Goal: Task Accomplishment & Management: Manage account settings

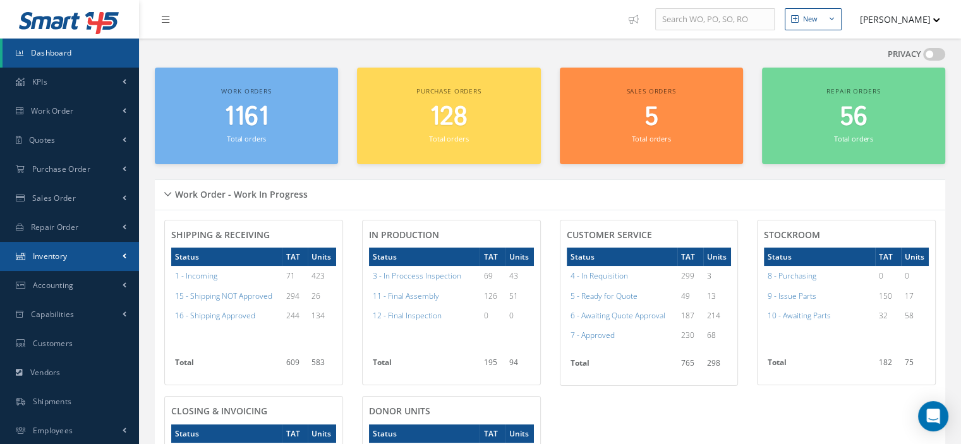
click at [31, 265] on link "Inventory" at bounding box center [69, 256] width 139 height 29
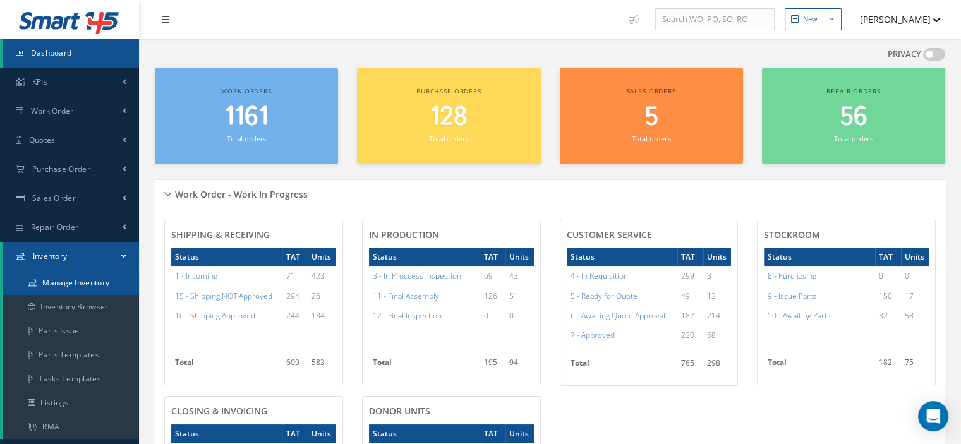
click at [48, 280] on link "Manage Inventory" at bounding box center [71, 283] width 137 height 24
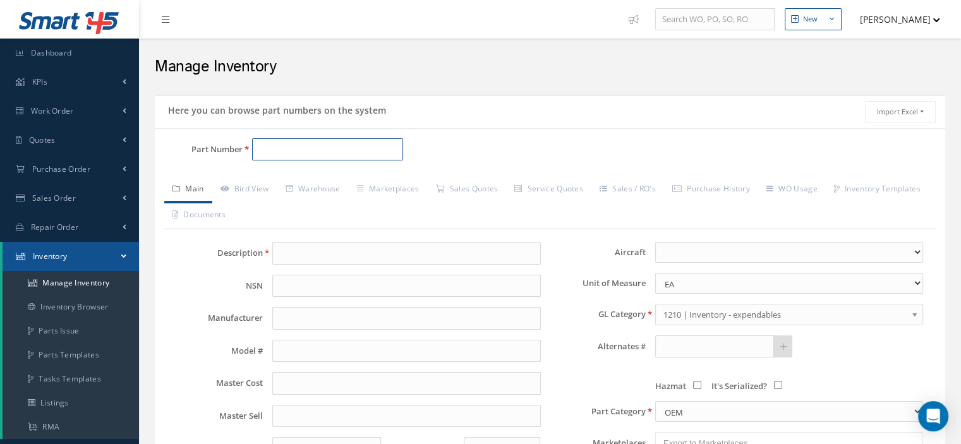
click at [276, 145] on input "Part Number" at bounding box center [327, 149] width 151 height 23
paste input "843-474-276"
type input "843-474-276"
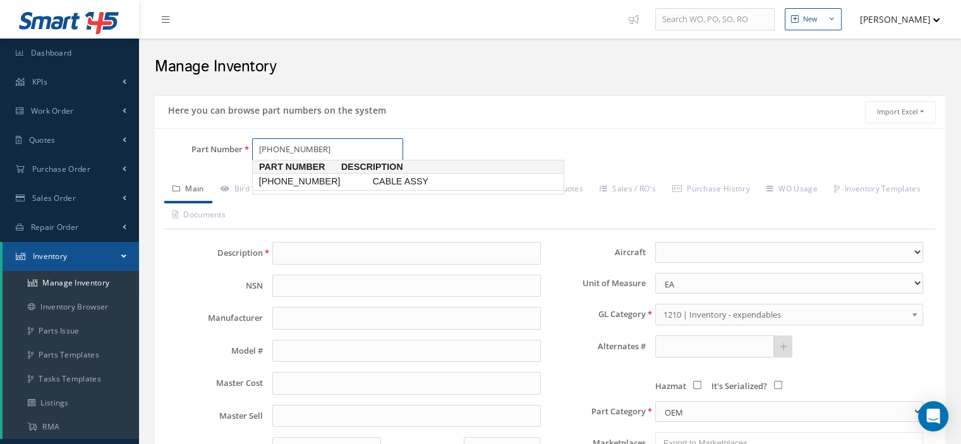
click at [293, 185] on span "843-474-276" at bounding box center [314, 181] width 114 height 13
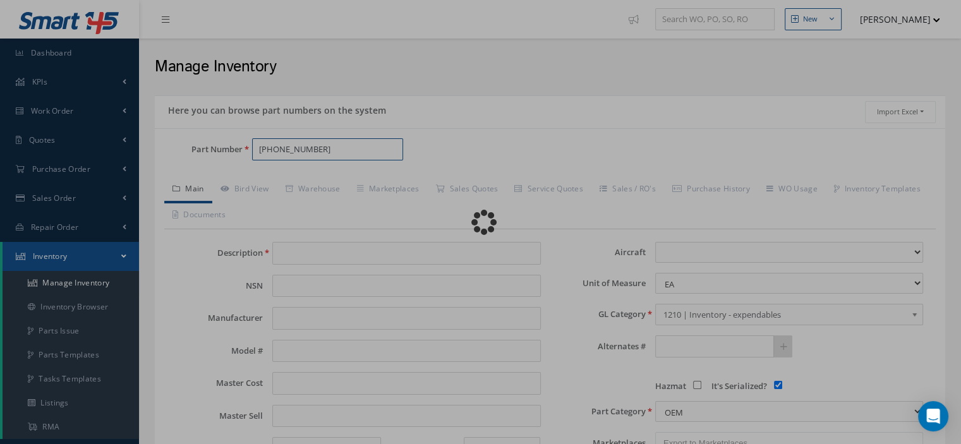
type input "CABLE ASSY"
type input "BECKER"
type input "0.00"
select select
checkbox input "true"
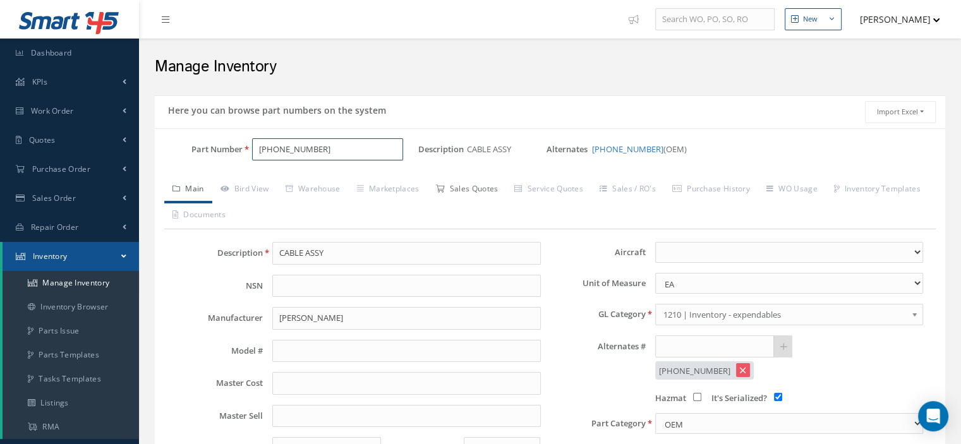
type input "[PHONE_NUMBER]"
click at [475, 188] on link "Sales Quotes" at bounding box center [466, 190] width 79 height 27
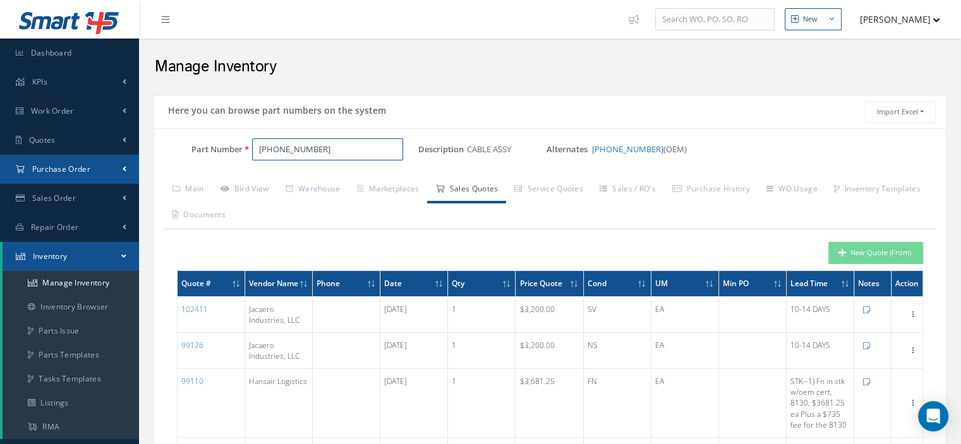
drag, startPoint x: 325, startPoint y: 149, endPoint x: 111, endPoint y: 172, distance: 214.8
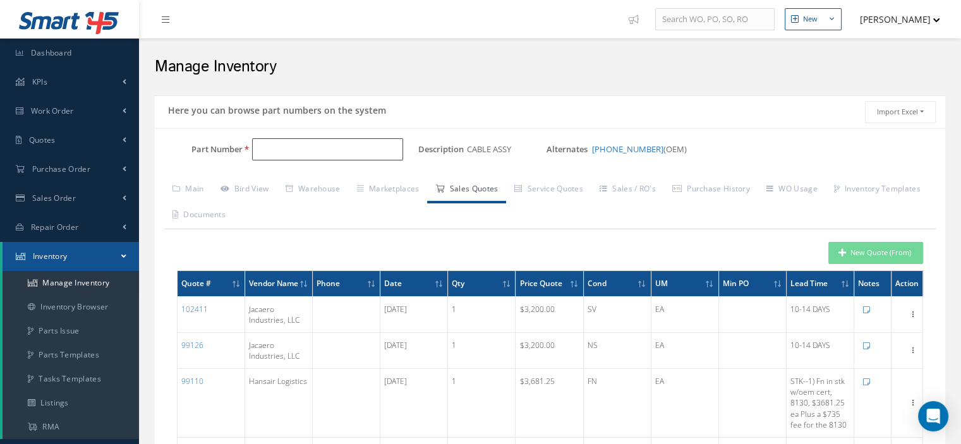
paste input "630-1001-008"
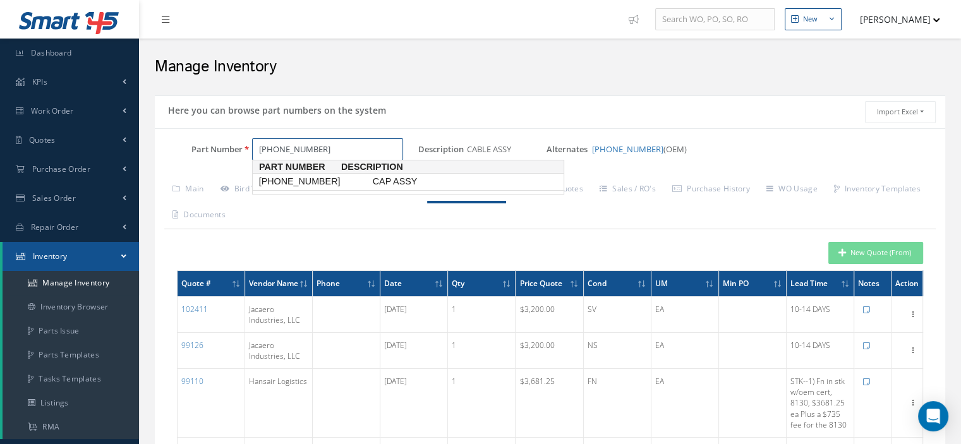
click at [312, 186] on span "630-1001-008" at bounding box center [314, 181] width 114 height 13
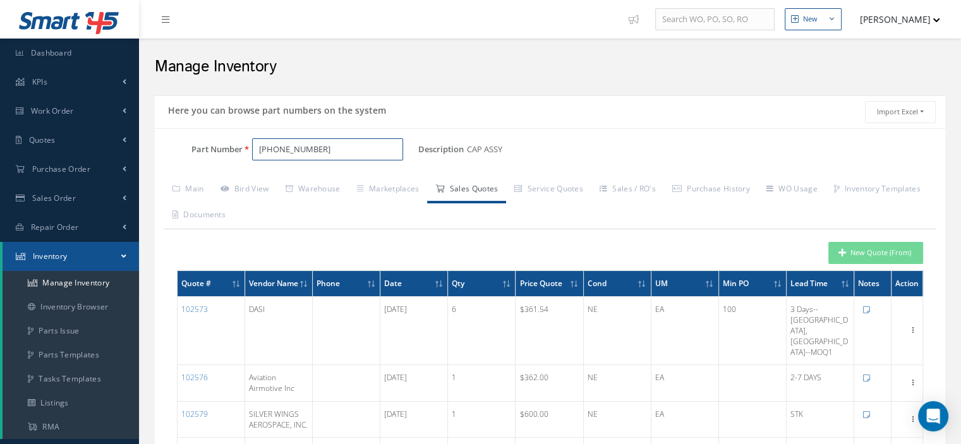
type input "630-1001-008"
click at [852, 252] on button "New Quote (From)" at bounding box center [876, 253] width 95 height 22
type input "CAP ASSY"
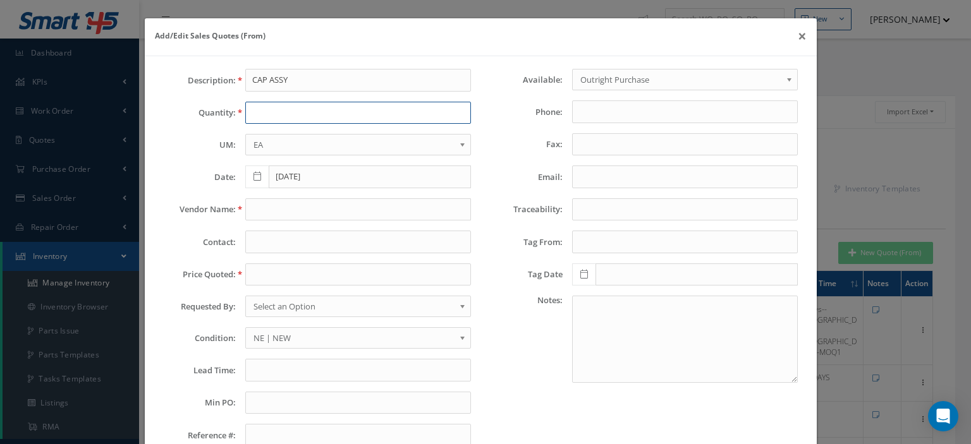
click at [283, 118] on input "text" at bounding box center [358, 113] width 226 height 23
type input "1"
click at [265, 209] on input "text" at bounding box center [358, 209] width 226 height 23
paste input "Saywell Internationa"
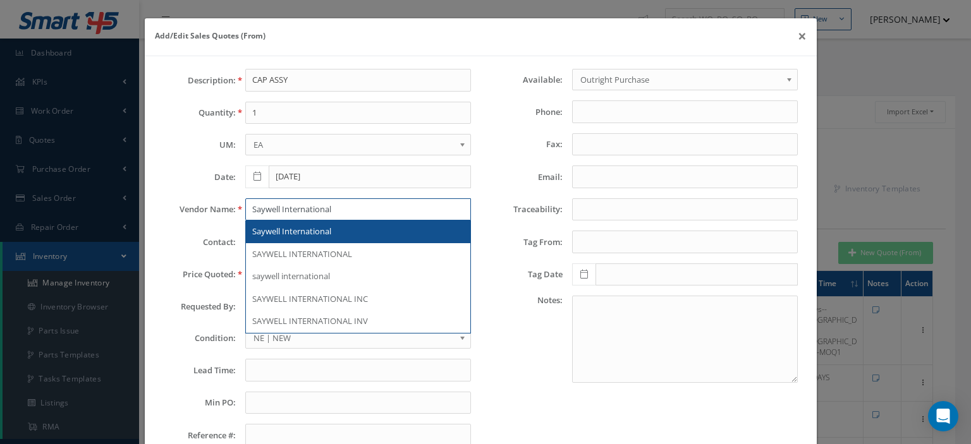
type input "Saywell International"
click at [316, 234] on span "Saywell International" at bounding box center [291, 231] width 79 height 11
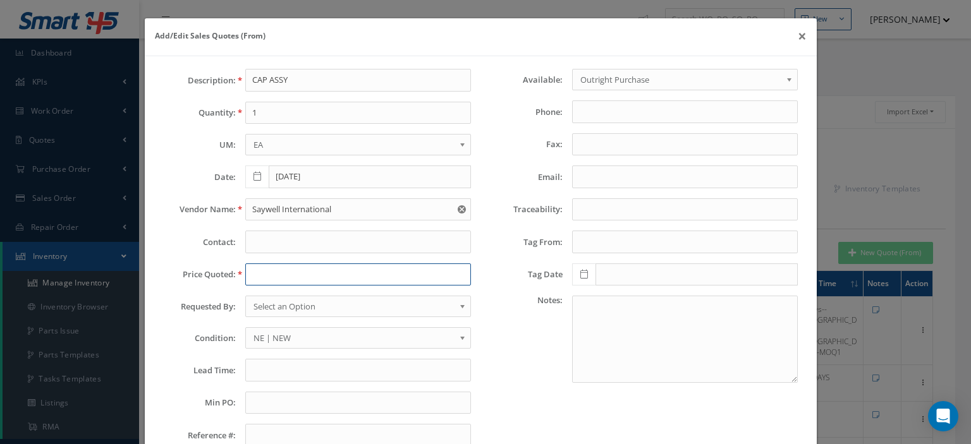
click at [294, 270] on input "text" at bounding box center [358, 275] width 226 height 23
click at [258, 276] on input "text" at bounding box center [358, 275] width 226 height 23
paste input "300.00"
type input "300.00"
click at [285, 304] on span "Select an Option" at bounding box center [353, 306] width 201 height 15
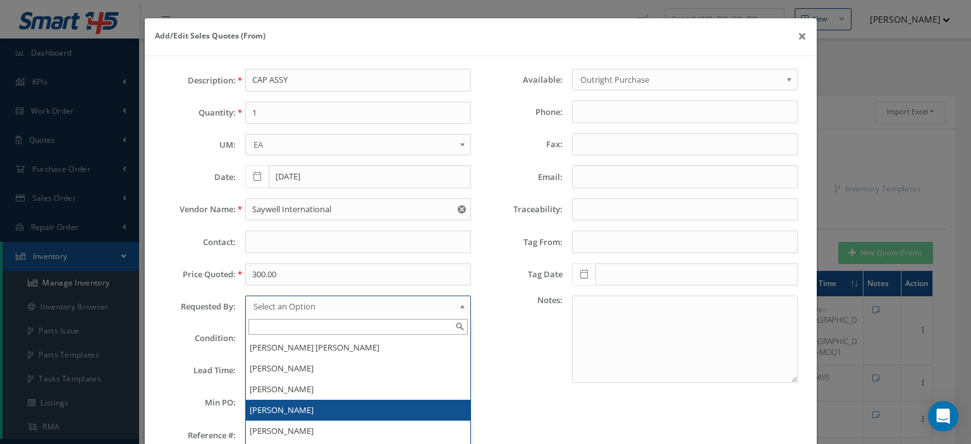
click at [288, 406] on li "[PERSON_NAME]" at bounding box center [358, 410] width 224 height 21
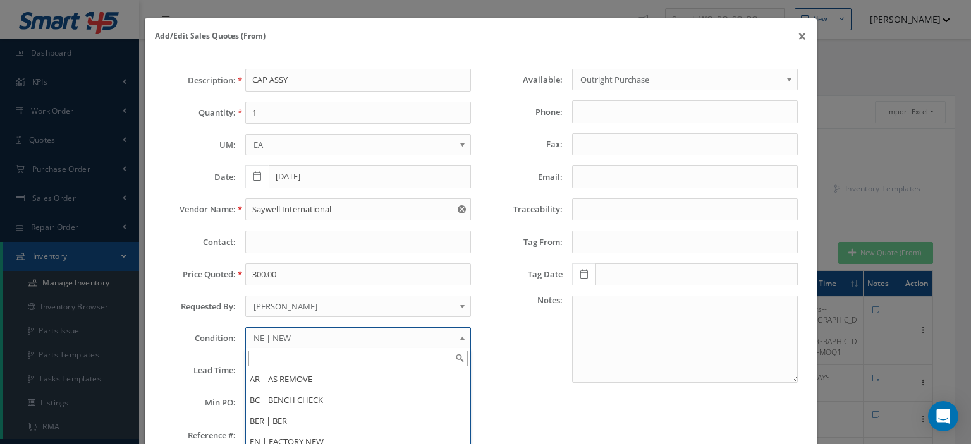
click at [300, 331] on span "NE | NEW" at bounding box center [353, 338] width 201 height 15
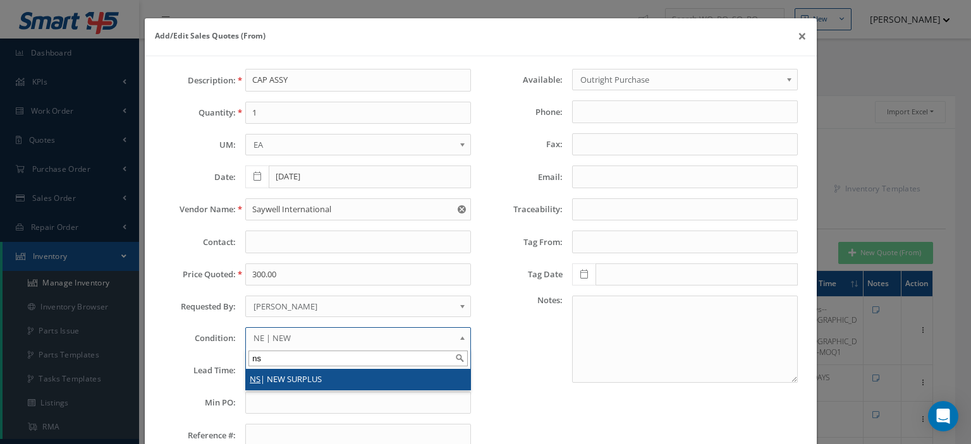
type input "ns"
click at [291, 374] on li "NS | NEW SURPLUS" at bounding box center [358, 379] width 224 height 21
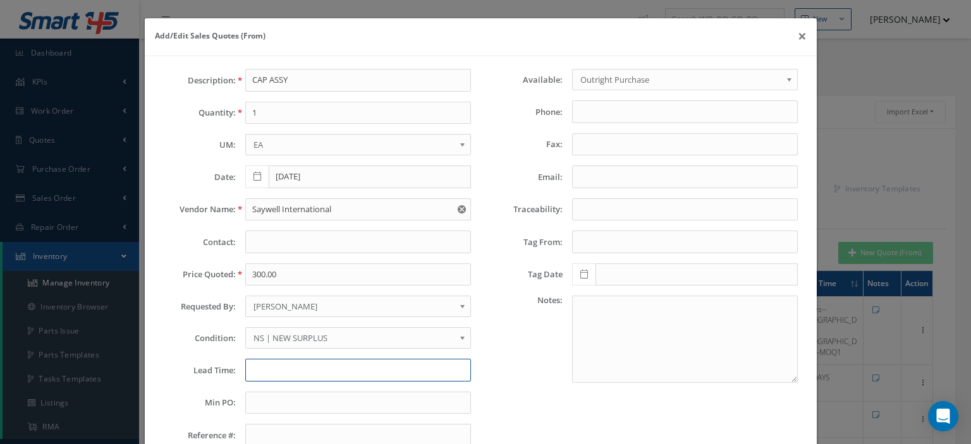
click at [281, 368] on input "text" at bounding box center [358, 370] width 226 height 23
type input "S"
paste input "STOCK UK"
type input "STOCK UK"
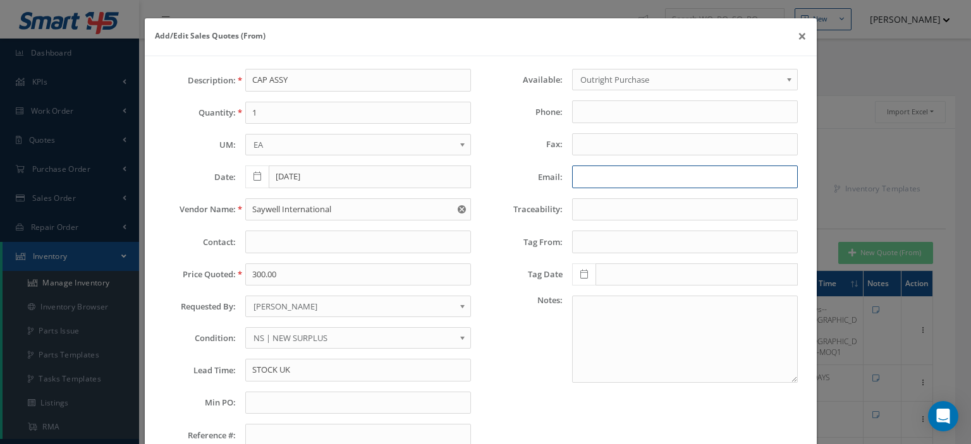
click at [627, 176] on input "Email:" at bounding box center [685, 177] width 226 height 23
paste input "lanny@saywell.us"
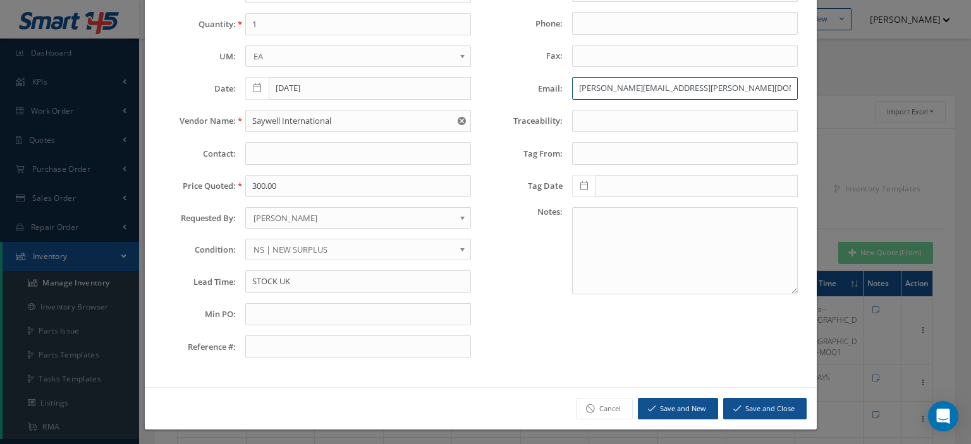
type input "lanny@saywell.us"
click at [753, 403] on button "Save and Close" at bounding box center [764, 409] width 83 height 22
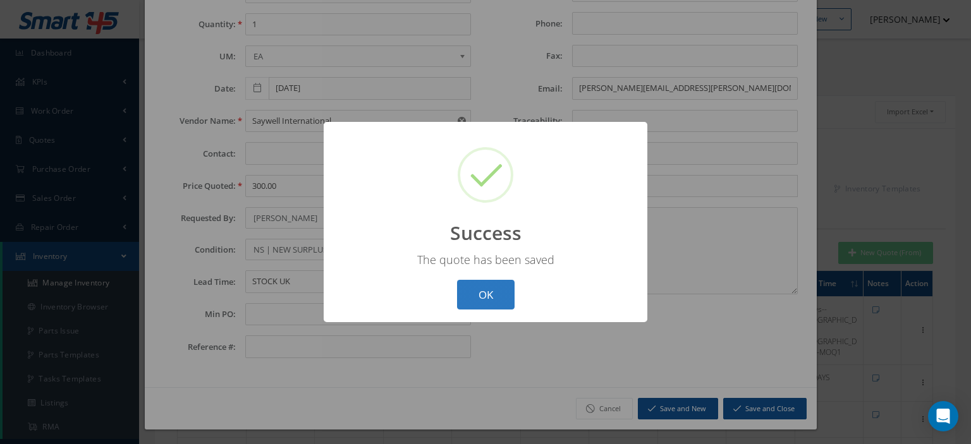
click at [478, 282] on button "OK" at bounding box center [486, 295] width 58 height 30
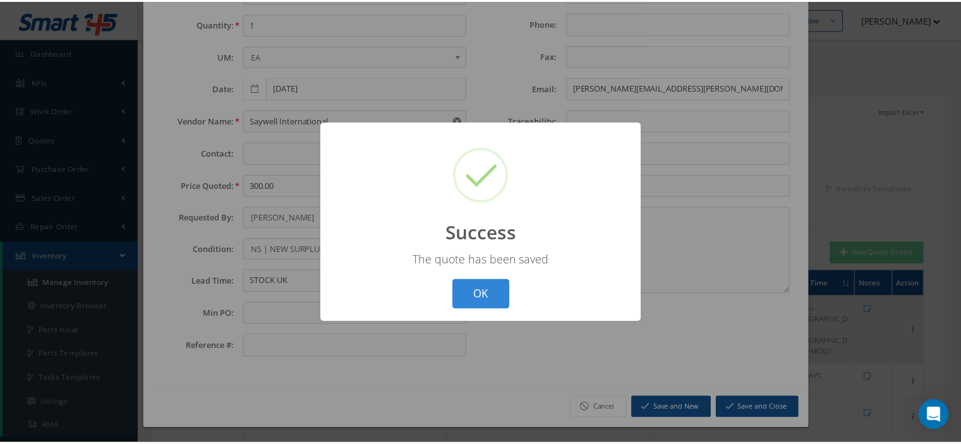
scroll to position [0, 0]
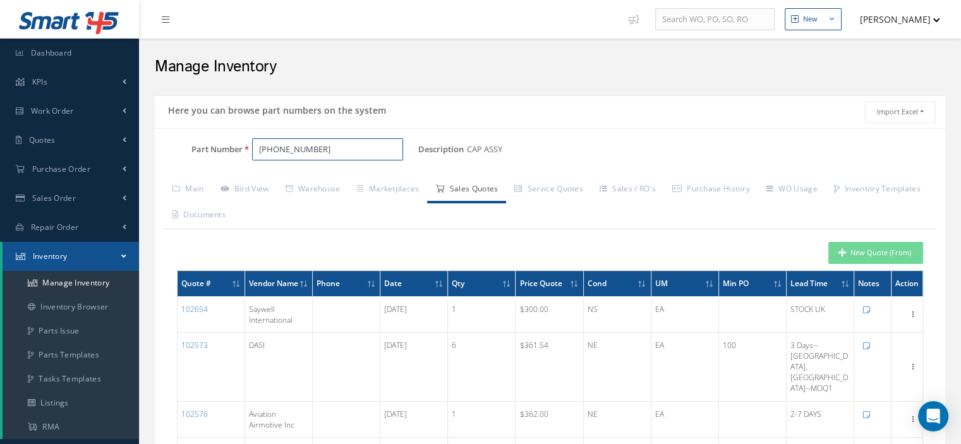
drag, startPoint x: 324, startPoint y: 151, endPoint x: 178, endPoint y: 164, distance: 146.5
click at [219, 157] on div "Part Number 630-1001-008" at bounding box center [287, 149] width 264 height 23
paste input "29-20001-342-00"
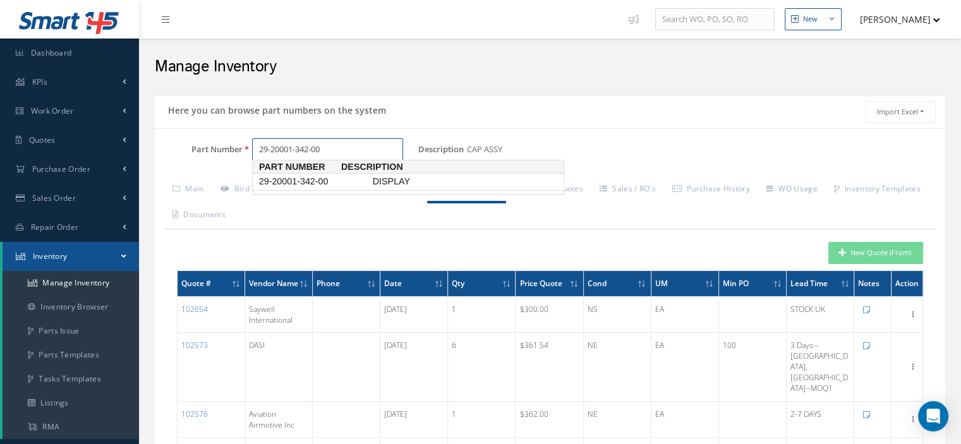
click at [310, 181] on span "29-20001-342-00" at bounding box center [314, 181] width 114 height 13
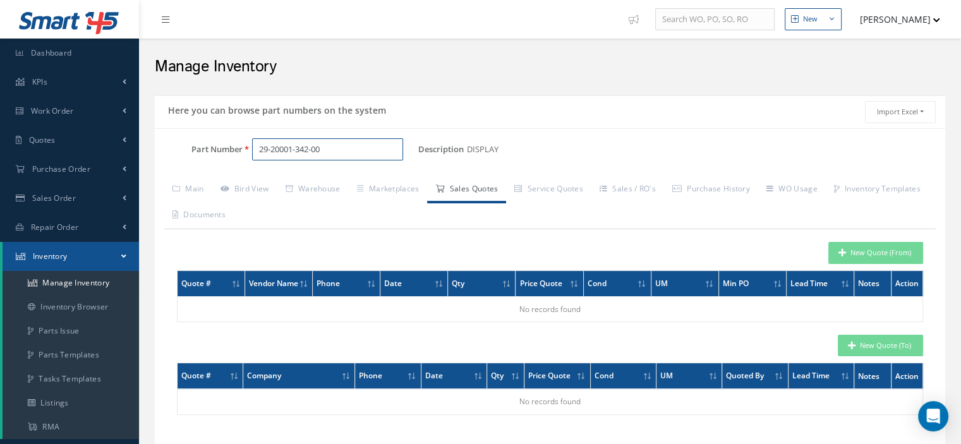
drag, startPoint x: 337, startPoint y: 152, endPoint x: 253, endPoint y: 154, distance: 84.7
click at [253, 154] on input "29-20001-342-00" at bounding box center [327, 149] width 151 height 23
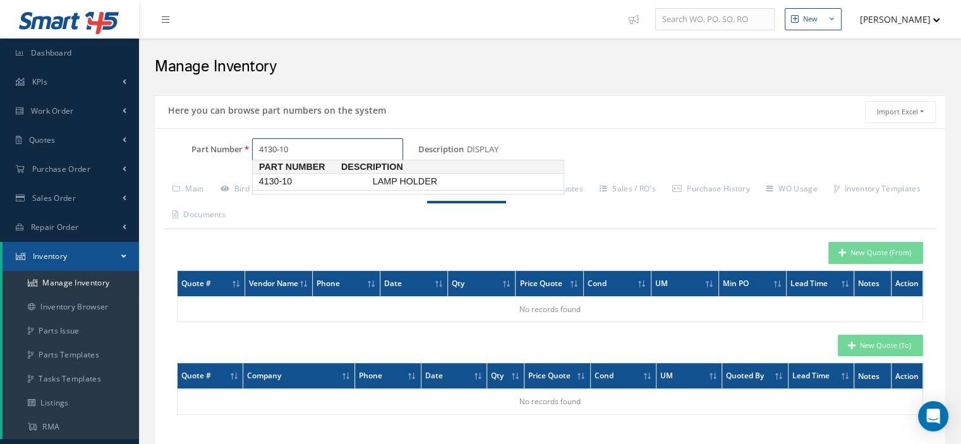
click at [282, 181] on span "4130-10" at bounding box center [314, 181] width 114 height 13
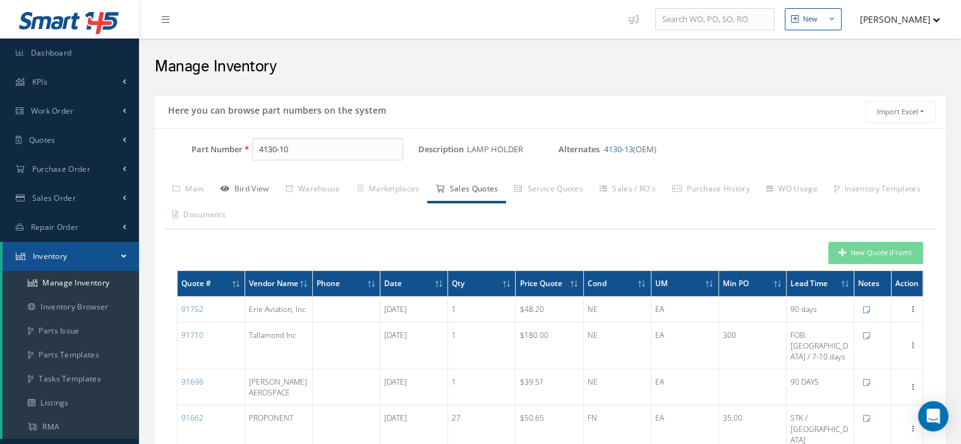
click at [256, 190] on link "Bird View" at bounding box center [244, 190] width 65 height 27
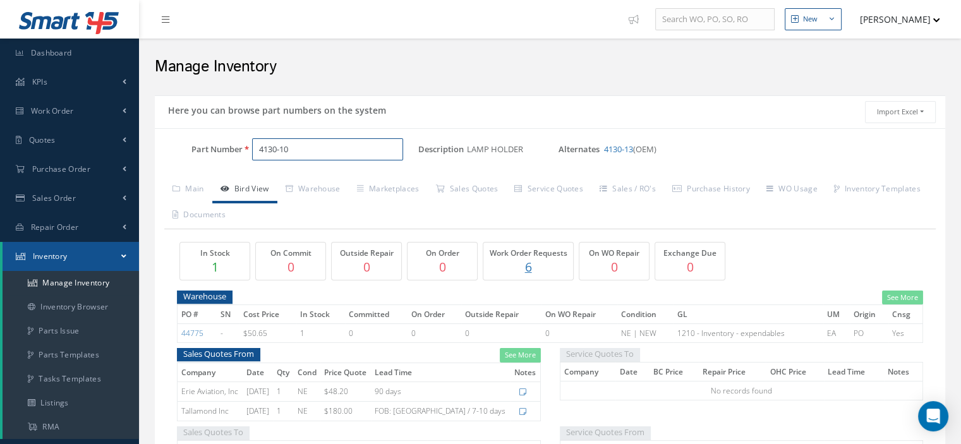
drag, startPoint x: 302, startPoint y: 150, endPoint x: 234, endPoint y: 154, distance: 68.3
click at [234, 154] on div "Part Number 4130-10" at bounding box center [287, 149] width 264 height 23
click at [304, 174] on link "4140-11 LAMP HOLDER" at bounding box center [408, 182] width 311 height 16
click at [313, 189] on link "Warehouse" at bounding box center [312, 190] width 71 height 27
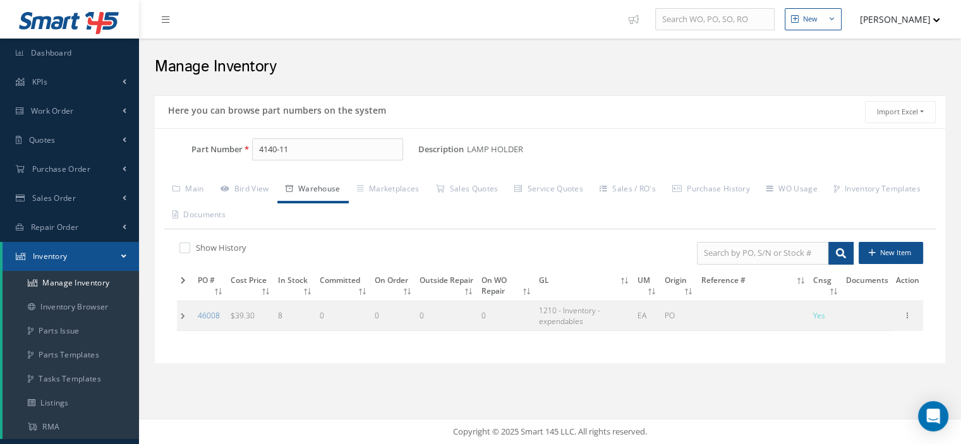
click at [183, 319] on td at bounding box center [185, 316] width 17 height 30
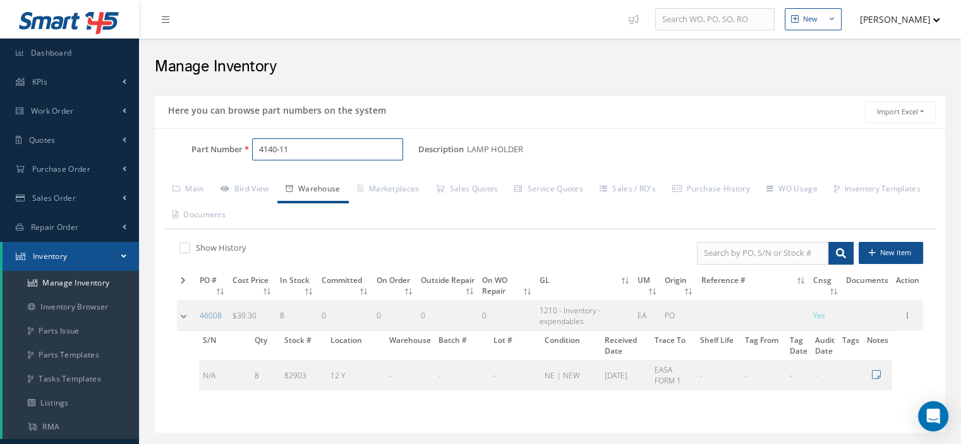
click at [293, 149] on input "4140-11" at bounding box center [327, 149] width 151 height 23
click at [297, 178] on span "4130-10" at bounding box center [314, 181] width 114 height 13
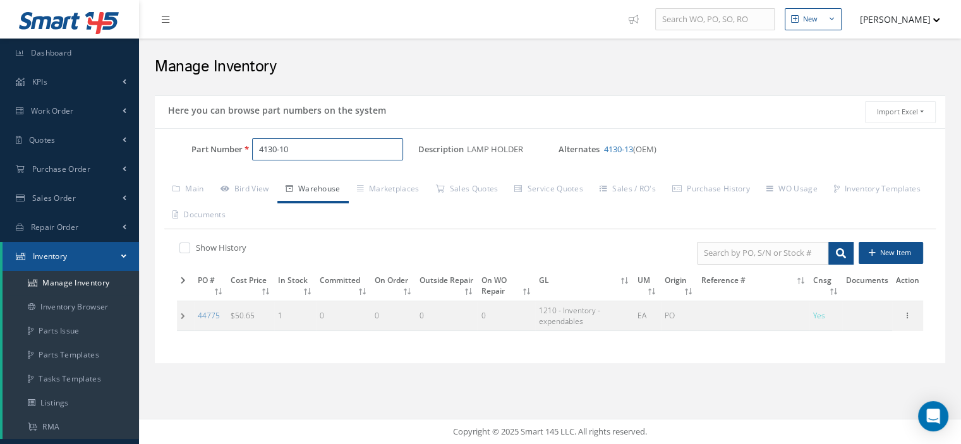
type input "4130-10"
click at [188, 317] on td at bounding box center [185, 316] width 17 height 30
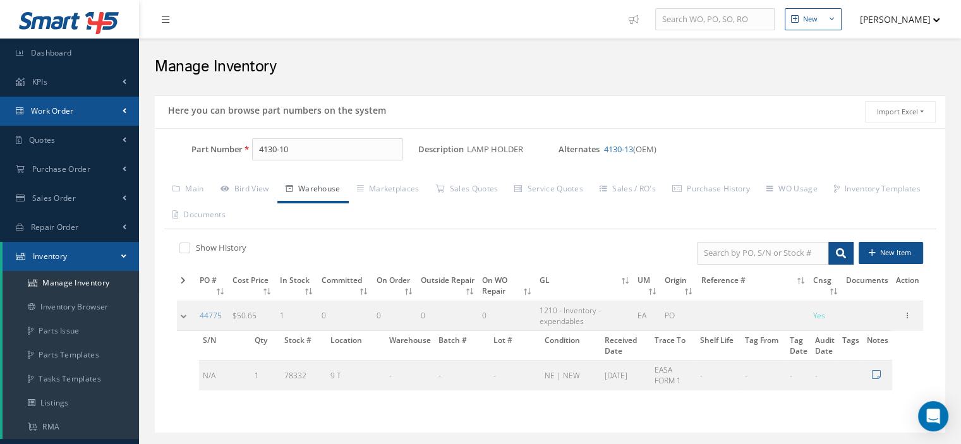
click at [49, 103] on link "Work Order" at bounding box center [69, 111] width 139 height 29
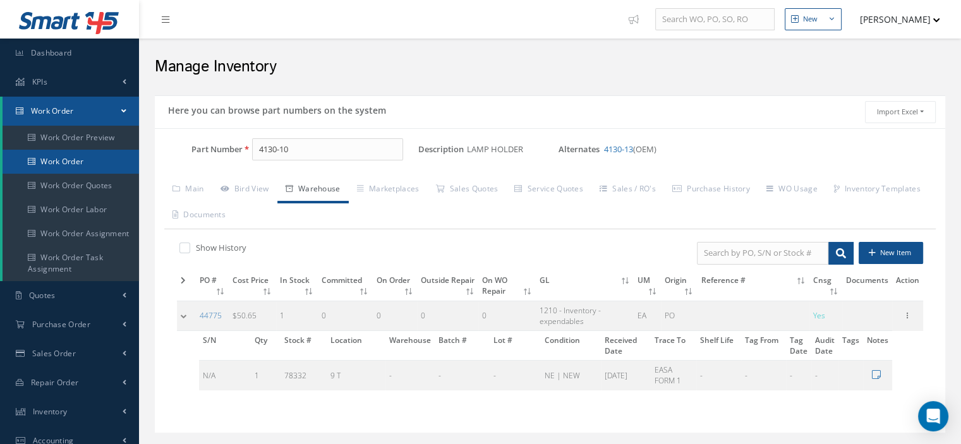
click at [80, 166] on link "Work Order" at bounding box center [71, 162] width 137 height 24
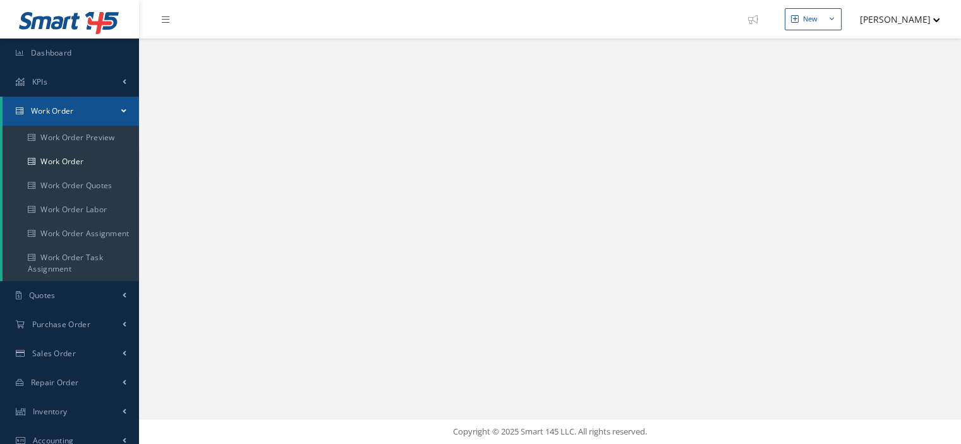
select select "25"
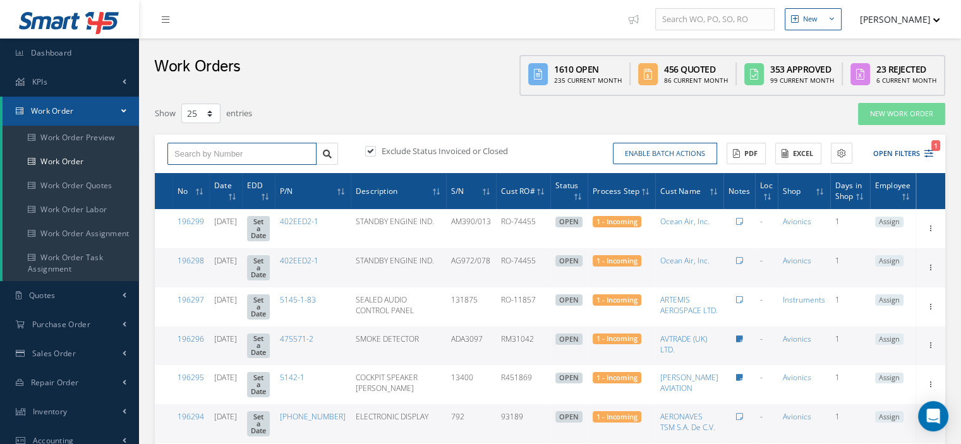
click at [203, 152] on input "text" at bounding box center [241, 154] width 149 height 23
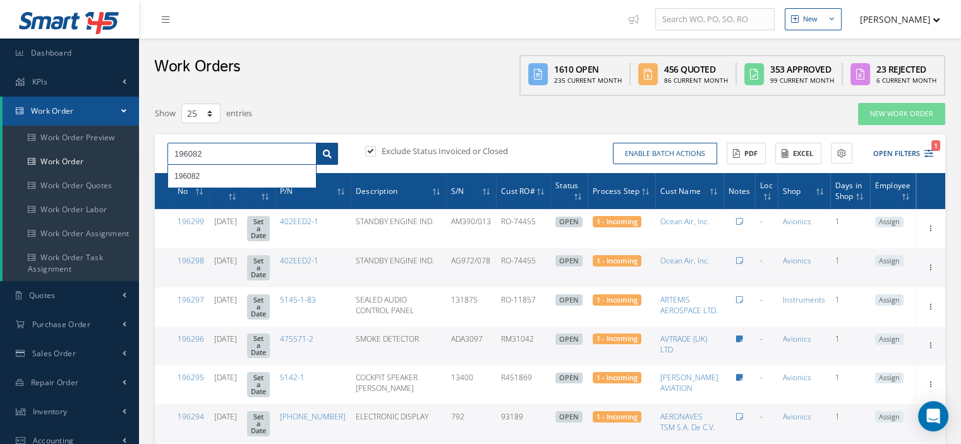
type input "196082"
click at [326, 156] on icon at bounding box center [327, 154] width 9 height 9
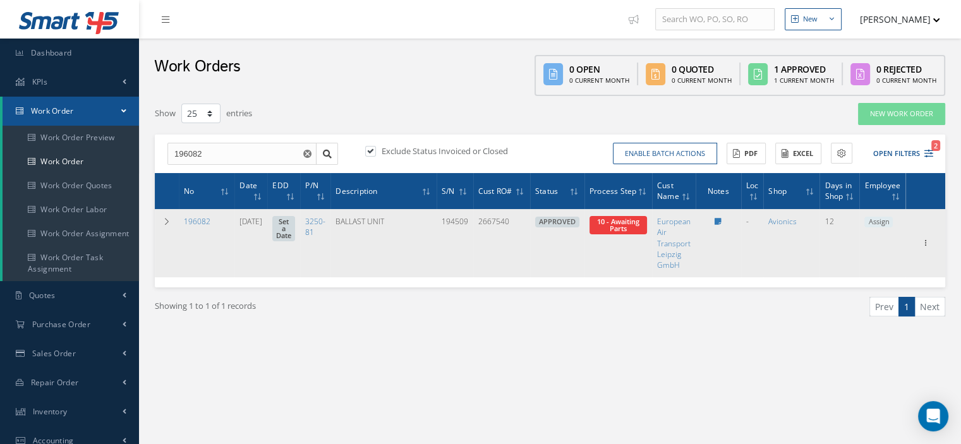
click at [885, 223] on span "Assign" at bounding box center [879, 222] width 28 height 11
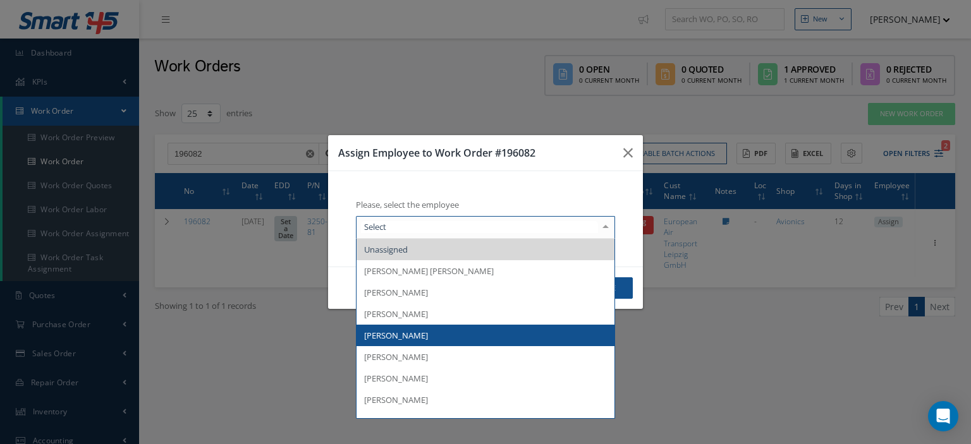
click at [418, 335] on span "[PERSON_NAME]" at bounding box center [485, 335] width 258 height 21
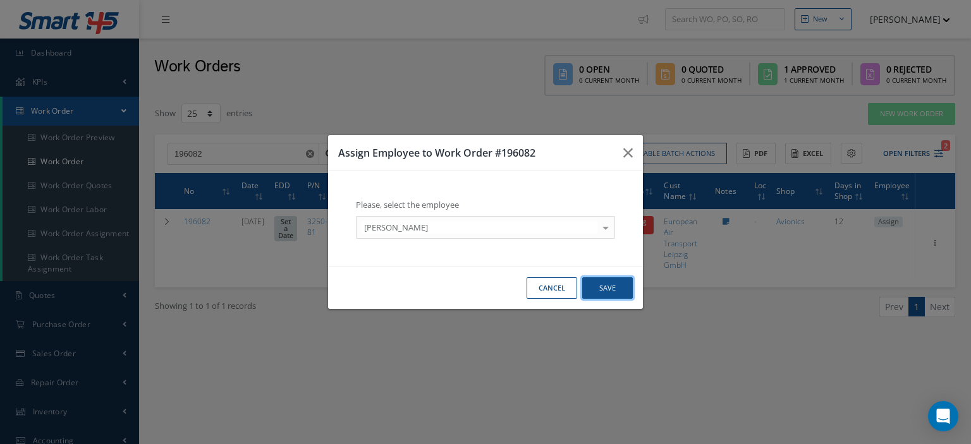
click at [609, 296] on button "Save" at bounding box center [607, 288] width 51 height 22
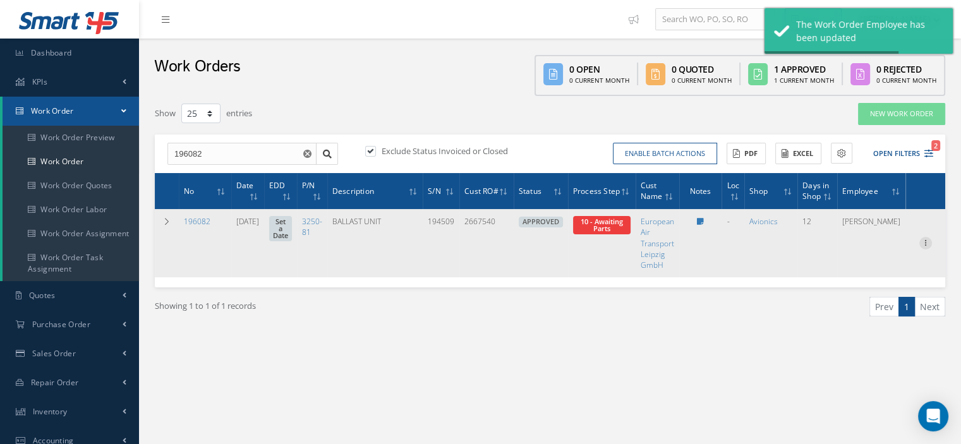
click at [926, 248] on div at bounding box center [926, 243] width 13 height 13
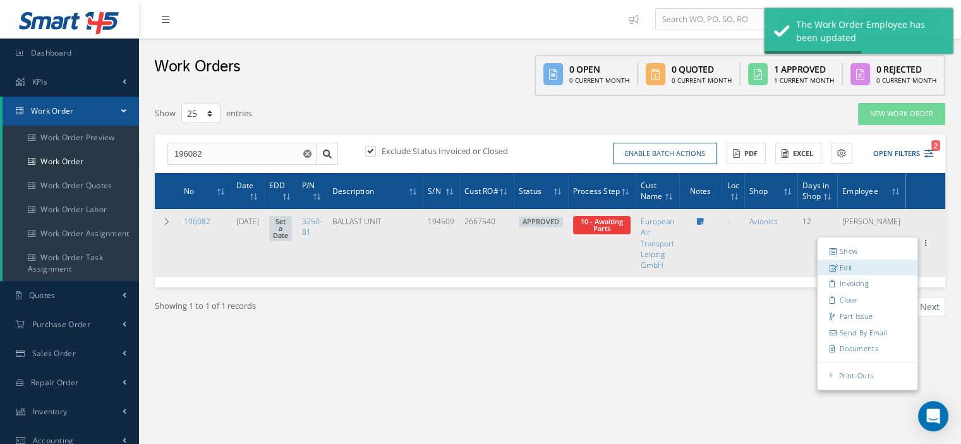
click at [858, 265] on link "Edit" at bounding box center [868, 268] width 100 height 16
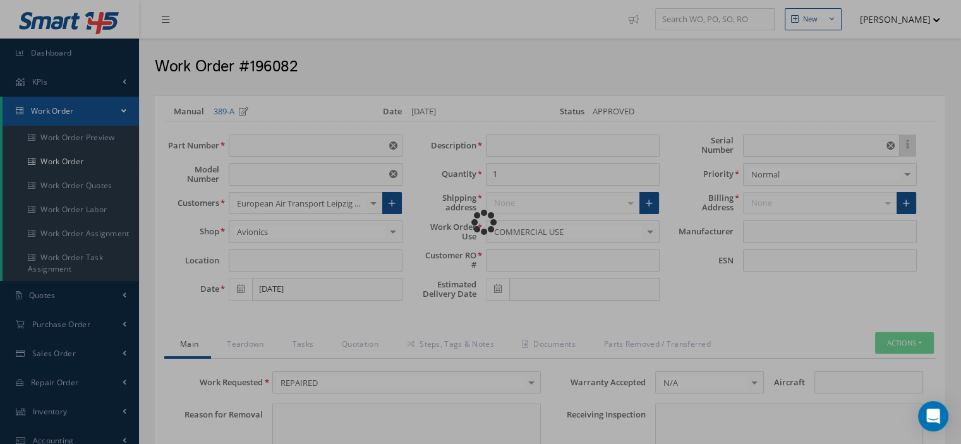
type input "3250-81"
type input "VARIOUS"
type input "[DATE]"
type input "BALLAST UNIT"
type input "2667540"
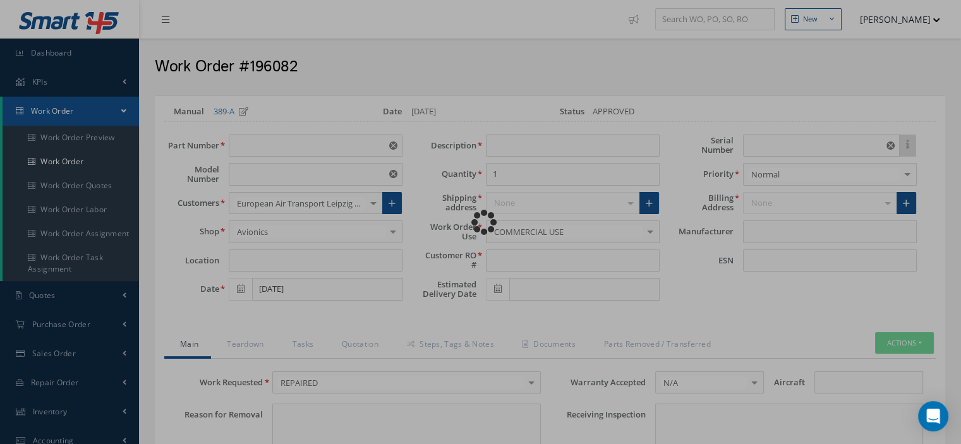
type input "194509"
type textarea "NONE"
type input "NONE"
type textarea "NONE"
type input "NONE"
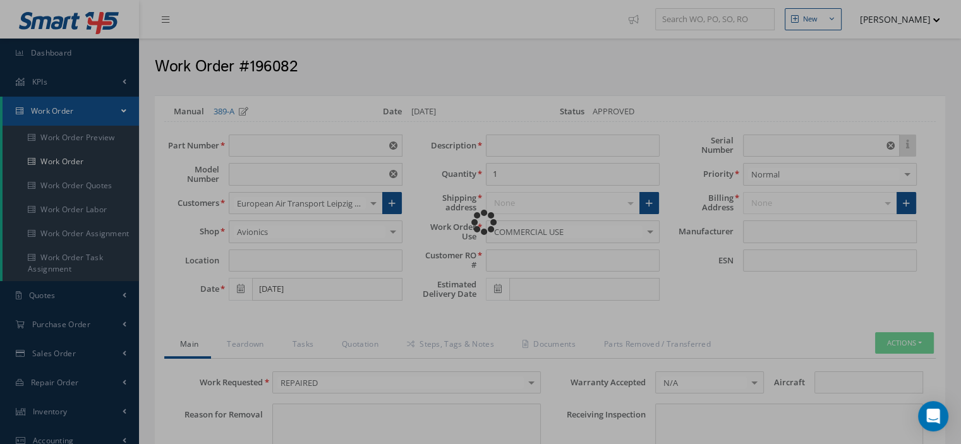
type input "A"
checkbox input "true"
type input "DIEHL"
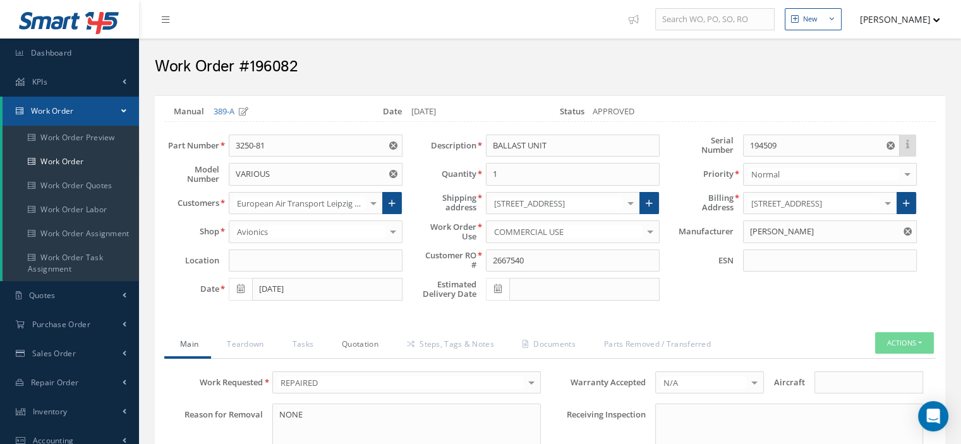
click at [368, 343] on link "Quotation" at bounding box center [358, 345] width 65 height 27
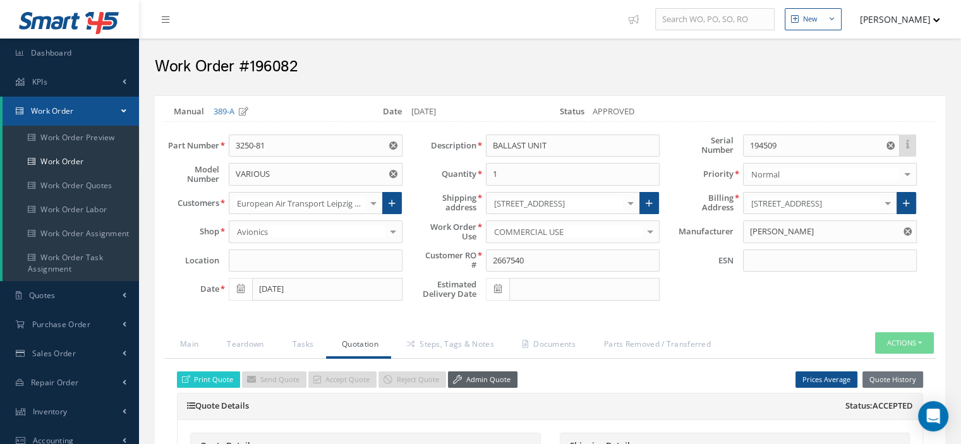
click at [465, 373] on link "Admin Quote" at bounding box center [483, 380] width 70 height 17
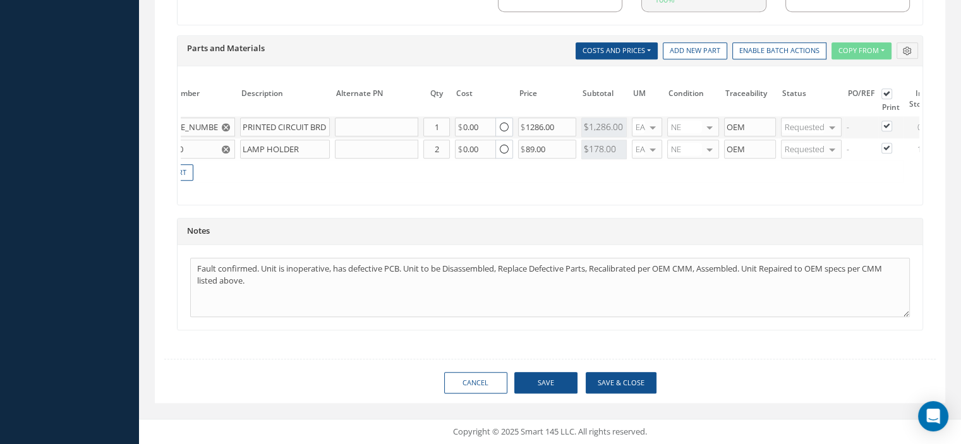
scroll to position [0, 131]
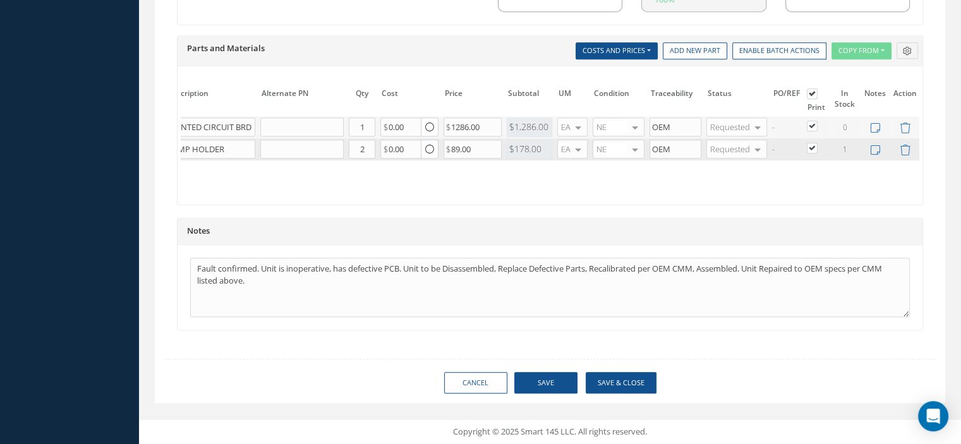
click at [817, 142] on label at bounding box center [818, 147] width 3 height 11
click at [813, 145] on input "checkbox" at bounding box center [813, 149] width 8 height 8
checkbox input "false"
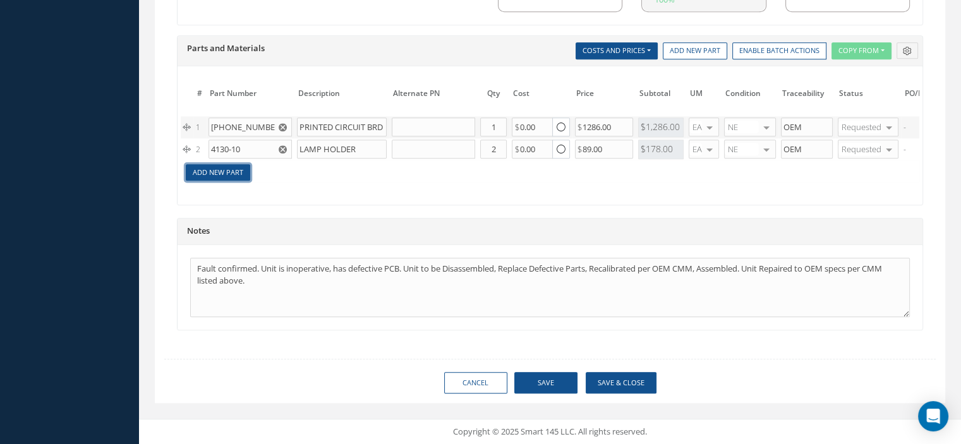
click at [224, 166] on link "Add New Part" at bounding box center [218, 172] width 64 height 17
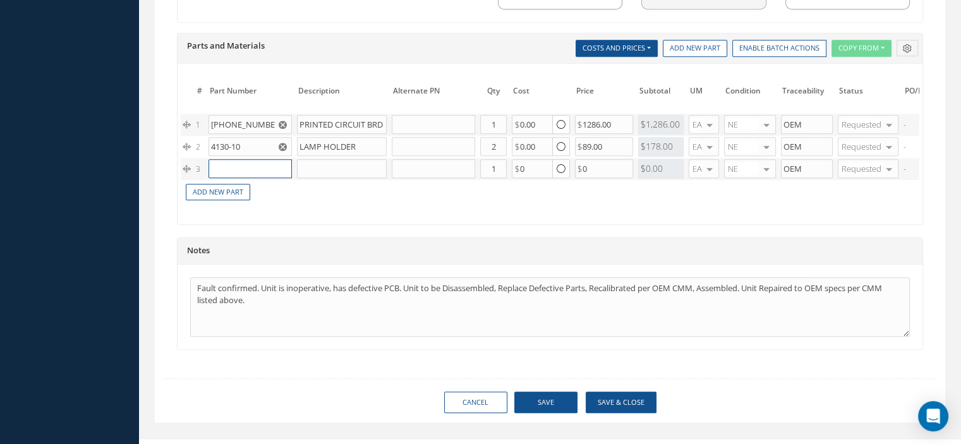
click at [224, 166] on input "text" at bounding box center [250, 168] width 83 height 19
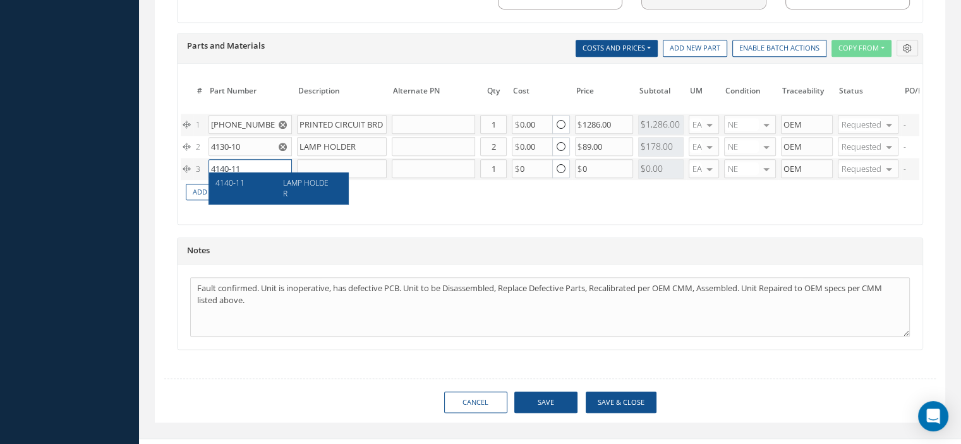
type input "4140-11"
click at [236, 176] on div "4140-11 LAMP HOLDER" at bounding box center [278, 189] width 139 height 32
type input "LAMP HOLDER"
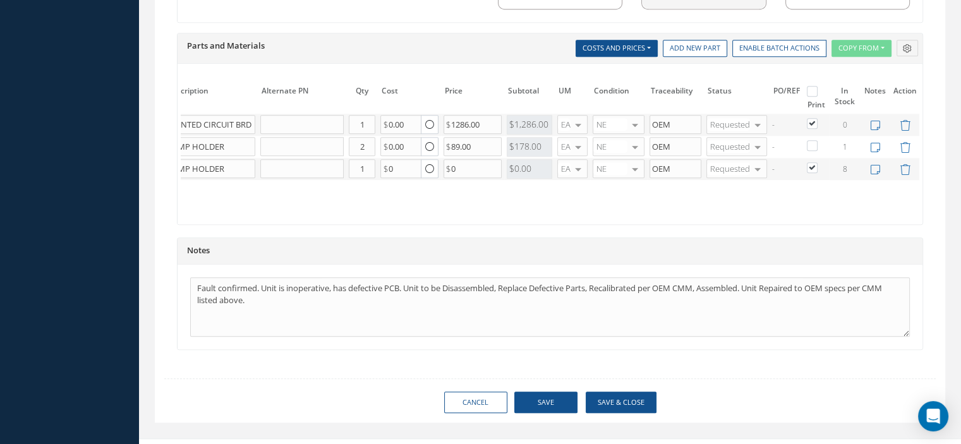
scroll to position [1021, 0]
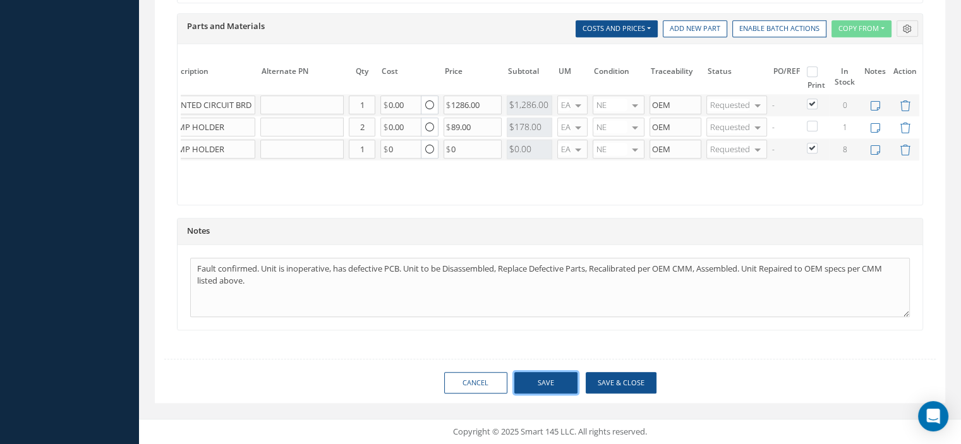
click at [549, 381] on button "Save" at bounding box center [545, 383] width 63 height 22
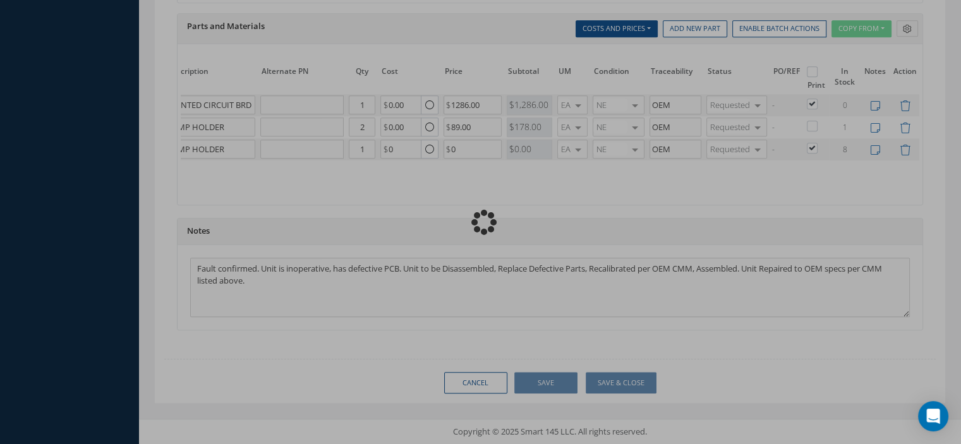
checkbox input "false"
checkbox input "true"
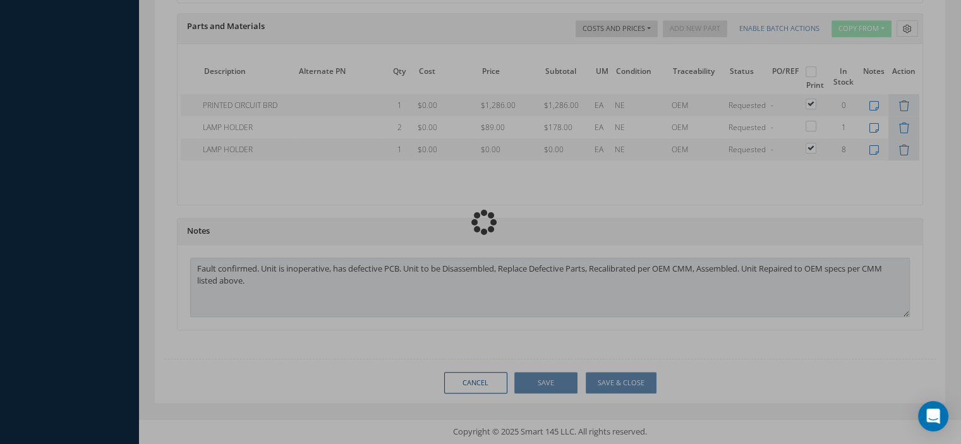
scroll to position [0, 81]
type input "DIEHL"
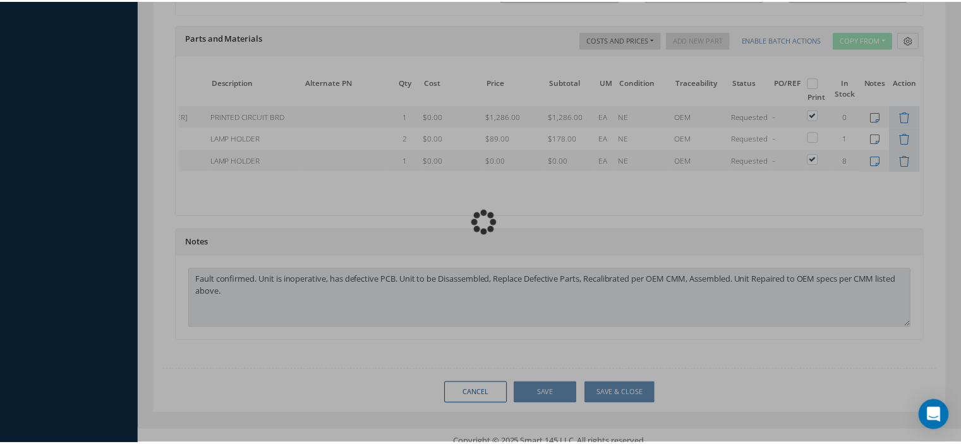
scroll to position [0, 71]
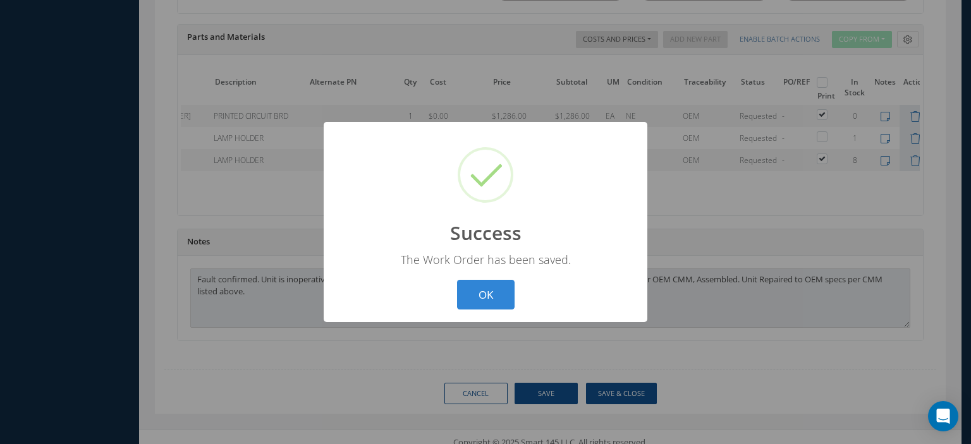
click at [497, 299] on button "OK" at bounding box center [486, 295] width 58 height 30
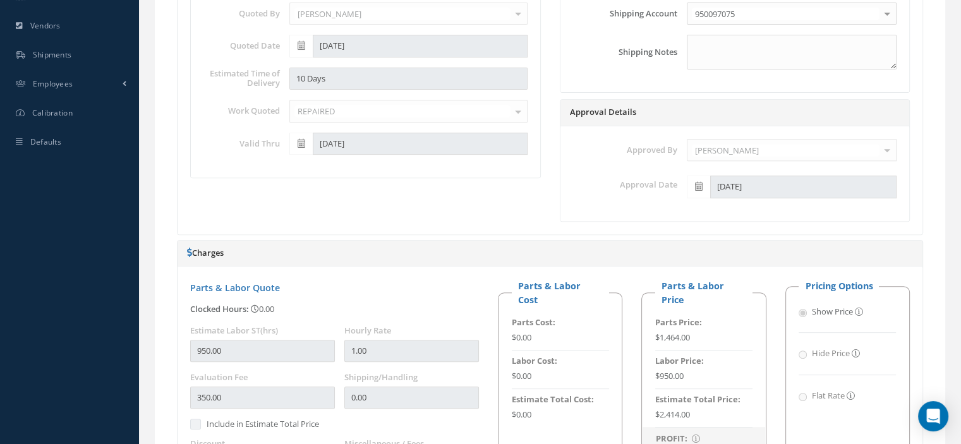
scroll to position [60, 0]
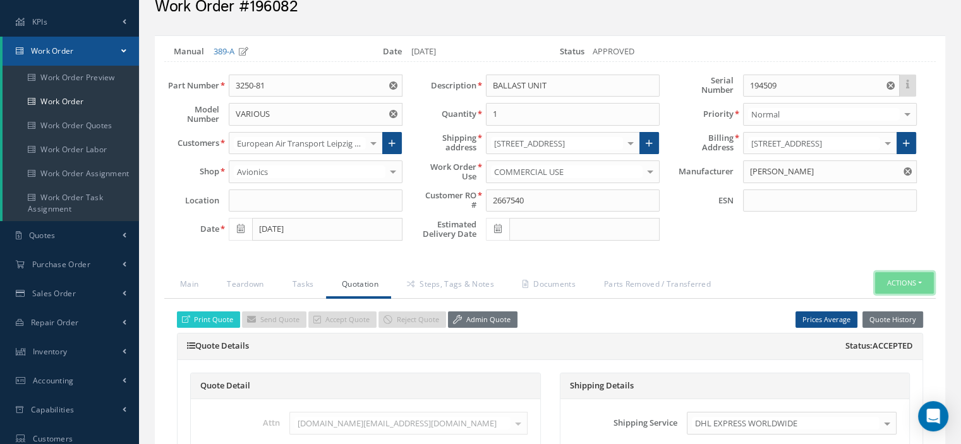
click at [916, 277] on button "Actions" at bounding box center [904, 283] width 59 height 22
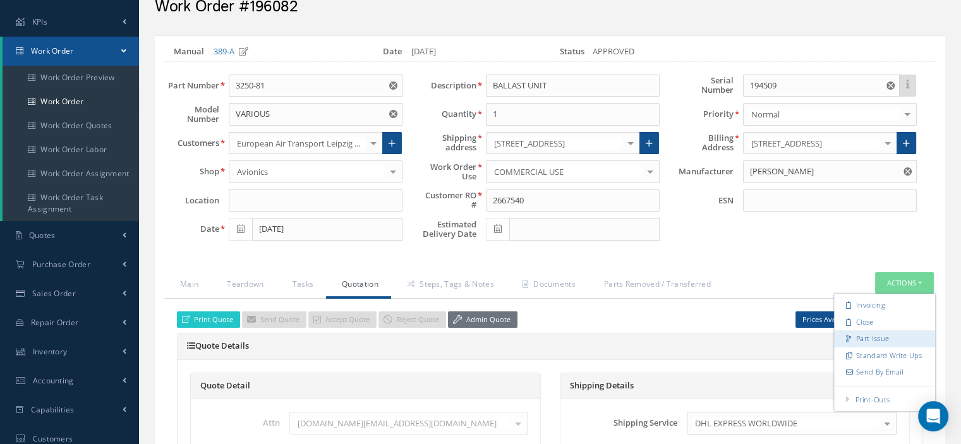
click at [857, 339] on link "Part Issue" at bounding box center [884, 339] width 101 height 17
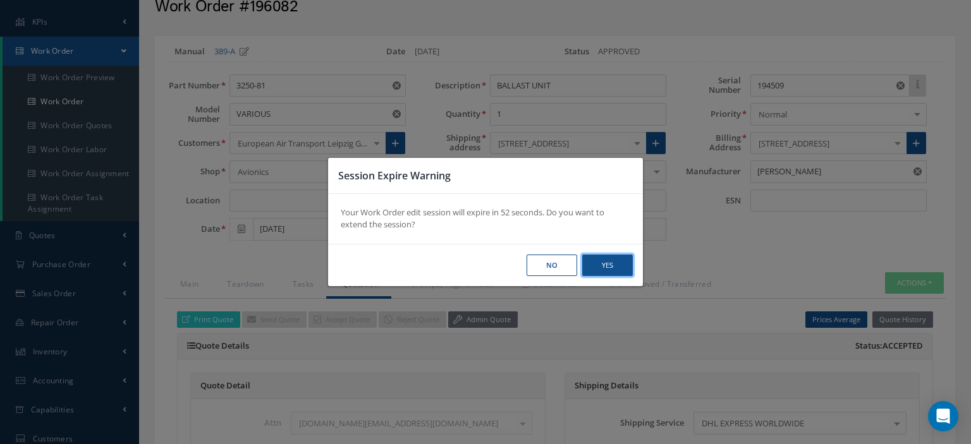
click at [0, 0] on button "Yes" at bounding box center [0, 0] width 0 height 0
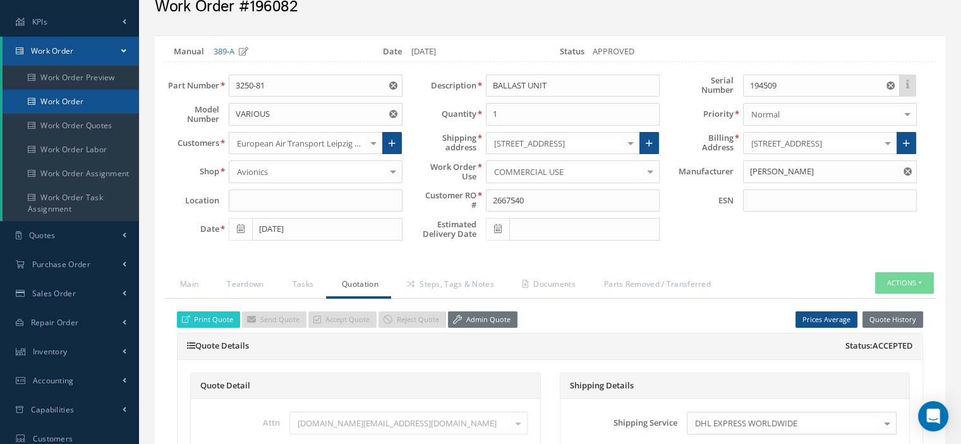
click at [79, 103] on link "Work Order" at bounding box center [71, 102] width 137 height 24
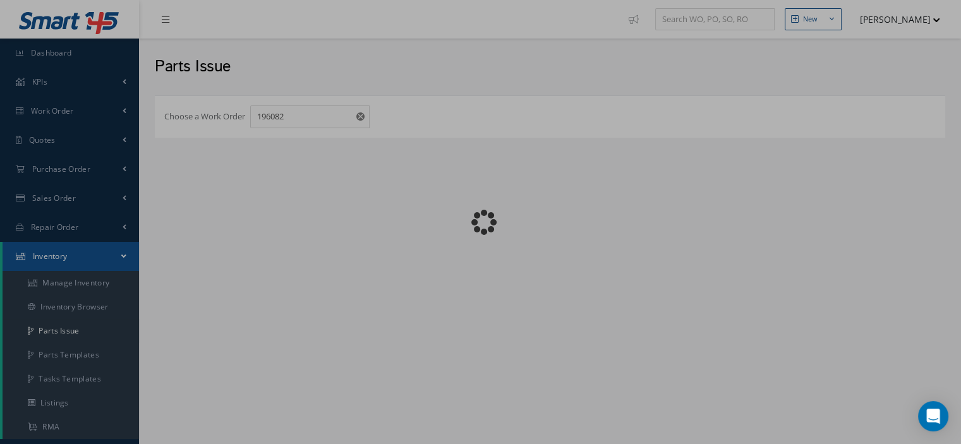
checkbox input "false"
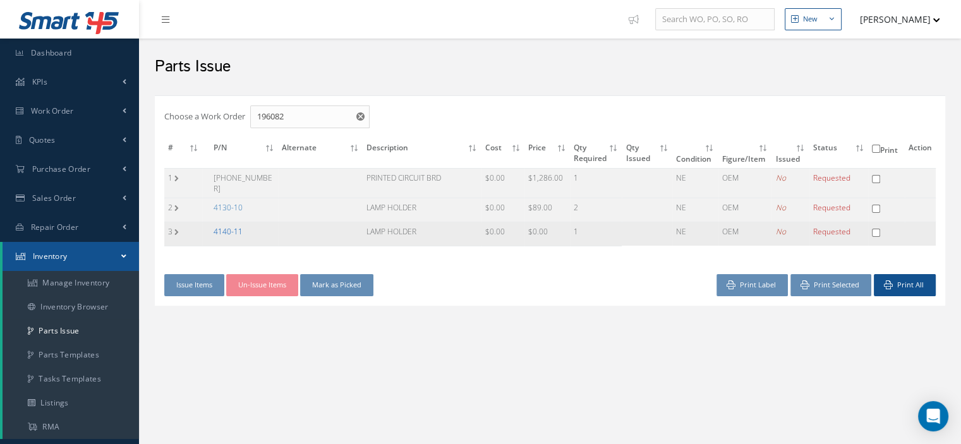
click at [240, 227] on link "4140-11" at bounding box center [228, 231] width 29 height 11
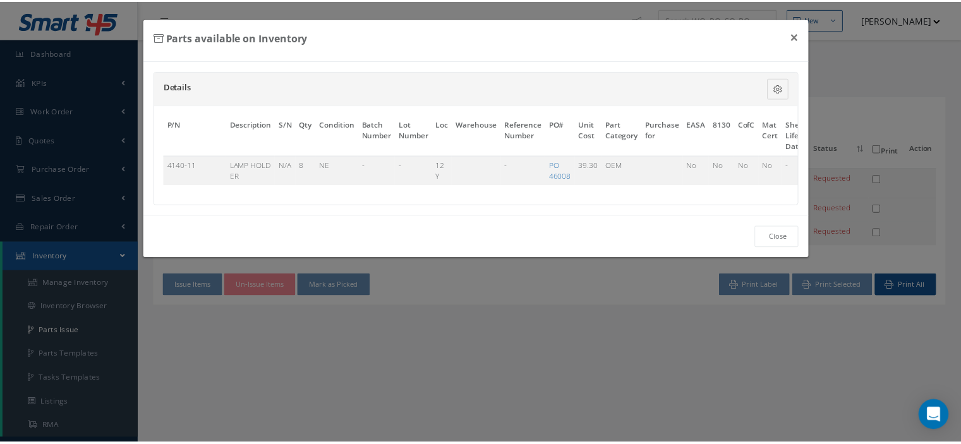
scroll to position [0, 61]
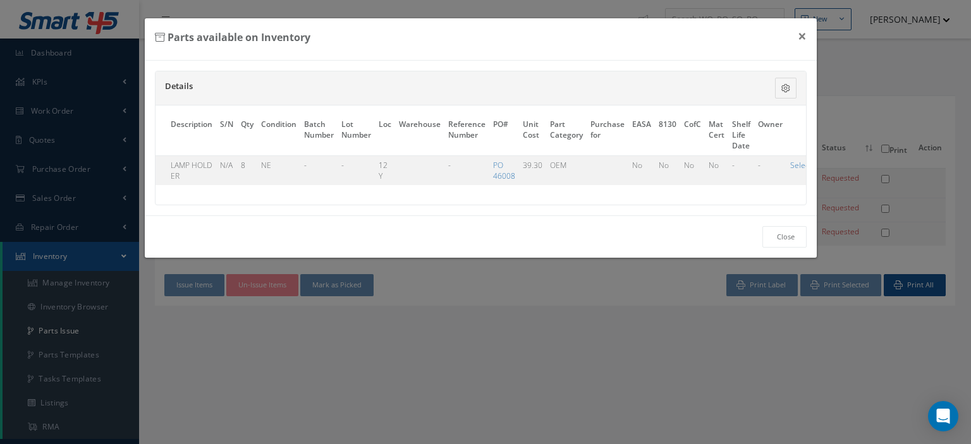
click at [795, 162] on link "Select" at bounding box center [800, 165] width 21 height 11
checkbox input "true"
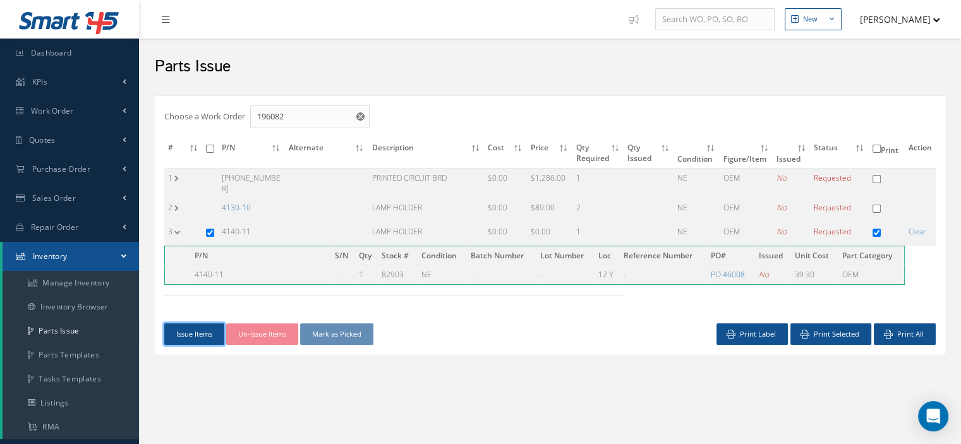
click at [181, 329] on button "Issue Items" at bounding box center [194, 335] width 60 height 22
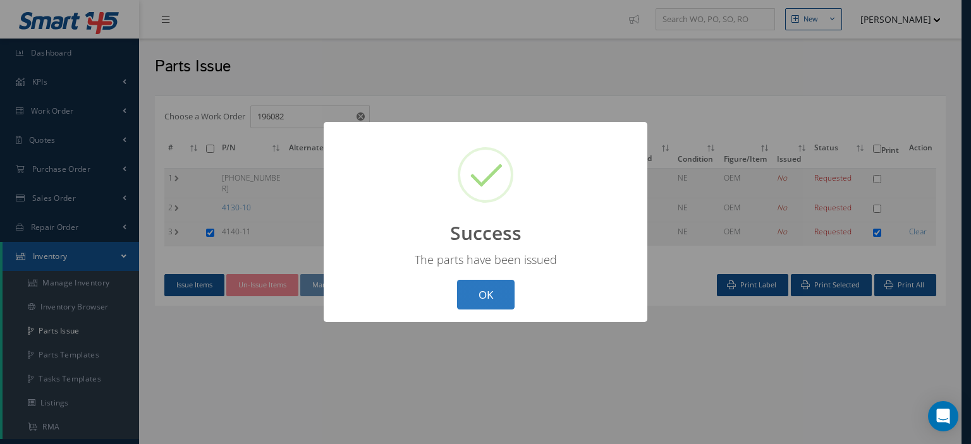
click at [473, 298] on button "OK" at bounding box center [486, 295] width 58 height 30
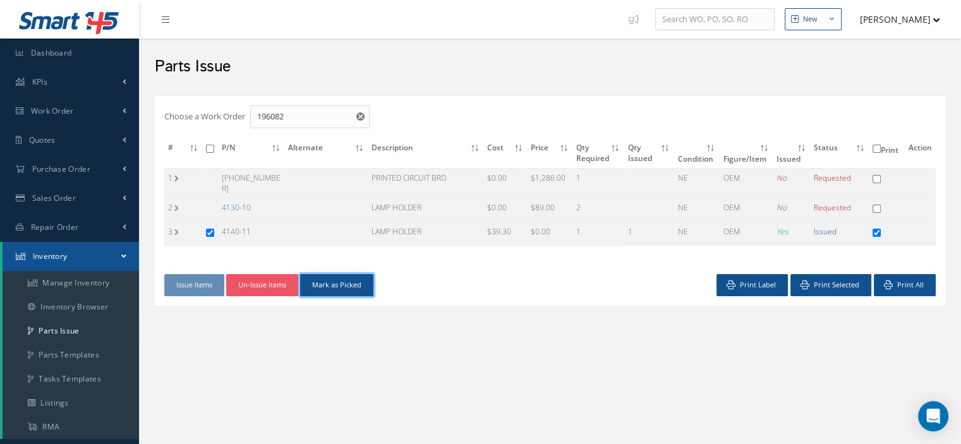
click at [341, 280] on button "Mark as Picked" at bounding box center [336, 285] width 73 height 22
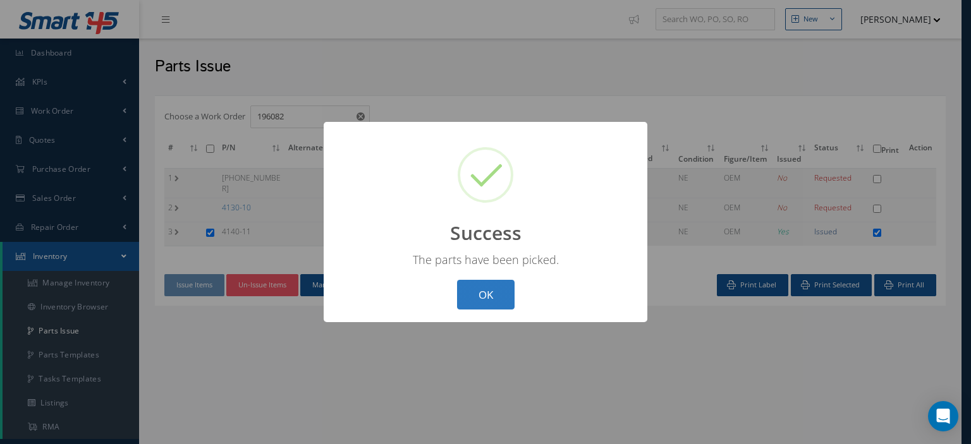
click at [473, 298] on button "OK" at bounding box center [486, 295] width 58 height 30
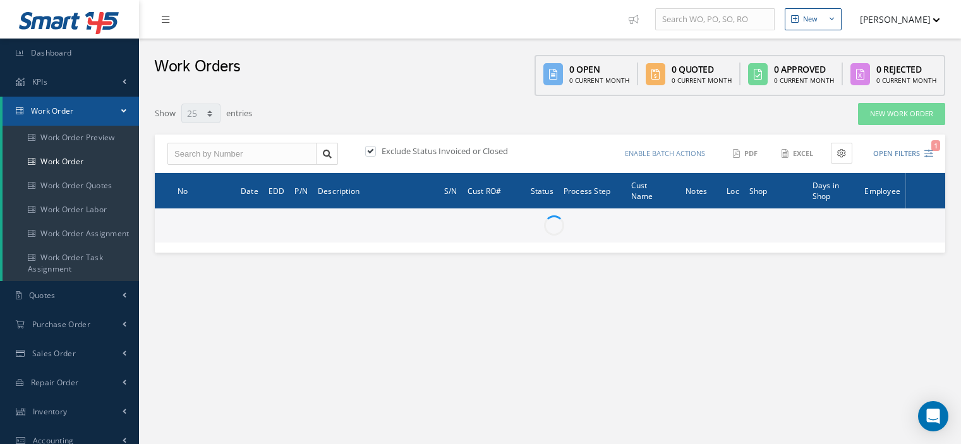
select select "25"
click at [196, 157] on input "text" at bounding box center [241, 154] width 149 height 23
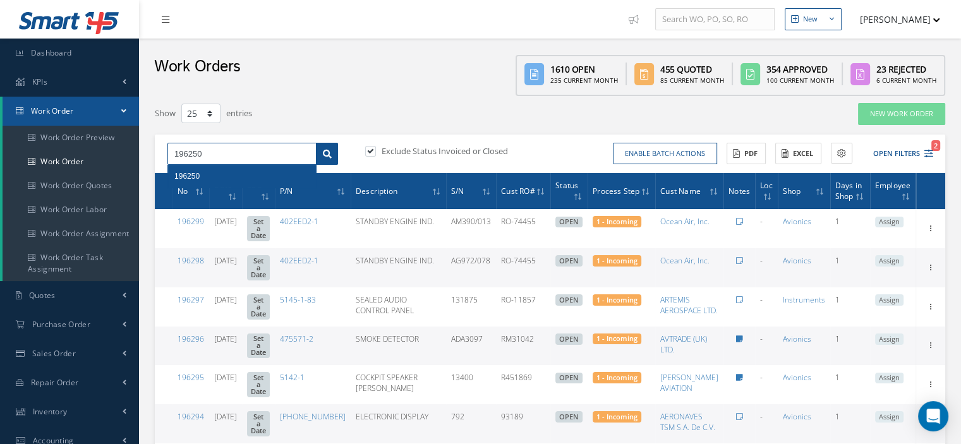
type input "196250"
click at [326, 150] on icon at bounding box center [327, 154] width 9 height 9
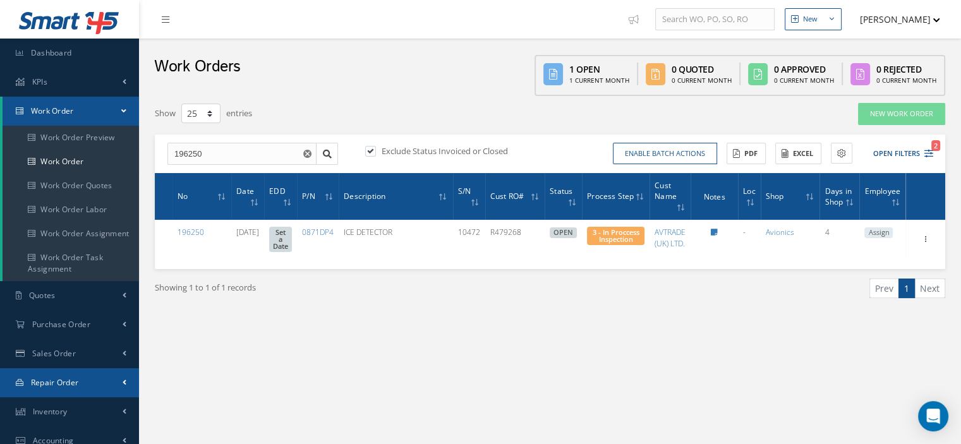
click at [79, 382] on link "Repair Order" at bounding box center [69, 382] width 139 height 29
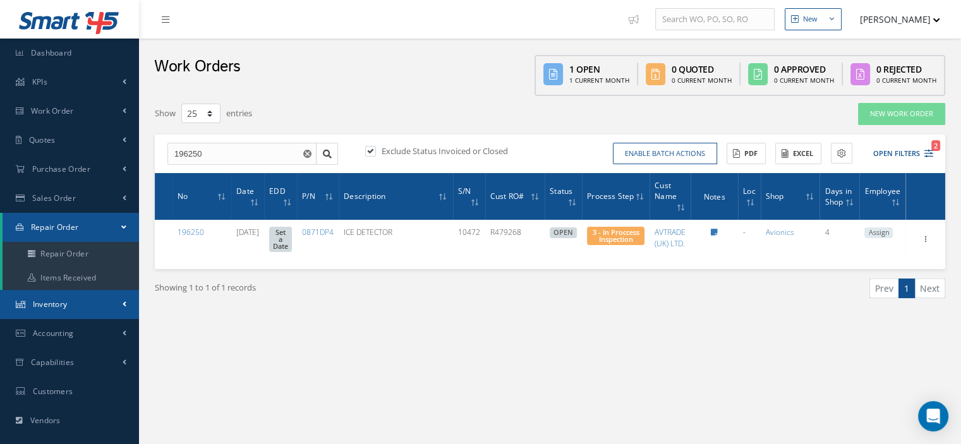
click at [68, 299] on link "Inventory" at bounding box center [69, 304] width 139 height 29
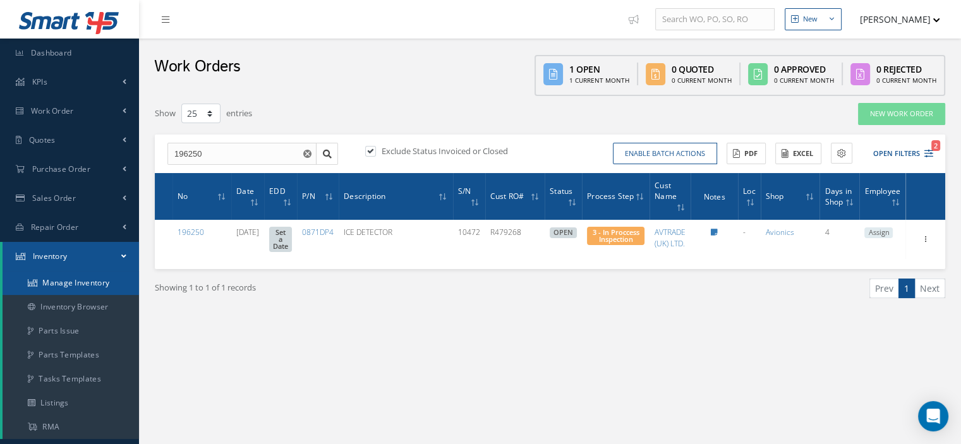
click at [83, 286] on link "Manage Inventory" at bounding box center [71, 283] width 137 height 24
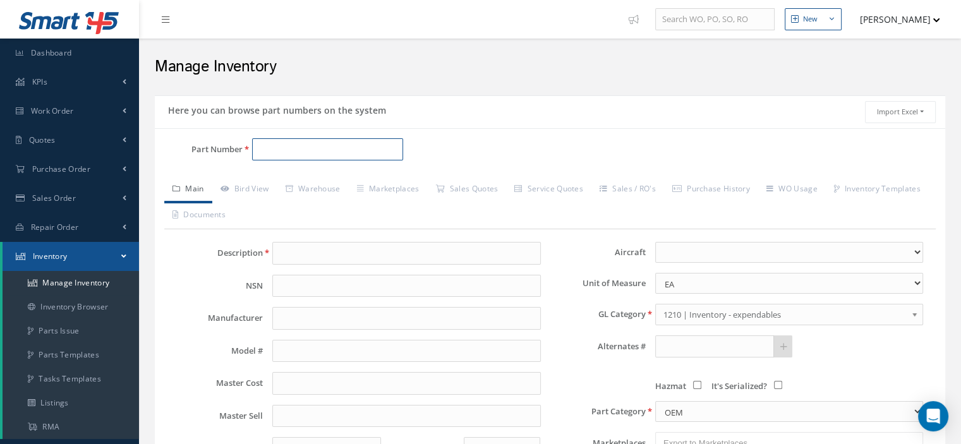
click at [260, 150] on input "Part Number" at bounding box center [327, 149] width 151 height 23
paste input "29-20001-342-00"
type input "29-20001-342-00"
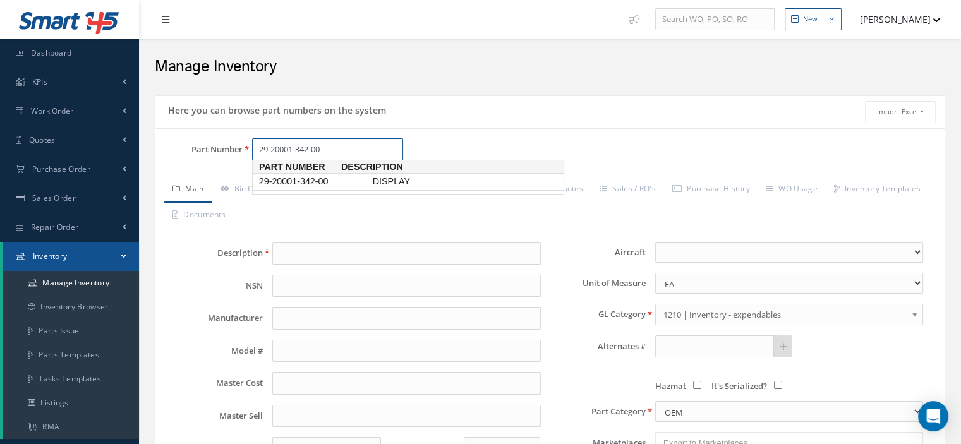
click at [306, 186] on span "29-20001-342-00" at bounding box center [314, 181] width 114 height 13
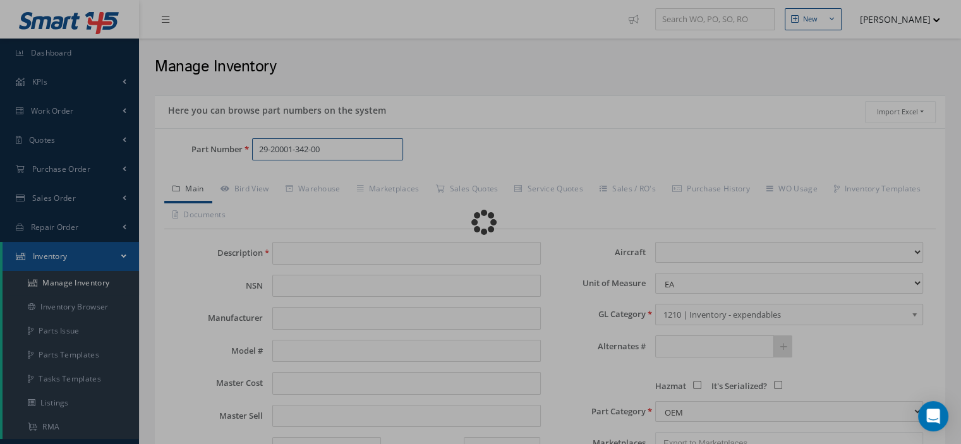
type input "DISPLAY"
select select
type textarea "P/N [PHONE_NUMBER] -- [PERSON_NAME] [DATE] 02:53PM"
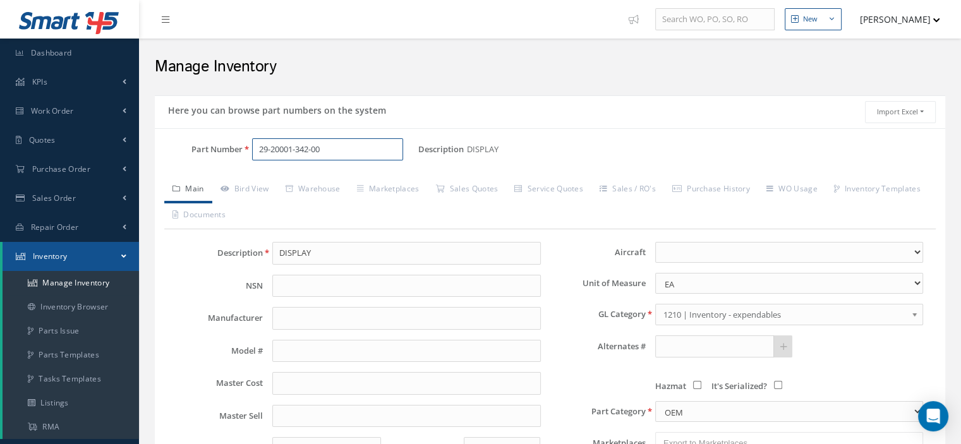
type input "29-20001-342-00"
click at [251, 185] on link "Bird View" at bounding box center [244, 190] width 65 height 27
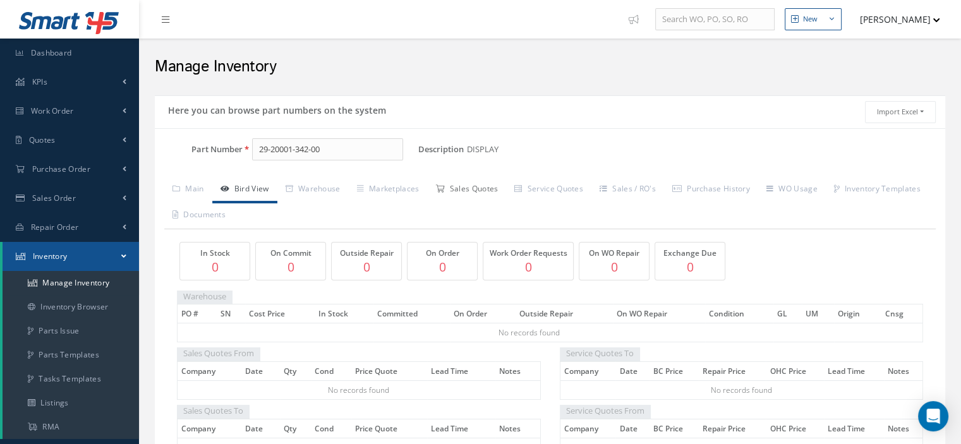
click at [468, 193] on link "Sales Quotes" at bounding box center [466, 190] width 79 height 27
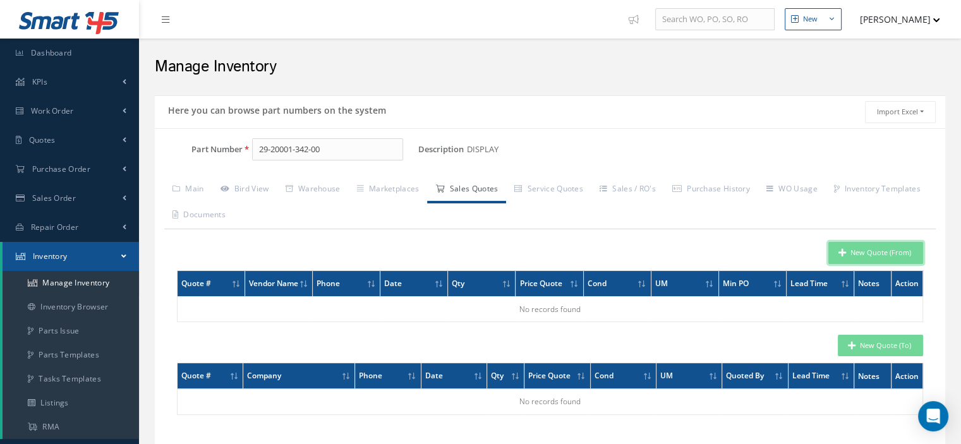
click at [890, 255] on button "New Quote (From)" at bounding box center [876, 253] width 95 height 22
type input "DISPLAY"
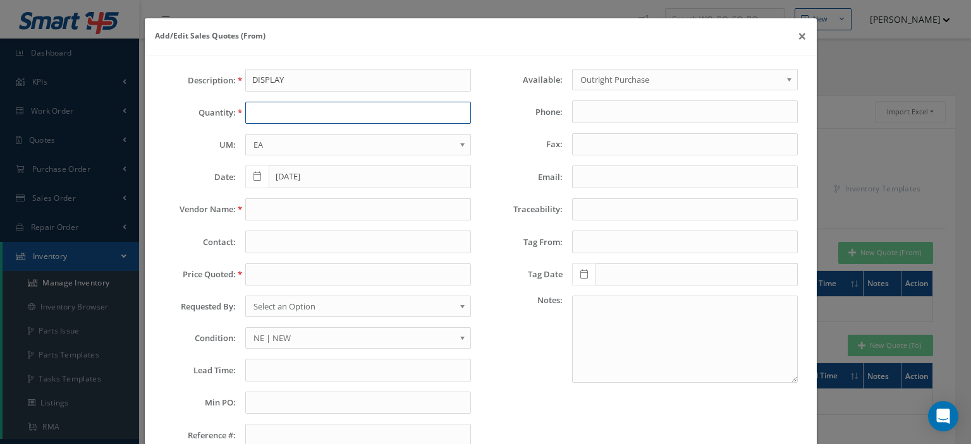
click at [289, 114] on input "text" at bounding box center [358, 113] width 226 height 23
type input "1"
click at [253, 274] on input "text" at bounding box center [358, 275] width 226 height 23
paste input "3,500.00"
click at [257, 272] on input "3,500.00" at bounding box center [358, 275] width 226 height 23
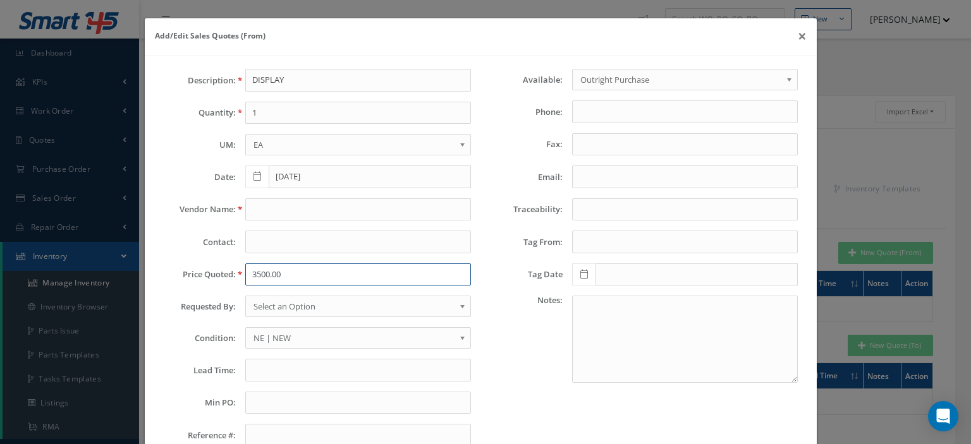
type input "3500.00"
click at [276, 307] on span "Select an Option" at bounding box center [353, 306] width 201 height 15
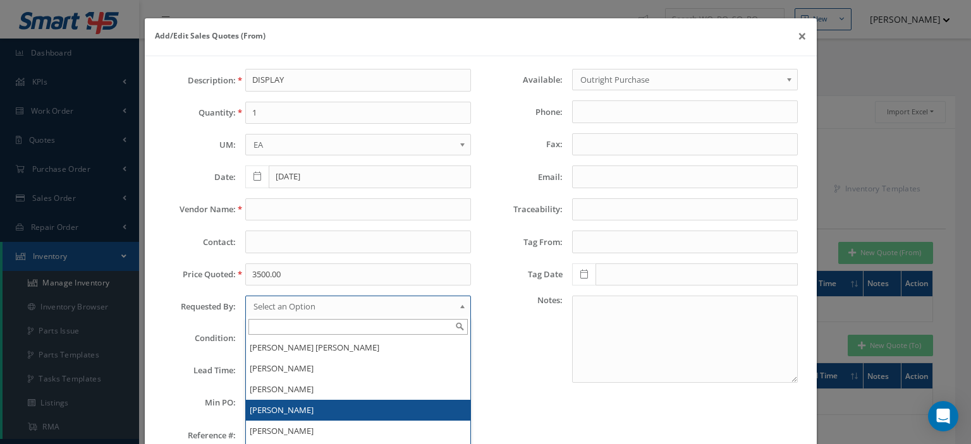
click at [301, 402] on li "[PERSON_NAME]" at bounding box center [358, 410] width 224 height 21
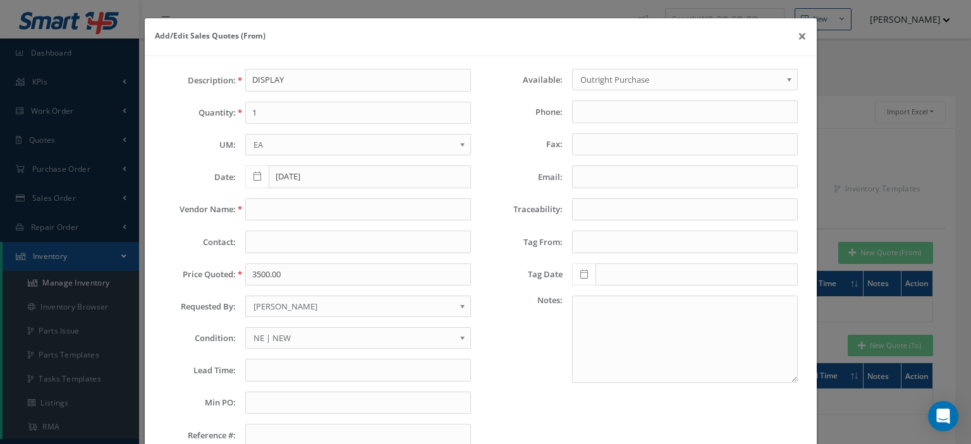
click at [312, 331] on span "NE | NEW" at bounding box center [353, 338] width 201 height 15
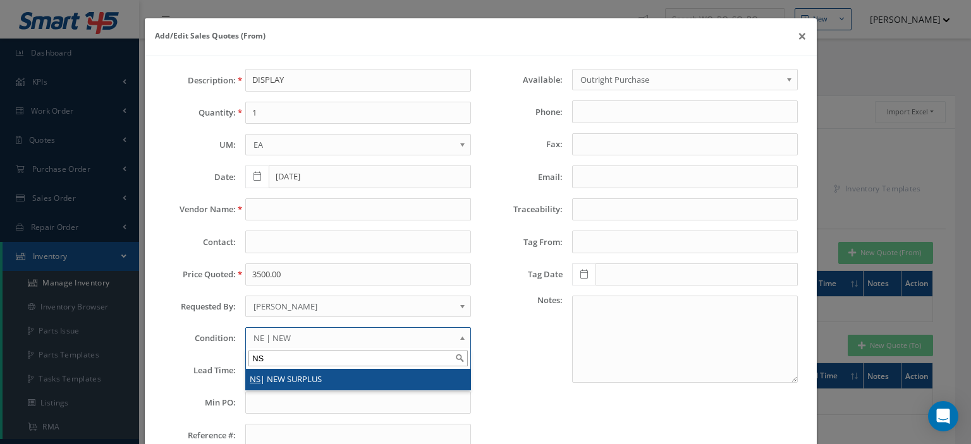
type input "NS"
click at [303, 371] on li "NS | NEW SURPLUS" at bounding box center [358, 379] width 224 height 21
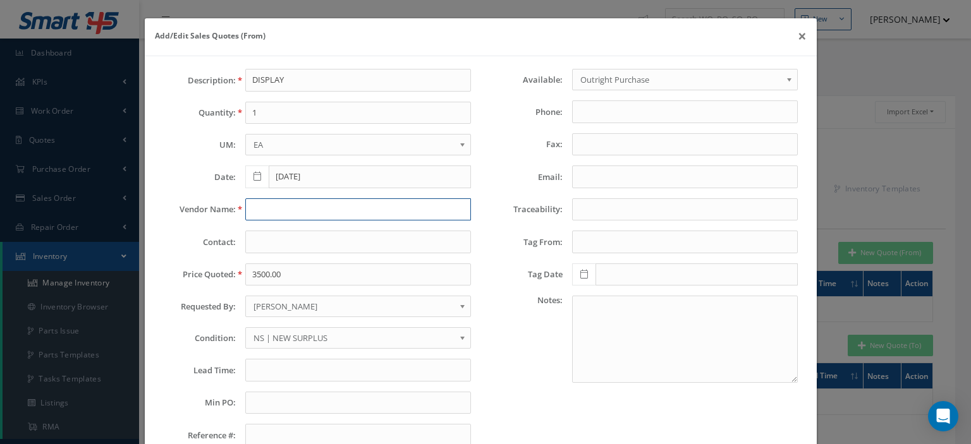
click at [250, 212] on input "text" at bounding box center [358, 209] width 226 height 23
paste input "RIM Alliance"
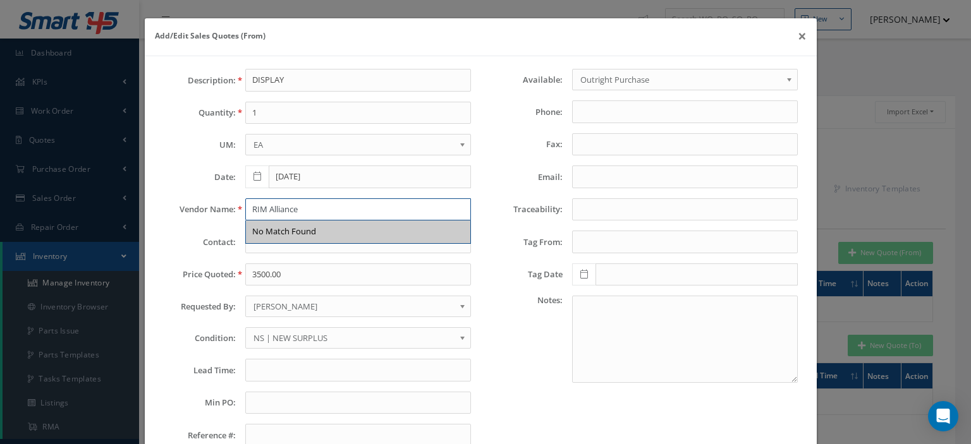
type input "RIM Alliance"
click at [278, 366] on input "text" at bounding box center [358, 370] width 226 height 23
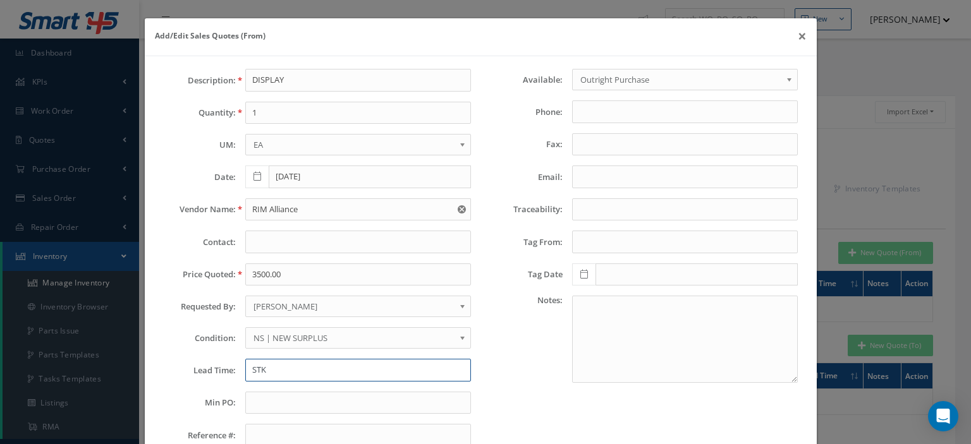
type input "STK"
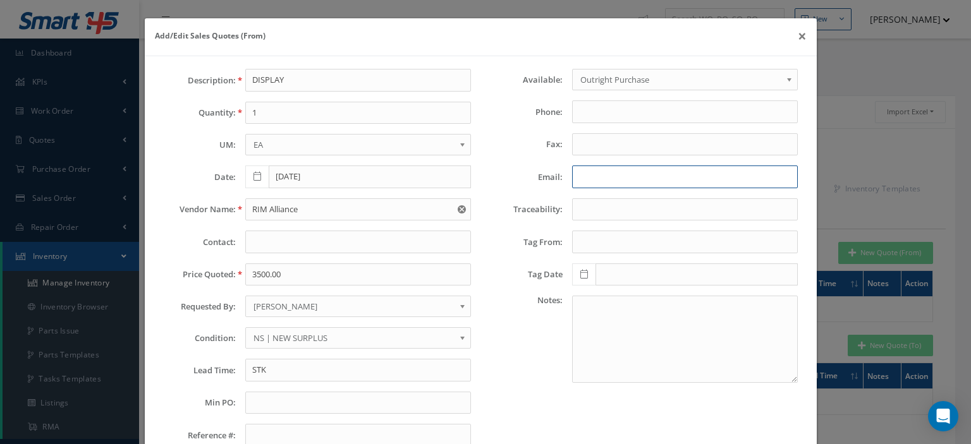
click at [599, 179] on input "Email:" at bounding box center [685, 177] width 226 height 23
paste input "vconaway@rim-alliance.com"
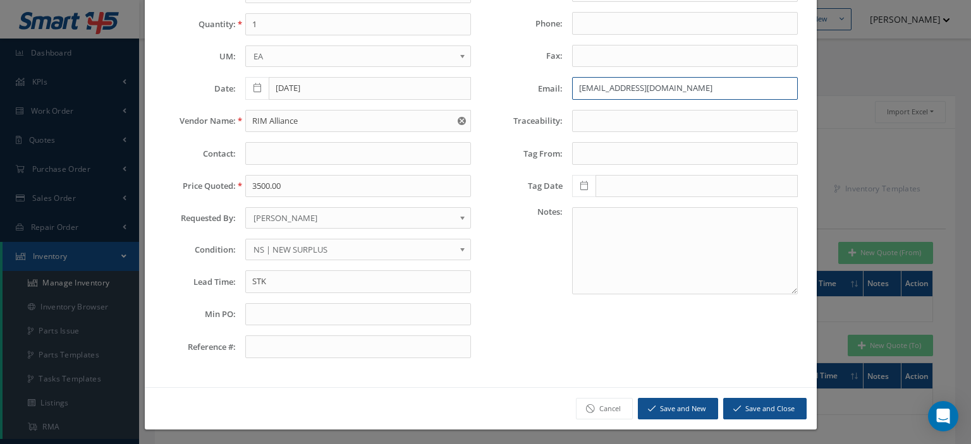
type input "vconaway@rim-alliance.com"
click at [763, 406] on button "Save and Close" at bounding box center [764, 409] width 83 height 22
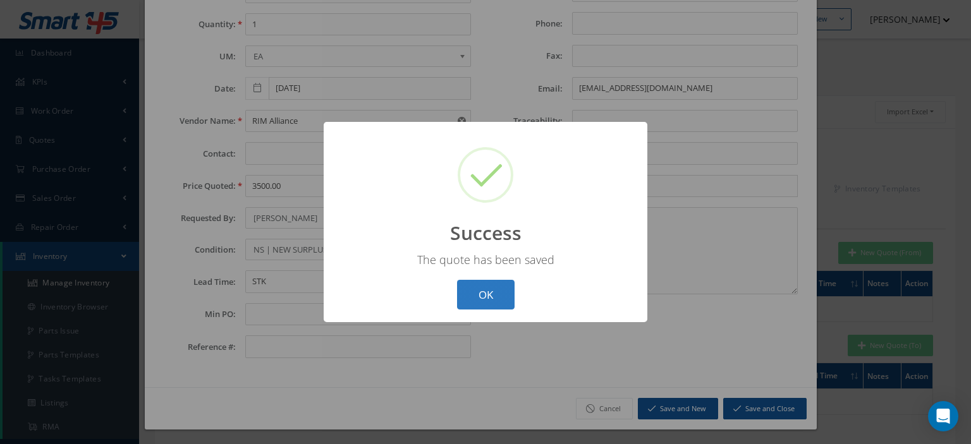
click at [501, 303] on button "OK" at bounding box center [486, 295] width 58 height 30
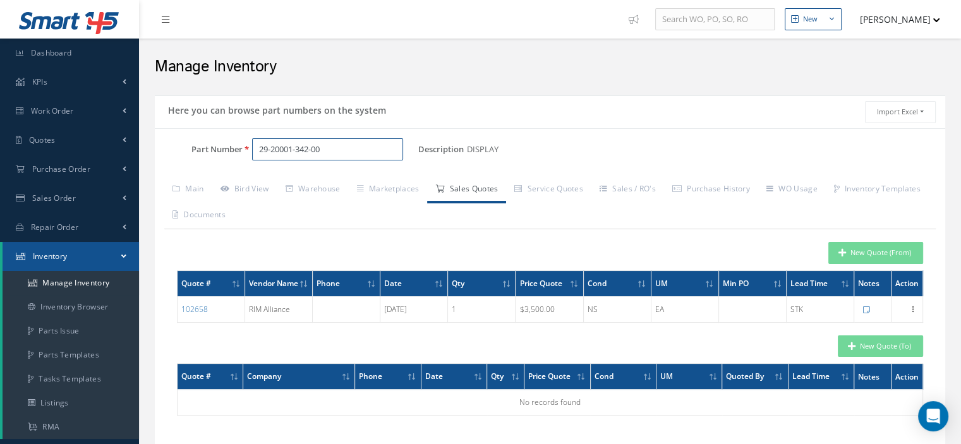
drag, startPoint x: 329, startPoint y: 145, endPoint x: 152, endPoint y: 169, distance: 178.6
click at [253, 156] on input "29-20001-342-00" at bounding box center [327, 149] width 151 height 23
click at [273, 148] on input "Part Number" at bounding box center [327, 149] width 151 height 23
paste input "4007794-50"
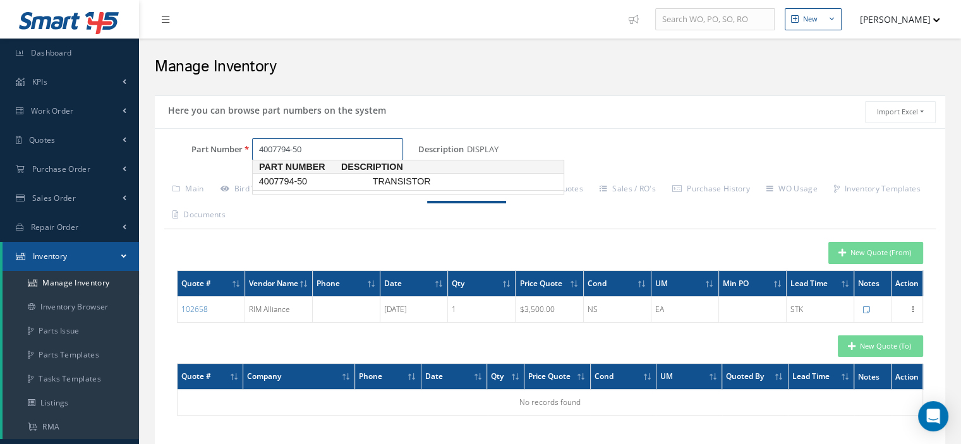
click at [317, 179] on span "4007794-50" at bounding box center [314, 181] width 114 height 13
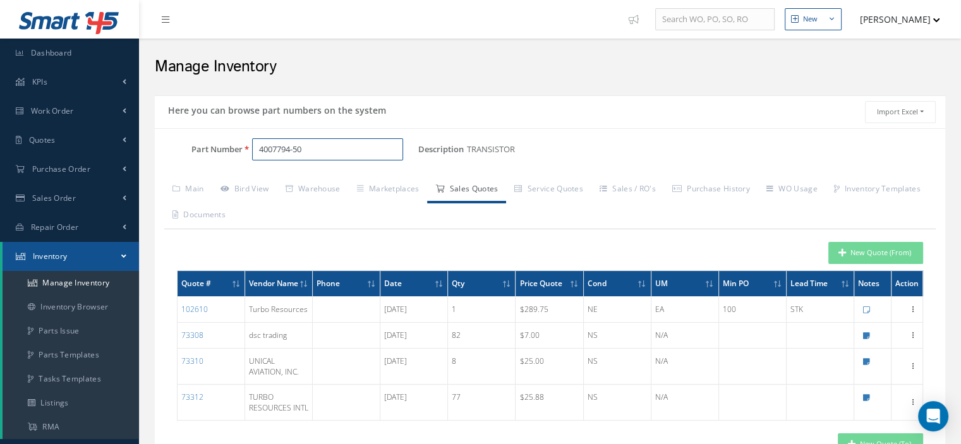
type input "4007794-50"
click at [893, 256] on button "New Quote (From)" at bounding box center [876, 253] width 95 height 22
type input "TRANSISTOR"
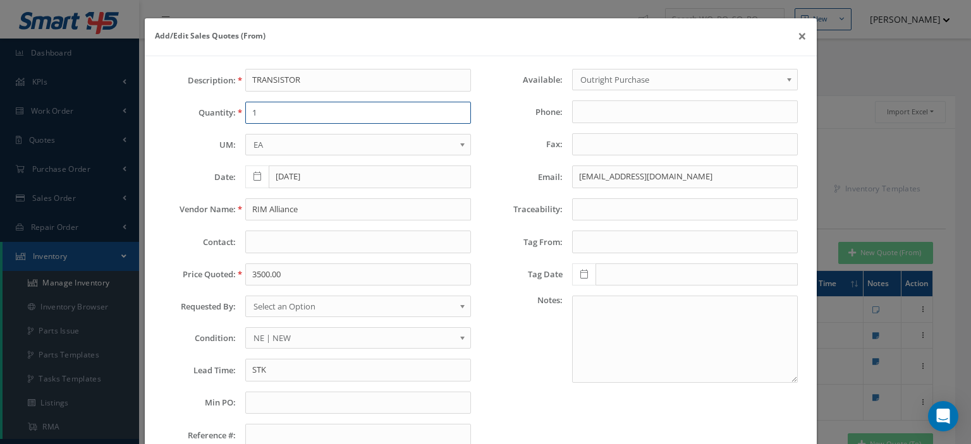
click at [296, 121] on input "1" at bounding box center [358, 113] width 226 height 23
type input "1"
click at [301, 199] on input "RIM Alliance" at bounding box center [358, 209] width 226 height 23
click at [583, 173] on input "vconaway@rim-alliance.com" at bounding box center [685, 177] width 226 height 23
paste input "shannon@powerturbin"
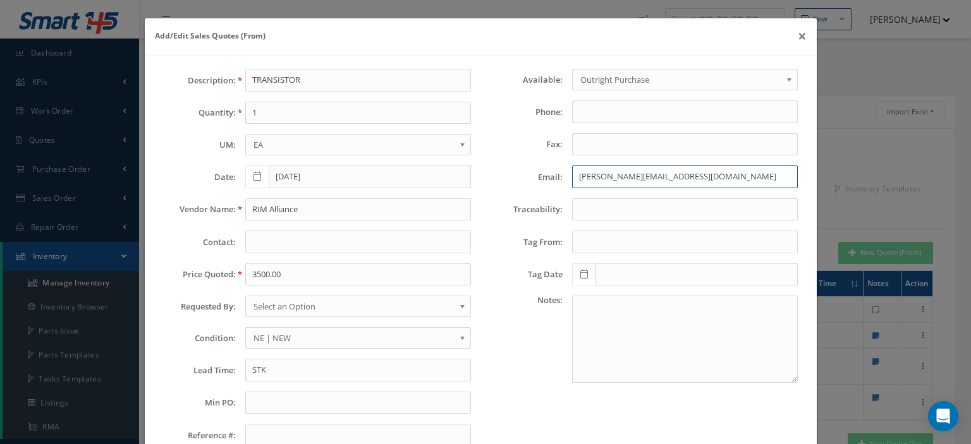
type input "shannon@powerturbine.com"
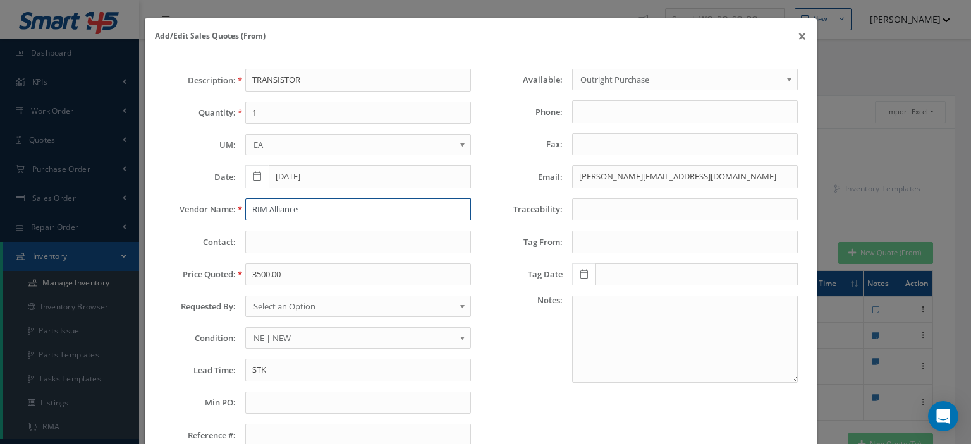
click at [293, 212] on input "RIM Alliance" at bounding box center [358, 209] width 226 height 23
click at [260, 204] on input "RIM Alliance" at bounding box center [358, 209] width 226 height 23
paste input "Powerturbin"
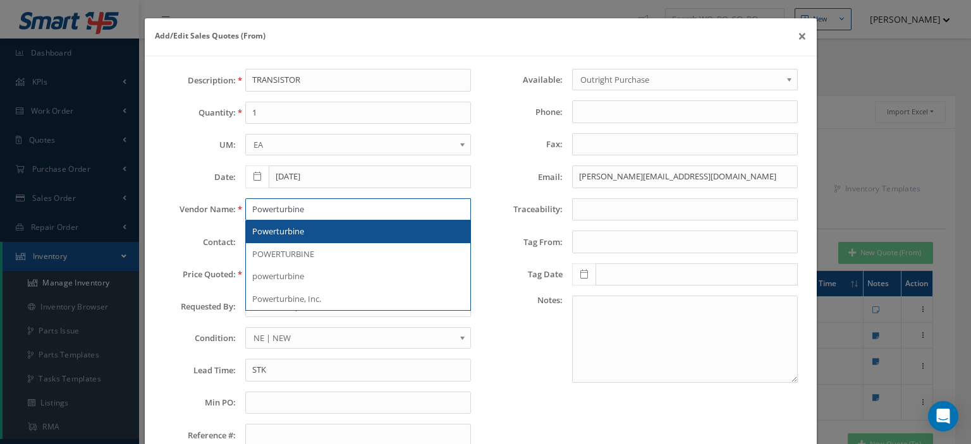
type input "Powerturbine"
click at [278, 233] on span "Powerturbine" at bounding box center [278, 231] width 52 height 11
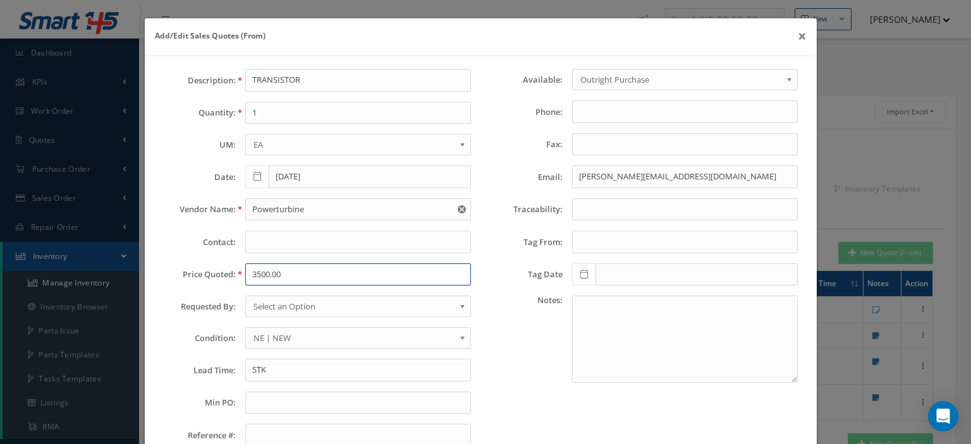
click at [263, 267] on input "3500.00" at bounding box center [358, 275] width 226 height 23
click at [298, 274] on input "3500.00" at bounding box center [358, 275] width 226 height 23
paste input "12.50"
type input "12.5000"
click at [299, 301] on span "Select an Option" at bounding box center [353, 306] width 201 height 15
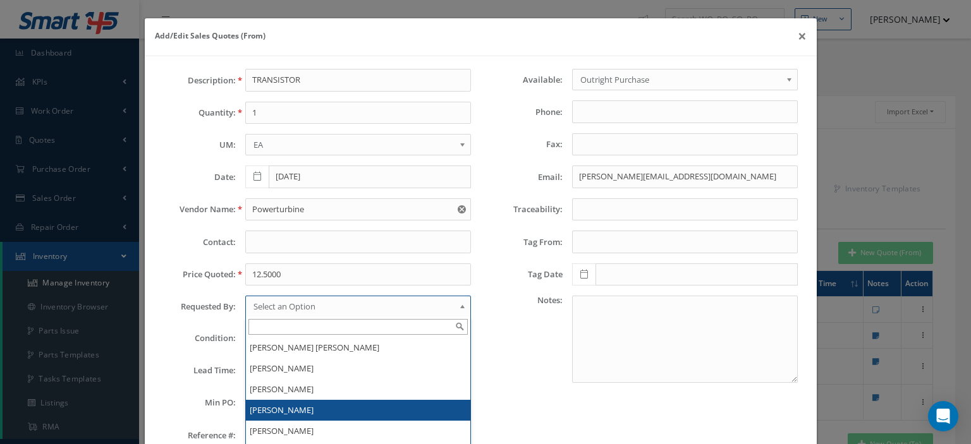
click at [300, 403] on li "[PERSON_NAME]" at bounding box center [358, 410] width 224 height 21
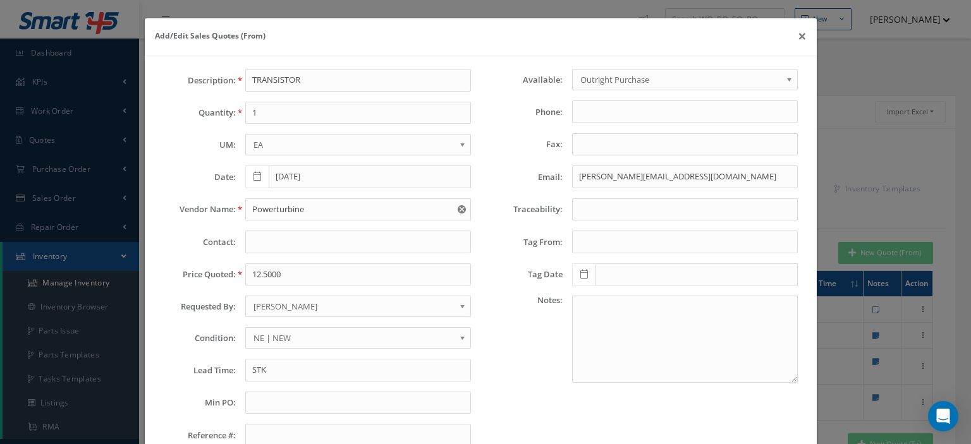
click at [287, 338] on span "NE | NEW" at bounding box center [353, 338] width 201 height 15
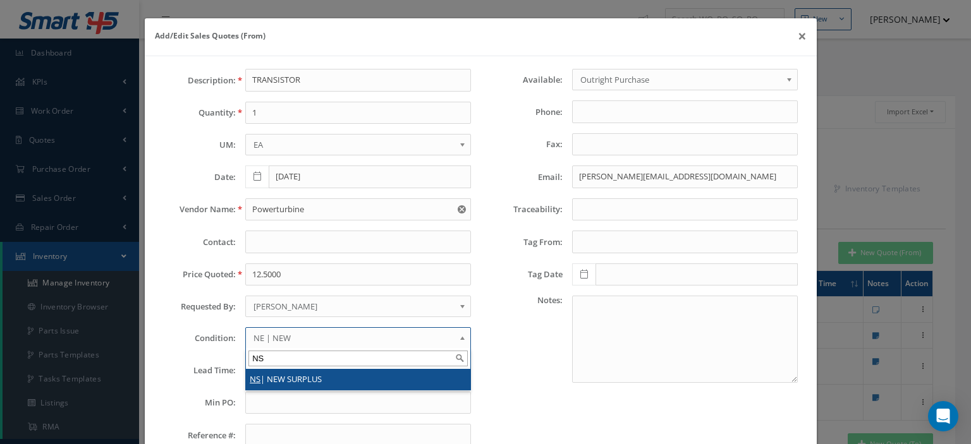
type input "NS"
click at [284, 372] on li "NS | NEW SURPLUS" at bounding box center [358, 379] width 224 height 21
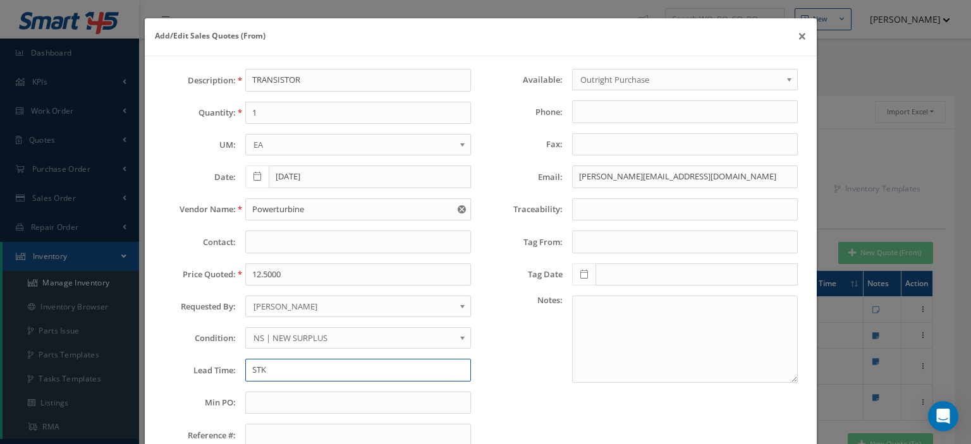
click at [274, 361] on input "STK" at bounding box center [358, 370] width 226 height 23
type input "STK"
click at [277, 406] on input "text" at bounding box center [358, 403] width 226 height 23
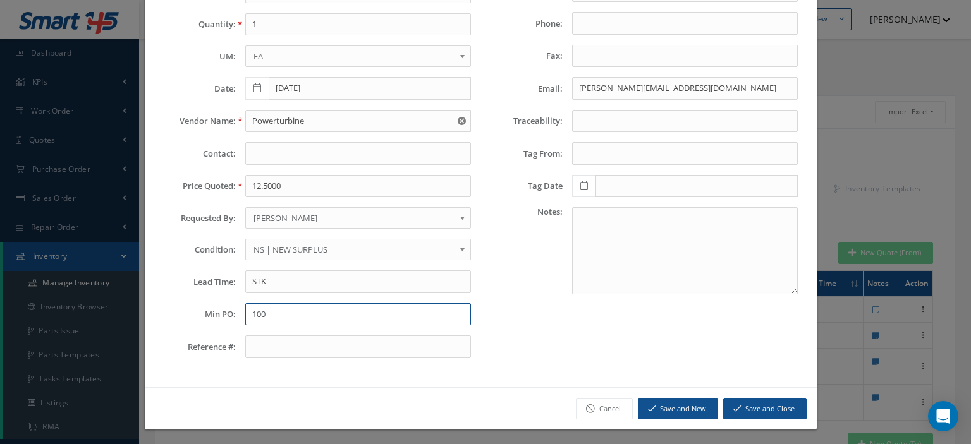
type input "100"
click at [733, 405] on icon "submit" at bounding box center [737, 408] width 8 height 9
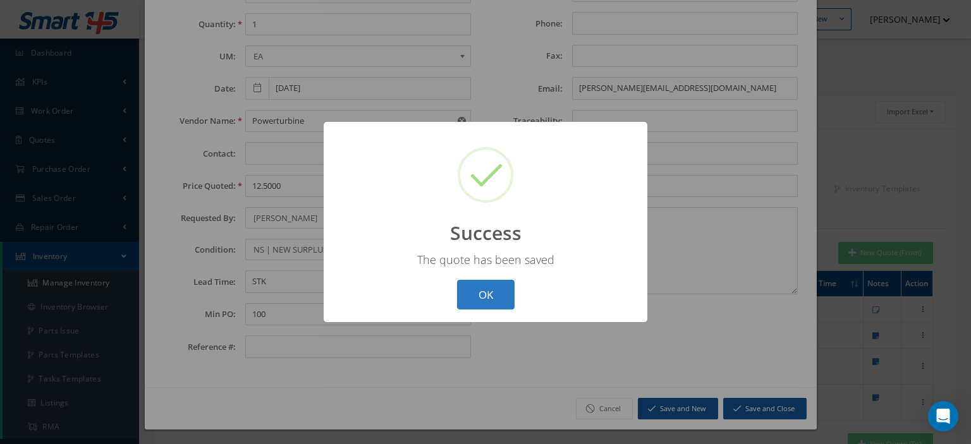
click at [490, 296] on button "OK" at bounding box center [486, 295] width 58 height 30
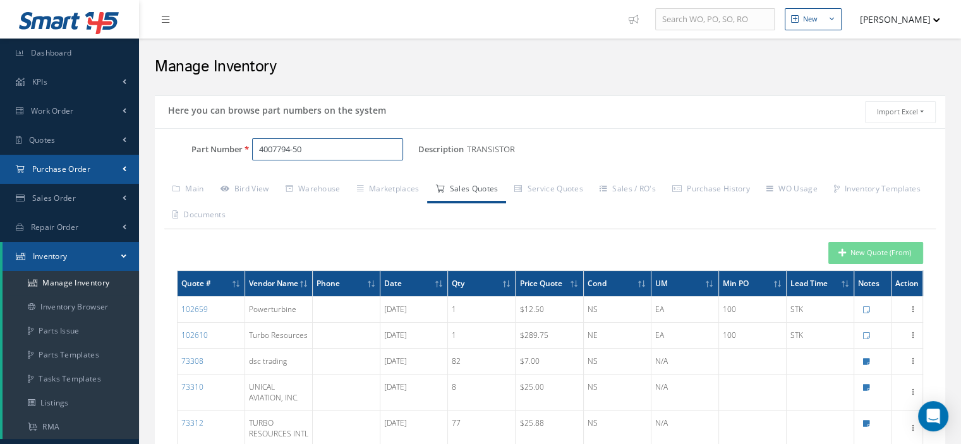
drag, startPoint x: 314, startPoint y: 152, endPoint x: 115, endPoint y: 157, distance: 199.1
click at [146, 153] on div "Here you can browse part numbers on the system Import Excel to undefined Column…" at bounding box center [550, 341] width 810 height 492
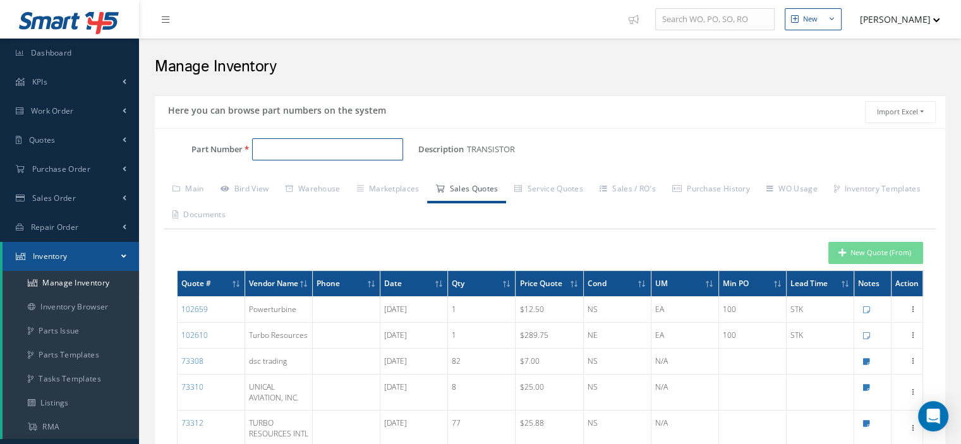
click at [264, 147] on input "Part Number" at bounding box center [327, 149] width 151 height 23
paste input "0871DL6"
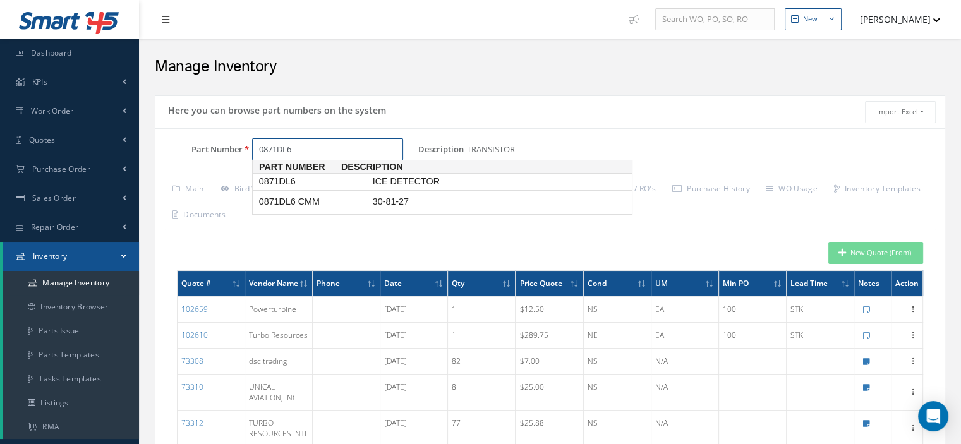
click at [286, 182] on span "0871DL6" at bounding box center [314, 181] width 114 height 13
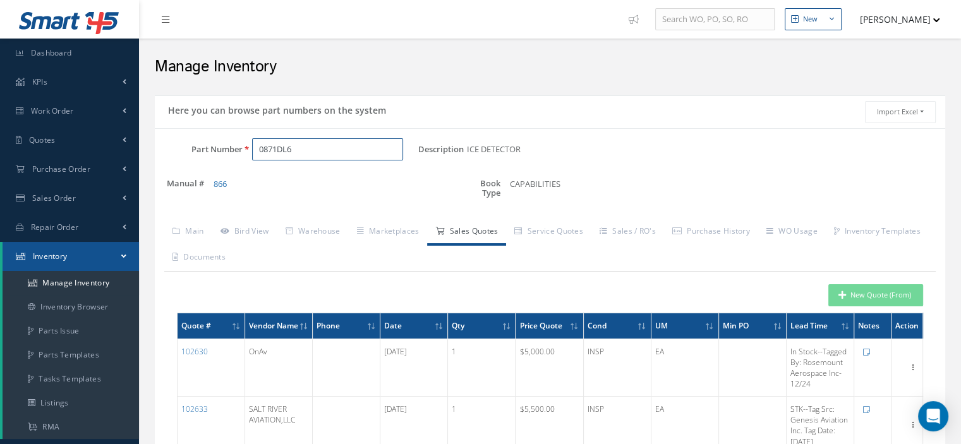
type input "0871DL6"
click at [839, 296] on button "New Quote (From)" at bounding box center [876, 295] width 95 height 22
type input "ICE DETECTOR"
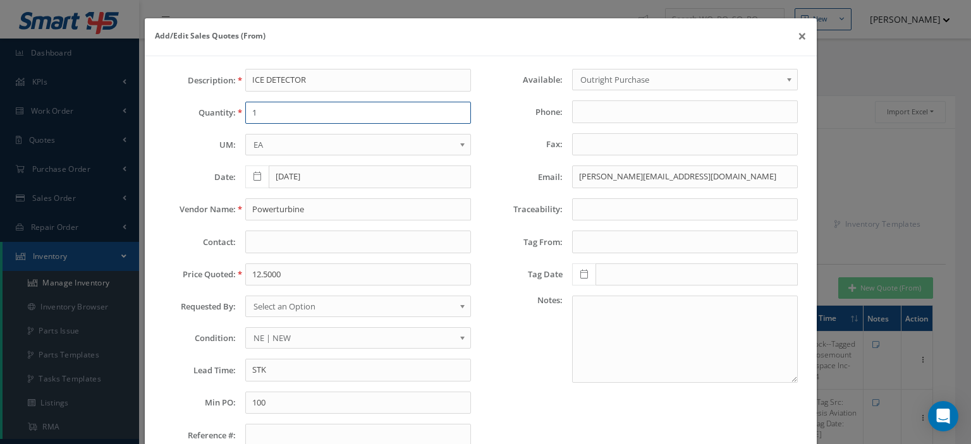
click at [254, 114] on input "1" at bounding box center [358, 113] width 226 height 23
type input "1"
click at [252, 202] on input "Powerturbine" at bounding box center [358, 209] width 226 height 23
click at [260, 214] on input "Powerturbine" at bounding box center [358, 209] width 226 height 23
paste input "C2 Aero, LLC"
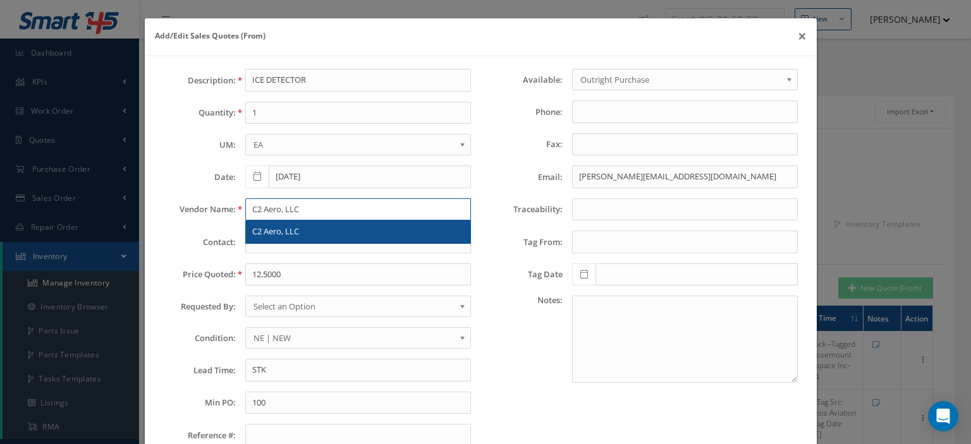
type input "C2 Aero, LLC"
click at [296, 237] on div "C2 Aero, LLC" at bounding box center [358, 232] width 224 height 23
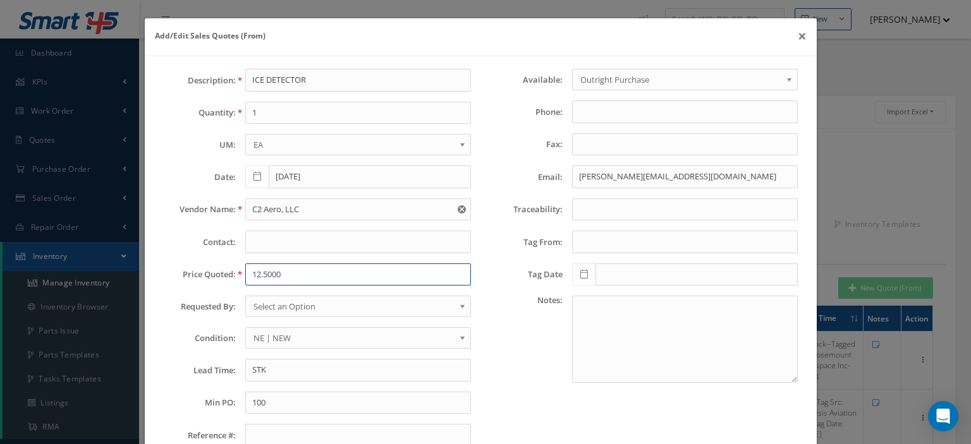
click at [270, 270] on input "12.5000" at bounding box center [358, 275] width 226 height 23
click at [255, 268] on input "12.5000" at bounding box center [358, 275] width 226 height 23
paste input "2,860."
click at [257, 275] on input "2,860.00" at bounding box center [358, 275] width 226 height 23
type input "2860.00"
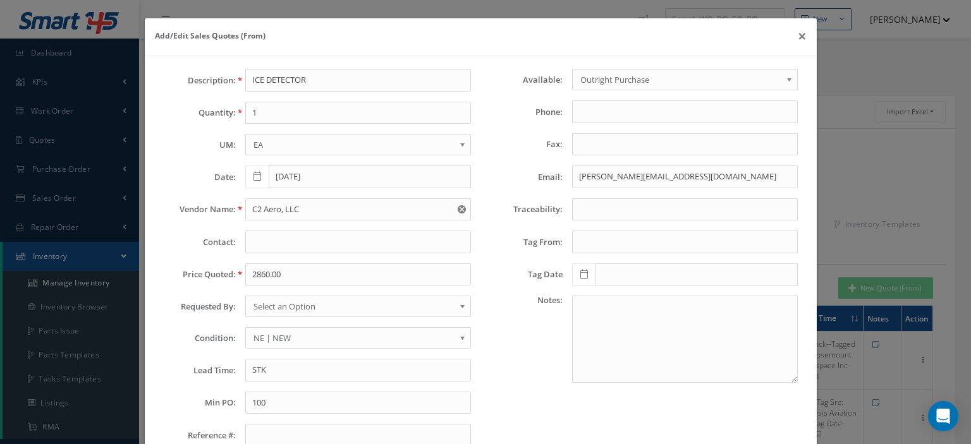
click at [263, 305] on span "Select an Option" at bounding box center [353, 306] width 201 height 15
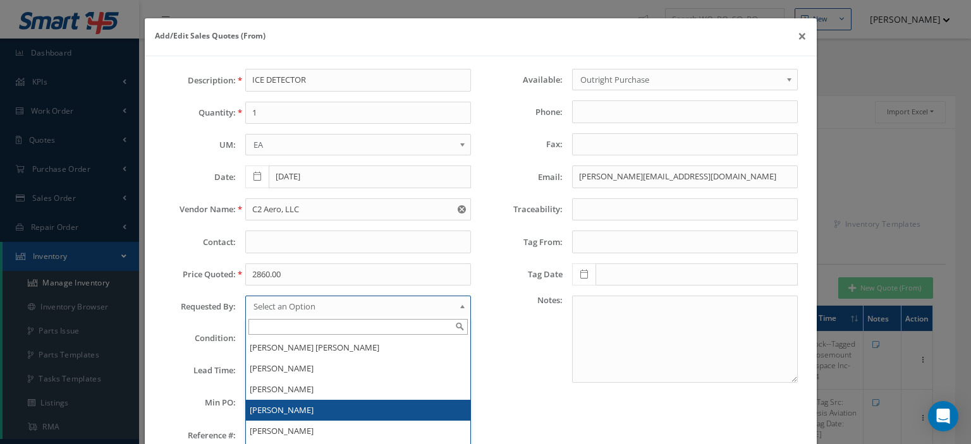
click at [279, 400] on li "[PERSON_NAME]" at bounding box center [358, 410] width 224 height 21
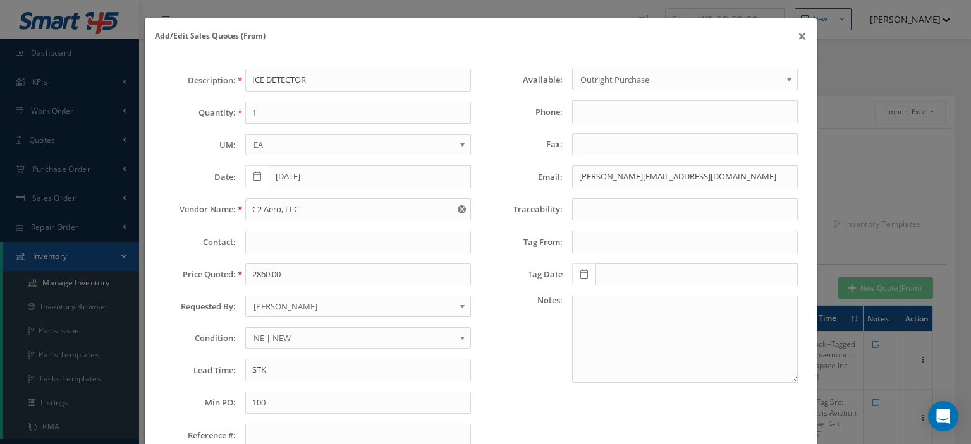
click at [270, 339] on span "NE | NEW" at bounding box center [353, 338] width 201 height 15
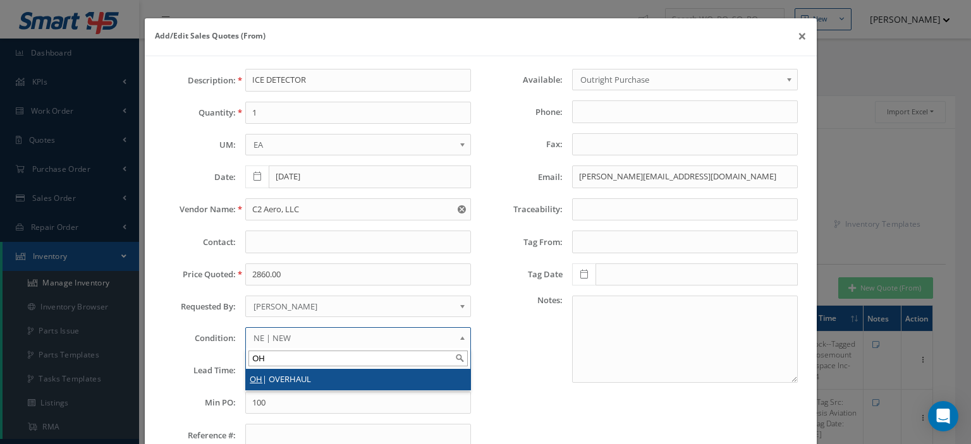
type input "OH"
click at [251, 374] on em "OH" at bounding box center [256, 378] width 13 height 11
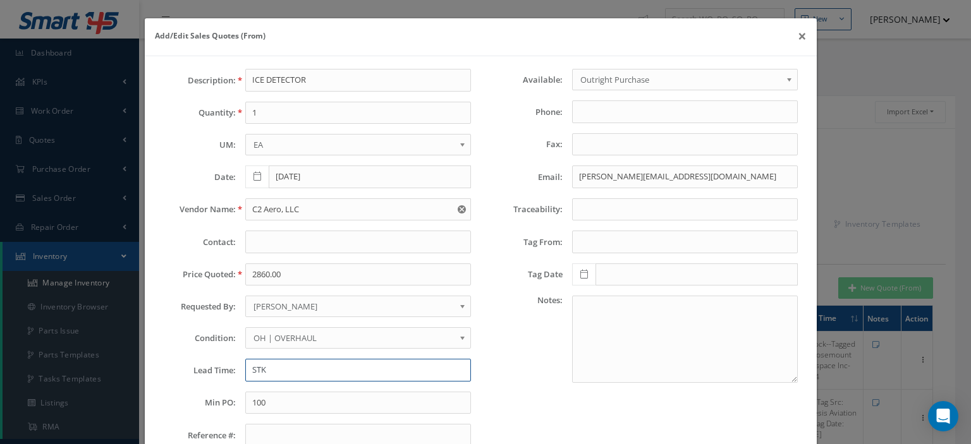
click at [252, 369] on input "STK" at bounding box center [358, 370] width 226 height 23
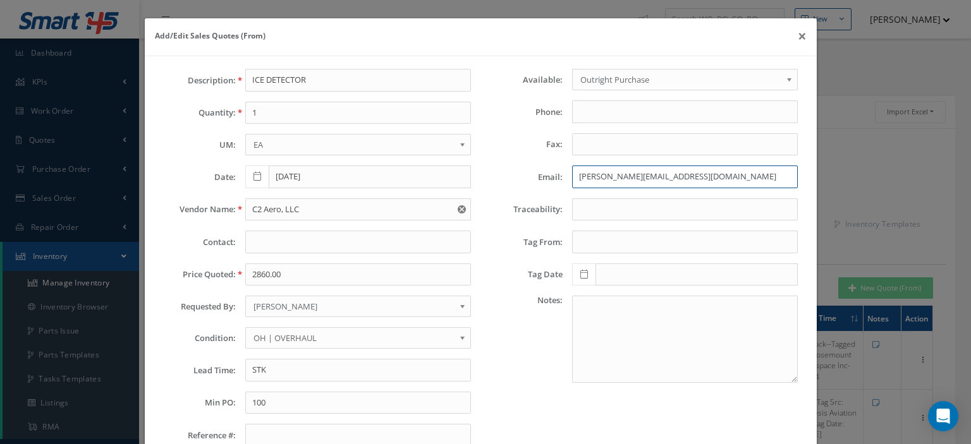
click at [575, 179] on input "shannon@powerturbine.com" at bounding box center [685, 177] width 226 height 23
paste input "ales@c2.aero"
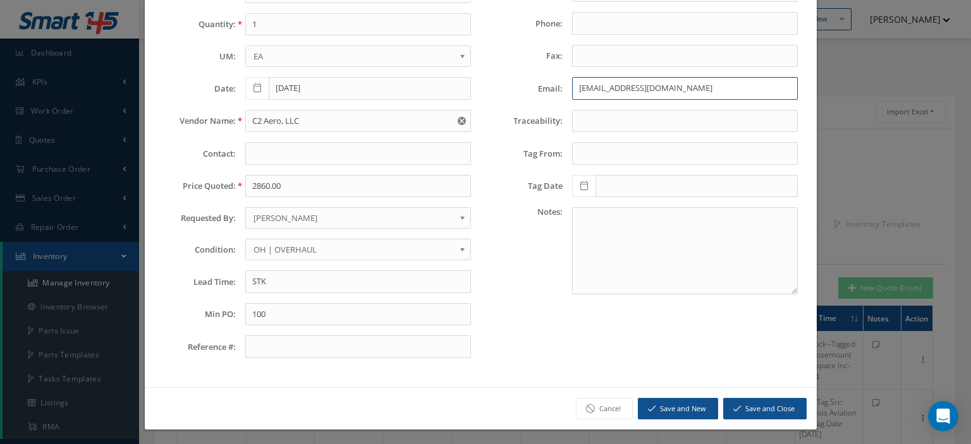
type input "sales@c2.aero"
click at [286, 282] on input "STK" at bounding box center [358, 281] width 226 height 23
paste input "*Lead Time - Fresh 8130 FAA/EASA/CAA"
drag, startPoint x: 298, startPoint y: 280, endPoint x: 216, endPoint y: 292, distance: 83.0
click at [219, 291] on div "Description: ICE DETECTOR Quantity: 1 UM: EA FT IN LB EA Date: 08/19/2025 Vendo…" at bounding box center [317, 174] width 326 height 388
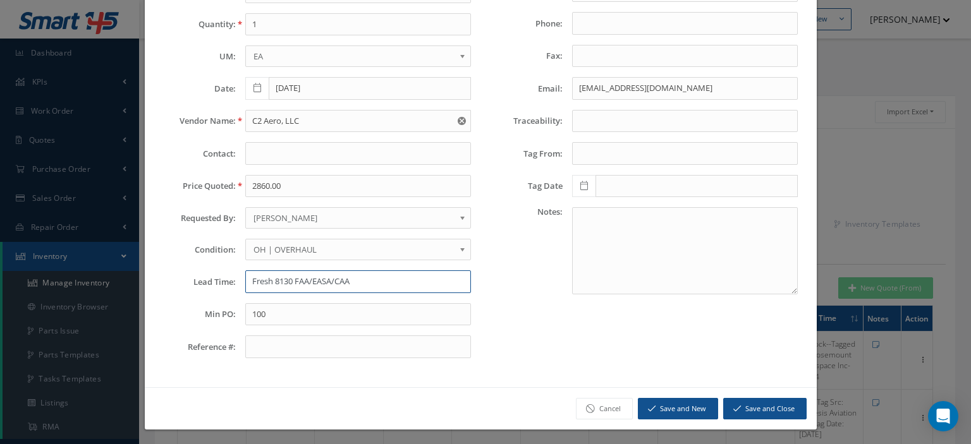
type input "Fresh 8130 FAA/EASA/CAA"
click at [748, 409] on button "Save and Close" at bounding box center [764, 409] width 83 height 22
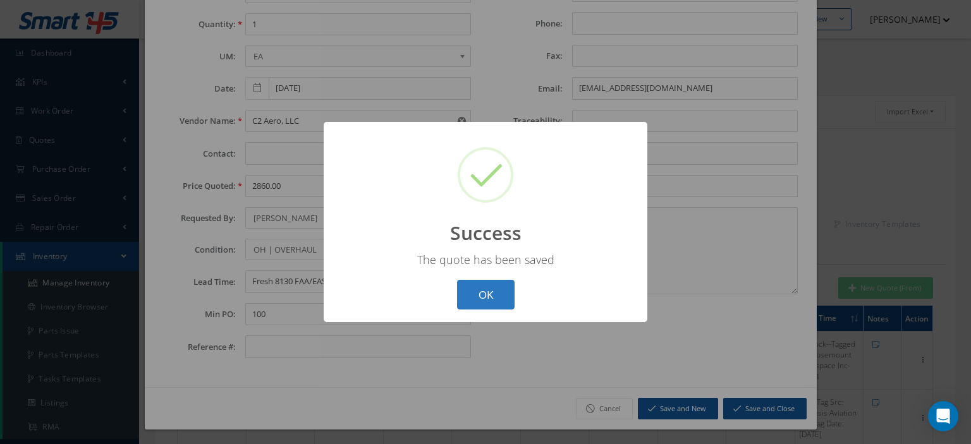
click at [487, 298] on button "OK" at bounding box center [486, 295] width 58 height 30
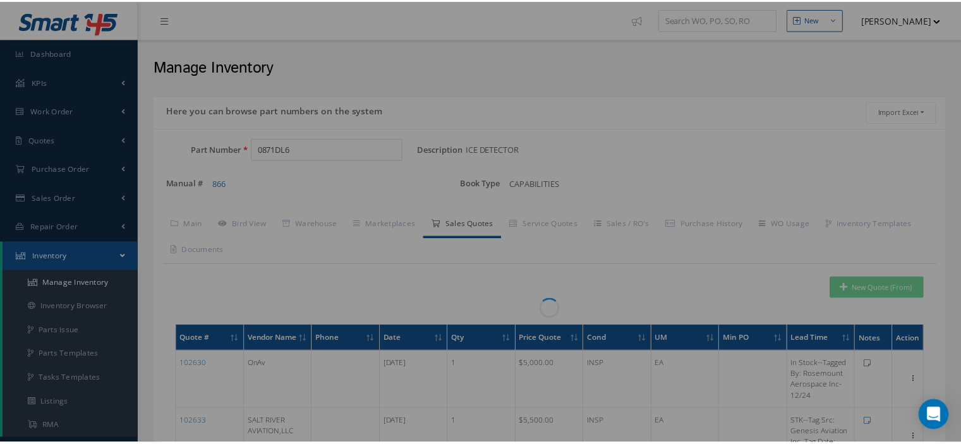
scroll to position [0, 0]
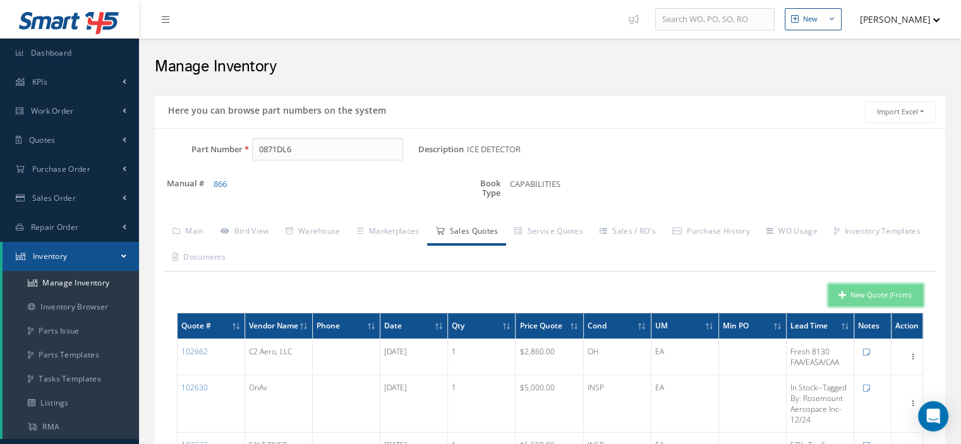
click at [837, 292] on button "New Quote (From)" at bounding box center [876, 295] width 95 height 22
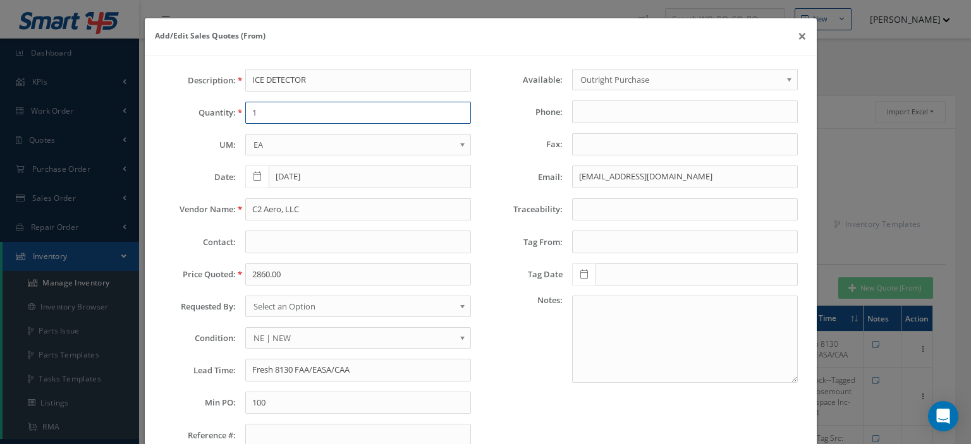
click at [277, 112] on input "1" at bounding box center [358, 113] width 226 height 23
type input "1"
click at [288, 213] on input "C2 Aero, LLC" at bounding box center [358, 209] width 226 height 23
click at [789, 33] on button "×" at bounding box center [801, 35] width 29 height 35
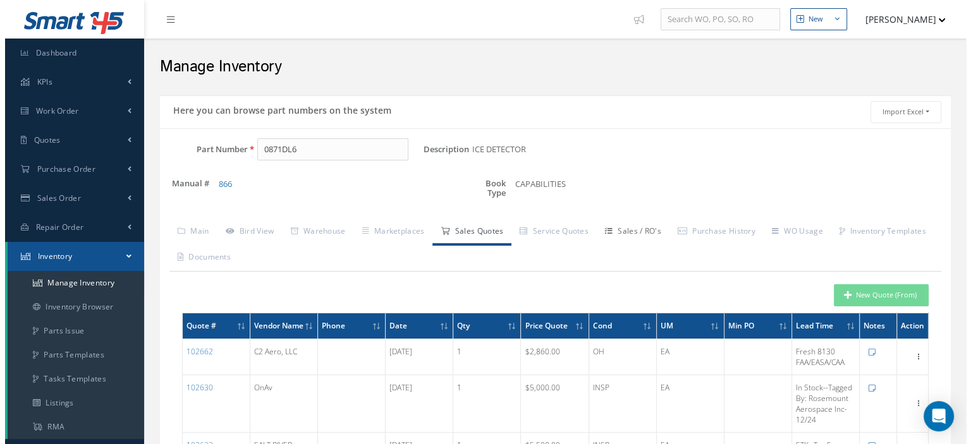
scroll to position [126, 0]
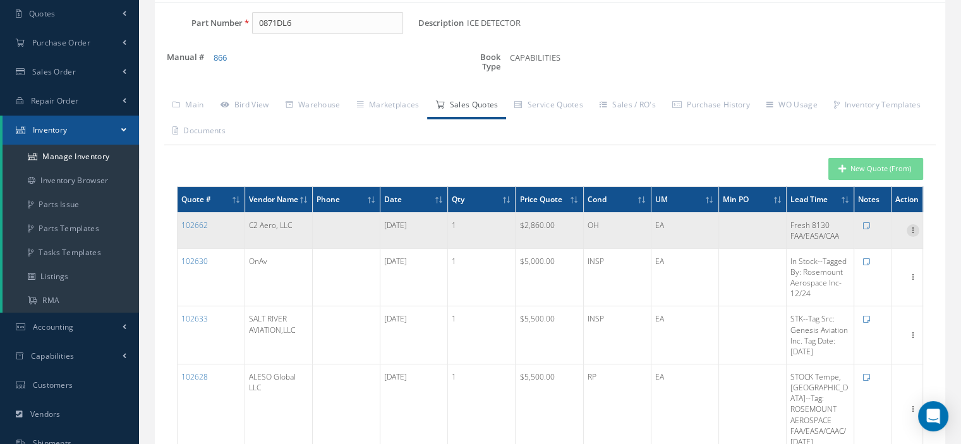
click at [913, 234] on icon at bounding box center [913, 229] width 13 height 10
click at [861, 247] on link "Edit" at bounding box center [855, 239] width 100 height 16
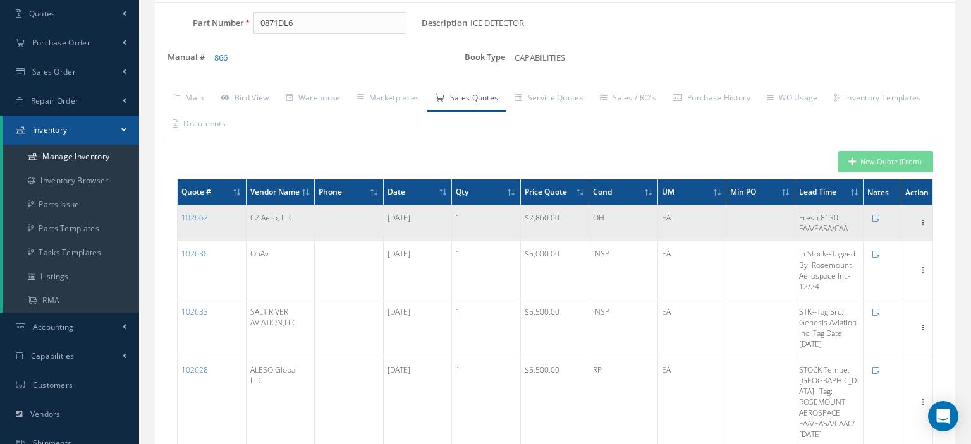
type input "2860.0000"
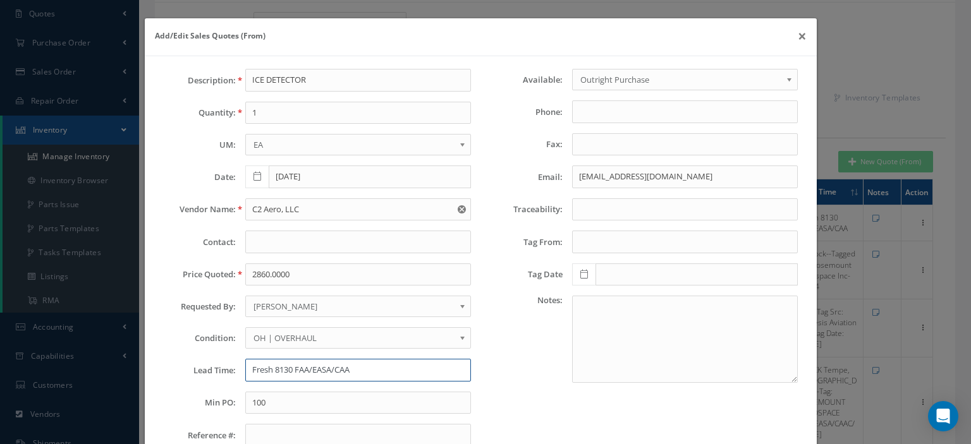
click at [247, 367] on input "Fresh 8130 FAA/EASA/CAA" at bounding box center [358, 370] width 226 height 23
paste input "JJA Aviation 10-12 Day"
drag, startPoint x: 291, startPoint y: 368, endPoint x: 240, endPoint y: 371, distance: 51.3
click at [240, 371] on div "JJA Aviation 10-12 Day---Fresh 8130 FAA/EASA/CAA" at bounding box center [358, 370] width 245 height 23
click at [416, 366] on input "10-12 Day---Fresh 8130 FAA/EASA/CAA" at bounding box center [358, 370] width 226 height 23
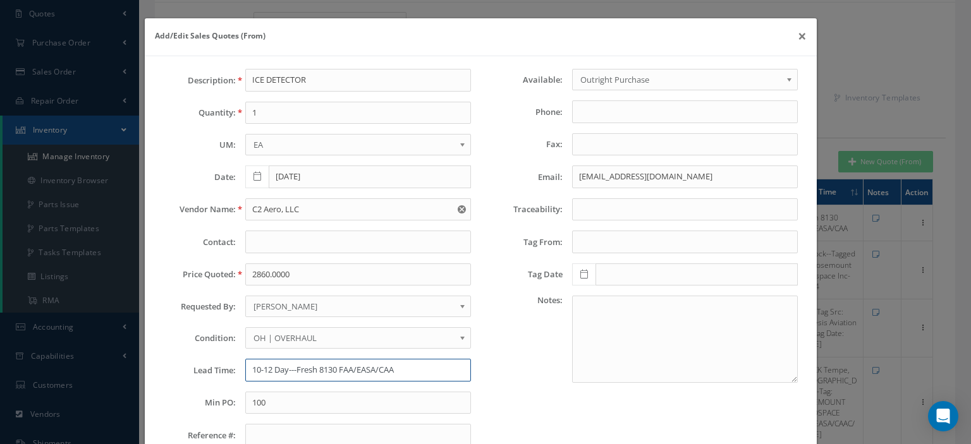
paste input "JJA Aviation"
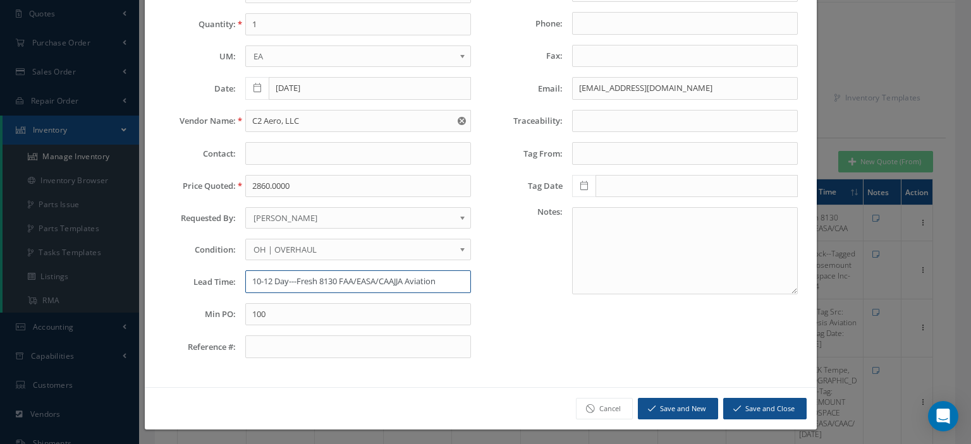
type input "10-12 Day---Fresh 8130 FAA/EASA/CAAJJA Aviation"
click at [741, 411] on button "Save and Close" at bounding box center [764, 409] width 83 height 22
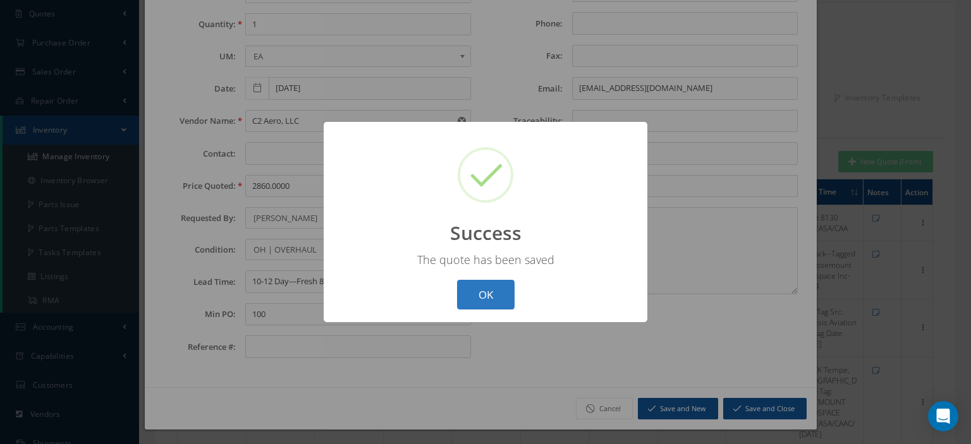
click at [498, 296] on button "OK" at bounding box center [486, 295] width 58 height 30
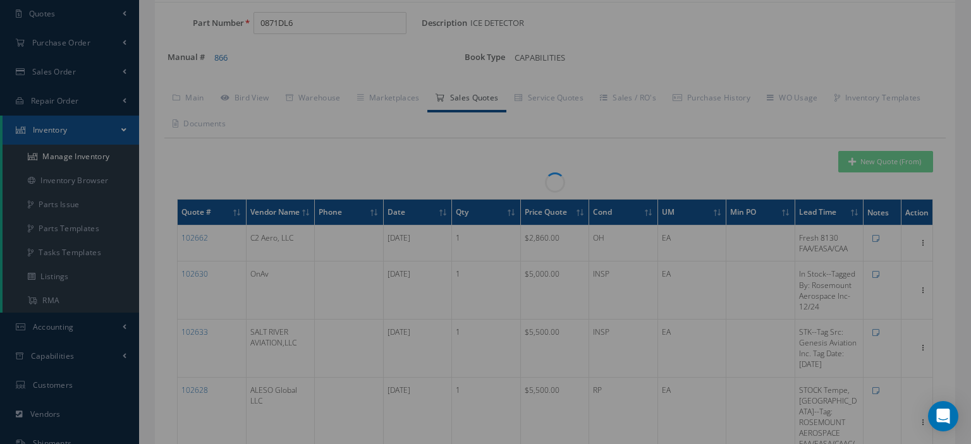
scroll to position [0, 0]
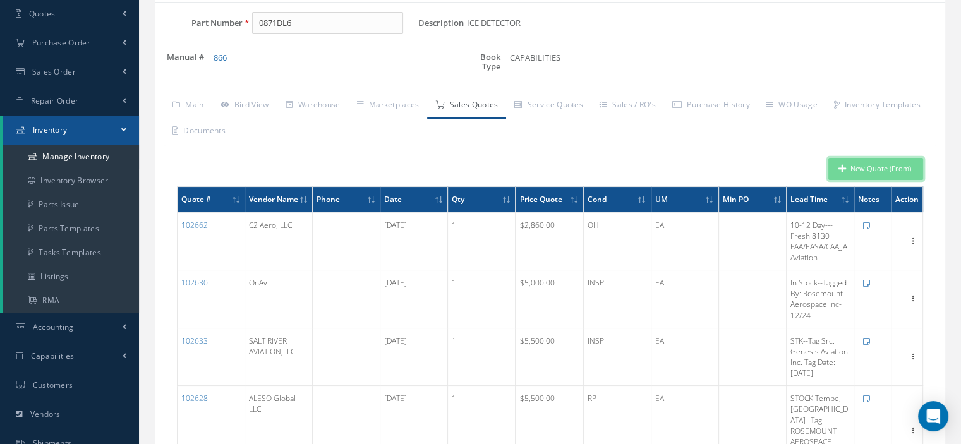
drag, startPoint x: 906, startPoint y: 167, endPoint x: 874, endPoint y: 176, distance: 32.8
click at [904, 167] on button "New Quote (From)" at bounding box center [876, 169] width 95 height 22
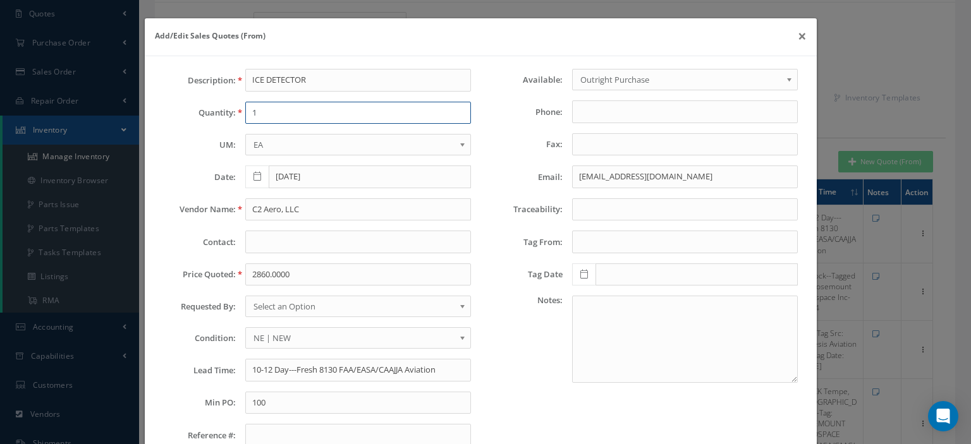
click at [340, 102] on input "1" at bounding box center [358, 113] width 226 height 23
type input "1"
click at [589, 181] on input "sales@c2.aero" at bounding box center [685, 177] width 226 height 23
paste input "email"
type input "sales@c2.aero"
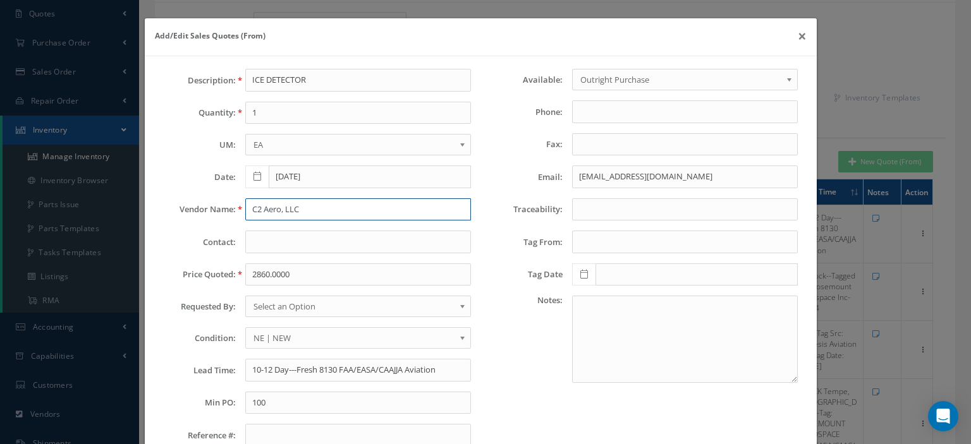
click at [300, 210] on input "C2 Aero, LLC" at bounding box center [358, 209] width 226 height 23
click at [303, 212] on input "C2 Aero, LLC" at bounding box center [358, 209] width 226 height 23
paste input "text"
type input "C2 Aero, LLC"
click at [274, 276] on input "2860.0000" at bounding box center [358, 275] width 226 height 23
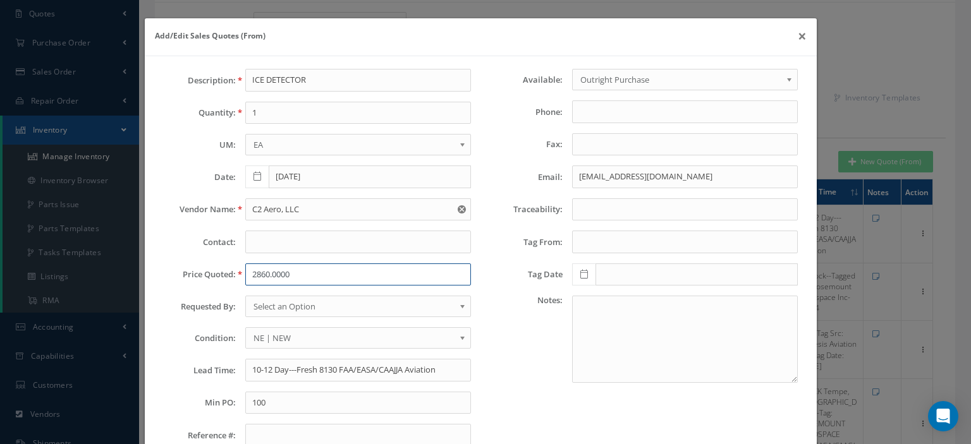
click at [262, 268] on input "2860.0000" at bounding box center [358, 275] width 226 height 23
paste input ",280."
click at [256, 277] on input "2,280.00" at bounding box center [358, 275] width 226 height 23
type input "2280.00"
click at [273, 304] on span "Select an Option" at bounding box center [353, 306] width 201 height 15
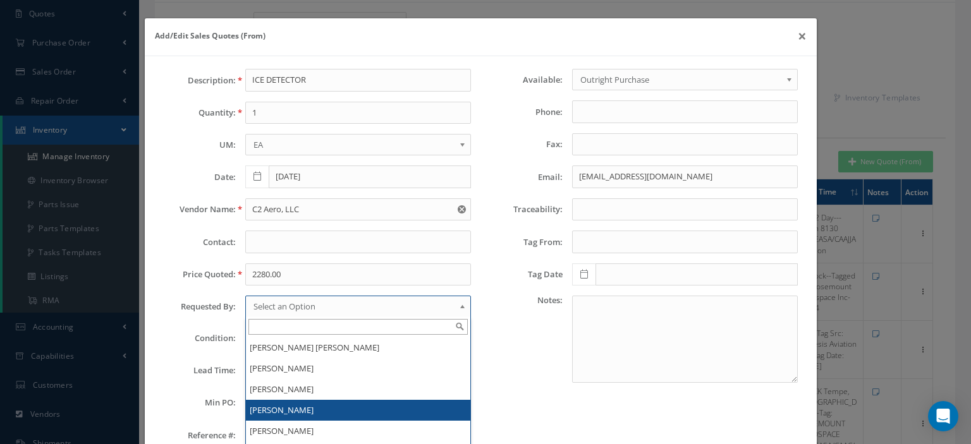
click at [283, 402] on li "[PERSON_NAME]" at bounding box center [358, 410] width 224 height 21
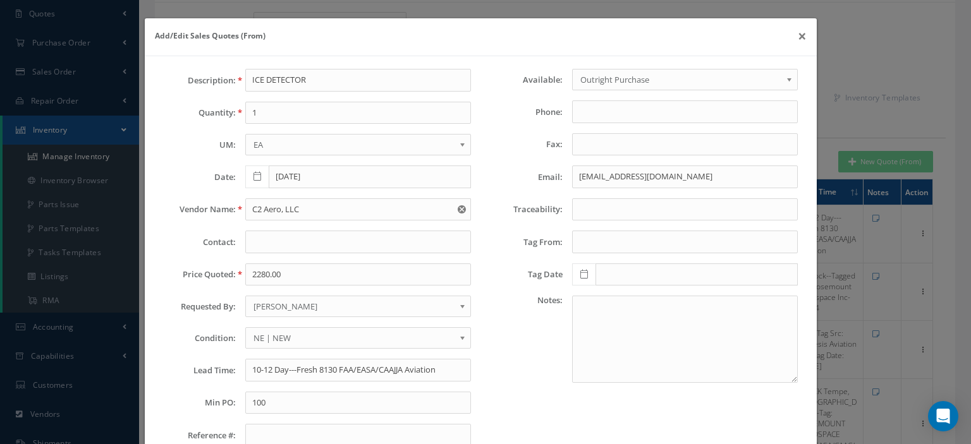
click at [288, 344] on link "NE | NEW" at bounding box center [358, 337] width 226 height 21
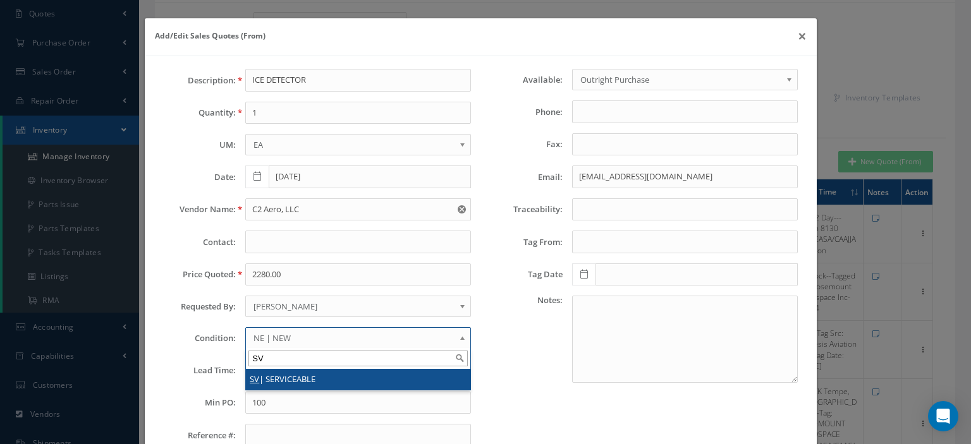
type input "SV"
click at [276, 373] on li "SV | SERVICEABLE" at bounding box center [358, 379] width 224 height 21
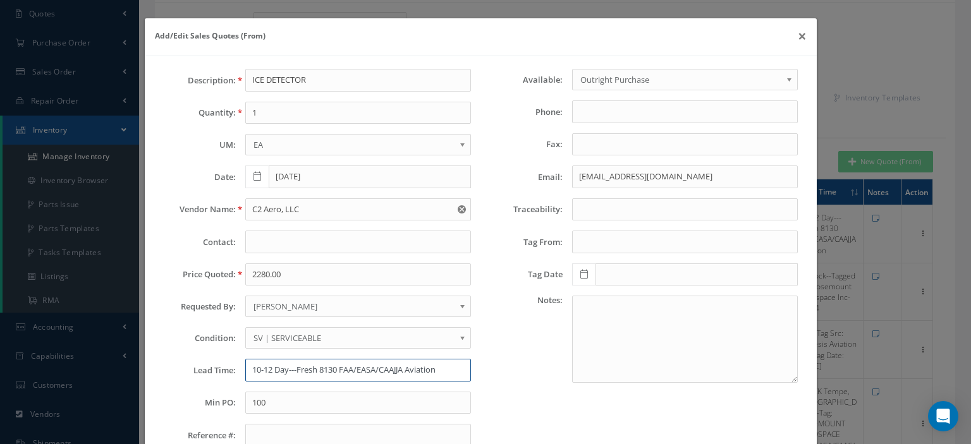
click at [276, 363] on input "10-12 Day---Fresh 8130 FAA/EASA/CAAJJA Aviation" at bounding box center [358, 370] width 226 height 23
paste input "8-10 Day"
click at [308, 368] on input "8-10 Day--" at bounding box center [358, 370] width 226 height 23
paste input "JJA Aviation"
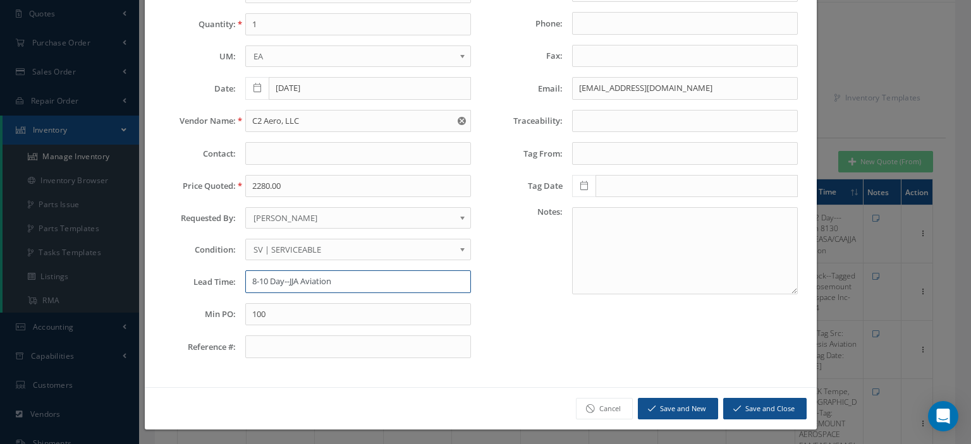
type input "8-10 Day--JJA Aviation"
click at [763, 412] on button "Save and Close" at bounding box center [764, 409] width 83 height 22
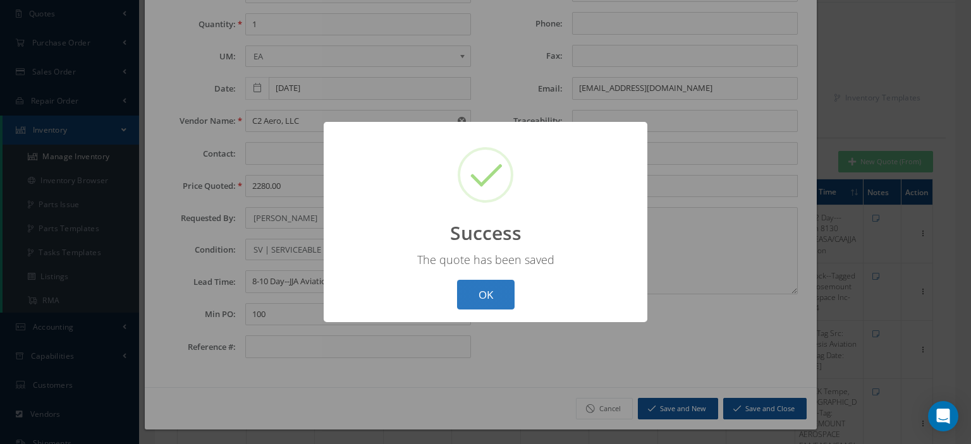
click at [499, 295] on button "OK" at bounding box center [486, 295] width 58 height 30
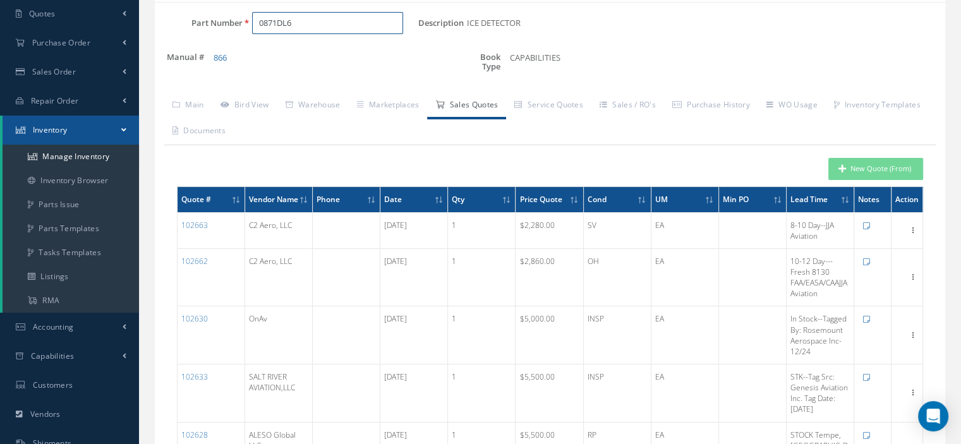
drag, startPoint x: 298, startPoint y: 20, endPoint x: 243, endPoint y: 24, distance: 55.8
click at [243, 24] on div "0871DL6" at bounding box center [331, 23] width 176 height 23
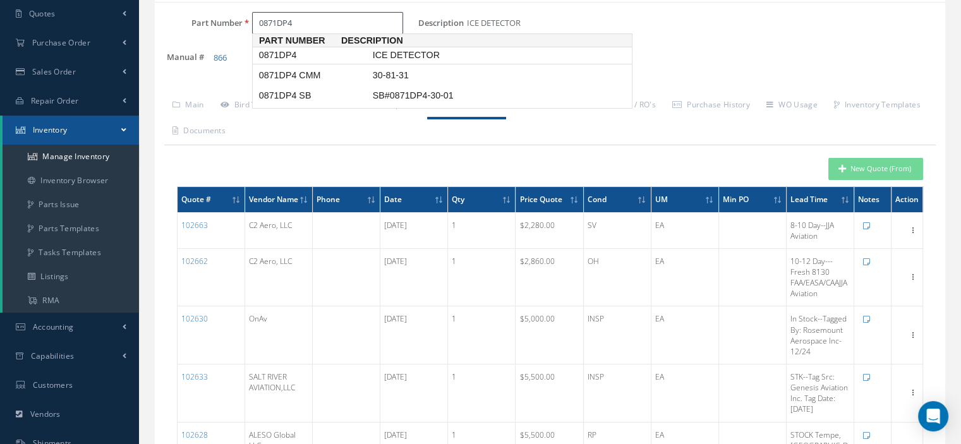
click at [270, 53] on span "0871DP4" at bounding box center [314, 55] width 114 height 13
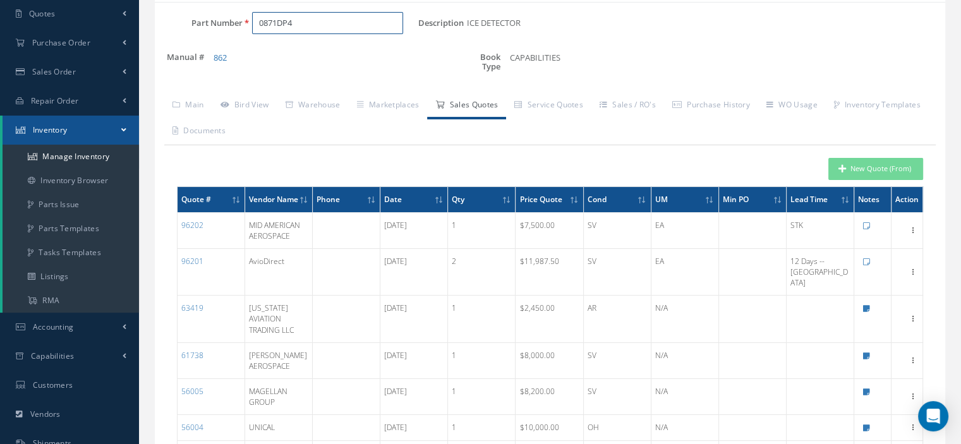
drag, startPoint x: 308, startPoint y: 21, endPoint x: 259, endPoint y: 19, distance: 48.7
click at [259, 19] on input "0871DP4" at bounding box center [327, 23] width 151 height 23
drag, startPoint x: 281, startPoint y: 27, endPoint x: 233, endPoint y: 23, distance: 48.2
click at [233, 23] on div "Part Number 0871DP4" at bounding box center [287, 23] width 264 height 23
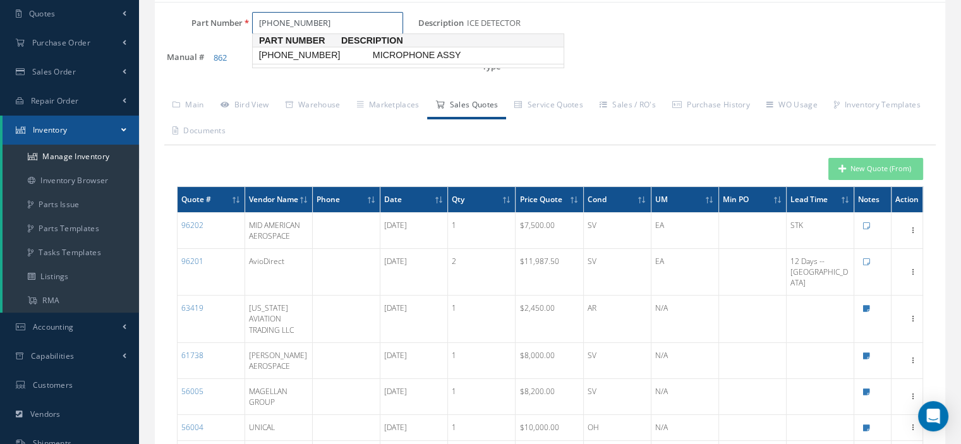
click at [258, 53] on span "754-2024-002" at bounding box center [314, 55] width 114 height 13
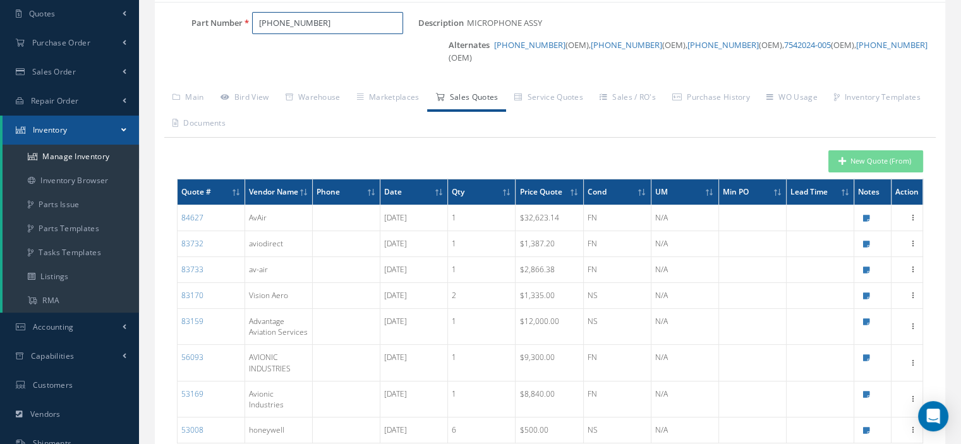
drag, startPoint x: 313, startPoint y: 23, endPoint x: 259, endPoint y: 23, distance: 54.4
click at [255, 23] on input "754-2024-002" at bounding box center [327, 23] width 151 height 23
click at [526, 46] on link "754-2024-001" at bounding box center [529, 44] width 71 height 11
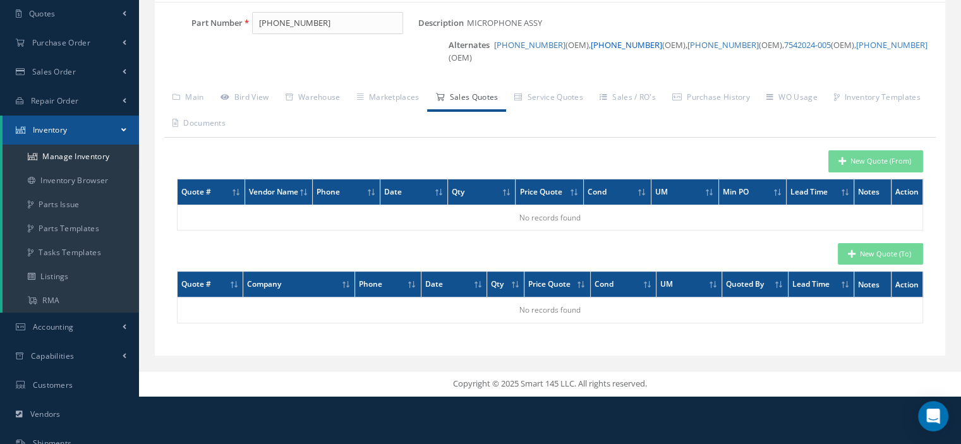
click at [613, 47] on link "754-2024-003" at bounding box center [626, 44] width 71 height 11
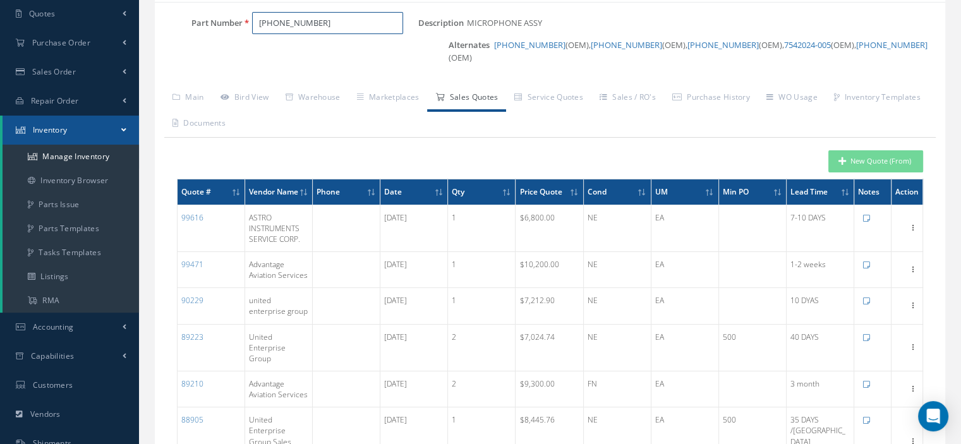
drag, startPoint x: 324, startPoint y: 20, endPoint x: 258, endPoint y: 20, distance: 65.7
click at [258, 20] on input "754-2024-003" at bounding box center [327, 23] width 151 height 23
click at [264, 51] on span "843-474-276" at bounding box center [314, 55] width 114 height 13
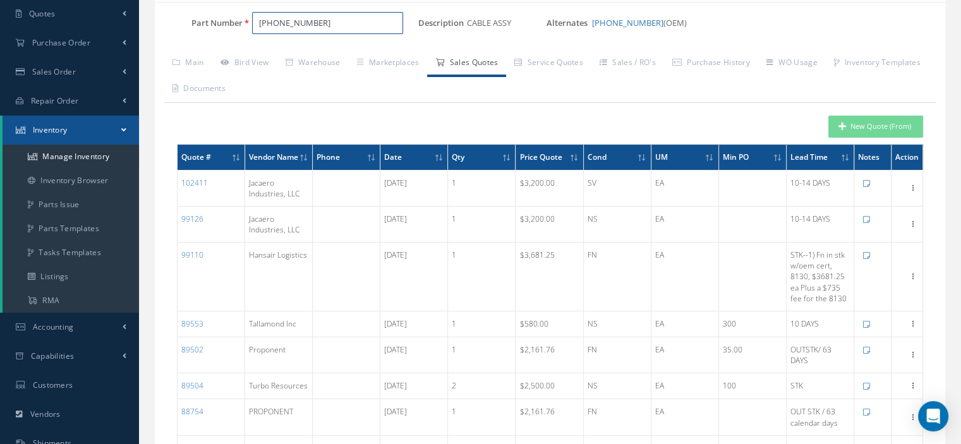
drag, startPoint x: 329, startPoint y: 23, endPoint x: 257, endPoint y: 25, distance: 72.1
click at [257, 25] on input "843-474-276" at bounding box center [327, 23] width 151 height 23
type input "843-474-276"
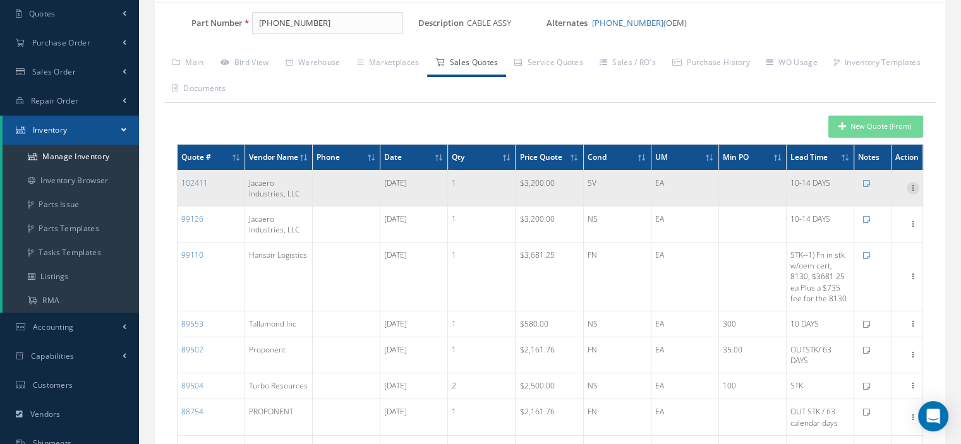
click at [911, 192] on icon at bounding box center [913, 187] width 13 height 10
click at [865, 203] on link "Edit" at bounding box center [855, 196] width 100 height 16
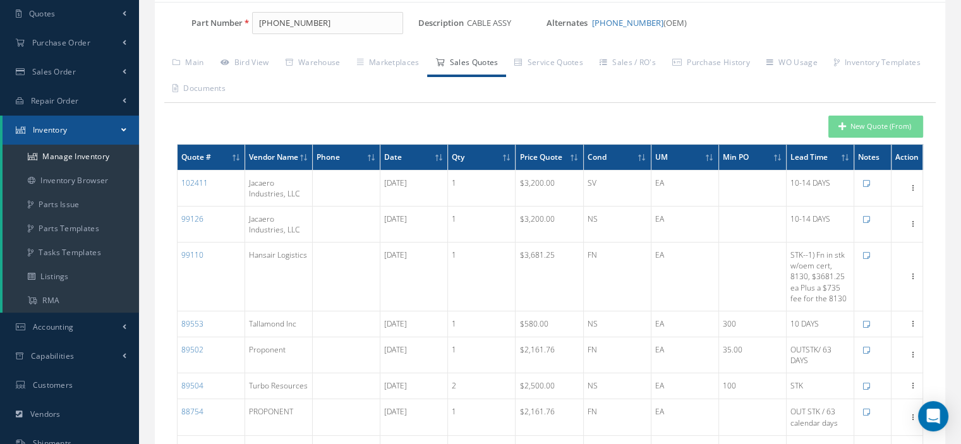
type input "Jacaero Industries, LLC"
type input "jbenoit@jacaero.com"
type input "CABLE ASSY"
type input "08/07/2025"
type input "3200.0000"
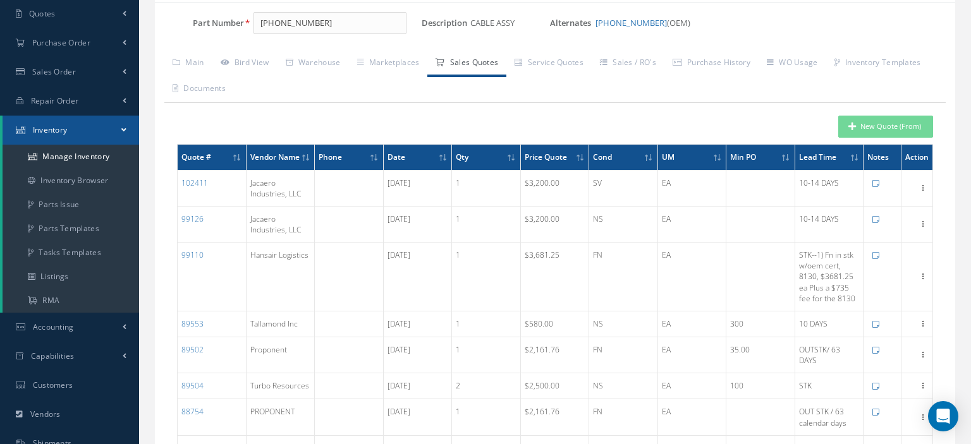
type input "10-14 DAYS"
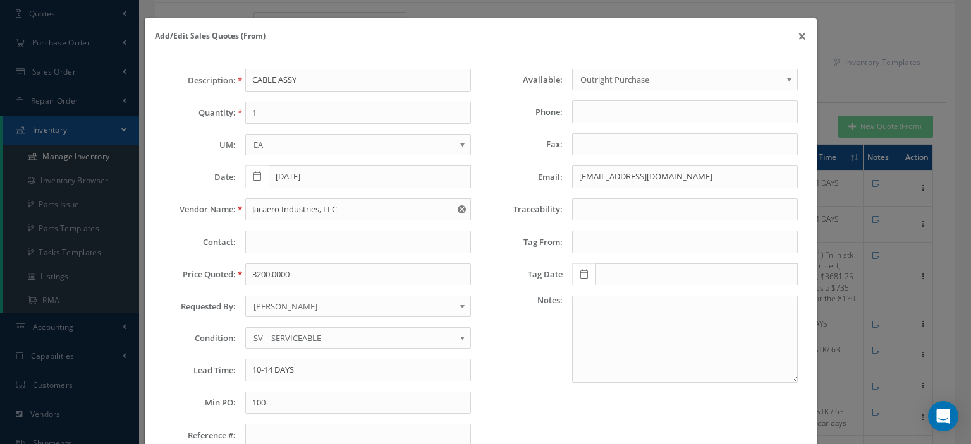
scroll to position [119, 0]
click at [298, 337] on span "SV | SERVICEABLE" at bounding box center [353, 338] width 201 height 15
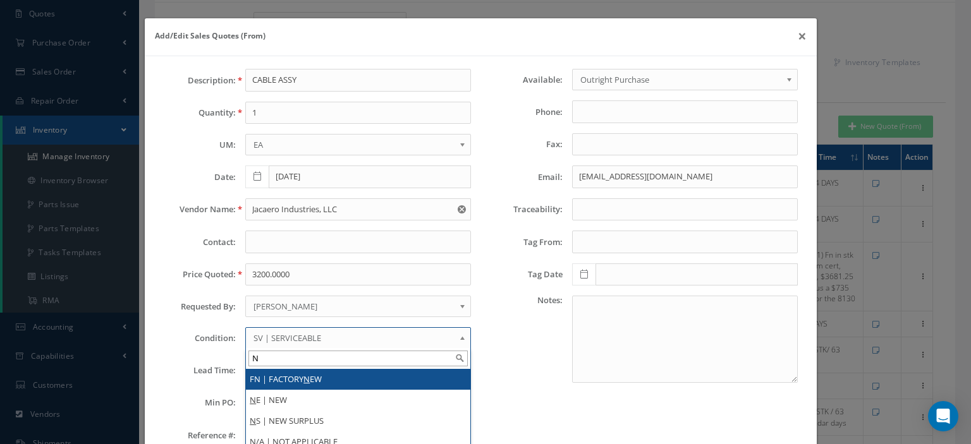
scroll to position [0, 0]
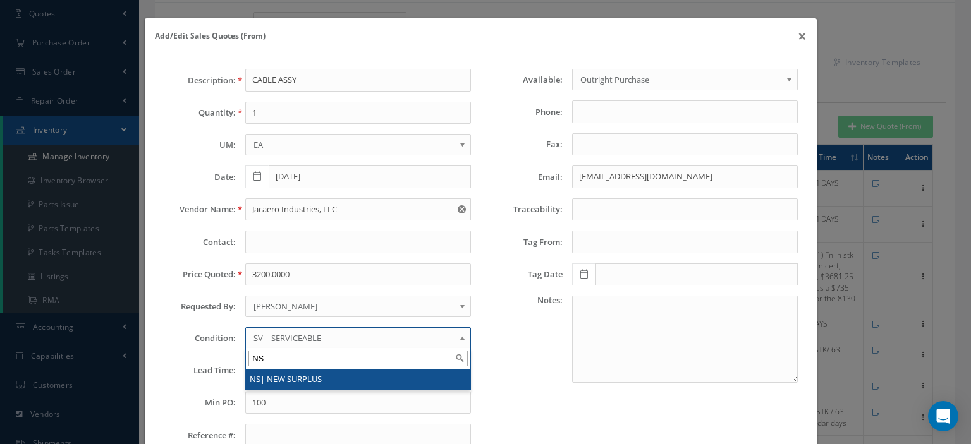
type input "NS"
click at [311, 376] on li "NS | NEW SURPLUS" at bounding box center [358, 379] width 224 height 21
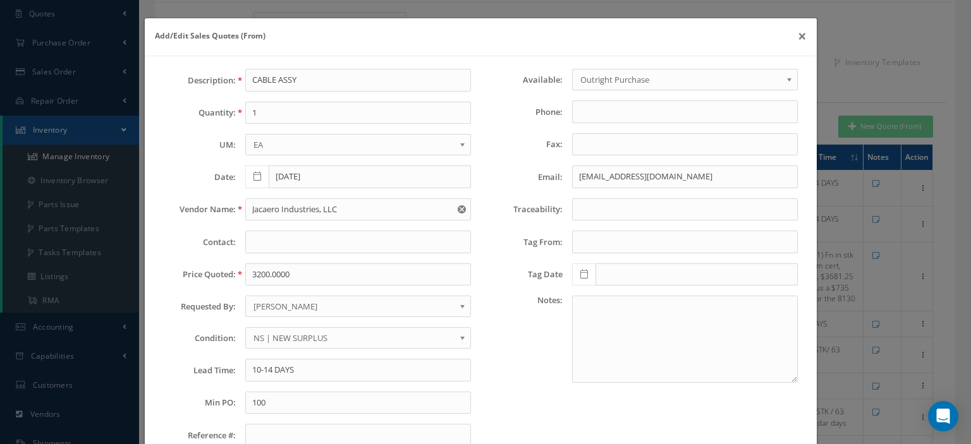
scroll to position [88, 0]
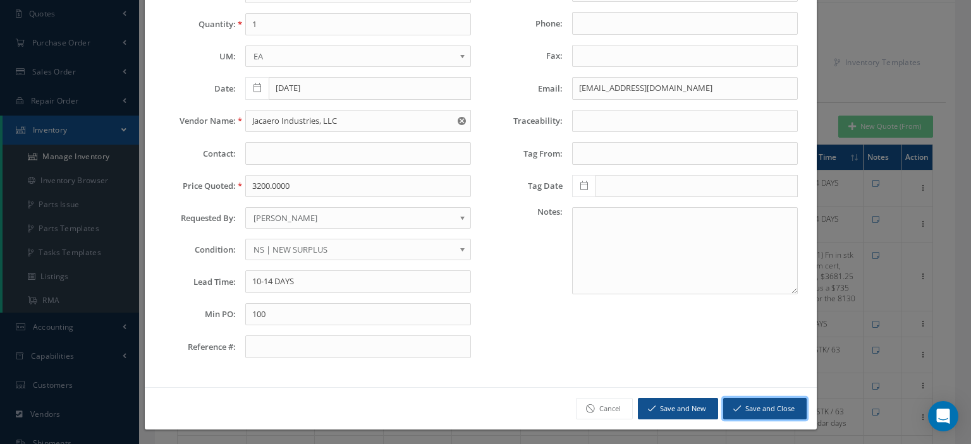
click at [778, 409] on button "Save and Close" at bounding box center [764, 409] width 83 height 22
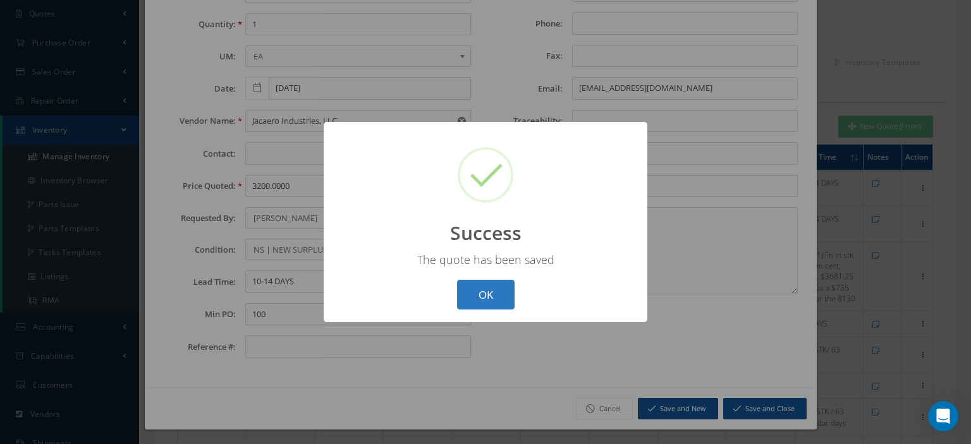
click at [461, 294] on button "OK" at bounding box center [486, 295] width 58 height 30
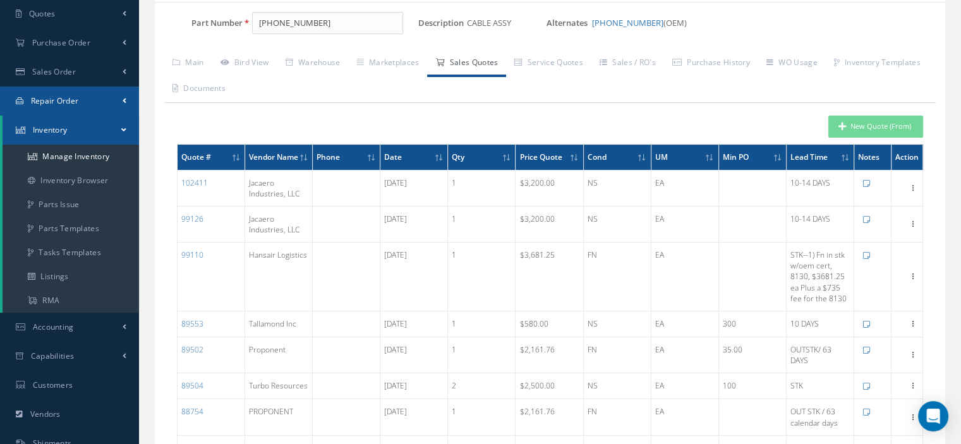
scroll to position [0, 0]
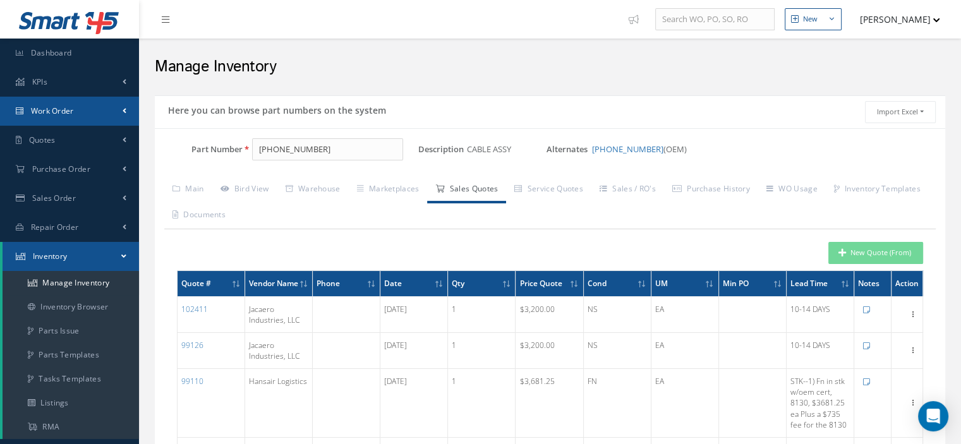
click at [76, 118] on link "Work Order" at bounding box center [69, 111] width 139 height 29
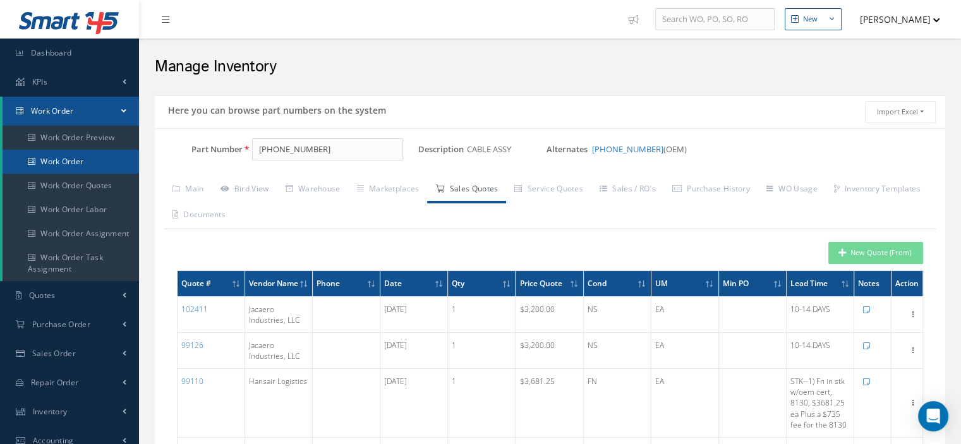
click at [85, 169] on link "Work Order" at bounding box center [71, 162] width 137 height 24
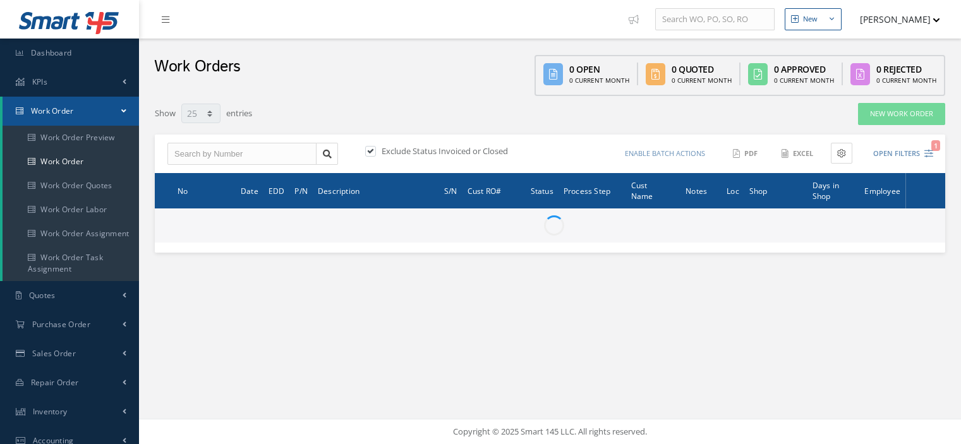
select select "25"
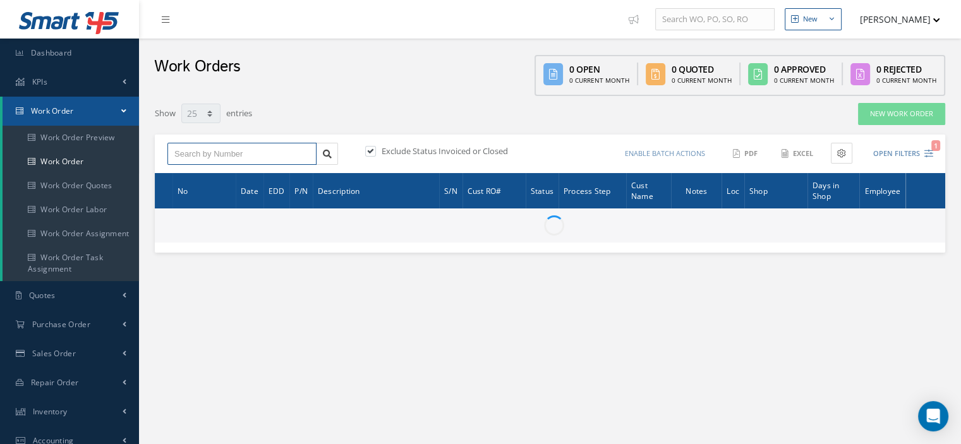
click at [191, 155] on input "text" at bounding box center [241, 154] width 149 height 23
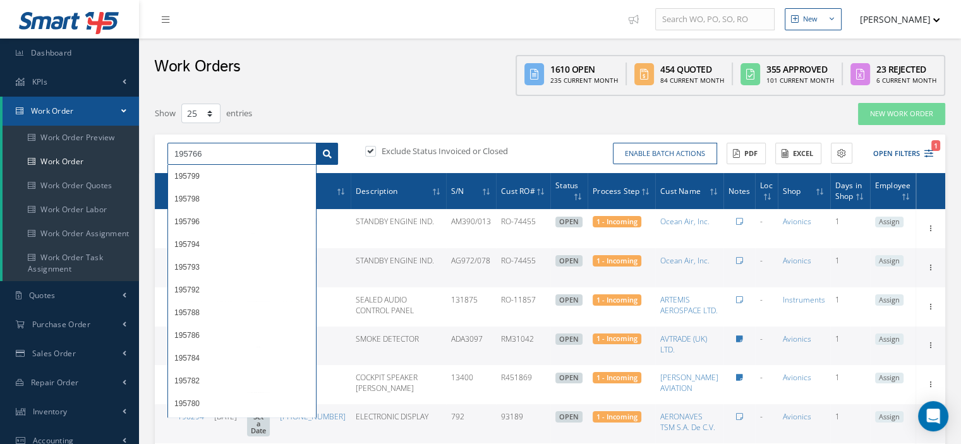
type input "195766"
click at [326, 155] on icon at bounding box center [327, 154] width 9 height 9
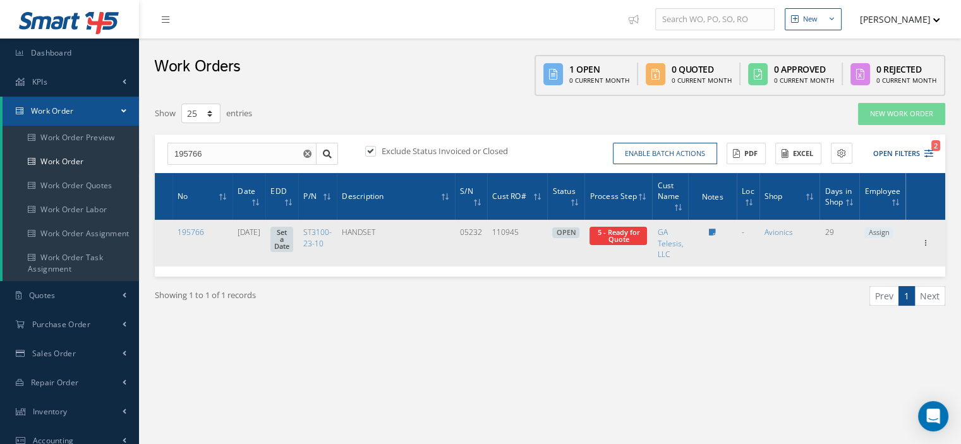
click at [865, 231] on span "Assign" at bounding box center [879, 233] width 28 height 11
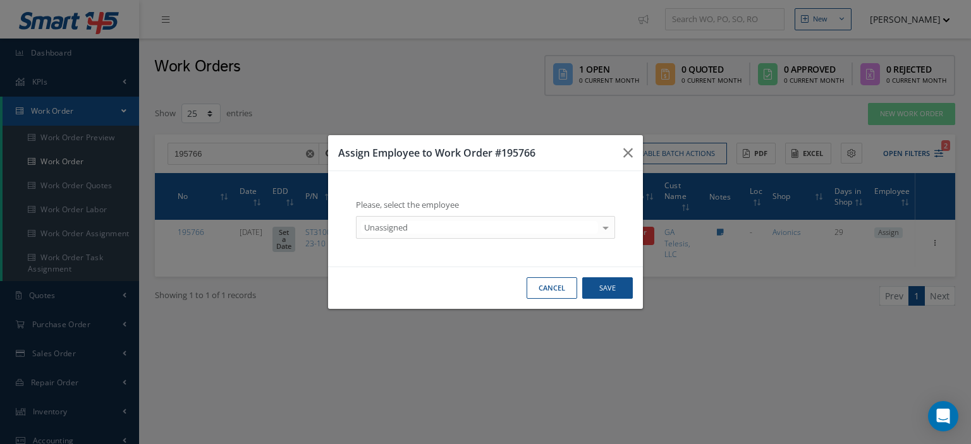
click at [607, 227] on div at bounding box center [606, 227] width 18 height 21
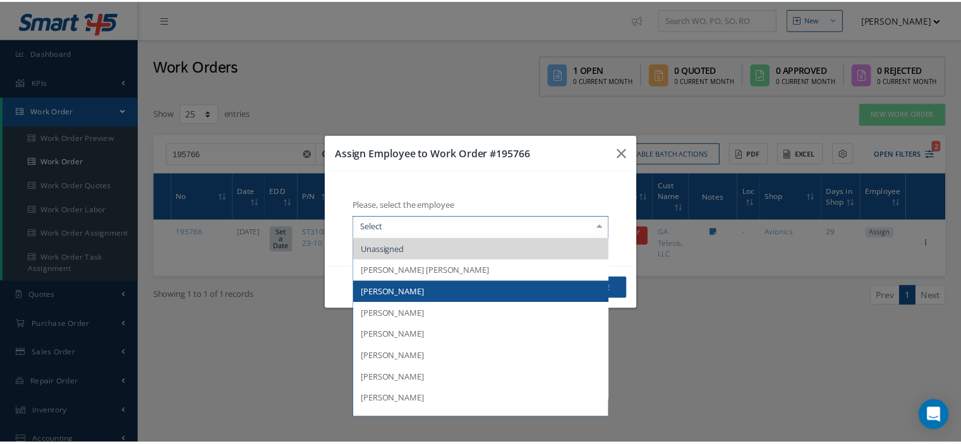
scroll to position [126, 0]
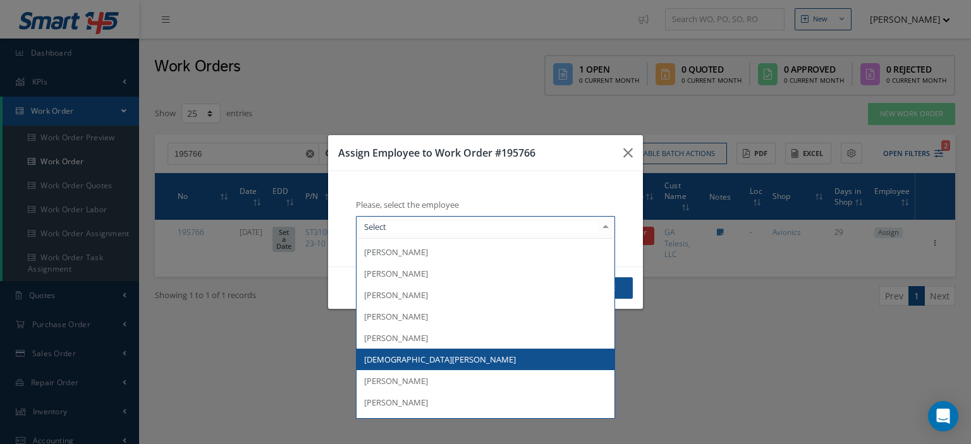
click at [452, 354] on span "[DEMOGRAPHIC_DATA][PERSON_NAME]" at bounding box center [485, 359] width 258 height 21
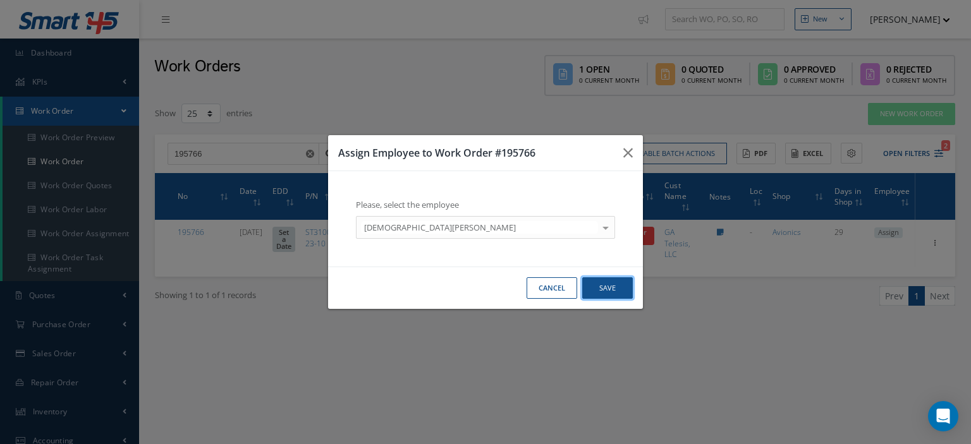
click at [605, 297] on button "Save" at bounding box center [607, 288] width 51 height 22
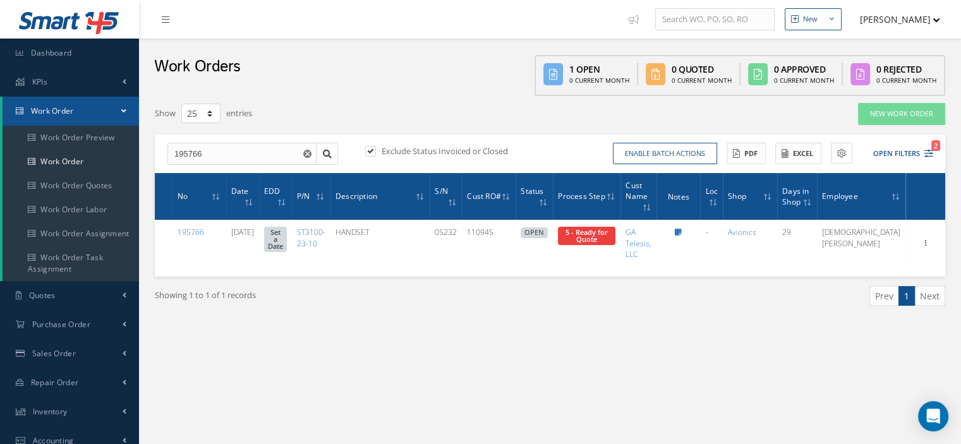
click at [110, 111] on link "Work Order" at bounding box center [71, 111] width 137 height 29
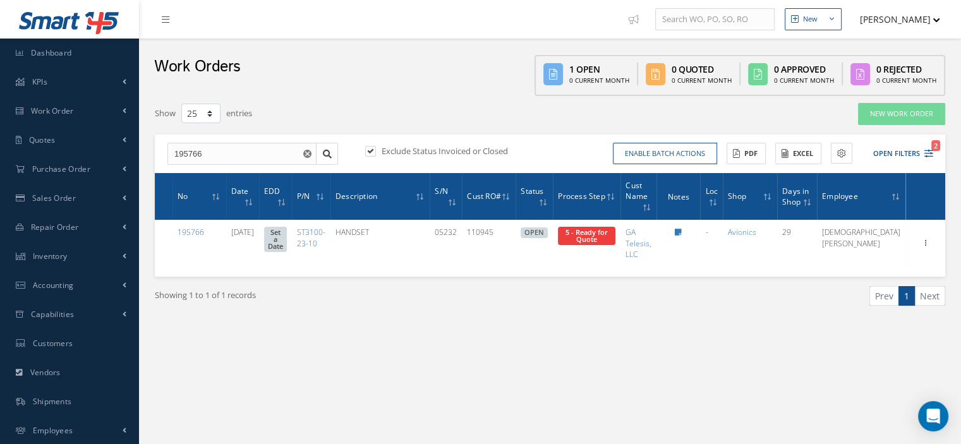
click at [308, 155] on use "Reset" at bounding box center [307, 154] width 8 height 8
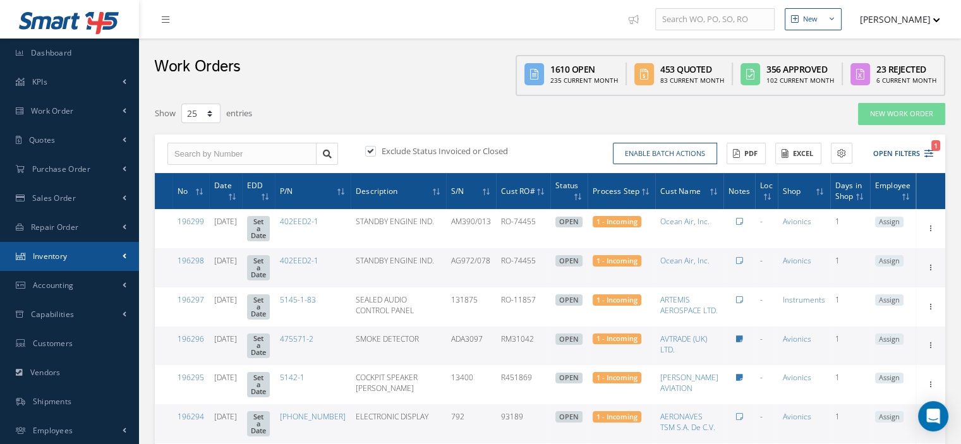
click at [76, 257] on link "Inventory" at bounding box center [69, 256] width 139 height 29
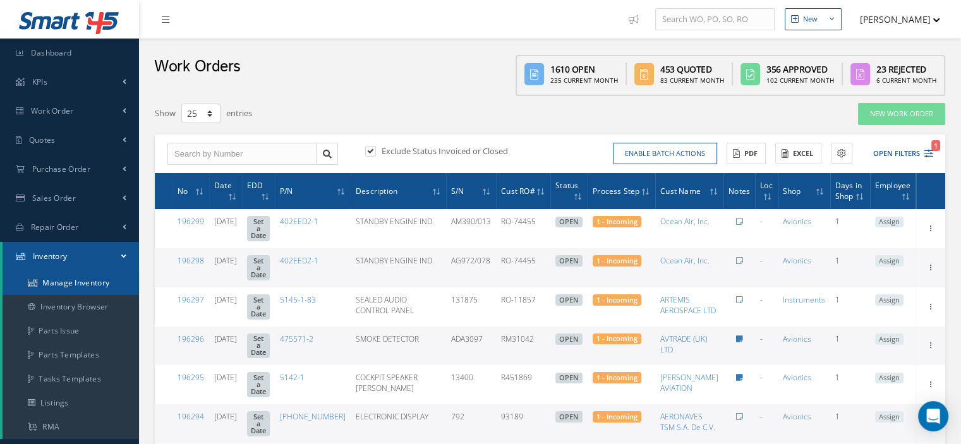
click at [76, 277] on link "Manage Inventory" at bounding box center [71, 283] width 137 height 24
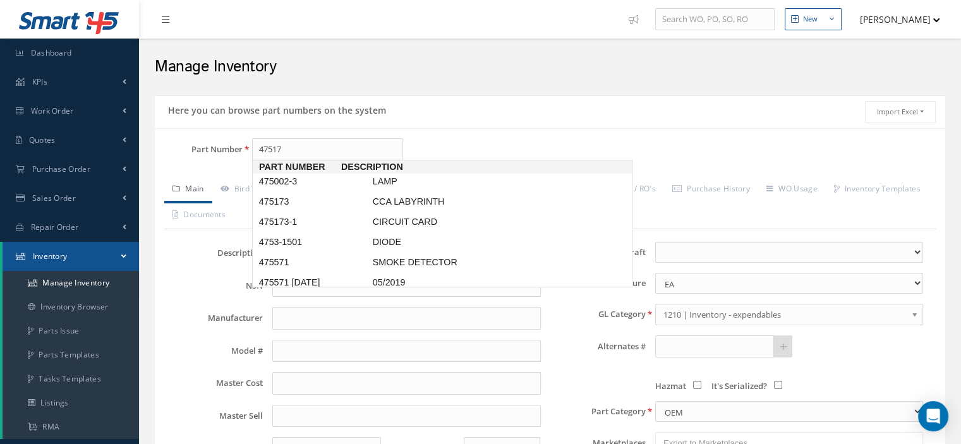
type input "475173"
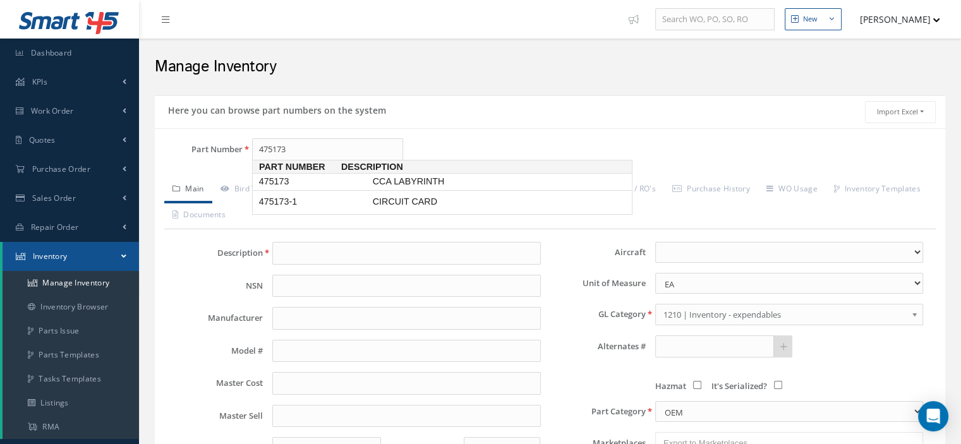
click at [292, 178] on span "475173" at bounding box center [314, 181] width 114 height 13
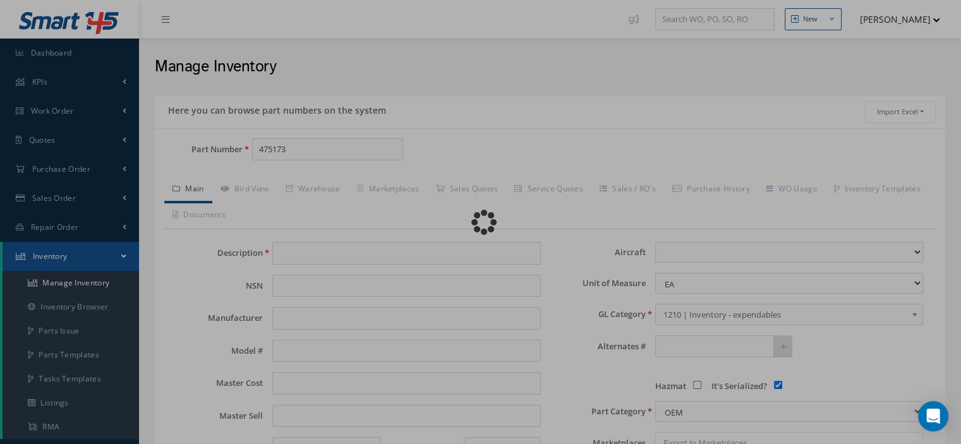
type input "CCA LABYRINTH"
type input "KIDDE"
type input "0.00"
select select
checkbox input "true"
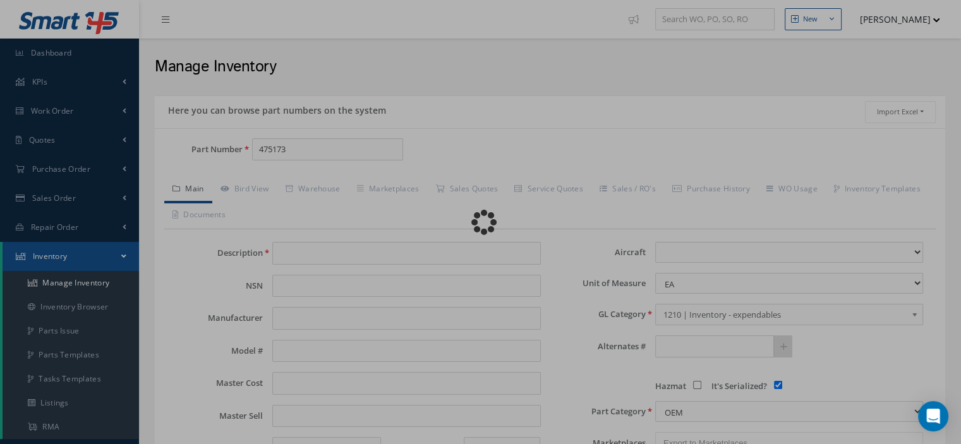
type textarea "FOR P/N 474560-52 NO ILS [DATE]"
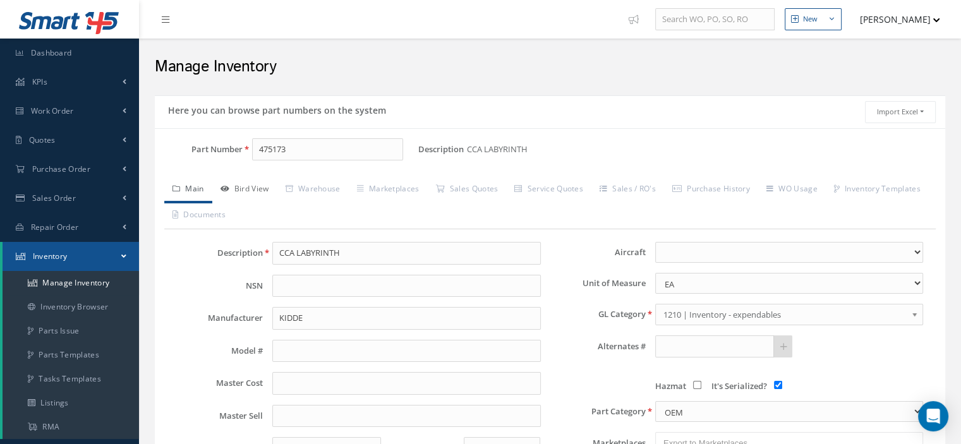
click at [261, 187] on link "Bird View" at bounding box center [244, 190] width 65 height 27
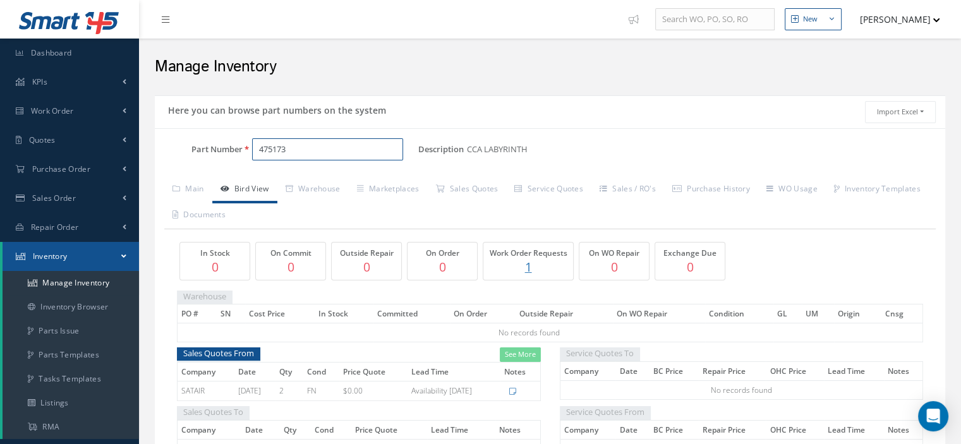
drag, startPoint x: 275, startPoint y: 150, endPoint x: 261, endPoint y: 150, distance: 13.9
click at [261, 150] on input "475173" at bounding box center [327, 149] width 151 height 23
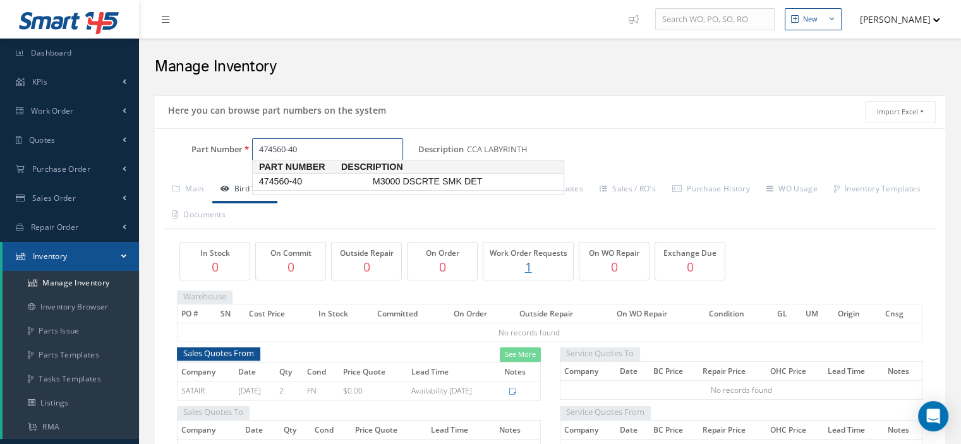
click at [294, 181] on span "474560-40" at bounding box center [314, 181] width 114 height 13
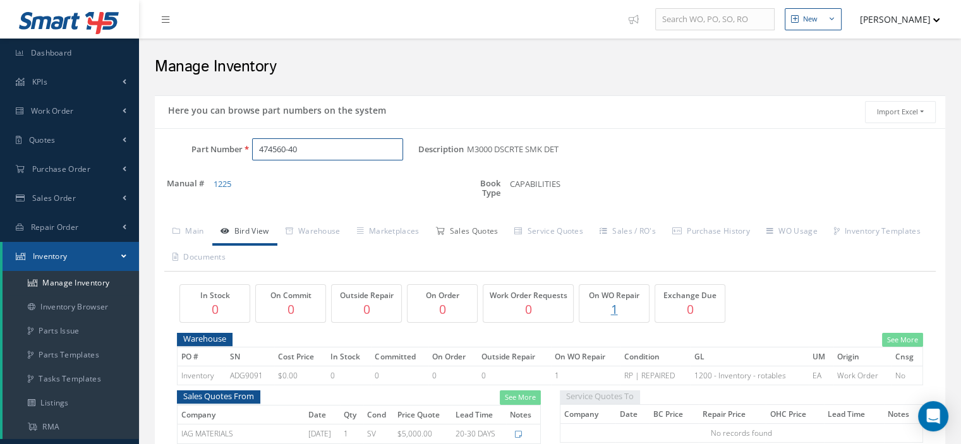
type input "474560-40"
click at [464, 227] on link "Sales Quotes" at bounding box center [466, 232] width 79 height 27
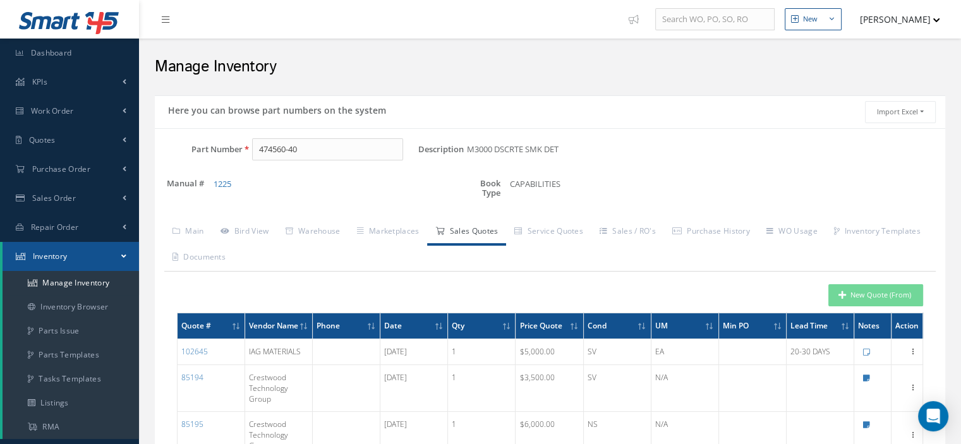
scroll to position [63, 0]
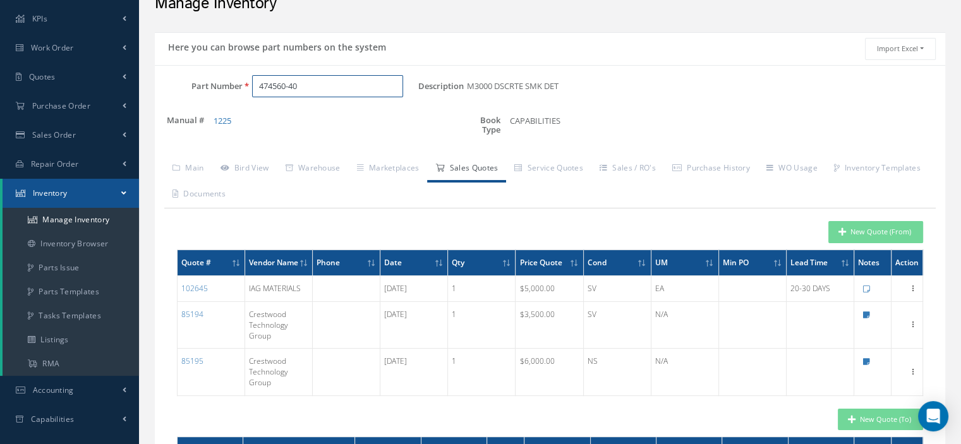
drag, startPoint x: 314, startPoint y: 90, endPoint x: 257, endPoint y: 87, distance: 57.6
click at [257, 87] on input "474560-40" at bounding box center [327, 86] width 151 height 23
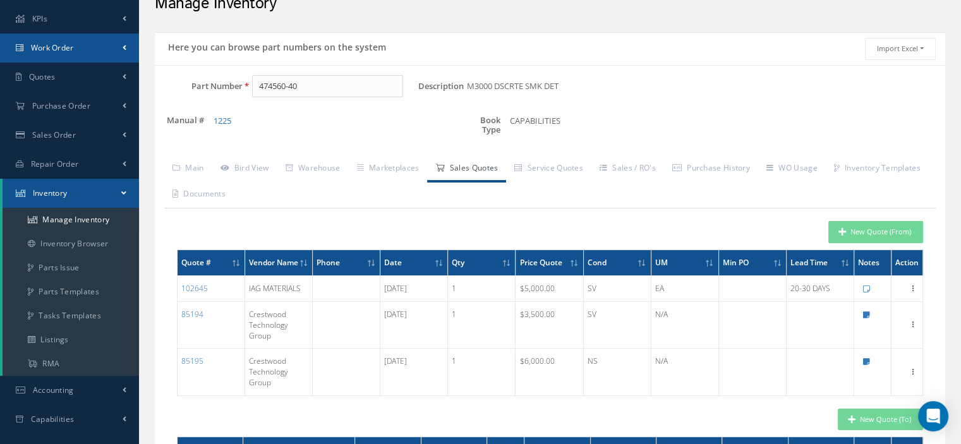
click at [85, 55] on link "Work Order" at bounding box center [69, 47] width 139 height 29
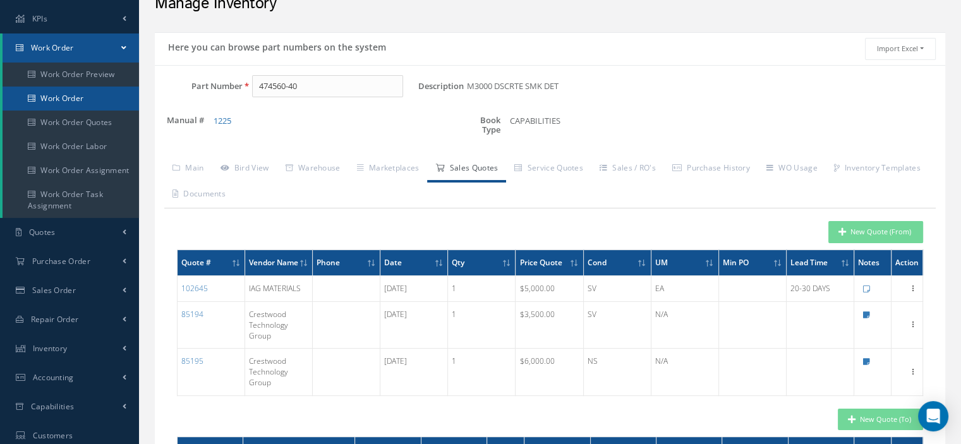
click at [88, 97] on link "Work Order" at bounding box center [71, 99] width 137 height 24
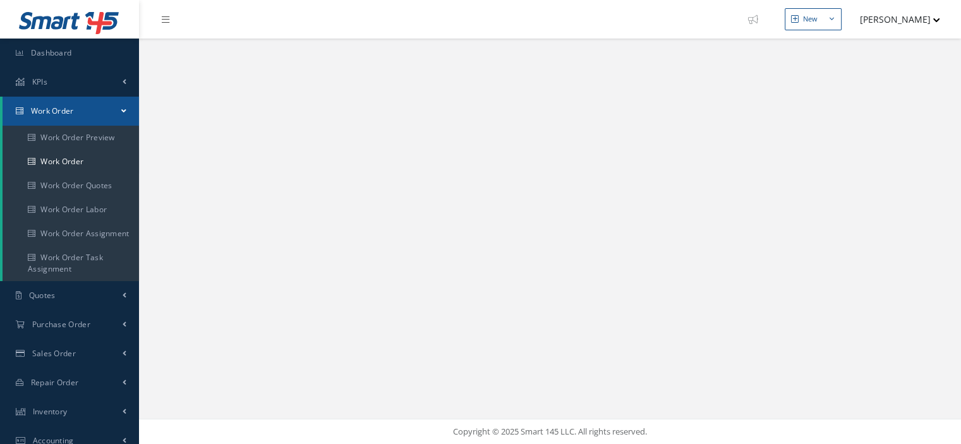
select select "25"
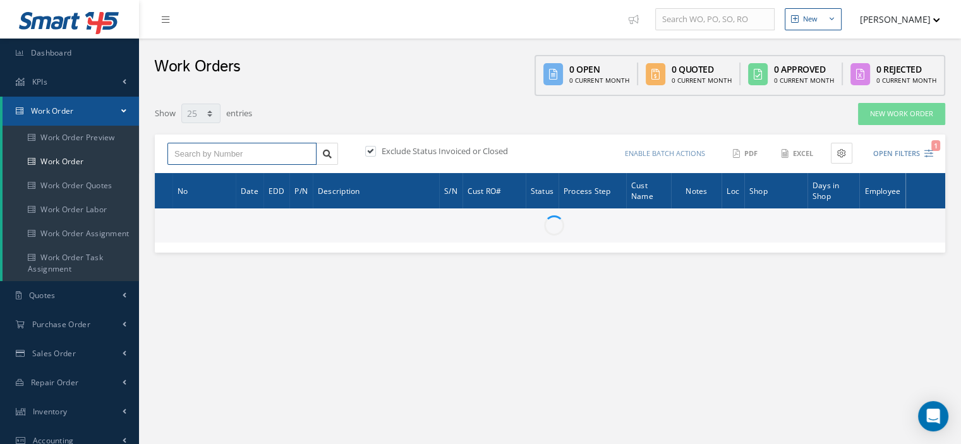
click at [207, 157] on input "text" at bounding box center [241, 154] width 149 height 23
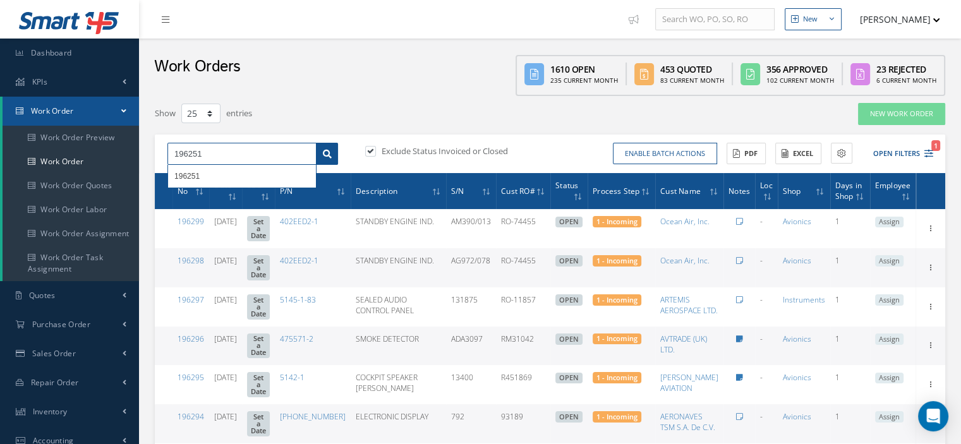
type input "196251"
click at [331, 151] on icon at bounding box center [327, 154] width 9 height 9
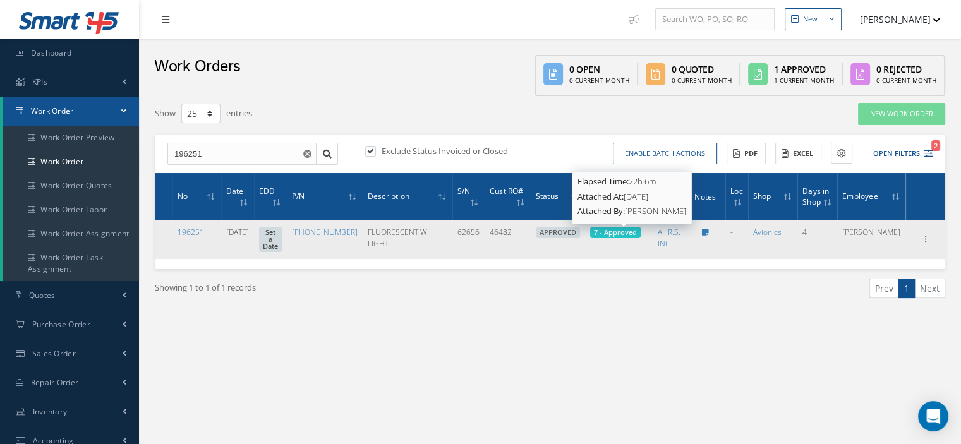
click at [634, 235] on span "7 - Approved" at bounding box center [615, 232] width 43 height 9
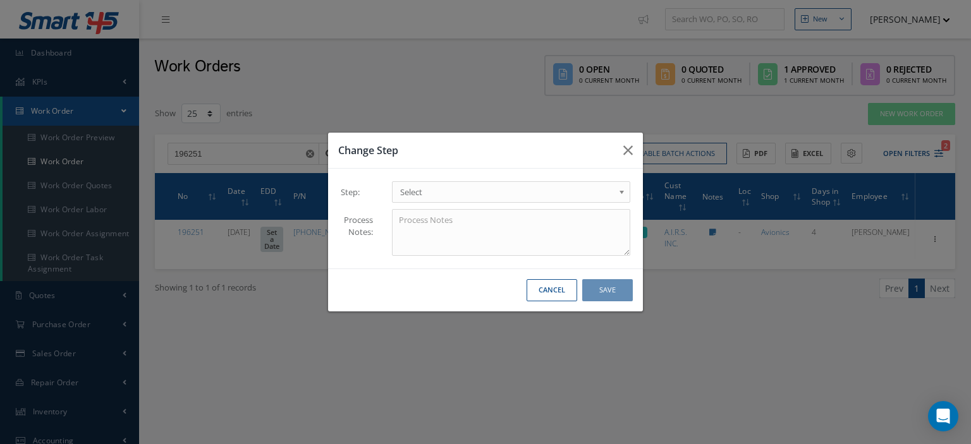
click at [598, 197] on span "Select" at bounding box center [507, 192] width 214 height 15
click at [604, 293] on button "Save" at bounding box center [607, 290] width 51 height 22
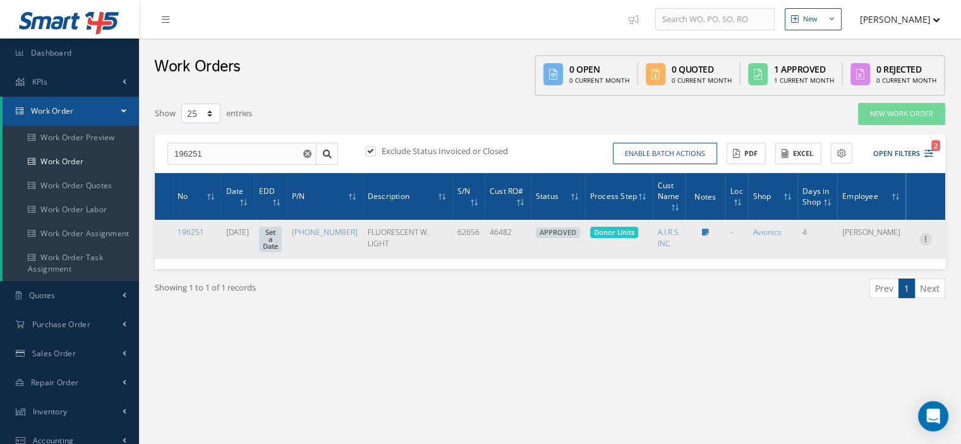
click at [928, 241] on icon at bounding box center [926, 238] width 13 height 10
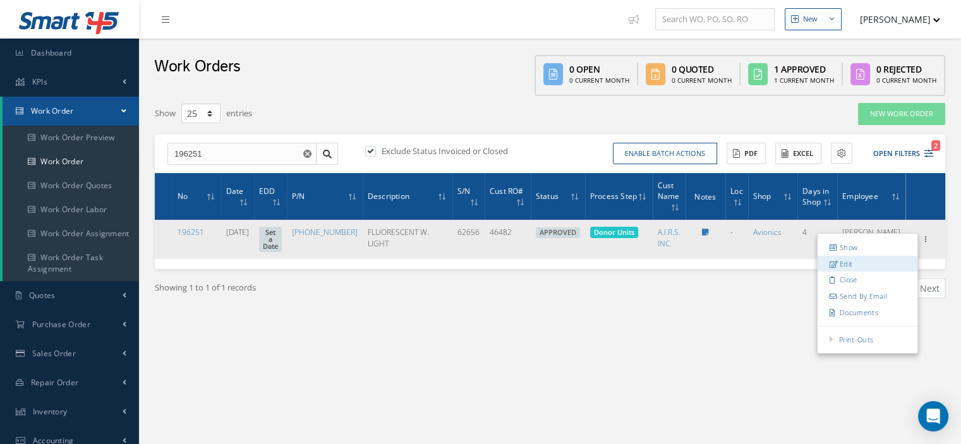
click at [859, 262] on link "Edit" at bounding box center [868, 264] width 100 height 16
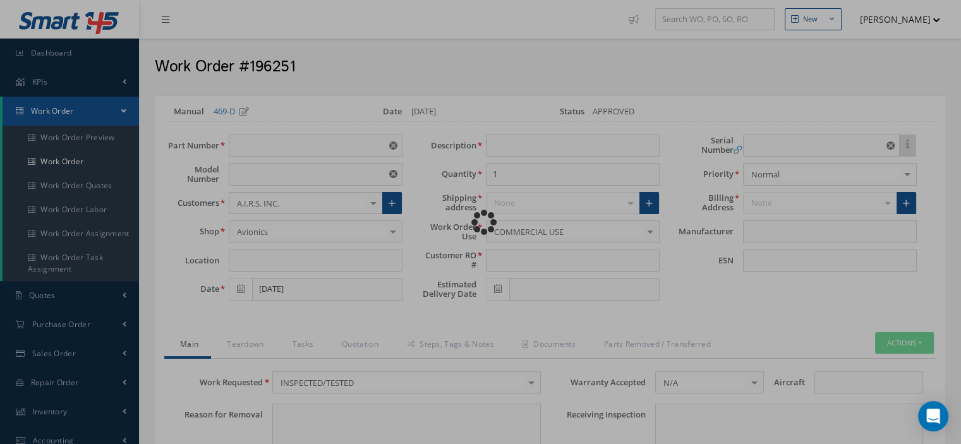
type input "[PHONE_NUMBER]"
type input "VARIOUS"
type input "[DATE]"
type input "FLUORESCENT W. LIGHT"
type input "46482"
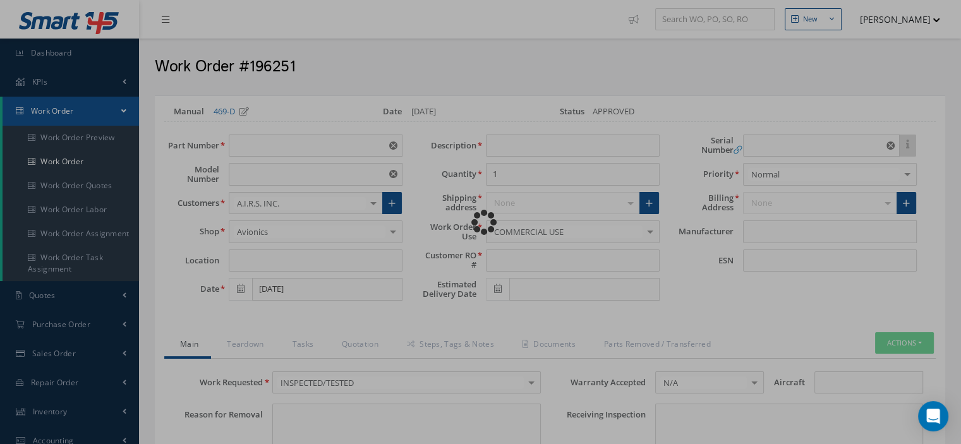
type input "62656"
type textarea "NONE"
type input "NONE"
type textarea "NONE"
type input "NONE"
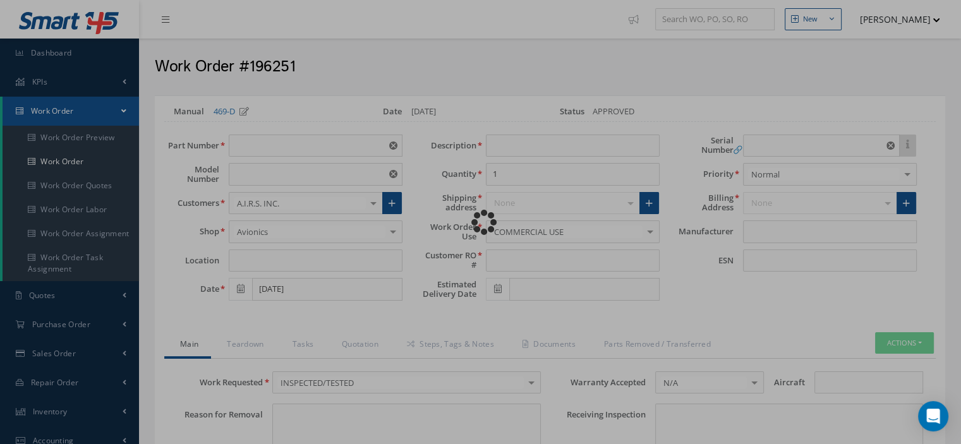
type input "N/A"
type textarea "INSPECTED/TESTED in accordance with CMM 33-20-51, Revision 14, Date [DATE]"
type input "[DATE]"
checkbox input "true"
type input "[DATE]"
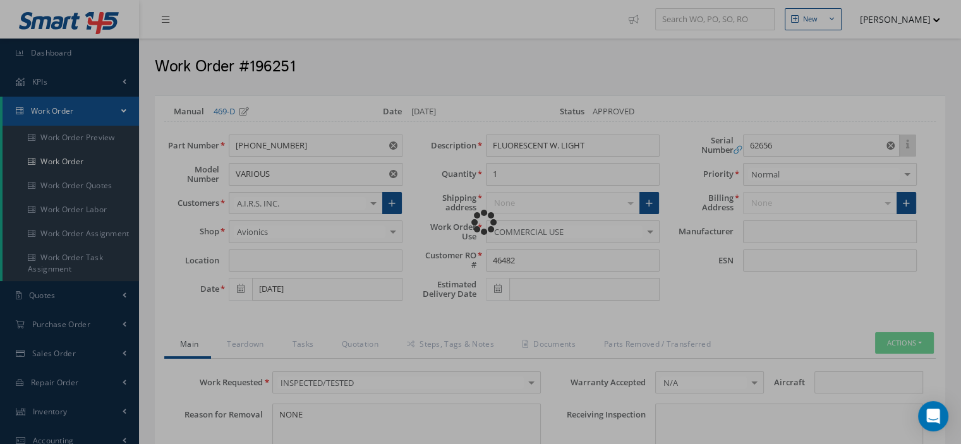
type input "HONEYWELL"
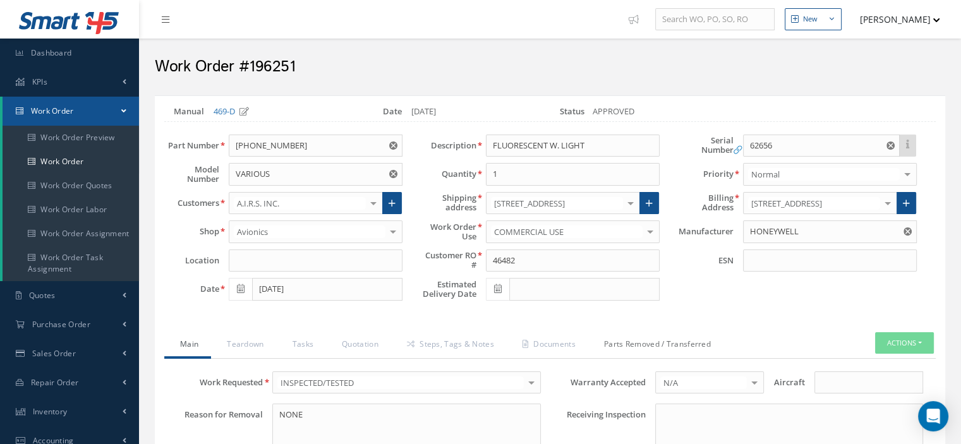
click at [679, 341] on link "Parts Removed / Transferred" at bounding box center [655, 345] width 135 height 27
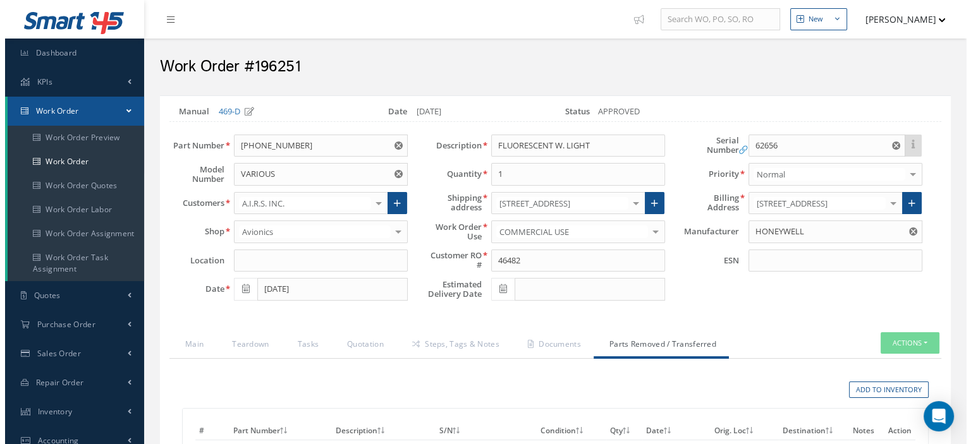
scroll to position [190, 0]
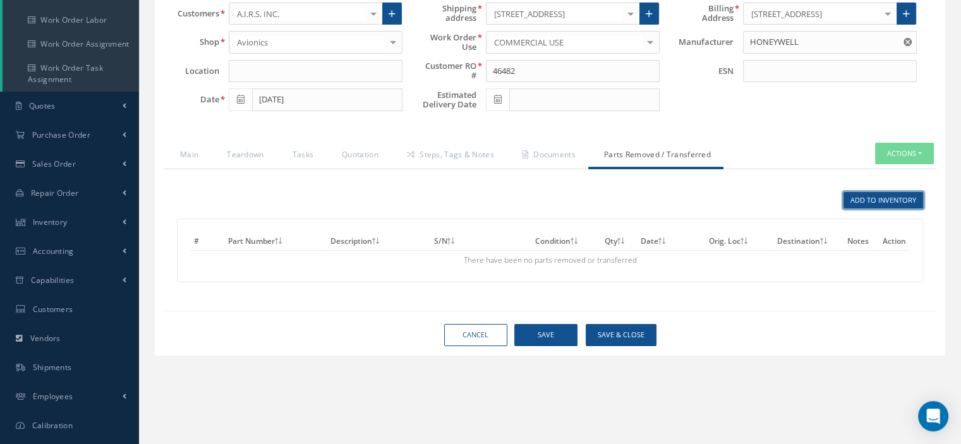
click at [861, 205] on link "Add to Inventory" at bounding box center [884, 200] width 80 height 17
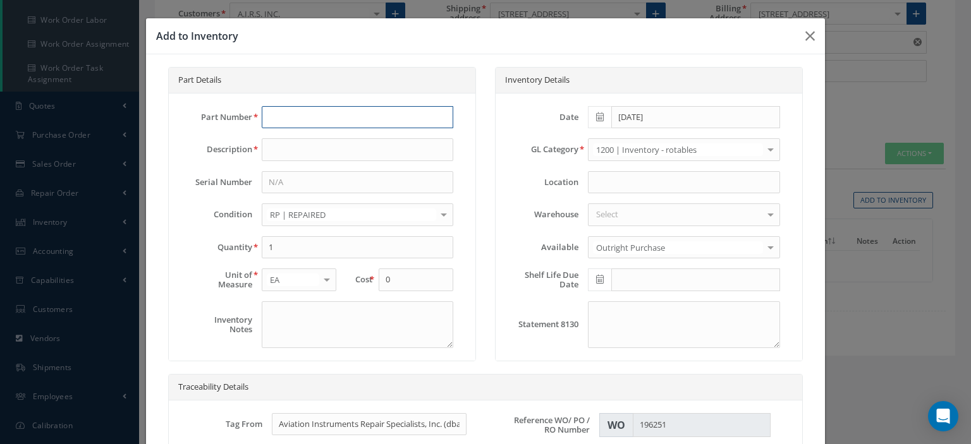
click at [305, 108] on input "text" at bounding box center [357, 117] width 191 height 23
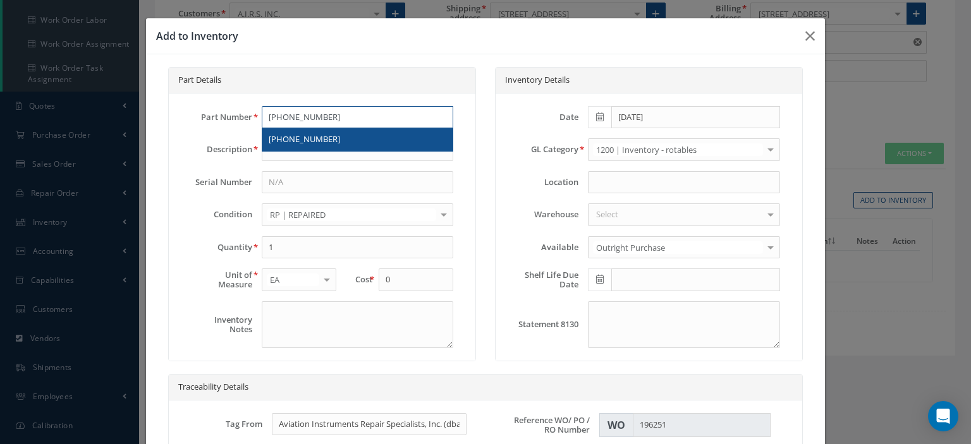
type input "11-6193-1"
click at [307, 130] on div "11-6193-1" at bounding box center [357, 139] width 190 height 23
type input "CIRCUIT CARD ASSEMBL"
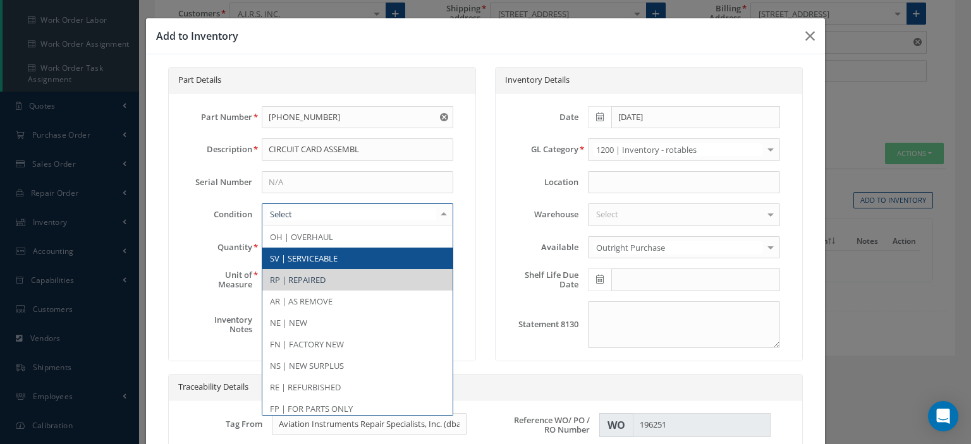
click at [313, 253] on span "SV | SERVICEABLE" at bounding box center [304, 258] width 68 height 11
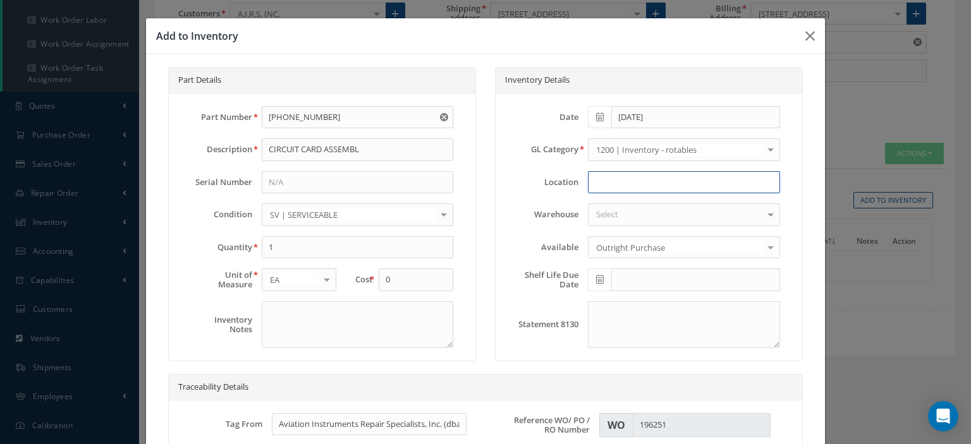
click at [588, 184] on input at bounding box center [683, 182] width 191 height 23
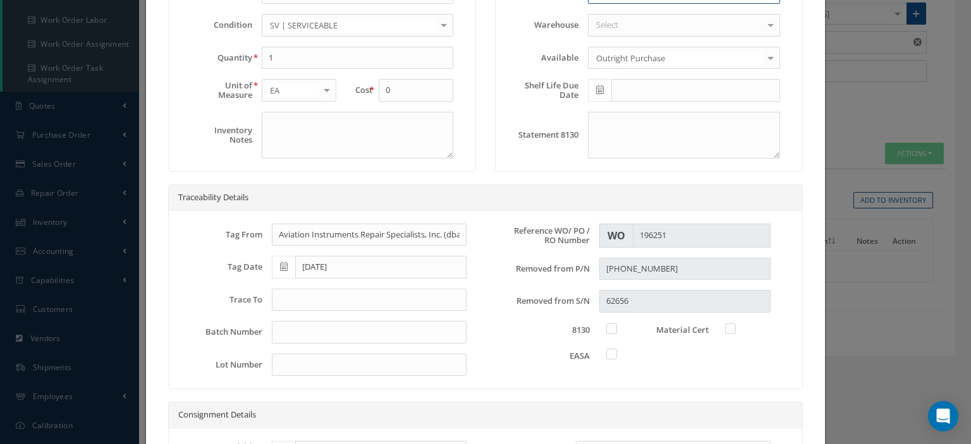
type input "W/O 195832"
click at [402, 298] on input "text" at bounding box center [369, 300] width 195 height 23
type input "8130-3"
click at [616, 327] on label at bounding box center [617, 328] width 3 height 11
click at [608, 327] on input "checkbox" at bounding box center [612, 328] width 8 height 8
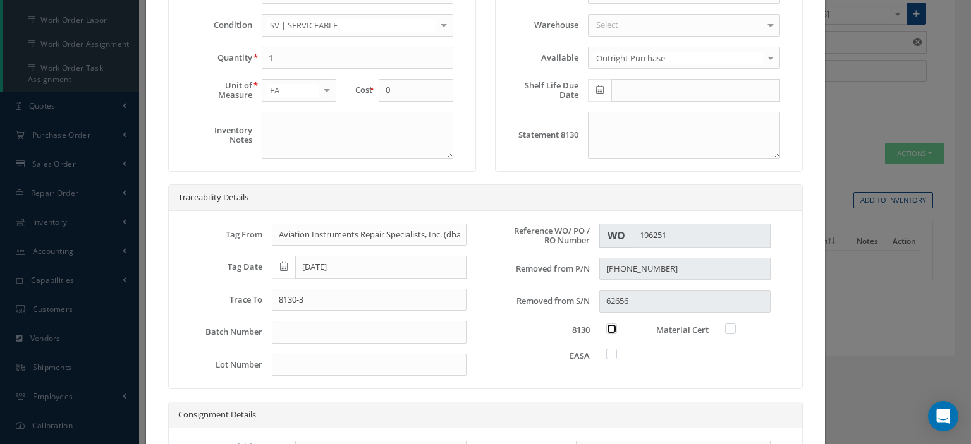
checkbox input "true"
click at [616, 351] on label at bounding box center [617, 353] width 3 height 11
click at [608, 351] on input "checkbox" at bounding box center [612, 353] width 8 height 8
checkbox input "true"
click at [735, 328] on label at bounding box center [736, 328] width 3 height 11
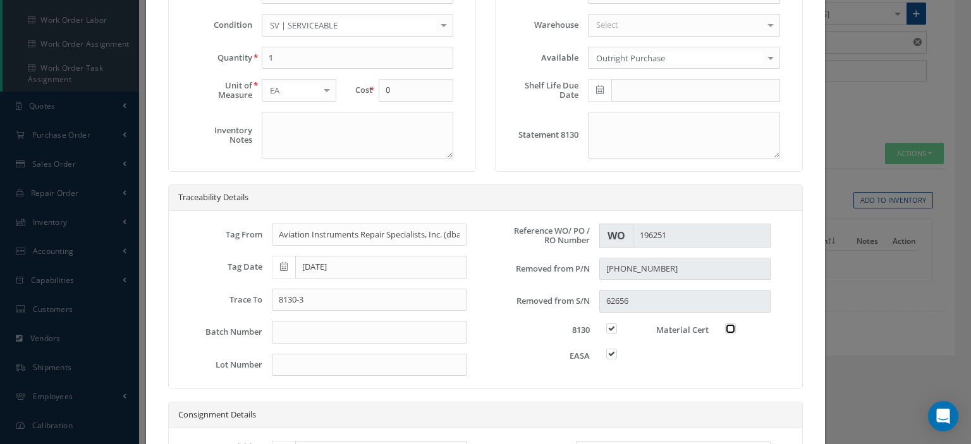
click at [727, 328] on input "checkbox" at bounding box center [731, 328] width 8 height 8
checkbox input "true"
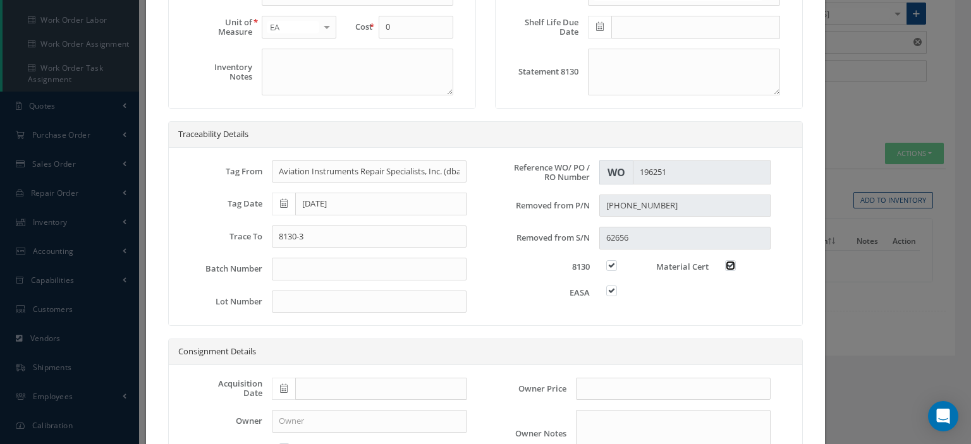
scroll to position [360, 0]
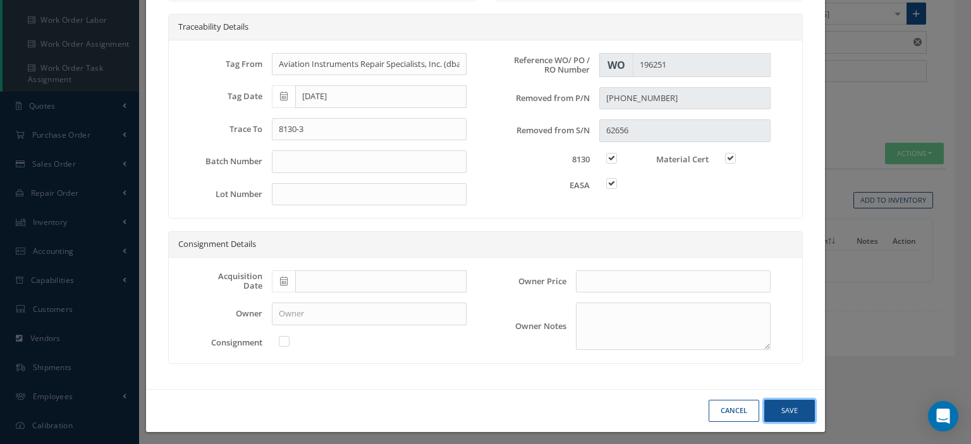
click at [780, 410] on button "Save" at bounding box center [789, 411] width 51 height 22
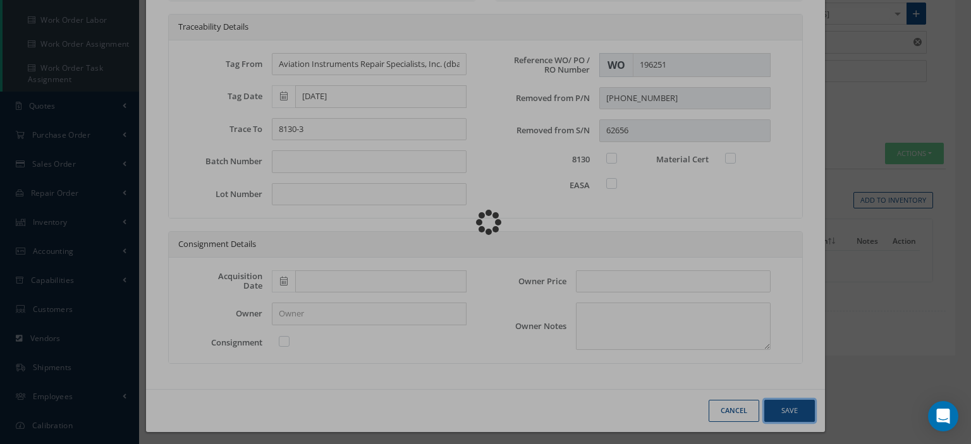
checkbox input "false"
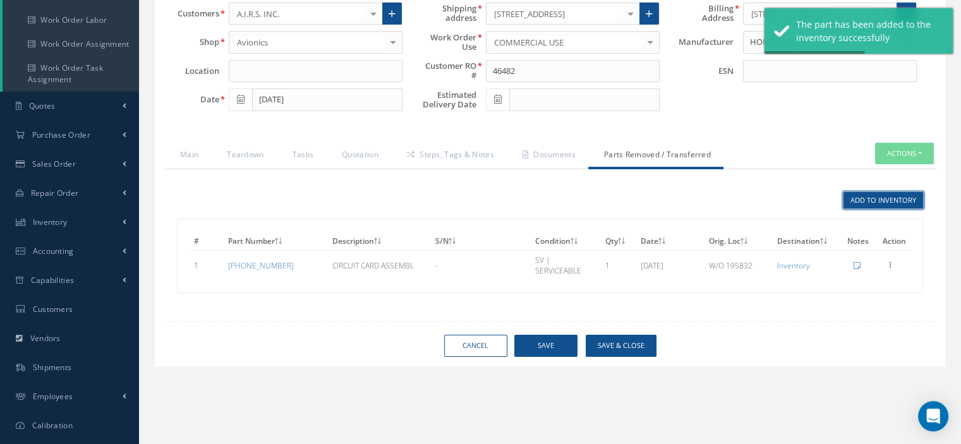
click at [877, 194] on link "Add to Inventory" at bounding box center [884, 200] width 80 height 17
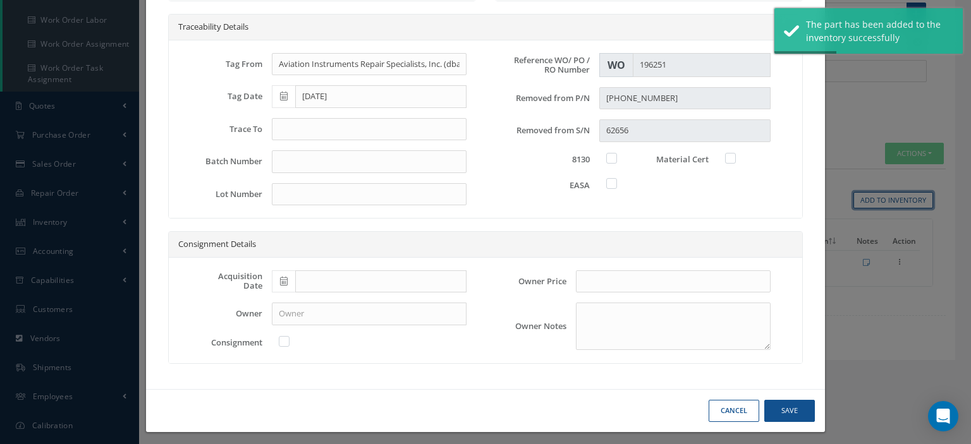
scroll to position [0, 0]
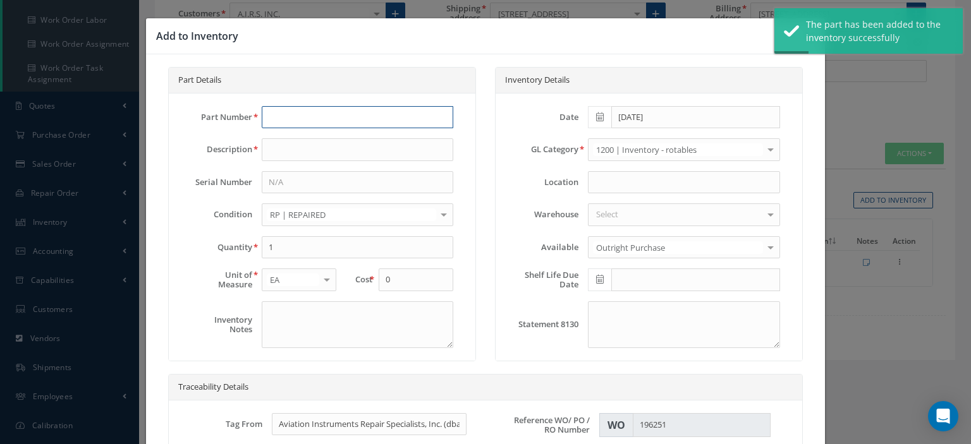
click at [310, 120] on input "text" at bounding box center [357, 117] width 191 height 23
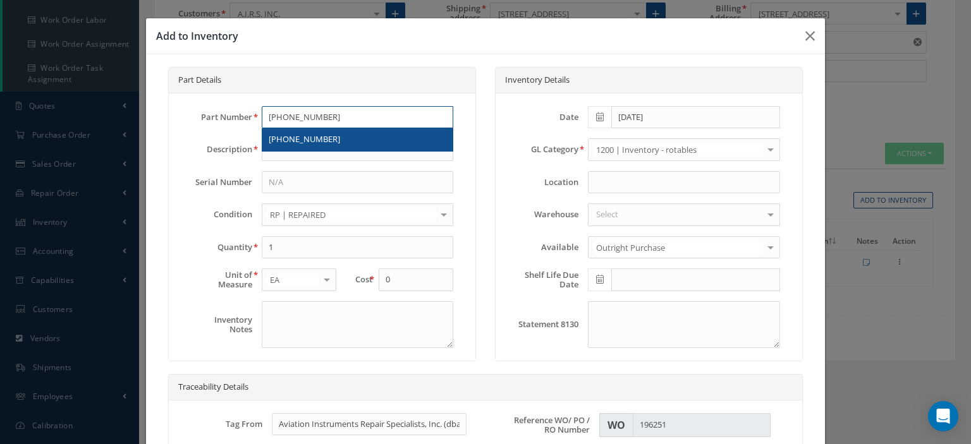
type input "11-6103-7"
click at [301, 141] on span "11-6103-7" at bounding box center [304, 138] width 71 height 11
type input "CIRCUIT CARD ASSY"
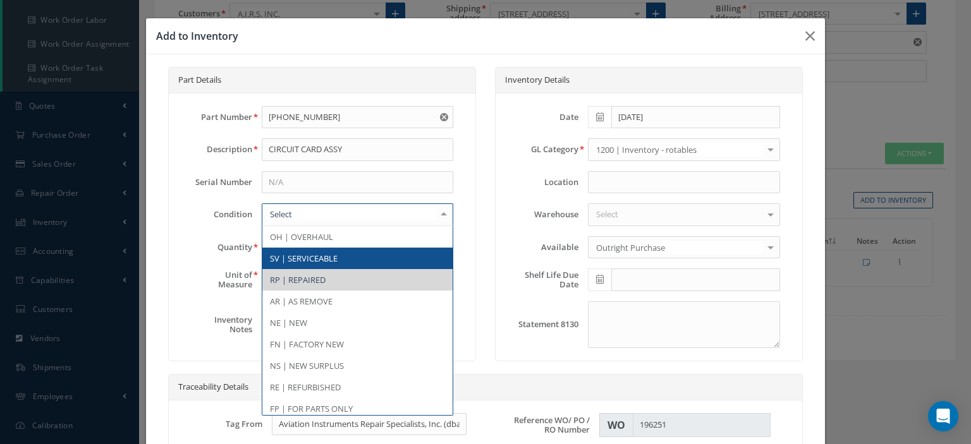
click at [313, 249] on span "SV | SERVICEABLE" at bounding box center [357, 258] width 190 height 21
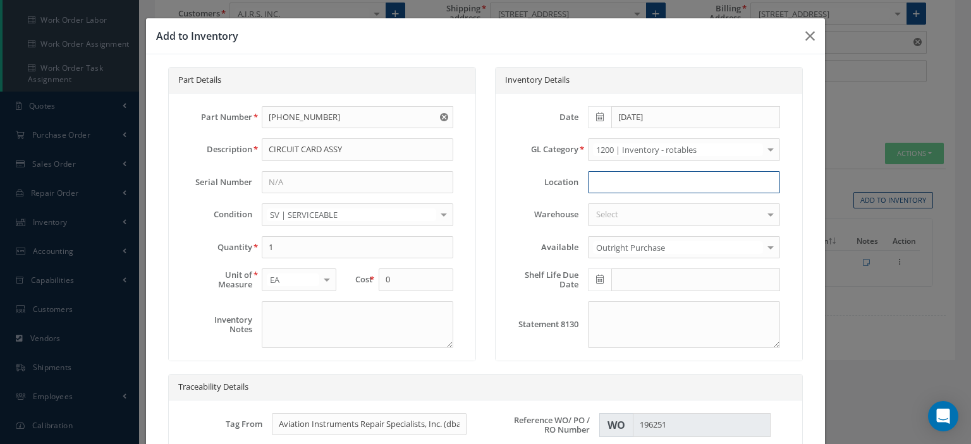
click at [597, 185] on input at bounding box center [683, 182] width 191 height 23
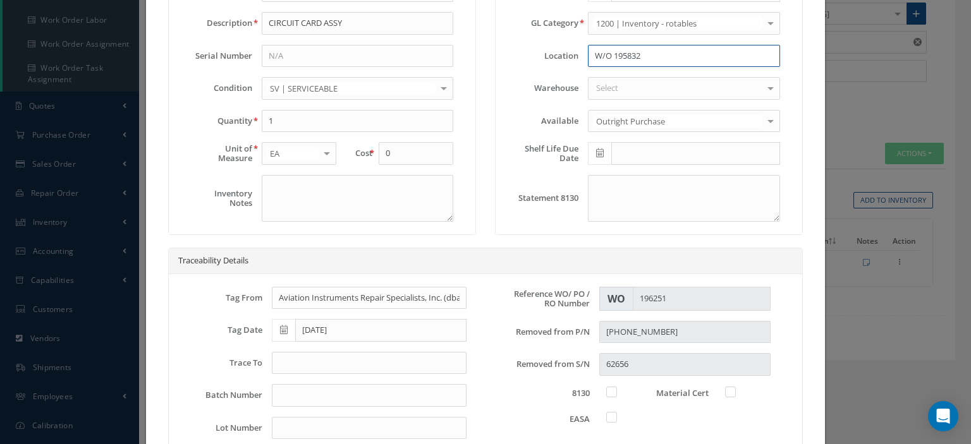
type input "W/O 195832"
click at [334, 359] on input "text" at bounding box center [369, 363] width 195 height 23
type input "8130-3"
click at [616, 389] on label at bounding box center [617, 391] width 3 height 11
click at [608, 389] on input "checkbox" at bounding box center [612, 391] width 8 height 8
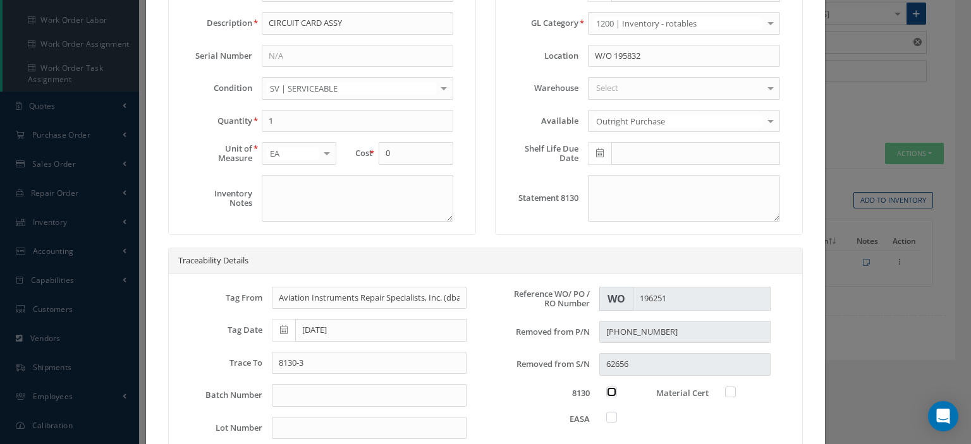
checkbox input "true"
click at [616, 416] on label at bounding box center [617, 416] width 3 height 11
click at [608, 416] on input "checkbox" at bounding box center [612, 416] width 8 height 8
checkbox input "true"
click at [735, 389] on label at bounding box center [736, 391] width 3 height 11
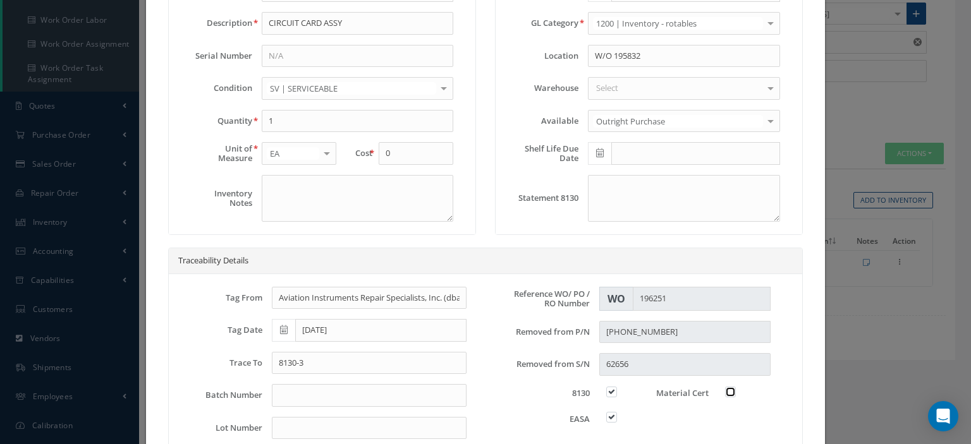
click at [727, 389] on input "checkbox" at bounding box center [731, 391] width 8 height 8
checkbox input "true"
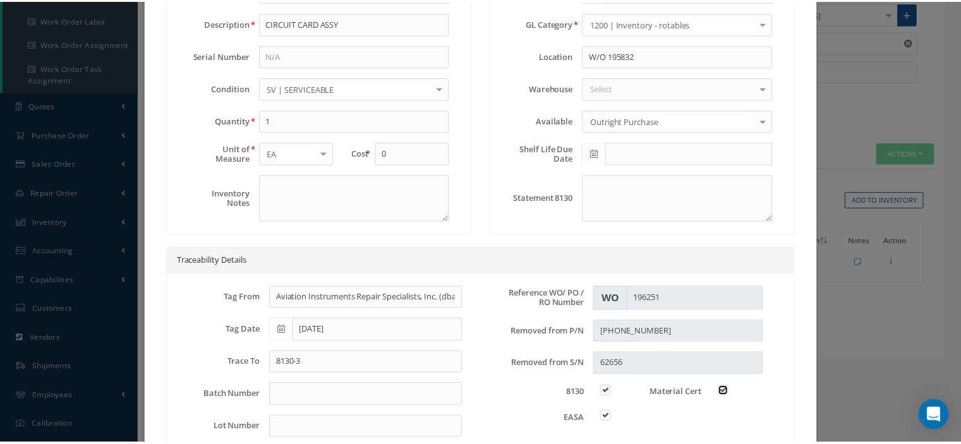
scroll to position [360, 0]
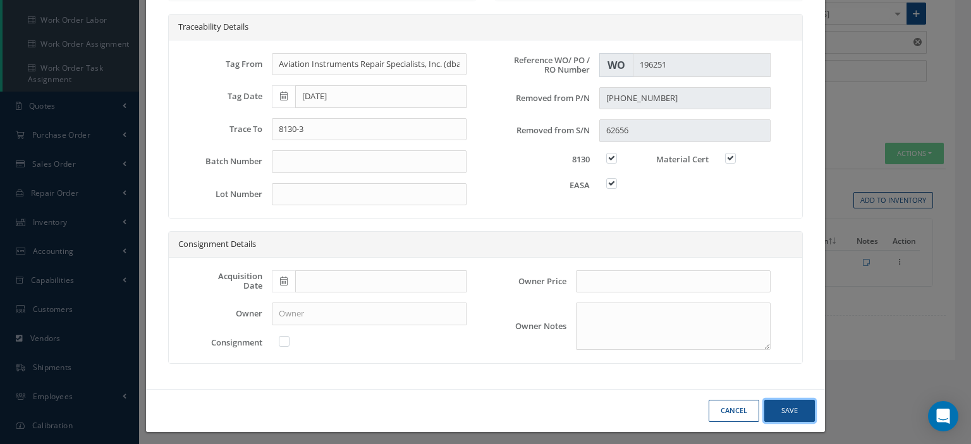
click at [774, 400] on button "Save" at bounding box center [789, 411] width 51 height 22
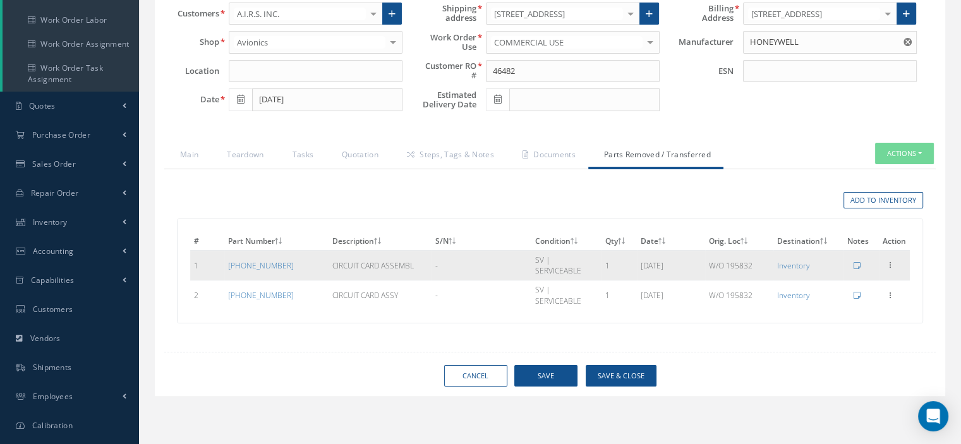
scroll to position [0, 0]
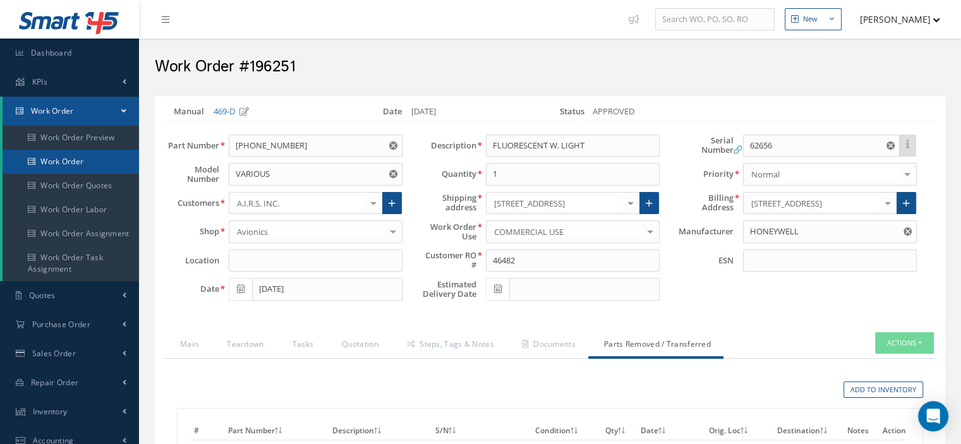
click at [74, 160] on link "Work Order" at bounding box center [71, 162] width 137 height 24
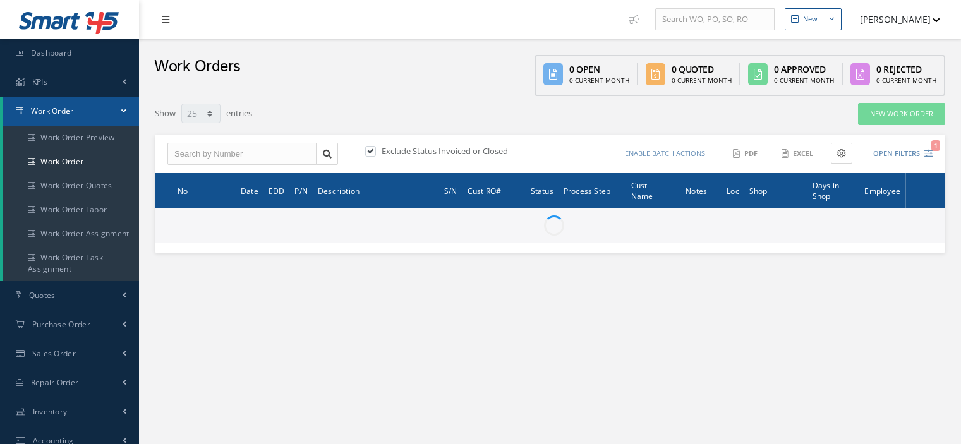
select select "25"
click at [267, 156] on input "text" at bounding box center [241, 154] width 149 height 23
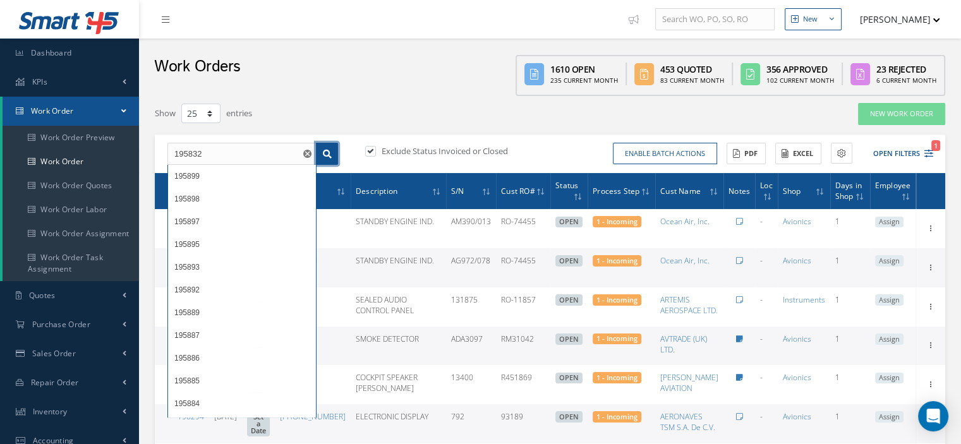
click at [325, 159] on link at bounding box center [327, 154] width 22 height 23
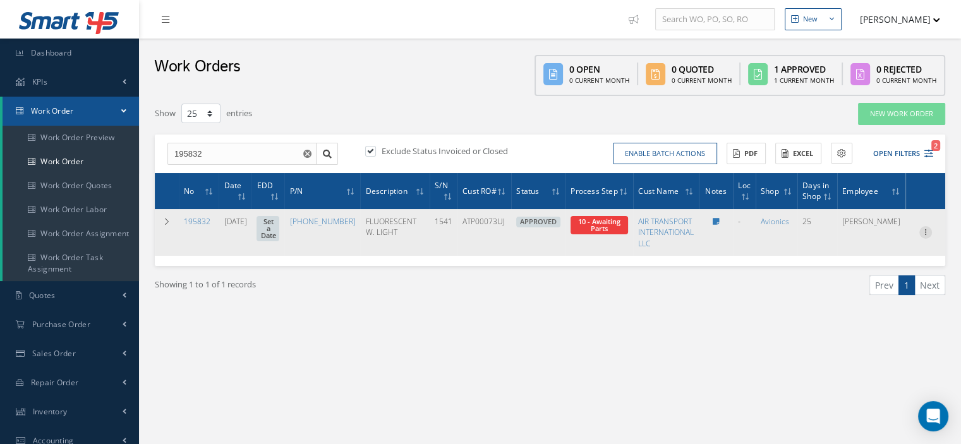
click at [925, 234] on icon at bounding box center [926, 231] width 13 height 10
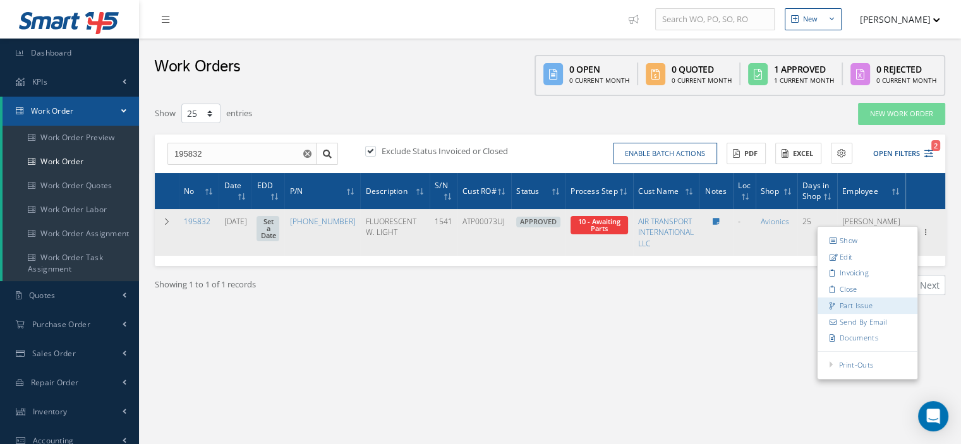
click at [876, 301] on link "Part Issue" at bounding box center [868, 306] width 100 height 16
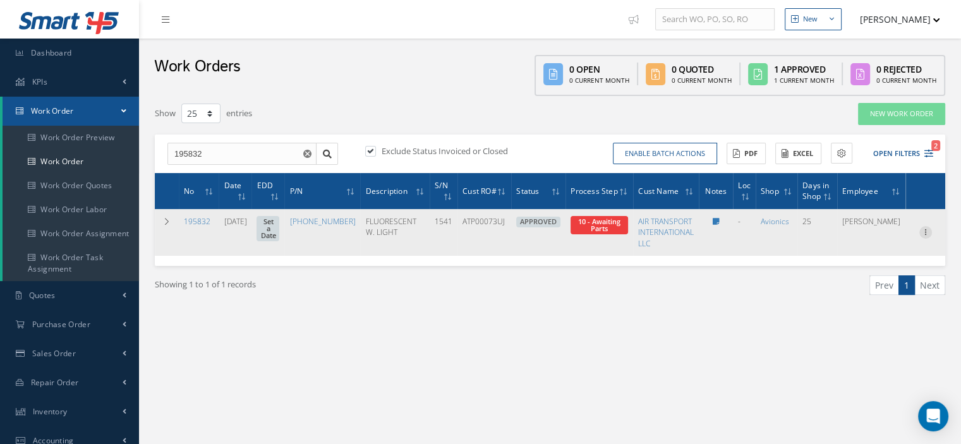
click at [925, 232] on icon at bounding box center [926, 231] width 13 height 10
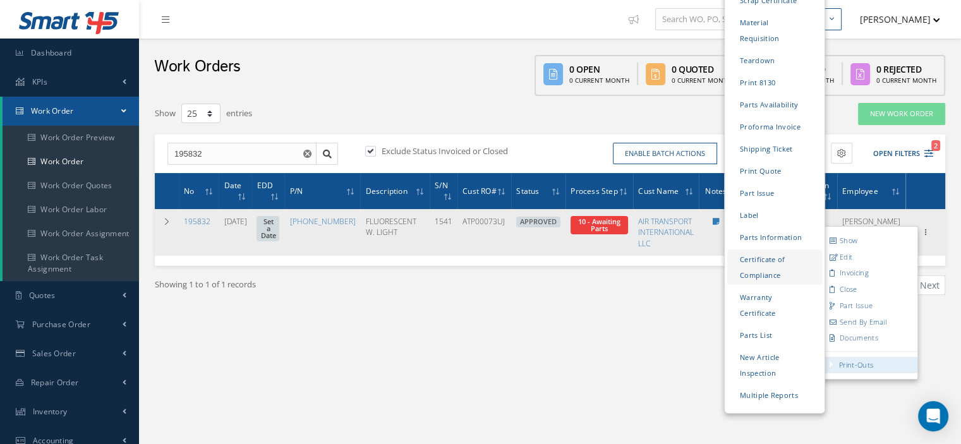
click at [763, 250] on link "Certificate of Compliance" at bounding box center [774, 267] width 95 height 35
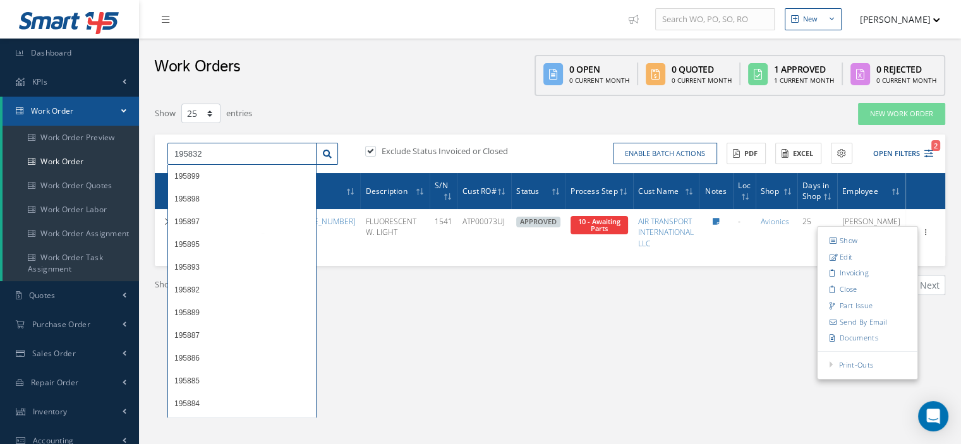
drag, startPoint x: 204, startPoint y: 153, endPoint x: 161, endPoint y: 152, distance: 43.0
click at [161, 152] on div "195832 195899 195898 195897 195895 195893 195892 195889 195887 195886 195885 19…" at bounding box center [253, 154] width 190 height 23
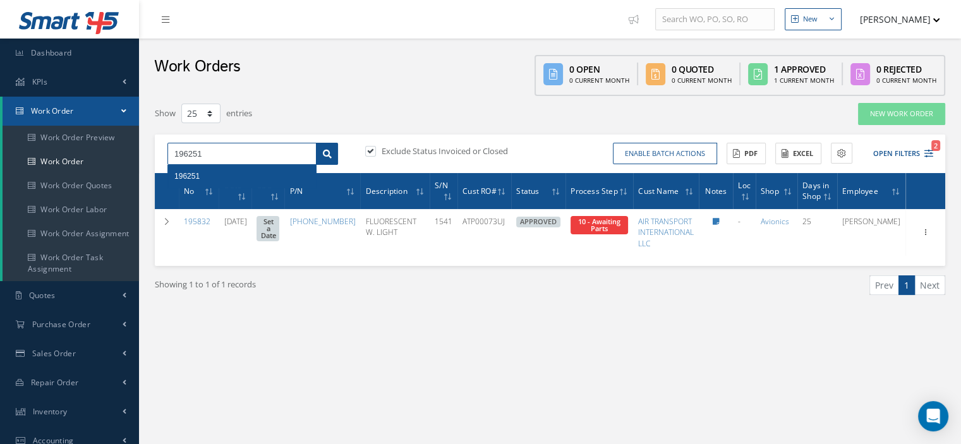
type input "196251"
click at [333, 149] on link at bounding box center [327, 154] width 22 height 23
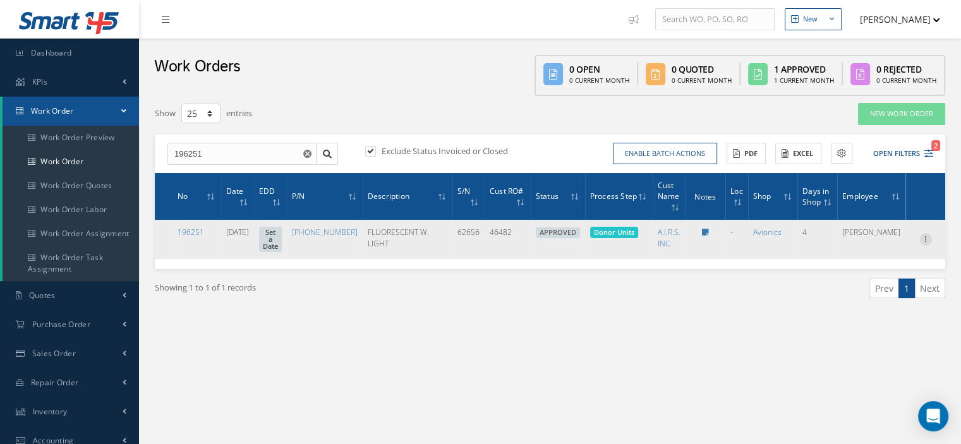
click at [923, 242] on icon at bounding box center [926, 238] width 13 height 10
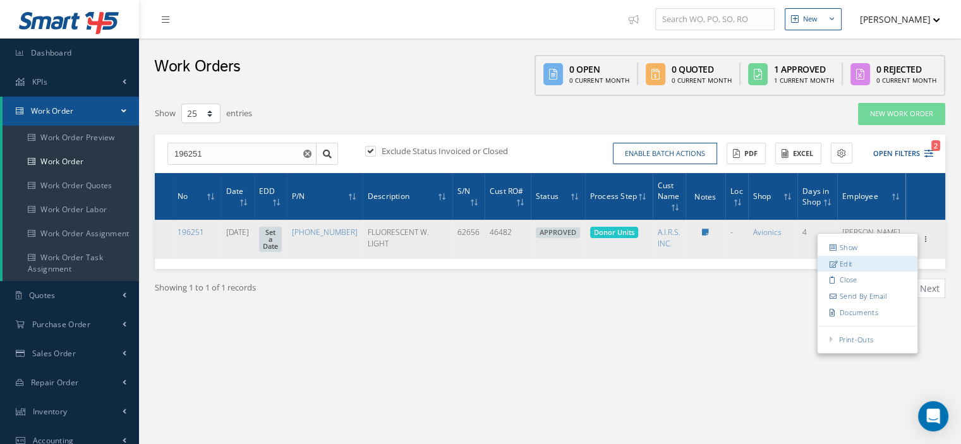
click at [875, 264] on link "Edit" at bounding box center [868, 264] width 100 height 16
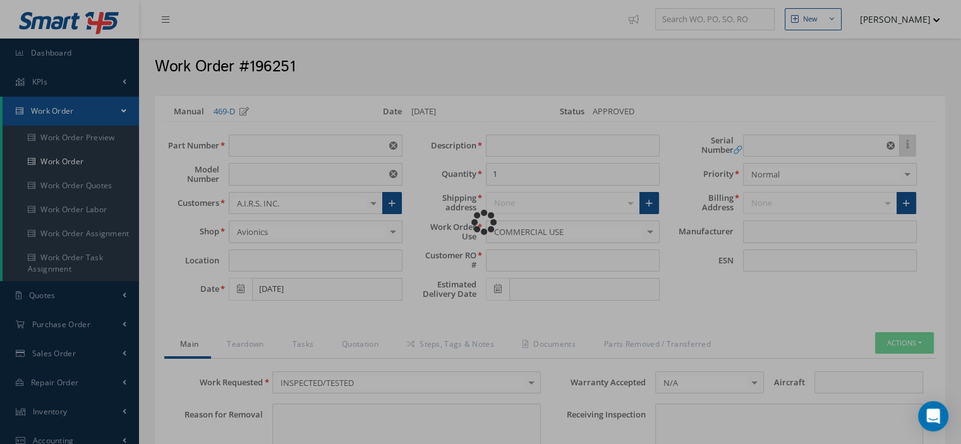
type input "10-1327-3"
type input "VARIOUS"
type input "08/15/2025"
type input "FLUORESCENT W. LIGHT"
type input "46482"
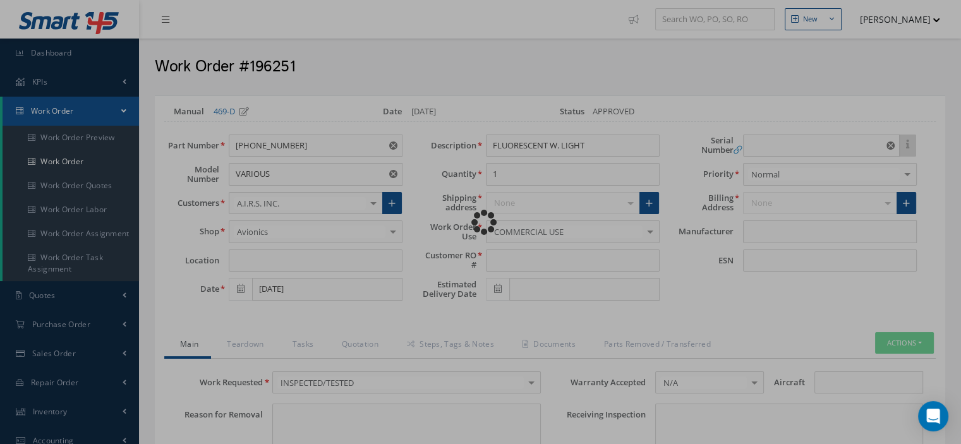
type input "62656"
type textarea "NONE"
type input "NONE"
type textarea "NONE"
type input "NONE"
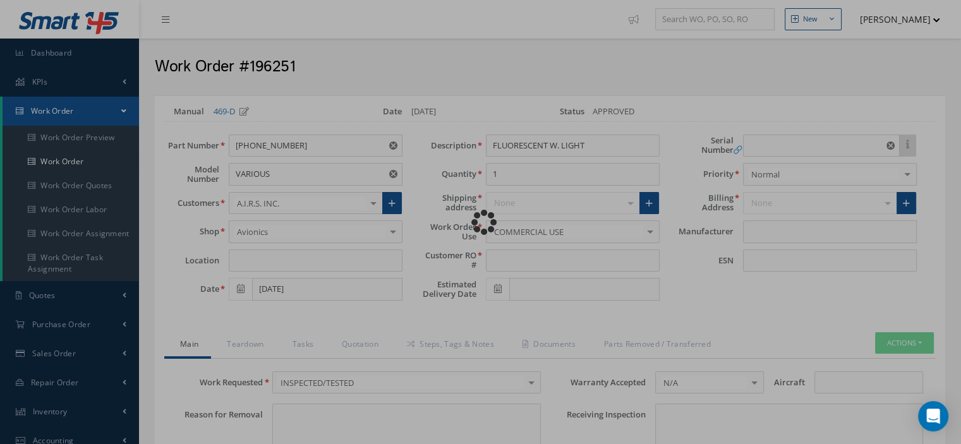
type input "N/A"
type textarea "INSPECTED/TESTED in accordance with CMM 33-20-51, Revision 14, Date Aug 16, 2024"
type input "[DATE]"
checkbox input "true"
type input "[DATE]"
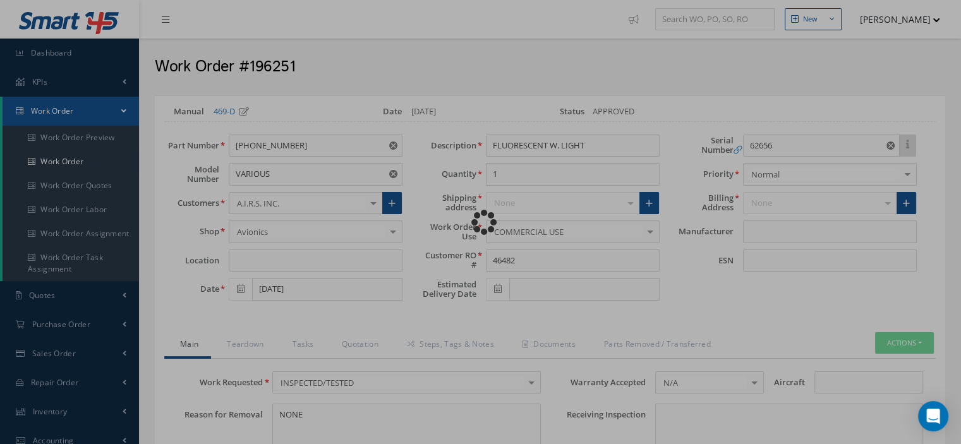
type input "HONEYWELL"
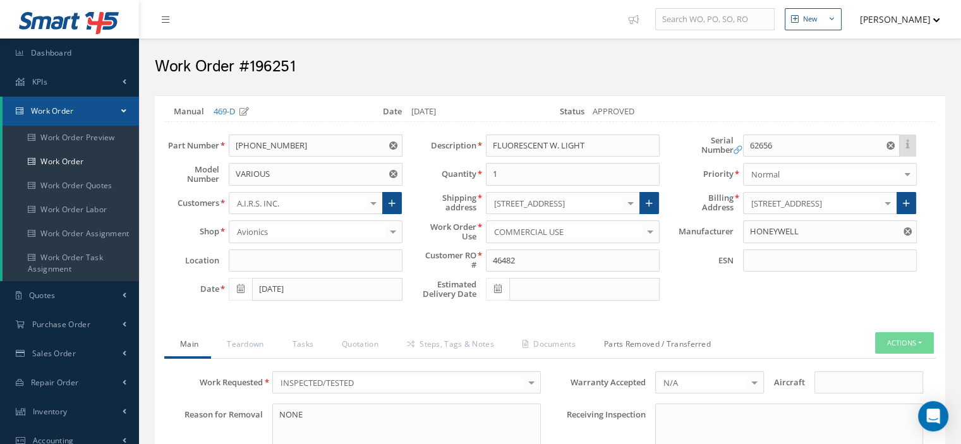
click at [658, 340] on link "Parts Removed / Transferred" at bounding box center [655, 345] width 135 height 27
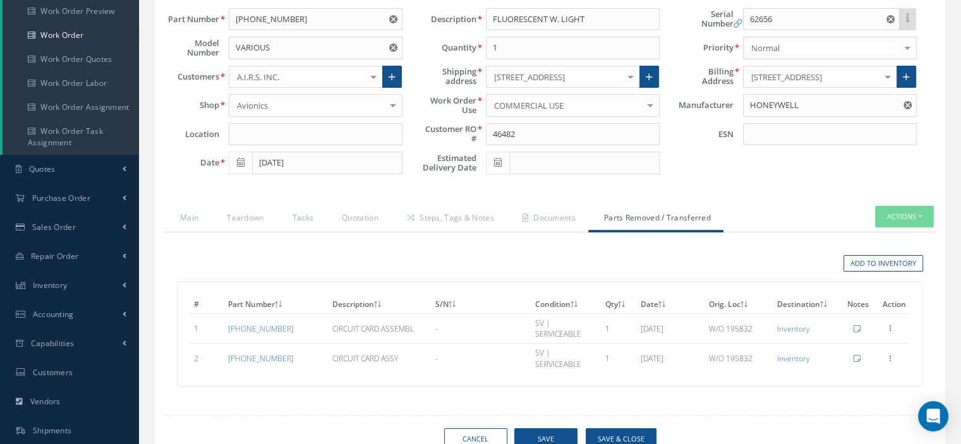
scroll to position [190, 0]
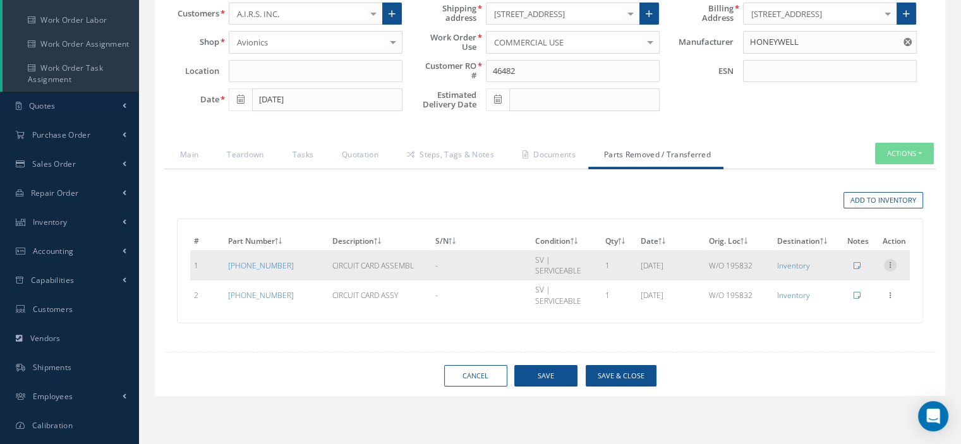
click at [887, 259] on icon at bounding box center [890, 264] width 13 height 10
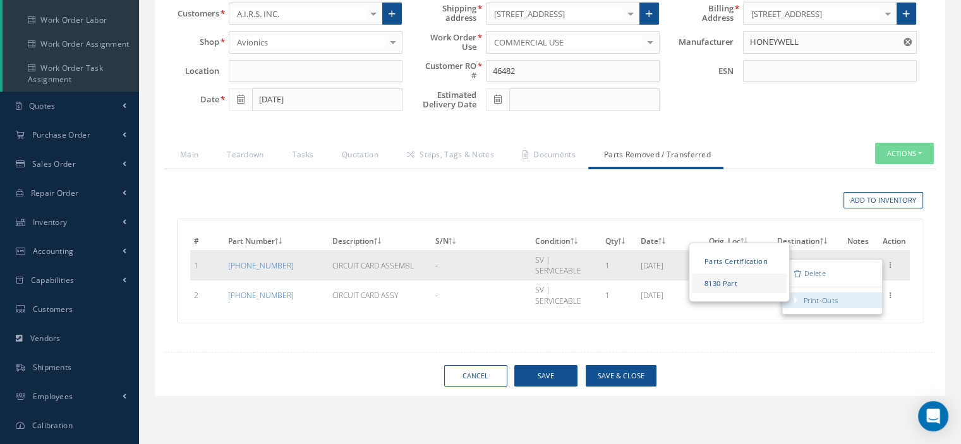
click at [737, 281] on link "8130 Part" at bounding box center [739, 284] width 95 height 20
click at [738, 259] on link "Parts Certification" at bounding box center [739, 262] width 95 height 20
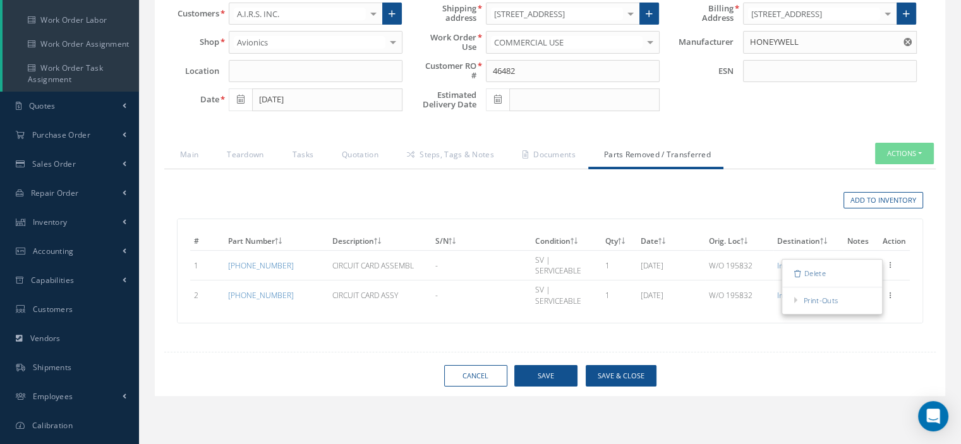
click at [695, 365] on div "Cancel Save Save & Close" at bounding box center [550, 376] width 791 height 22
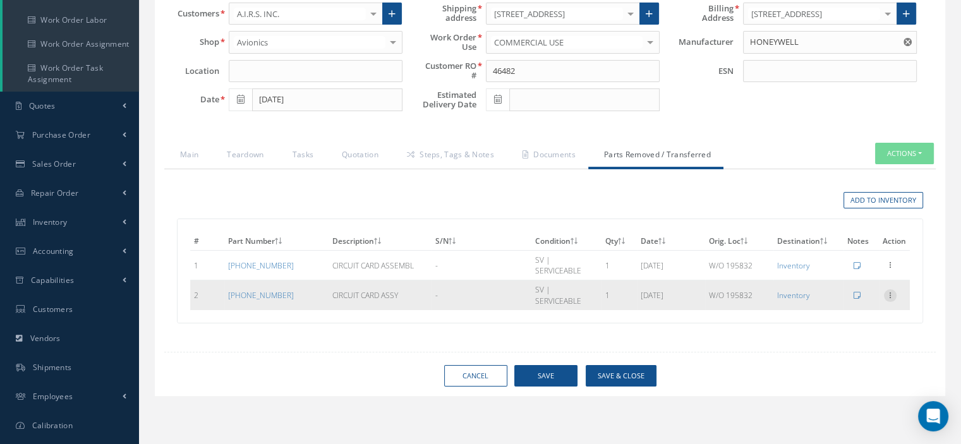
click at [890, 289] on icon at bounding box center [890, 294] width 13 height 10
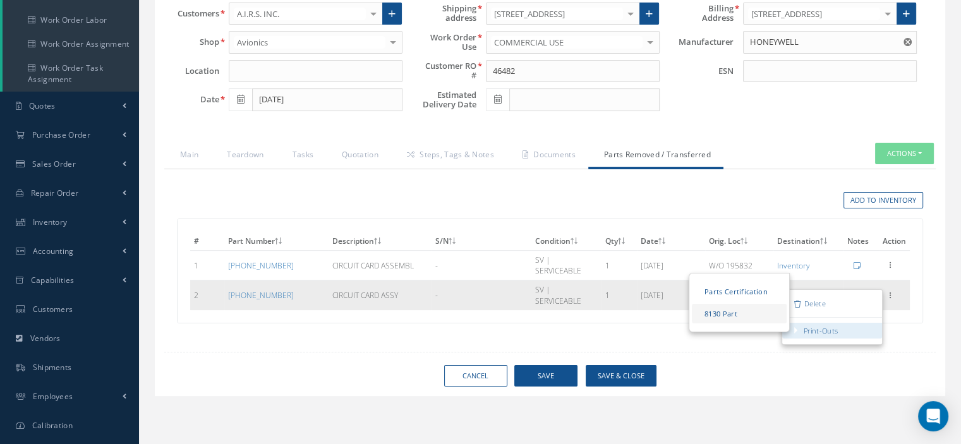
click at [743, 304] on link "8130 Part" at bounding box center [739, 314] width 95 height 20
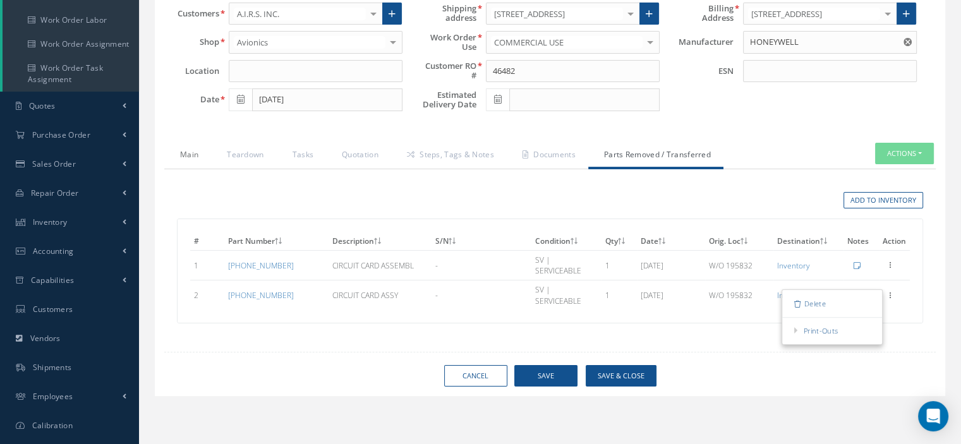
click at [185, 152] on link "Main" at bounding box center [187, 156] width 47 height 27
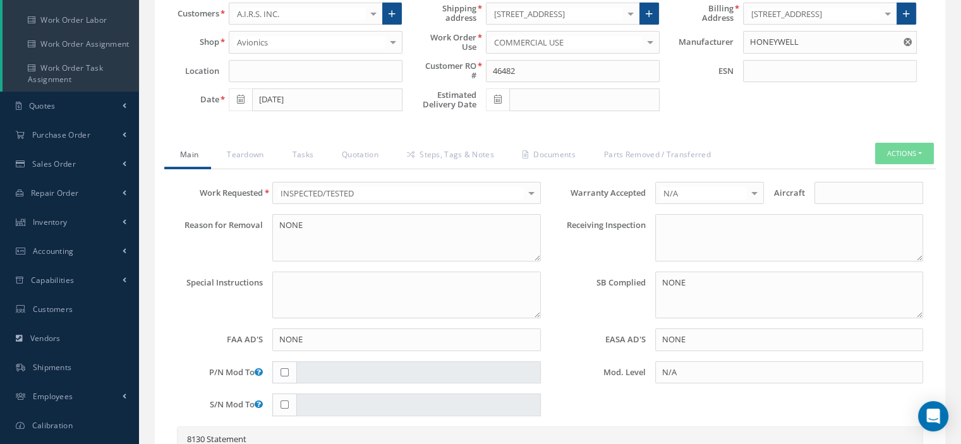
scroll to position [506, 0]
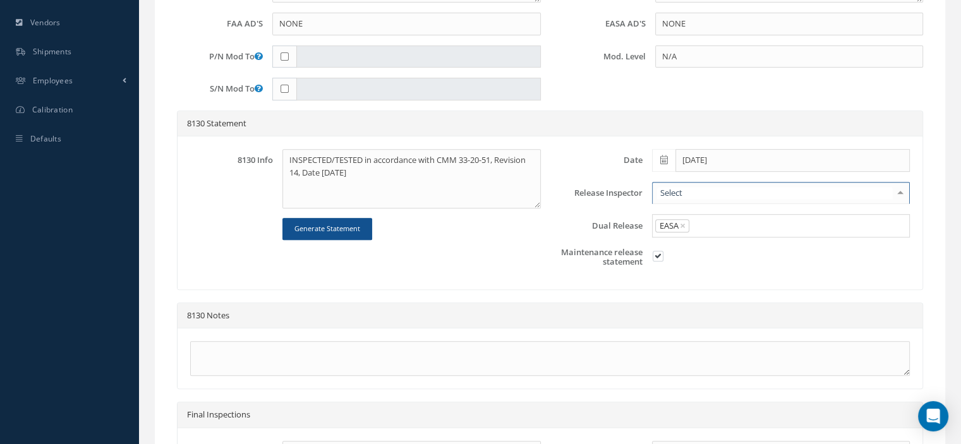
click at [900, 189] on div at bounding box center [901, 193] width 18 height 21
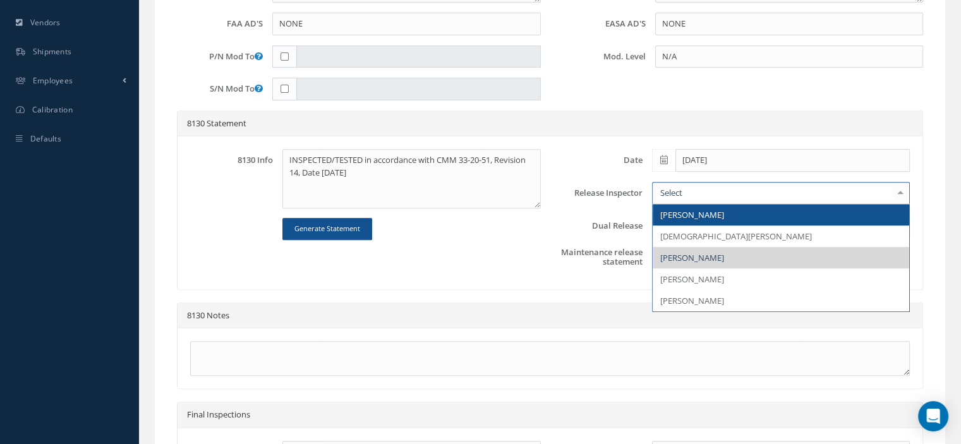
click at [739, 207] on span "[PERSON_NAME]" at bounding box center [781, 214] width 257 height 21
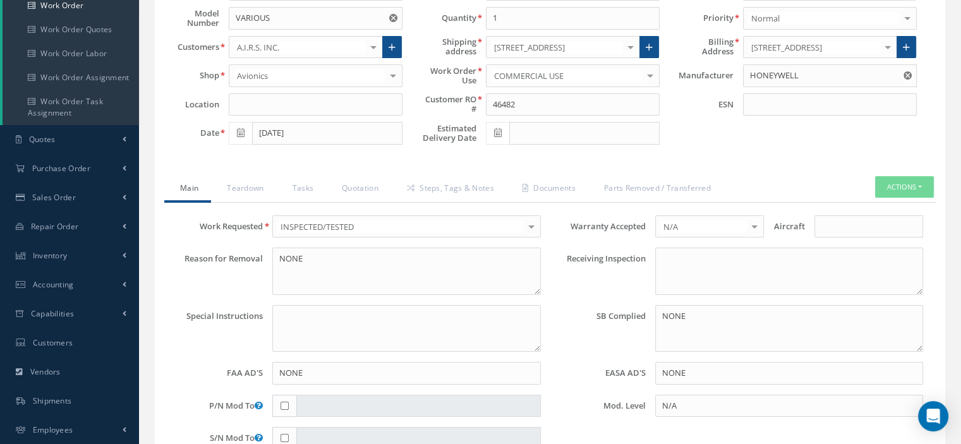
scroll to position [93, 0]
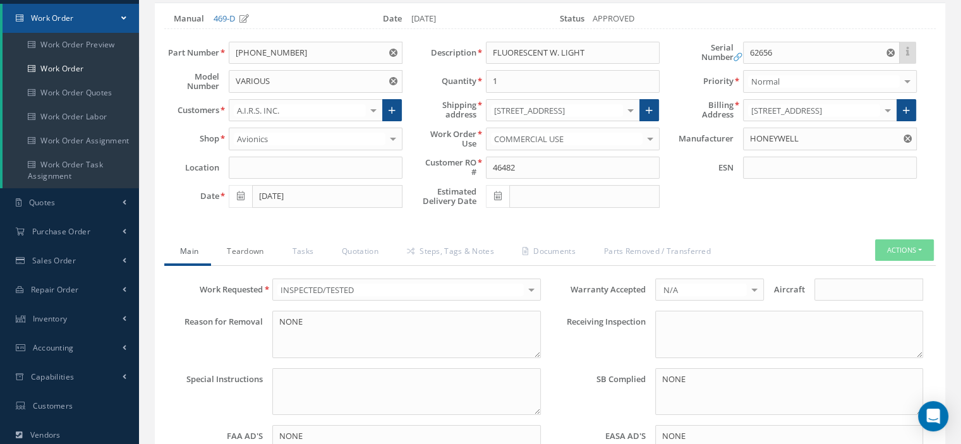
click at [245, 252] on link "Teardown" at bounding box center [243, 253] width 65 height 27
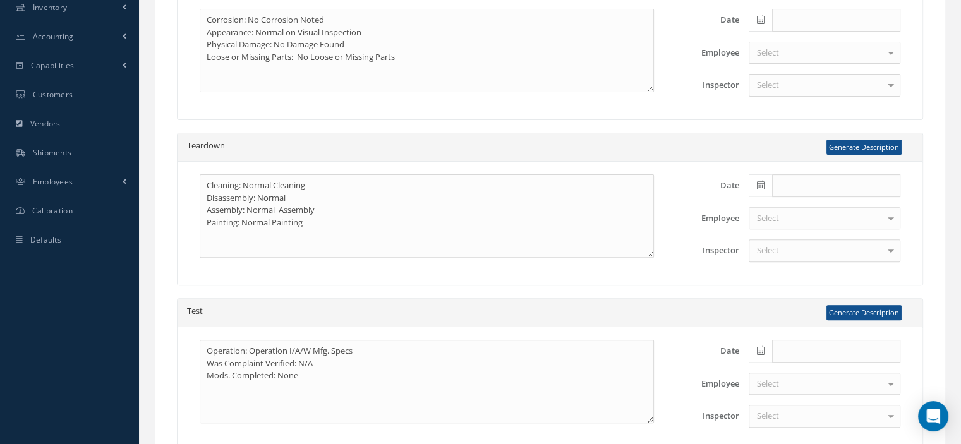
scroll to position [0, 0]
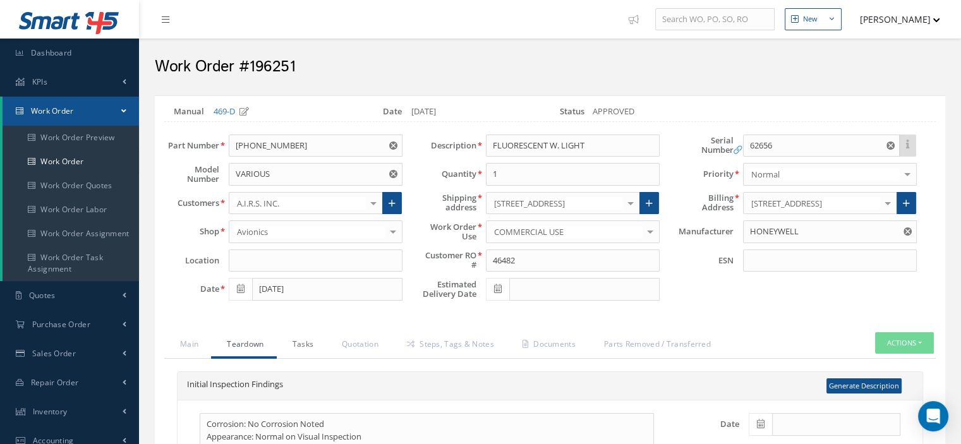
click at [305, 345] on link "Tasks" at bounding box center [302, 345] width 50 height 27
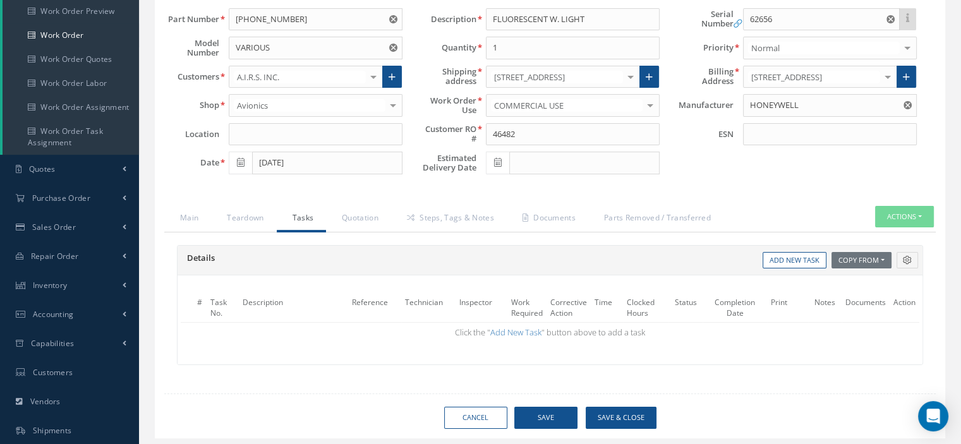
scroll to position [215, 0]
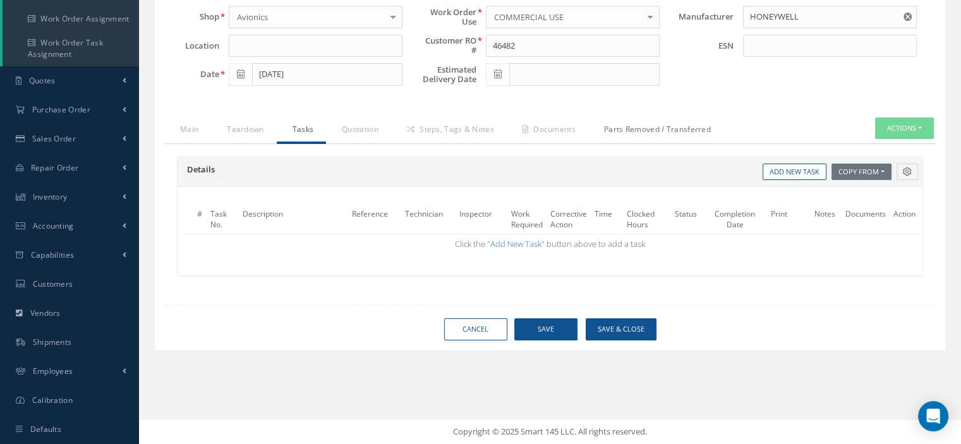
click at [642, 128] on link "Parts Removed / Transferred" at bounding box center [655, 131] width 135 height 27
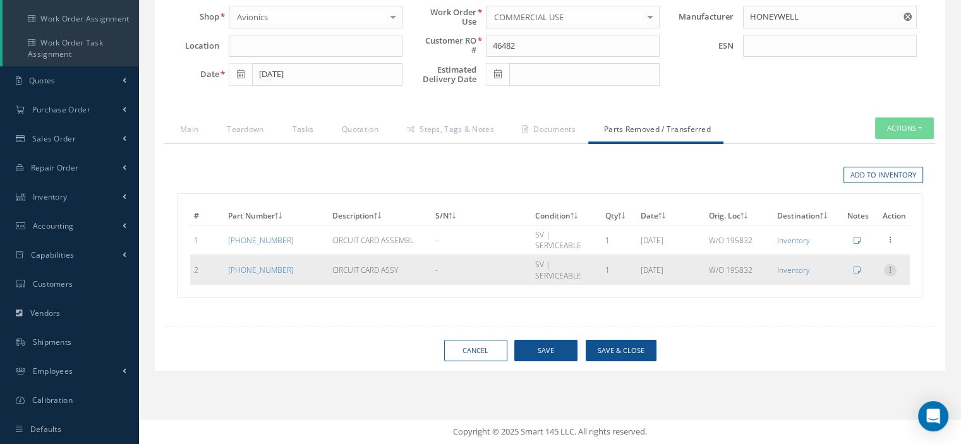
click at [892, 264] on icon at bounding box center [890, 269] width 13 height 10
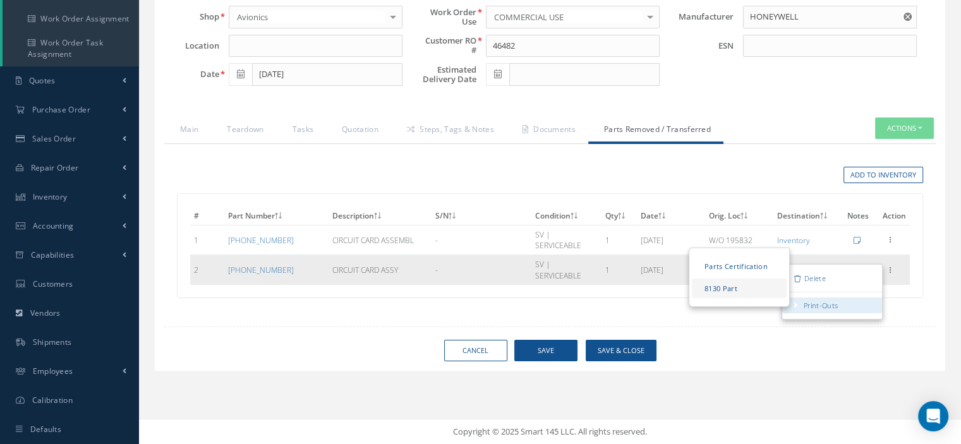
click at [741, 279] on link "8130 Part" at bounding box center [739, 289] width 95 height 20
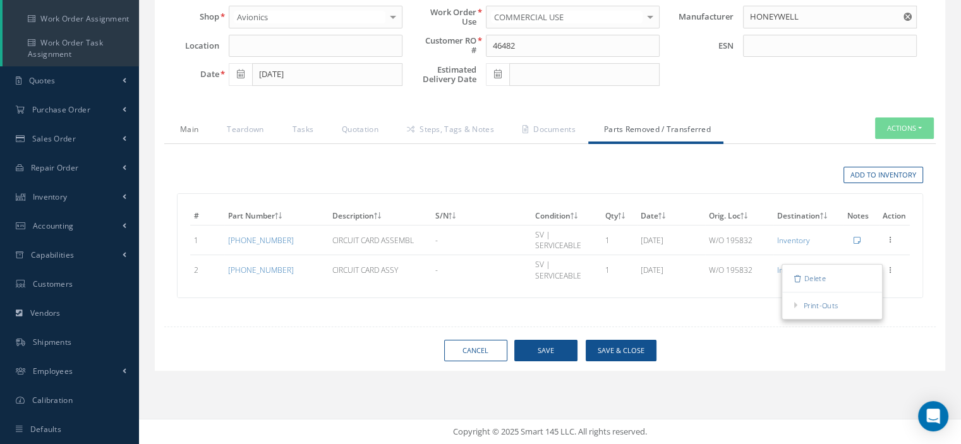
click at [195, 130] on link "Main" at bounding box center [187, 131] width 47 height 27
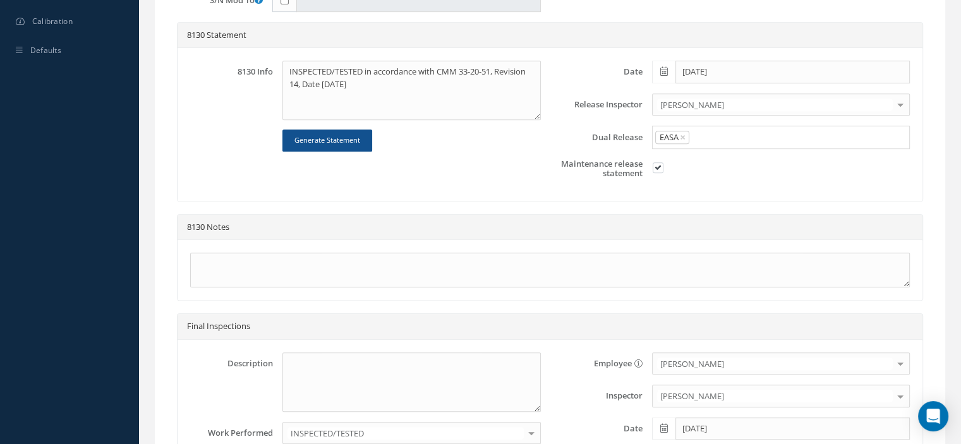
scroll to position [725, 0]
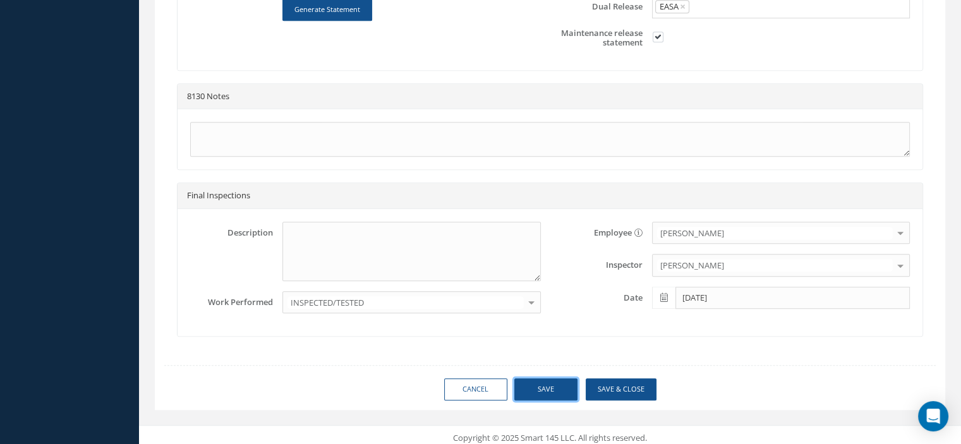
click at [551, 385] on button "Save" at bounding box center [545, 390] width 63 height 22
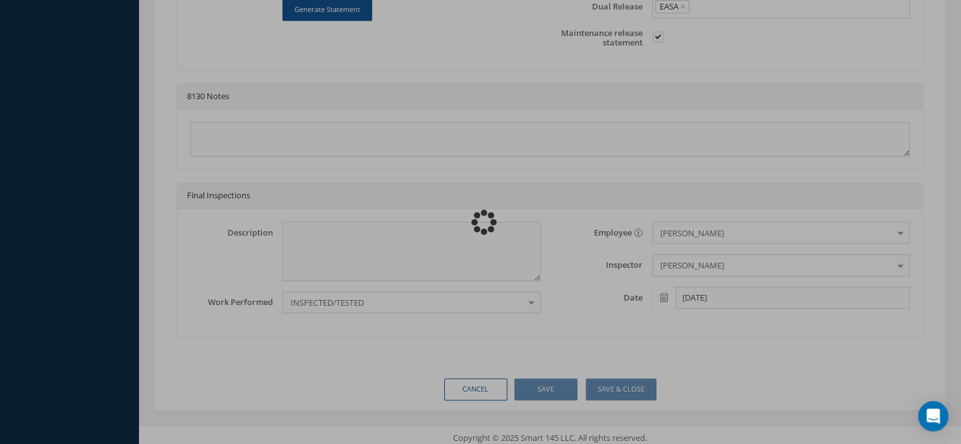
type input "HONEYWELL"
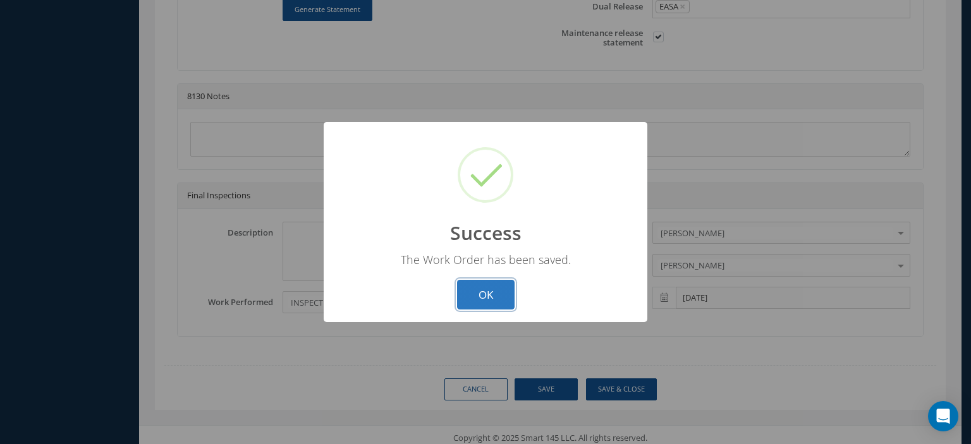
click at [465, 287] on button "OK" at bounding box center [486, 295] width 58 height 30
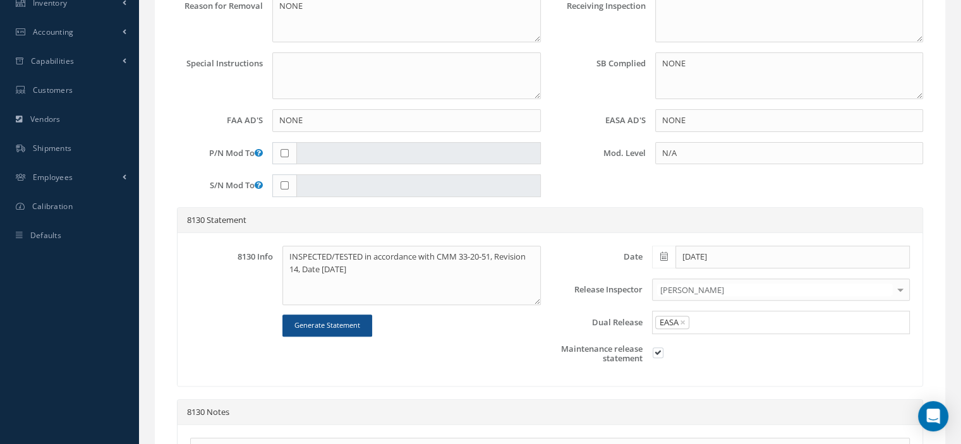
scroll to position [0, 0]
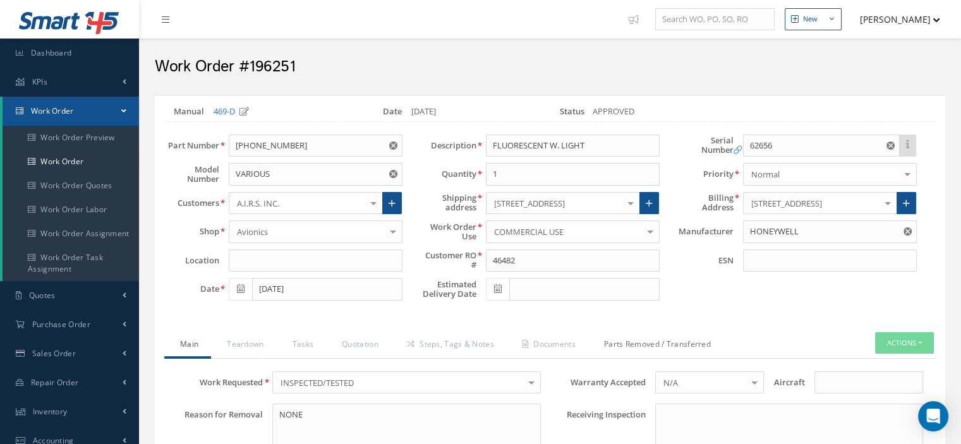
click at [671, 337] on link "Parts Removed / Transferred" at bounding box center [655, 345] width 135 height 27
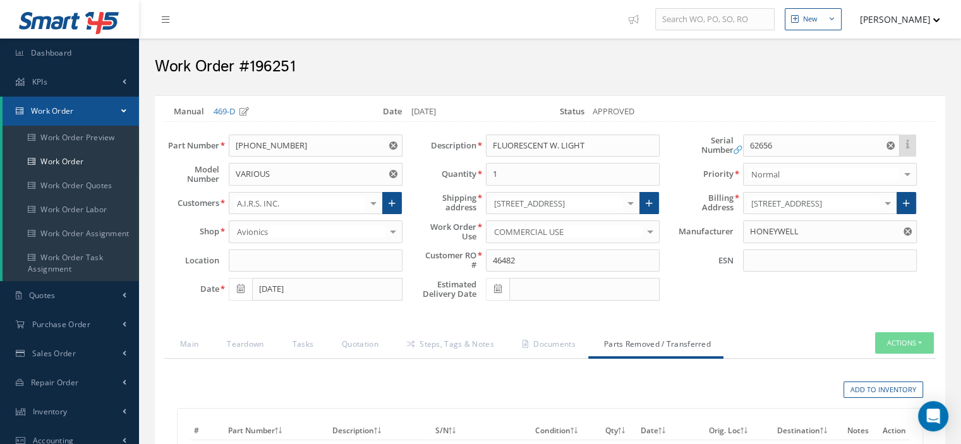
scroll to position [215, 0]
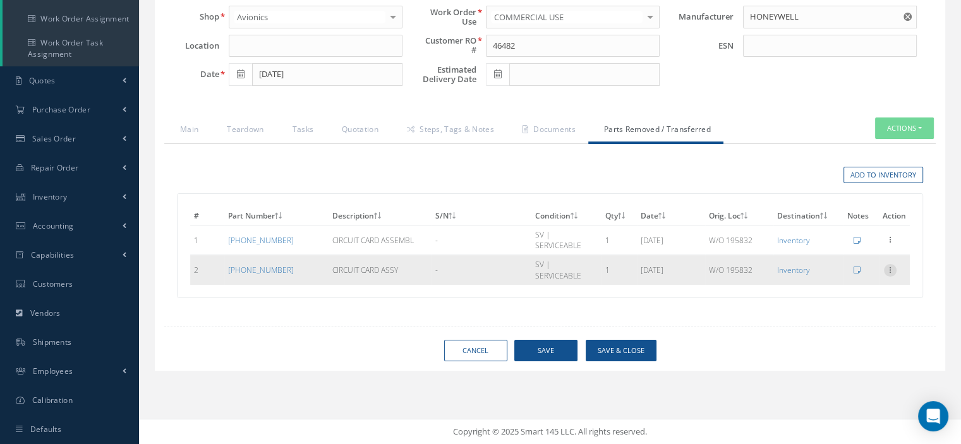
click at [887, 264] on icon at bounding box center [890, 269] width 13 height 10
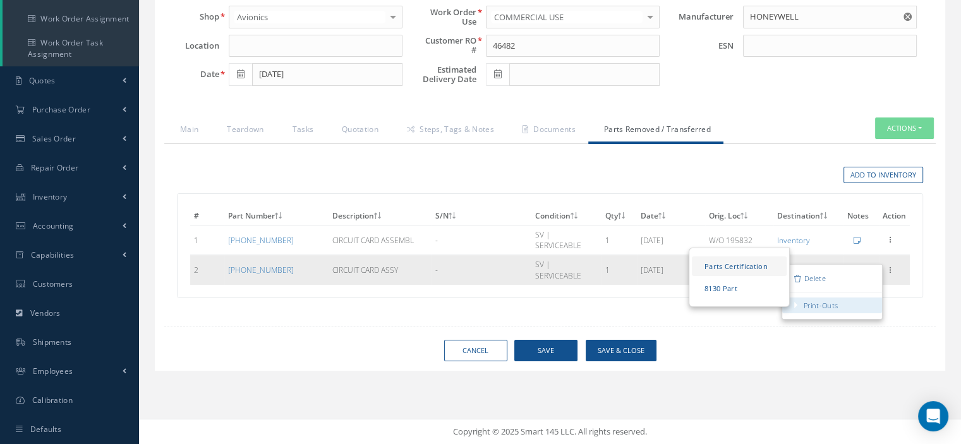
click at [739, 257] on link "Parts Certification" at bounding box center [739, 267] width 95 height 20
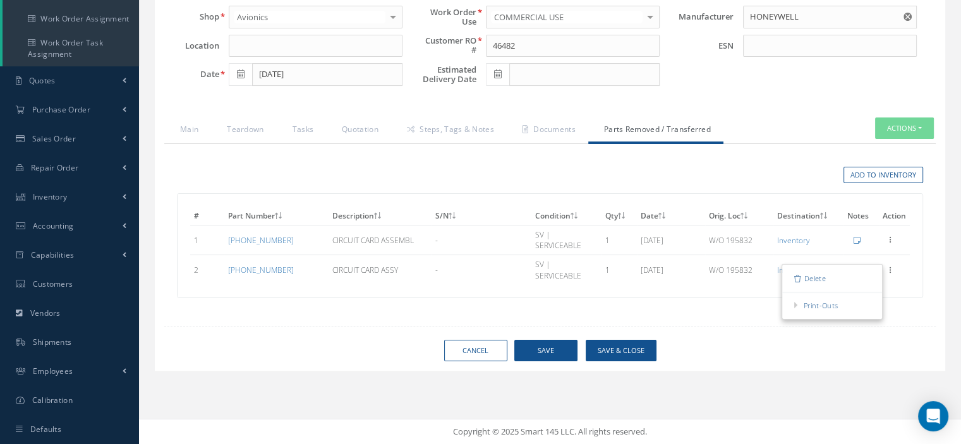
scroll to position [0, 0]
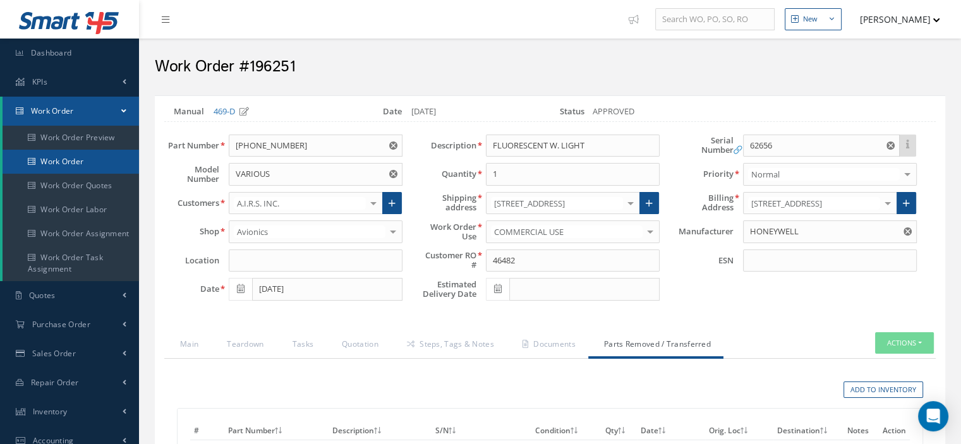
click at [75, 169] on link "Work Order" at bounding box center [71, 162] width 137 height 24
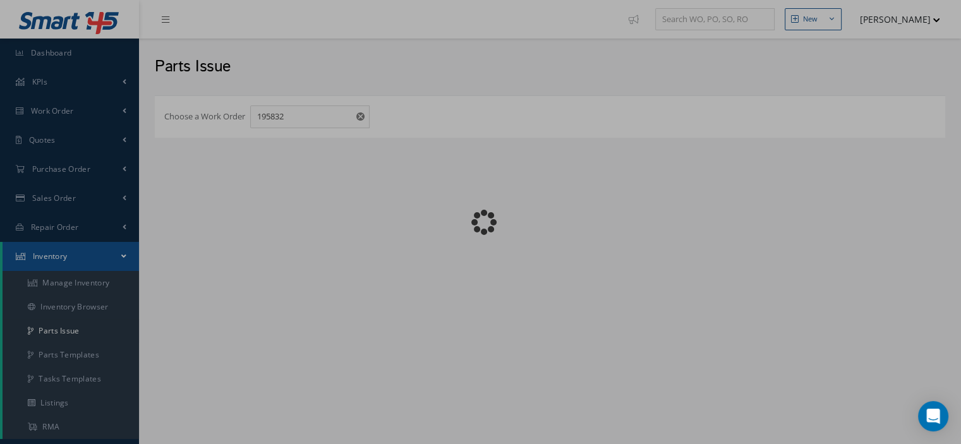
checkbox input "false"
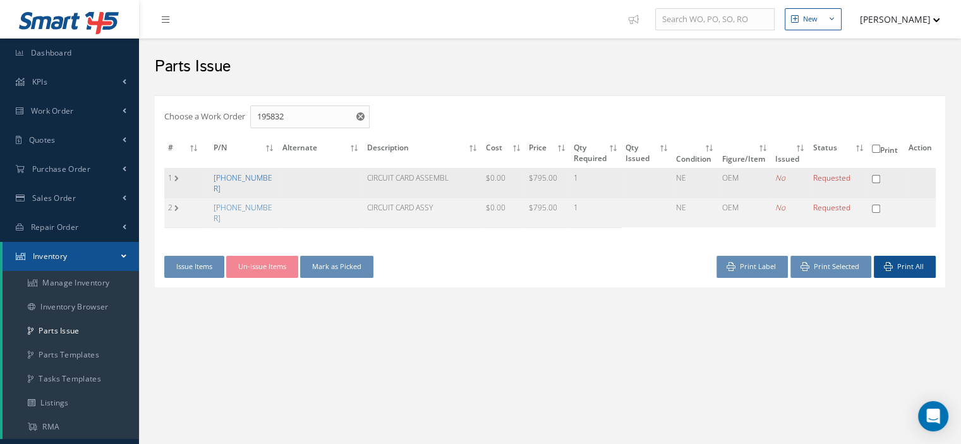
click at [230, 178] on link "[PHONE_NUMBER]" at bounding box center [243, 183] width 59 height 21
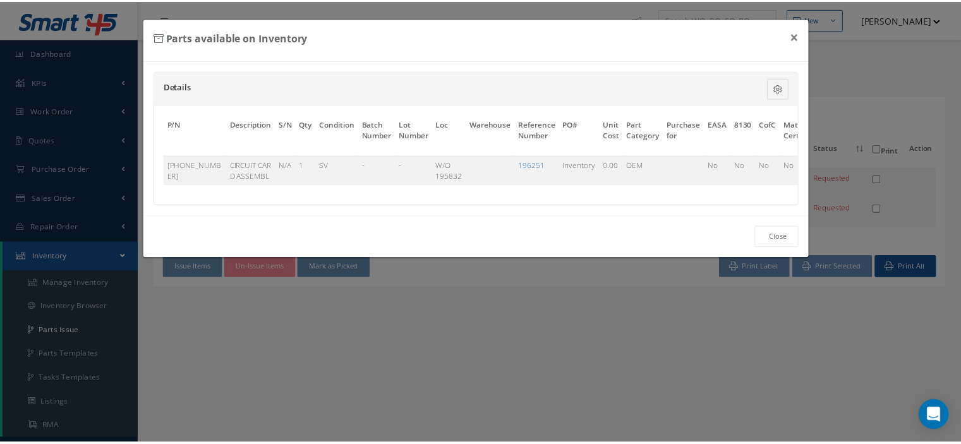
scroll to position [0, 98]
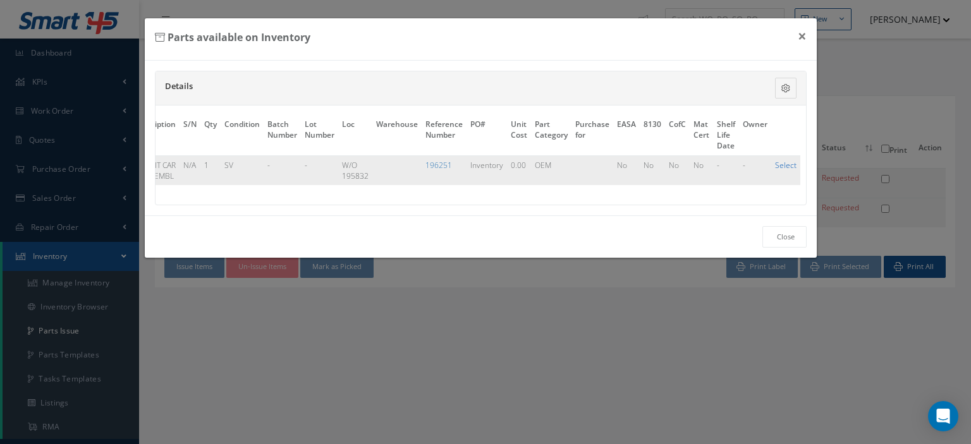
click at [778, 165] on link "Select" at bounding box center [785, 165] width 21 height 11
checkbox input "true"
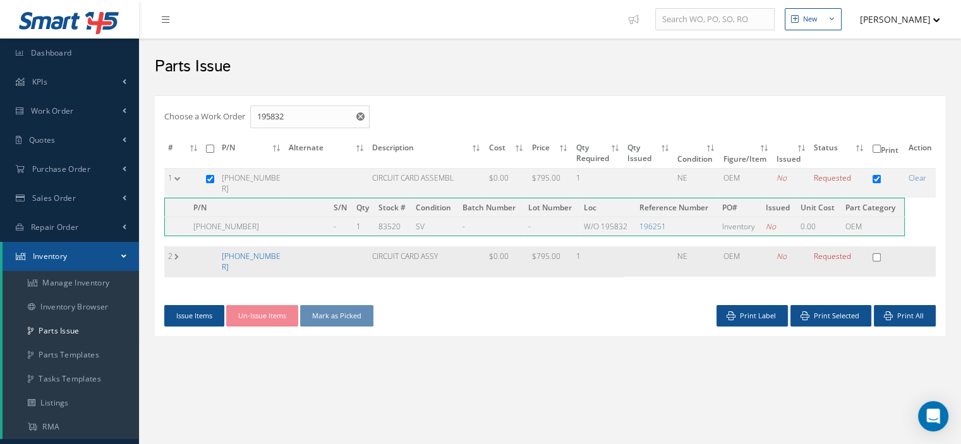
click at [233, 251] on link "[PHONE_NUMBER]" at bounding box center [251, 261] width 59 height 21
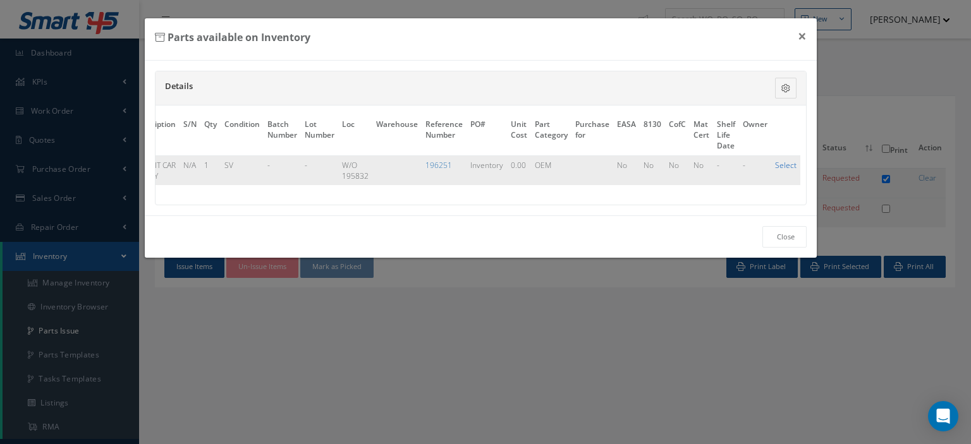
click at [776, 162] on link "Select" at bounding box center [785, 165] width 21 height 11
checkbox input "true"
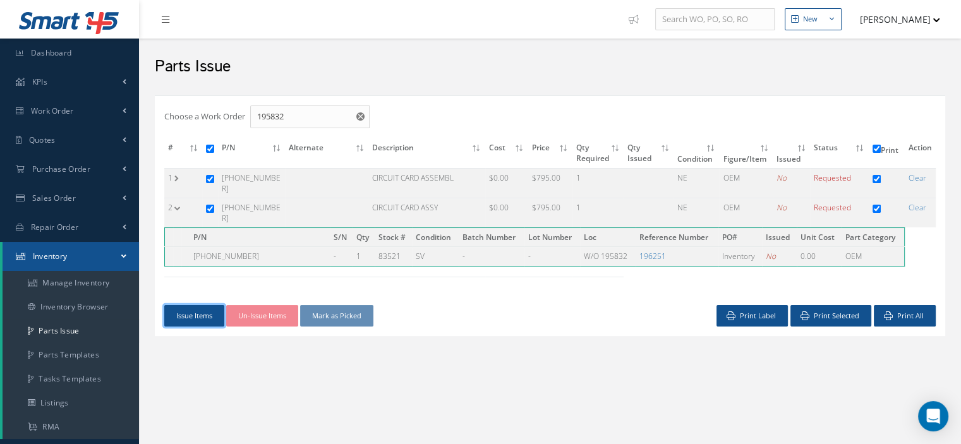
click at [195, 305] on button "Issue Items" at bounding box center [194, 316] width 60 height 22
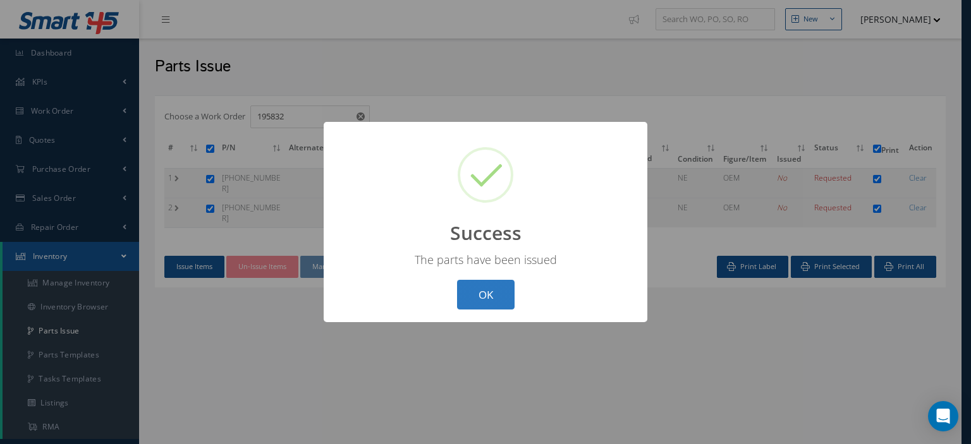
click at [475, 293] on button "OK" at bounding box center [486, 295] width 58 height 30
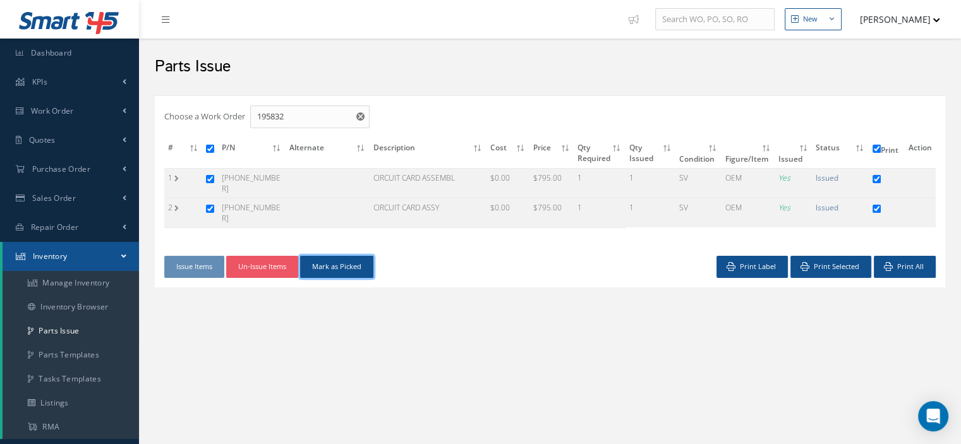
click at [362, 258] on button "Mark as Picked" at bounding box center [336, 267] width 73 height 22
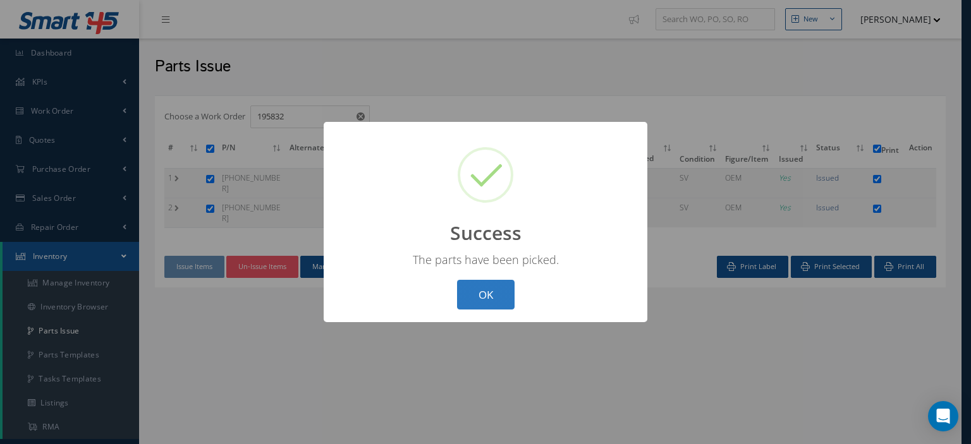
click at [489, 296] on button "OK" at bounding box center [486, 295] width 58 height 30
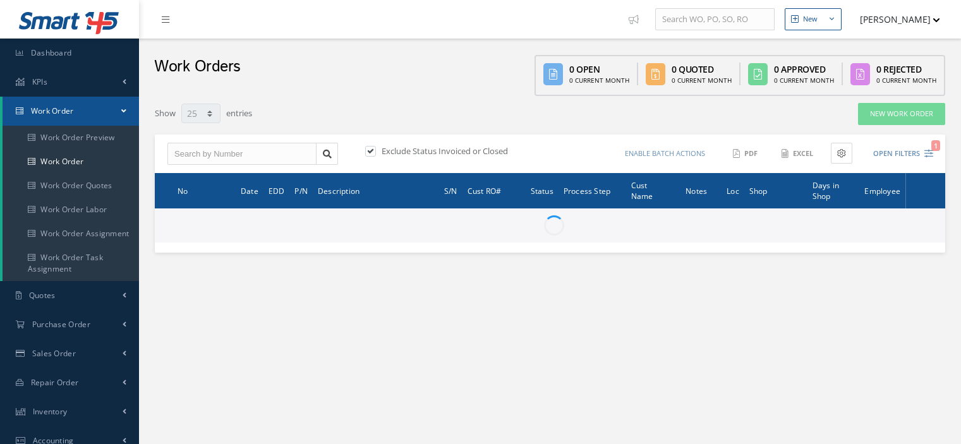
select select "25"
click at [201, 152] on input "text" at bounding box center [241, 154] width 149 height 23
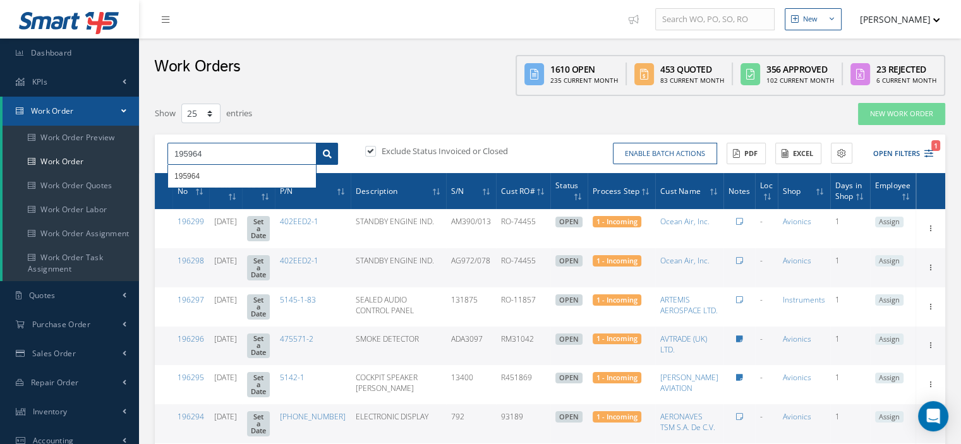
type input "195964"
click at [331, 143] on link at bounding box center [327, 154] width 22 height 23
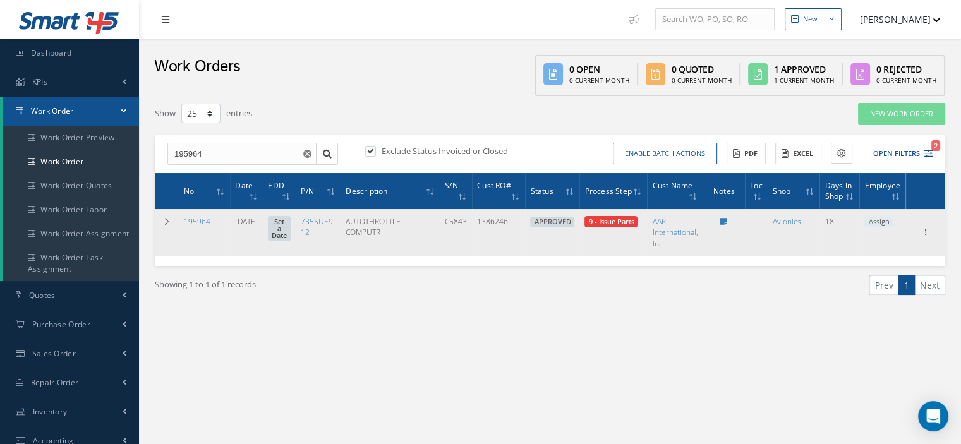
click at [871, 217] on span "Assign" at bounding box center [879, 222] width 28 height 11
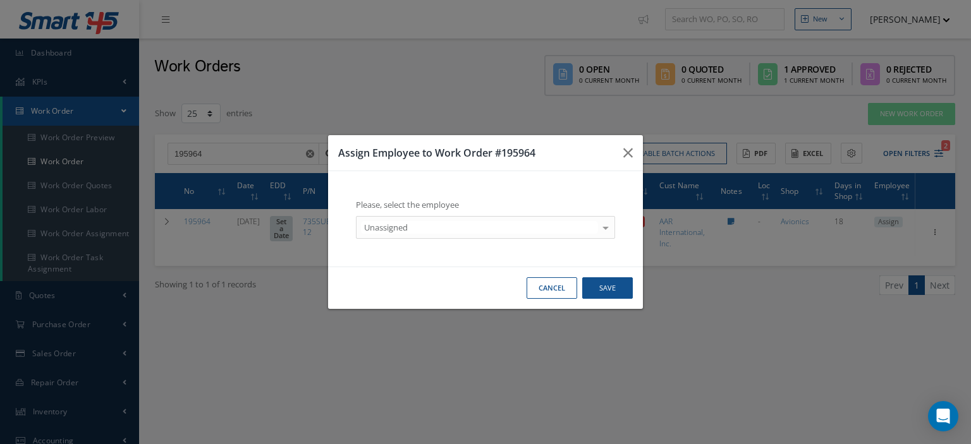
click at [602, 229] on div at bounding box center [606, 227] width 18 height 21
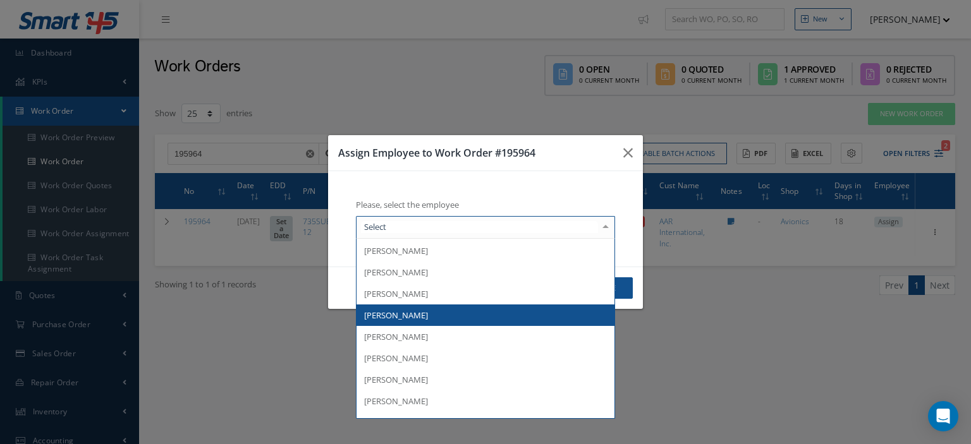
scroll to position [185, 0]
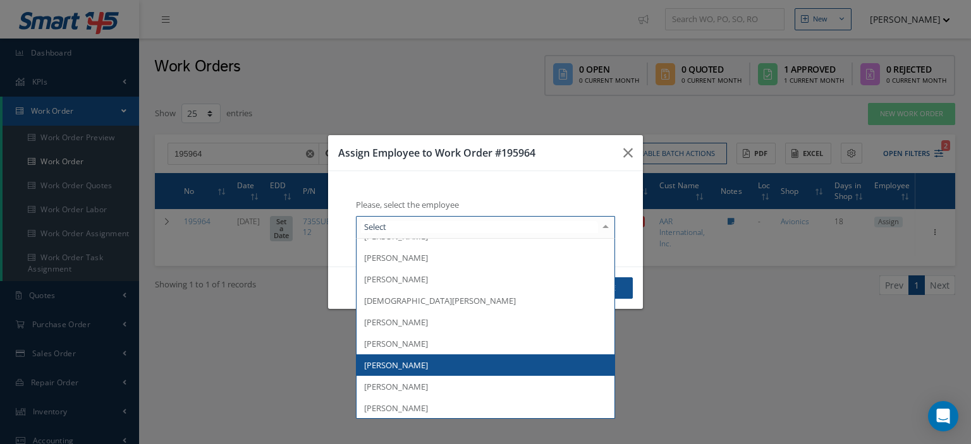
click at [464, 361] on span "[PERSON_NAME]" at bounding box center [485, 365] width 258 height 21
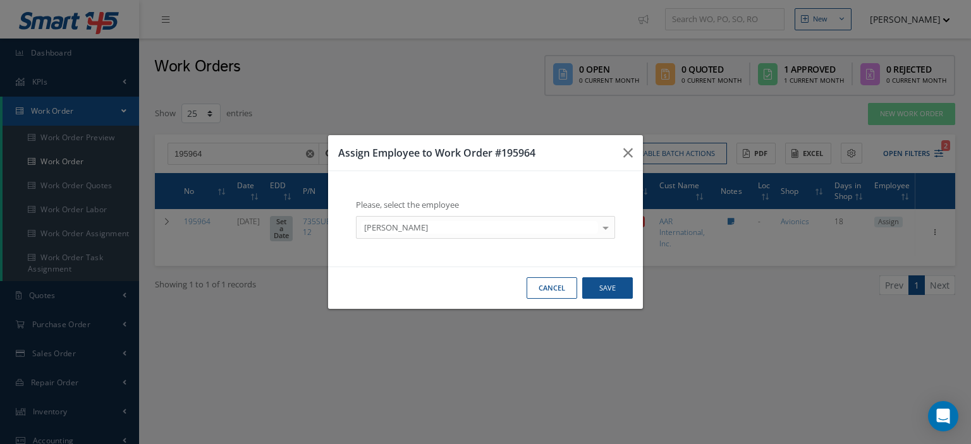
click at [609, 227] on div at bounding box center [606, 227] width 18 height 21
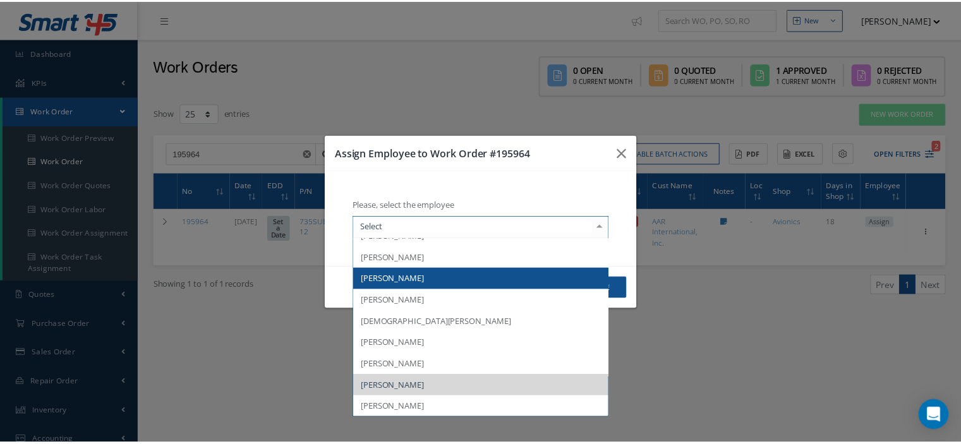
scroll to position [0, 0]
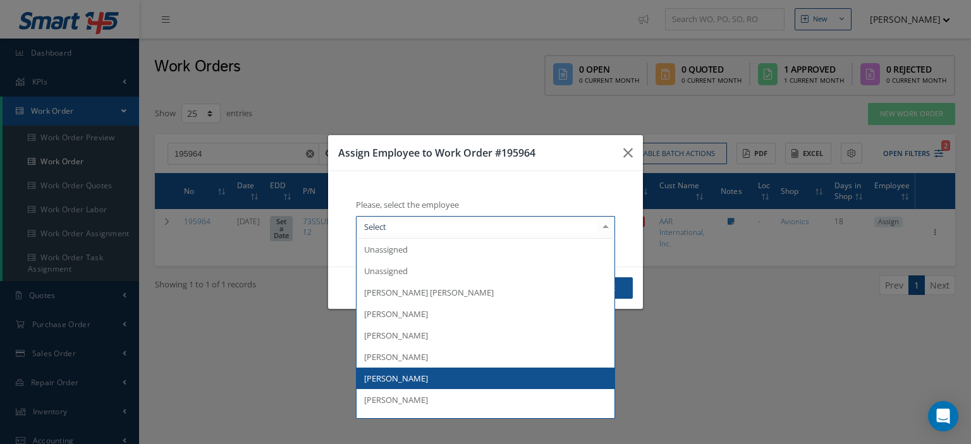
click at [458, 373] on span "[PERSON_NAME]" at bounding box center [485, 378] width 258 height 21
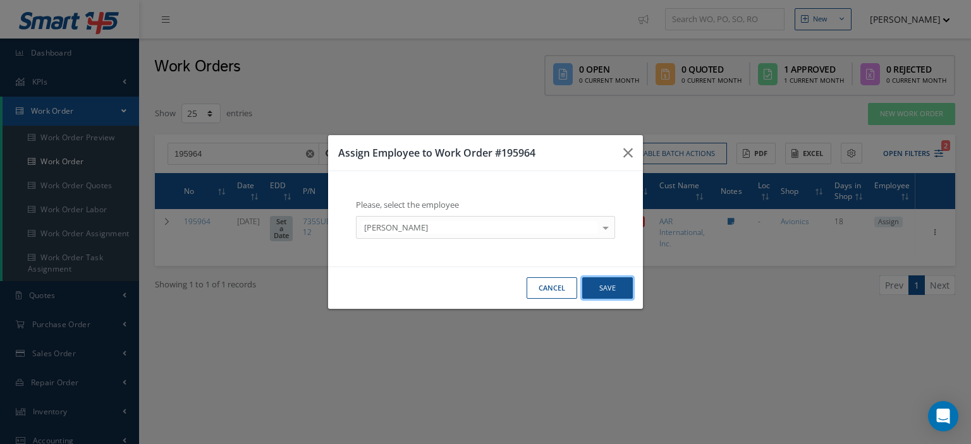
click at [605, 294] on button "Save" at bounding box center [607, 288] width 51 height 22
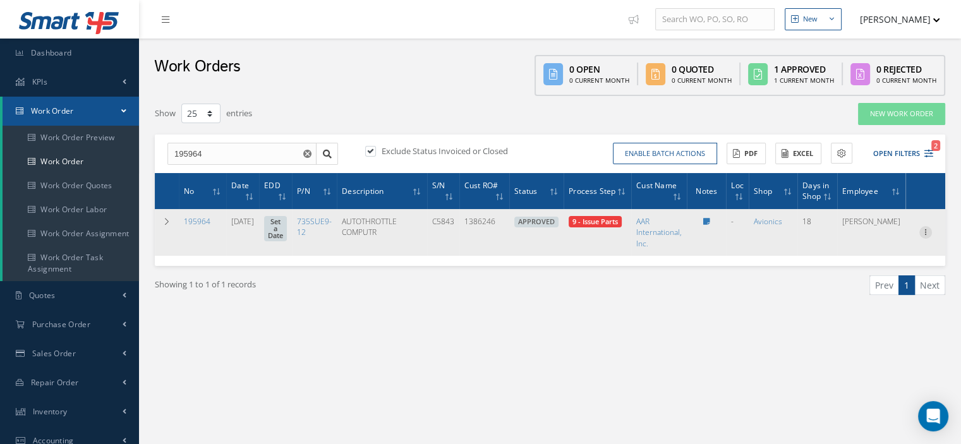
click at [922, 229] on icon at bounding box center [926, 231] width 13 height 10
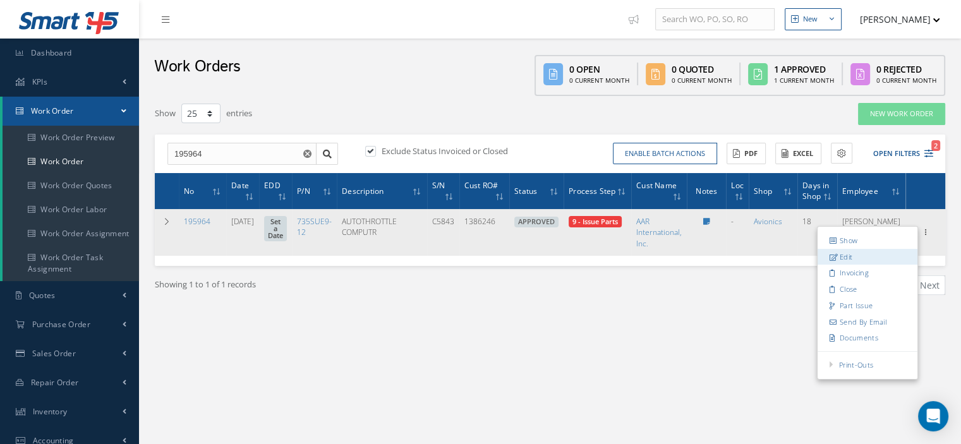
click at [845, 253] on link "Edit" at bounding box center [868, 257] width 100 height 16
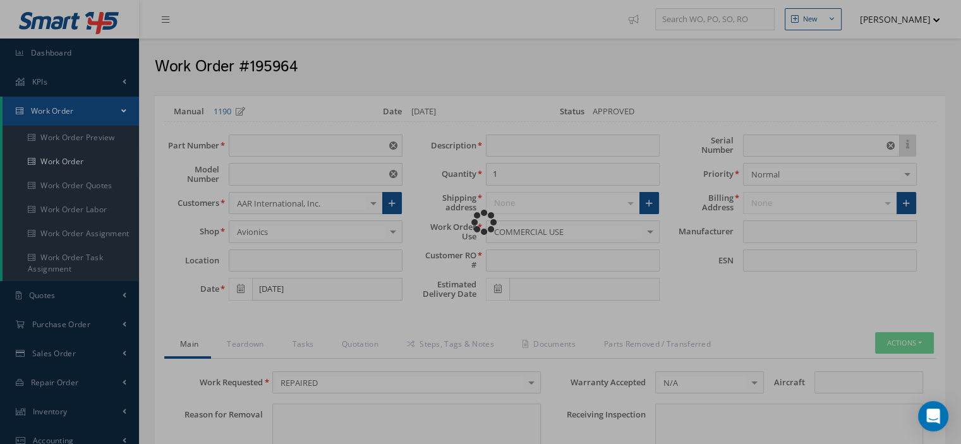
type input "735SUE9-12"
type input "VARIOUS"
type input "[DATE]"
type input "AUTOTHROTTLE COMPUTR"
type input "1386246"
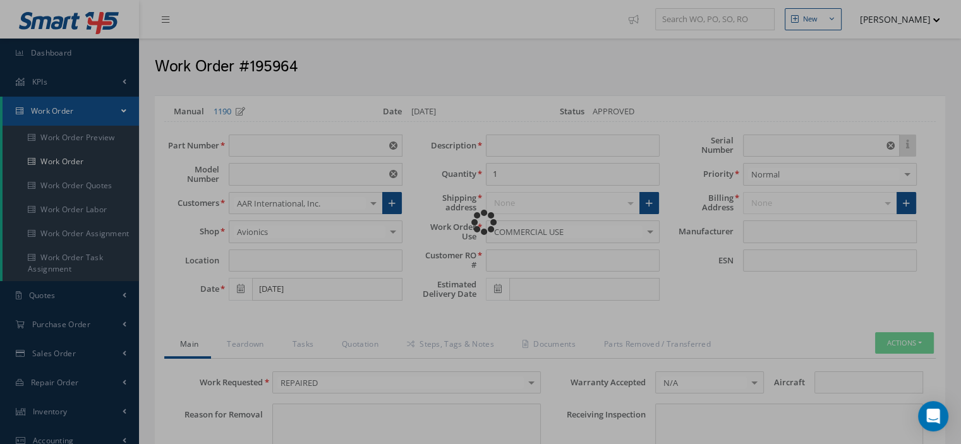
type input "C5843"
type textarea "NONE"
type input "NONE"
type textarea "NONE"
type input "NONE"
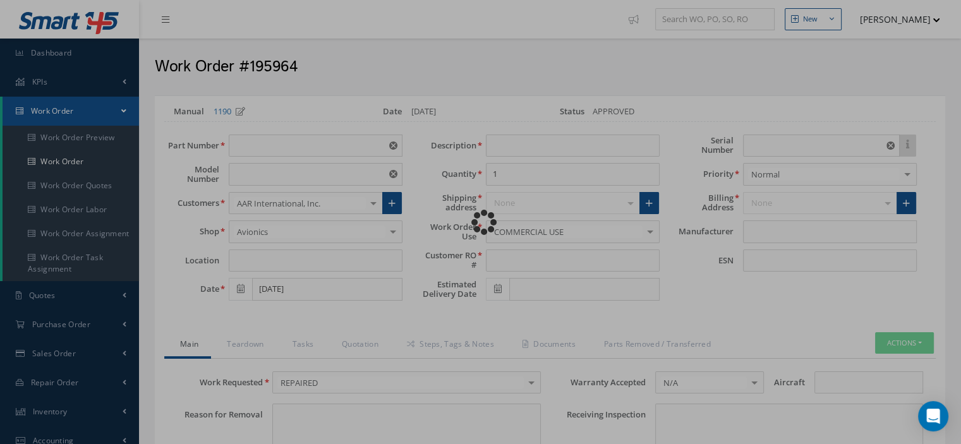
type input "1,3-7,9"
checkbox input "true"
type input "GE AVIATION"
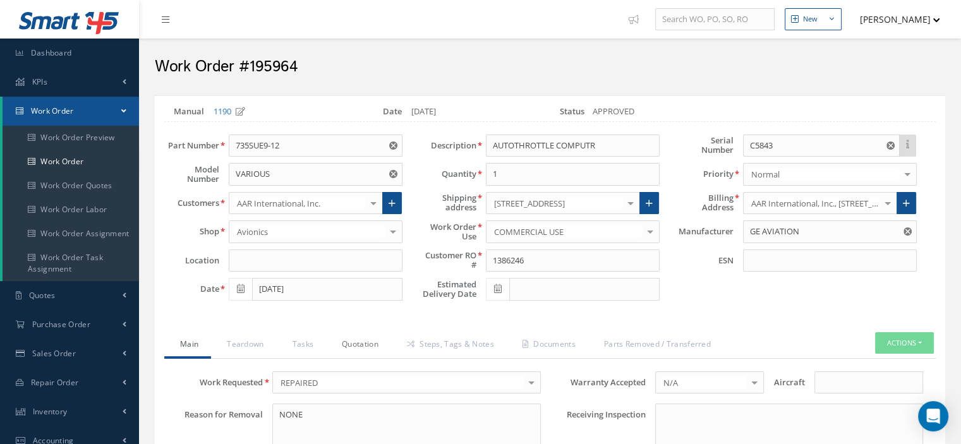
click at [370, 344] on link "Quotation" at bounding box center [358, 345] width 65 height 27
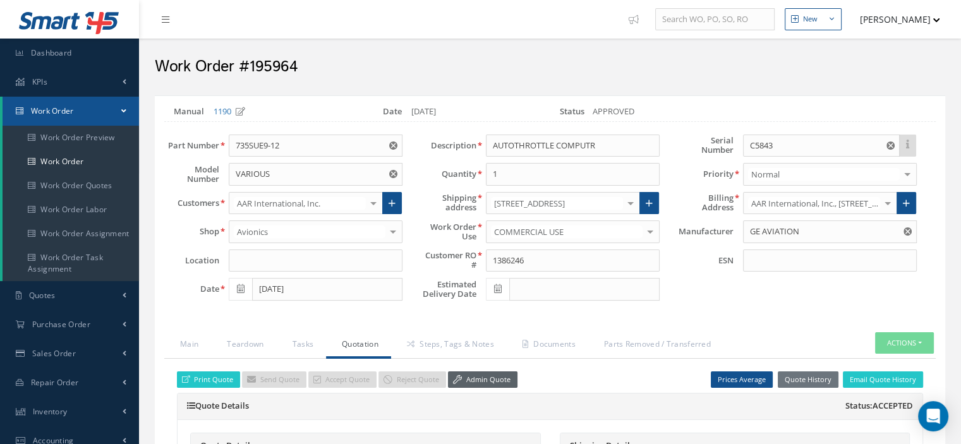
click at [461, 383] on link "Admin Quote" at bounding box center [483, 380] width 70 height 17
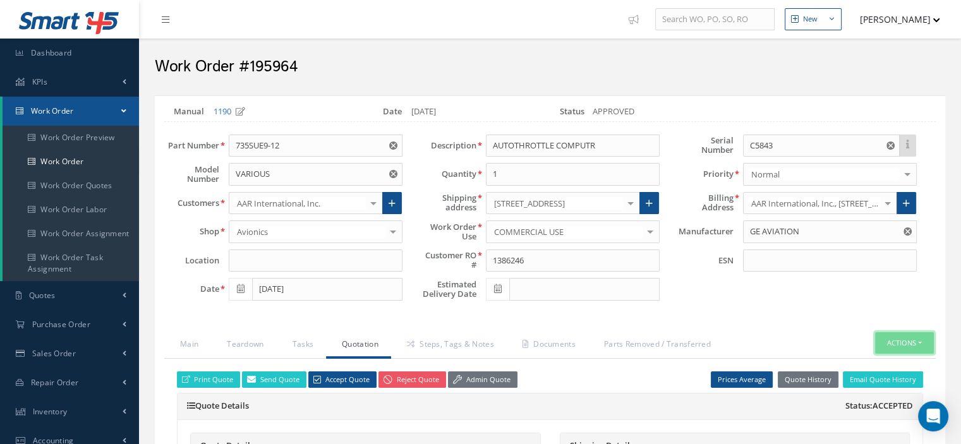
click at [921, 336] on button "Actions" at bounding box center [904, 343] width 59 height 22
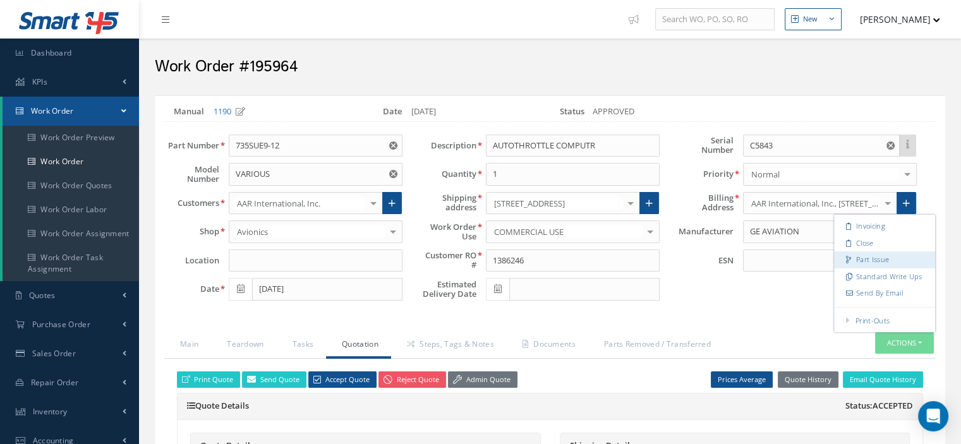
click at [880, 259] on link "Part Issue" at bounding box center [884, 260] width 101 height 17
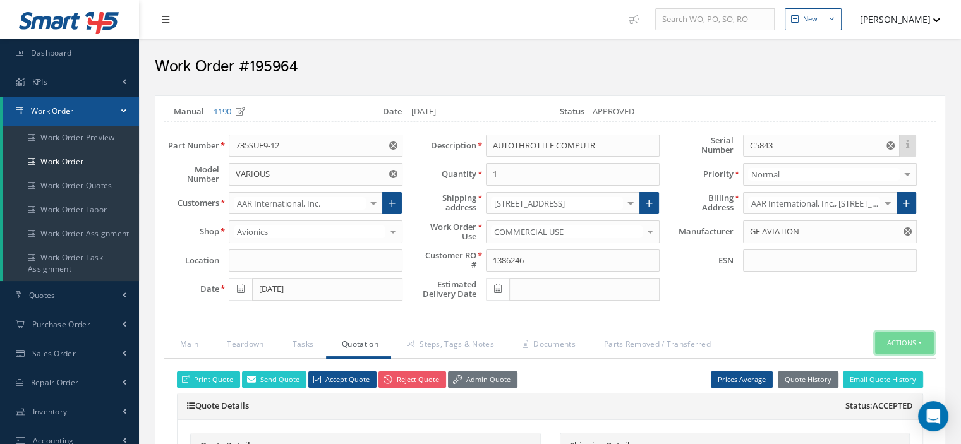
click at [927, 343] on button "Actions" at bounding box center [904, 343] width 59 height 22
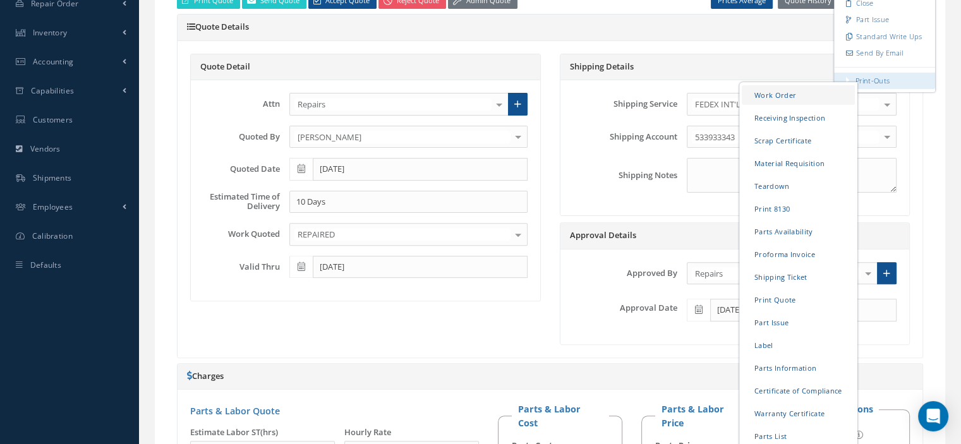
scroll to position [506, 0]
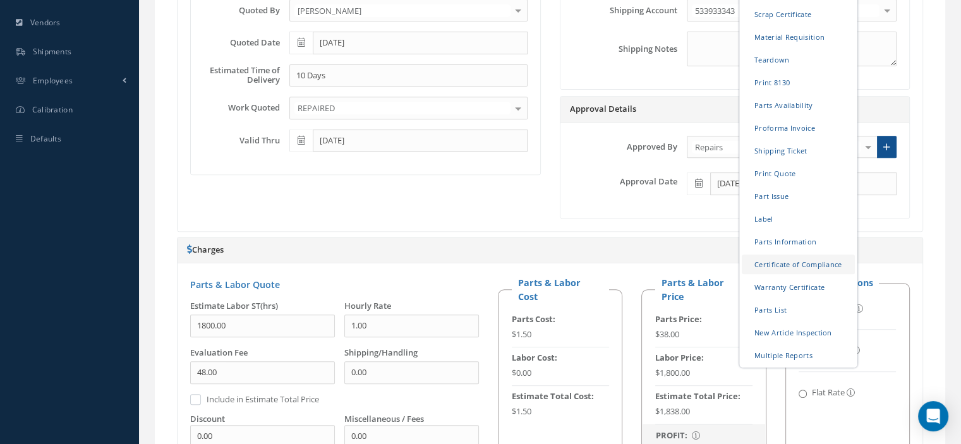
click at [794, 267] on link "Certificate of Compliance" at bounding box center [798, 264] width 113 height 20
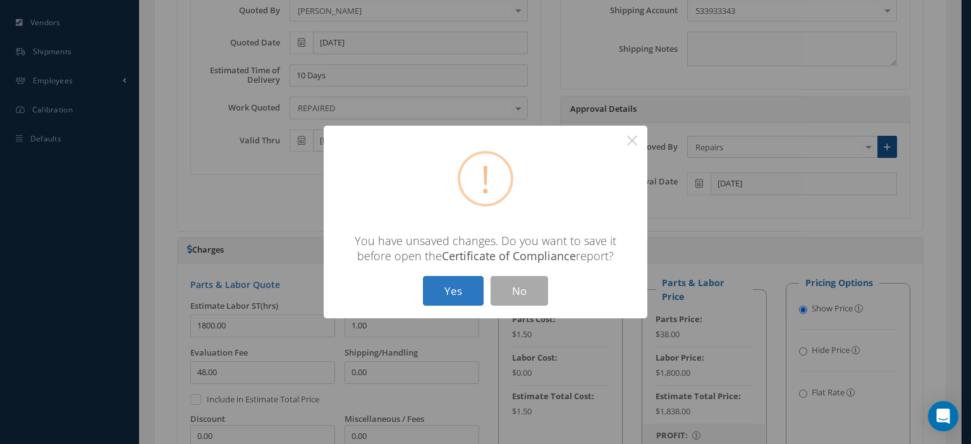
click at [473, 293] on button "Yes" at bounding box center [453, 291] width 61 height 30
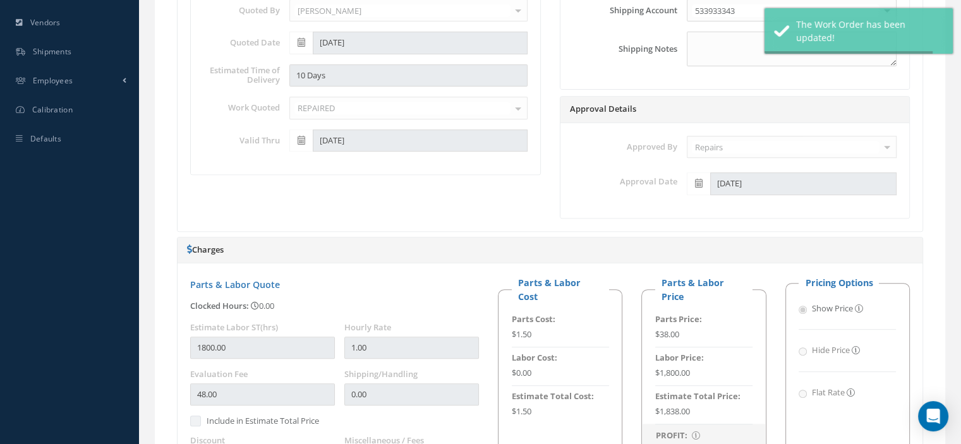
type input "GE AVIATION"
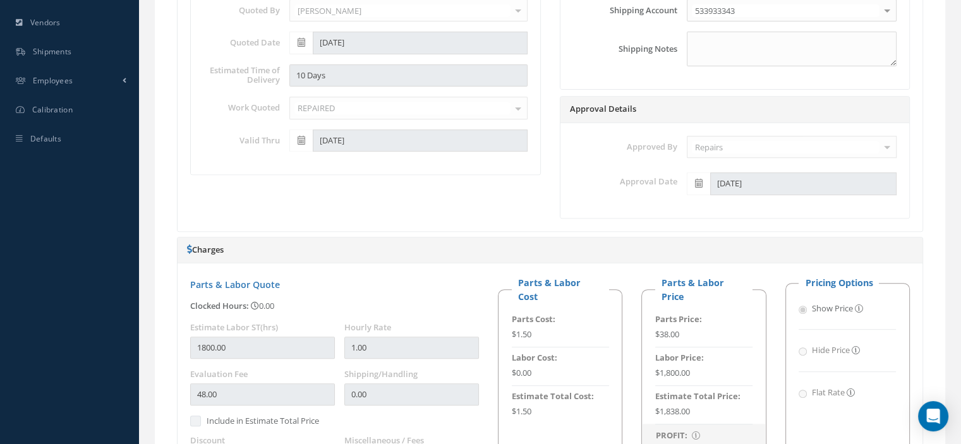
scroll to position [0, 0]
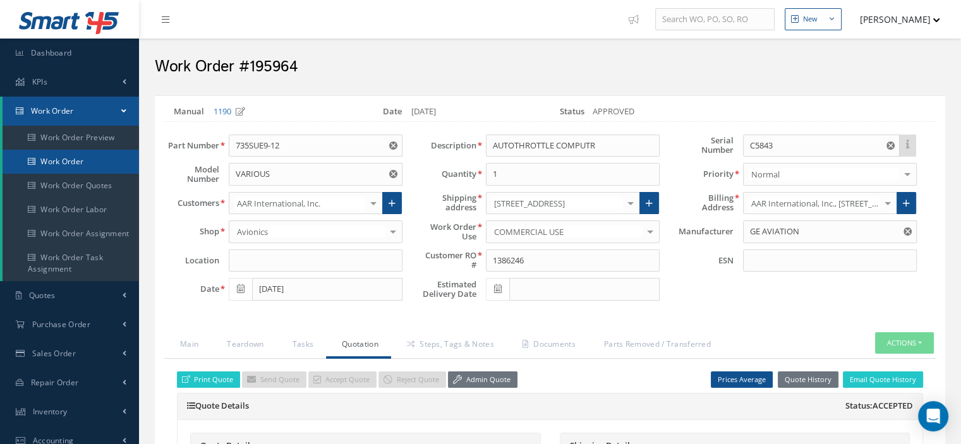
click at [60, 159] on link "Work Order" at bounding box center [71, 162] width 137 height 24
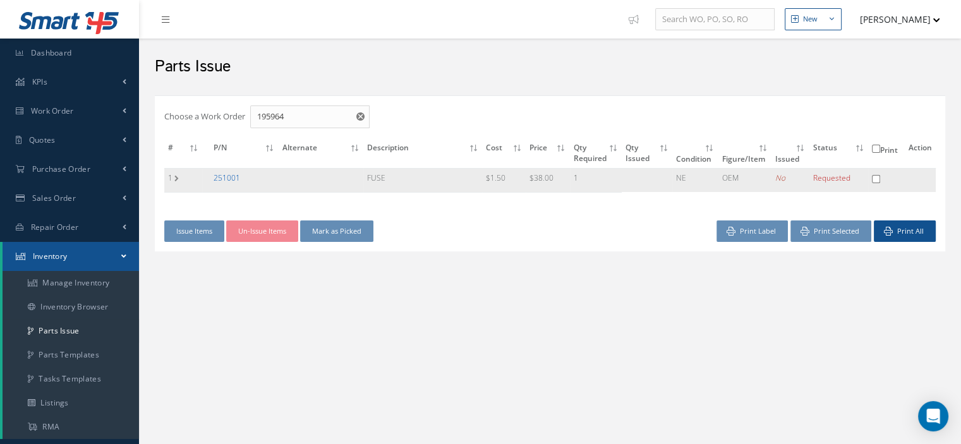
click at [233, 178] on link "251001" at bounding box center [227, 178] width 27 height 11
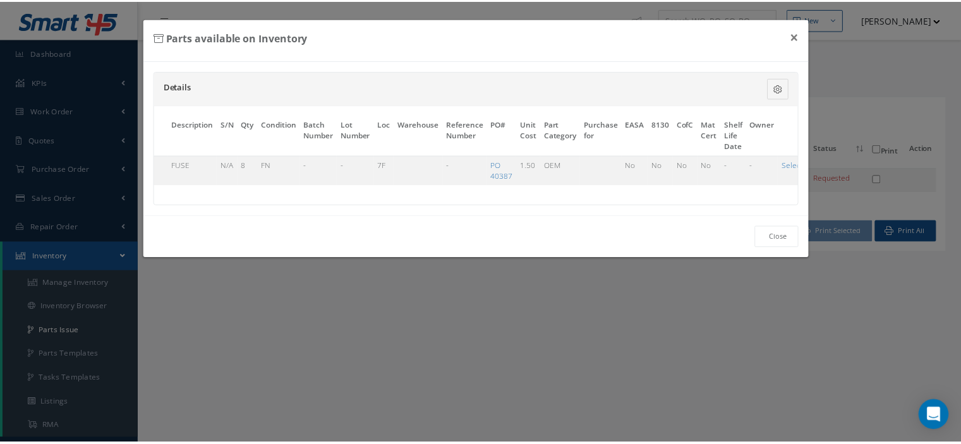
scroll to position [0, 74]
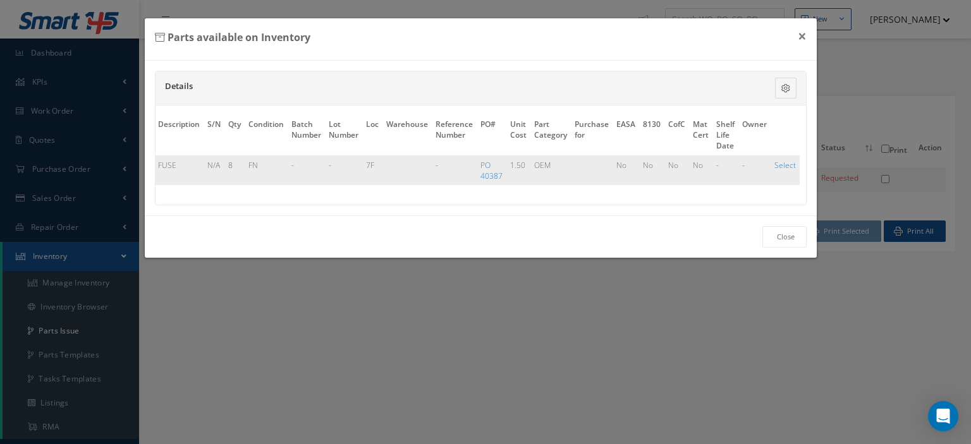
click at [770, 166] on td "Select" at bounding box center [784, 170] width 29 height 30
click at [776, 165] on link "Select" at bounding box center [784, 165] width 21 height 11
checkbox input "true"
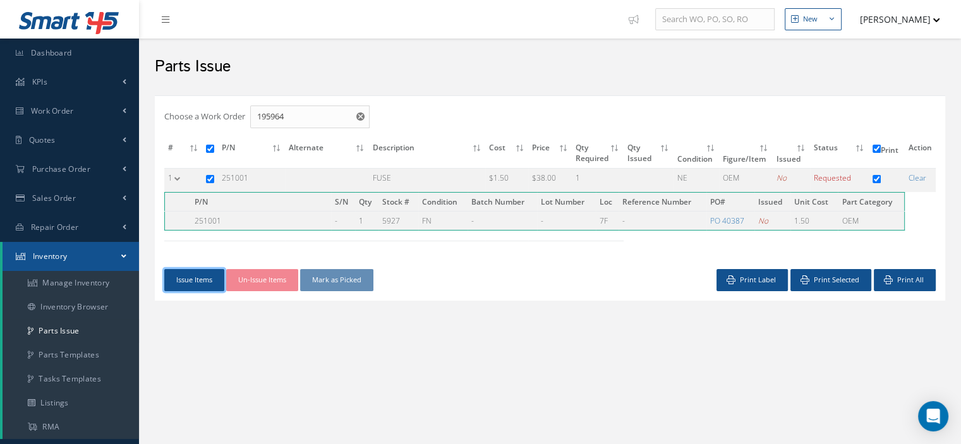
click at [193, 272] on button "Issue Items" at bounding box center [194, 280] width 60 height 22
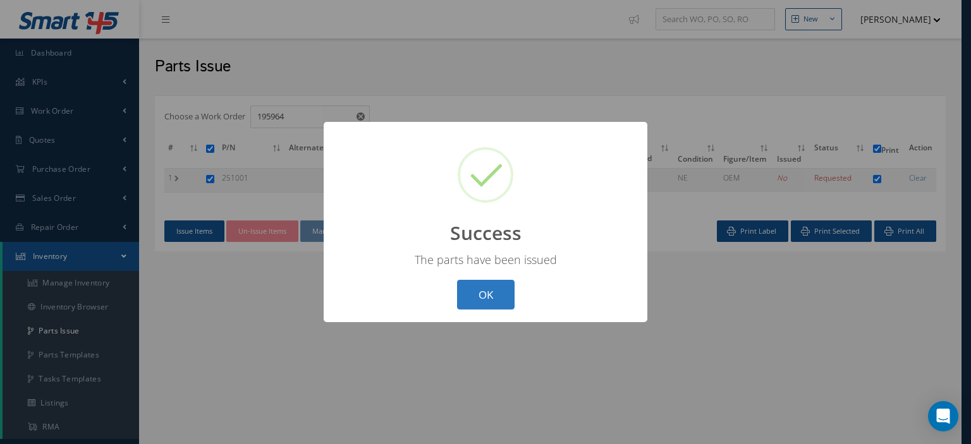
click at [475, 282] on button "OK" at bounding box center [486, 295] width 58 height 30
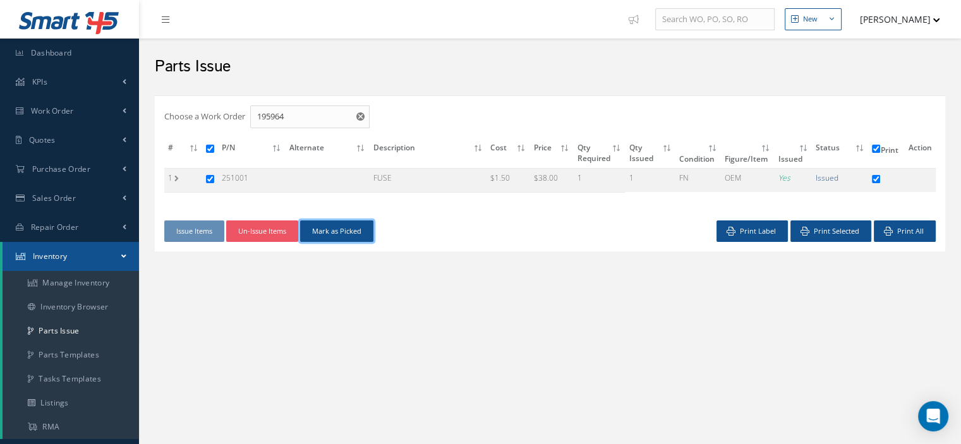
click at [355, 229] on button "Mark as Picked" at bounding box center [336, 232] width 73 height 22
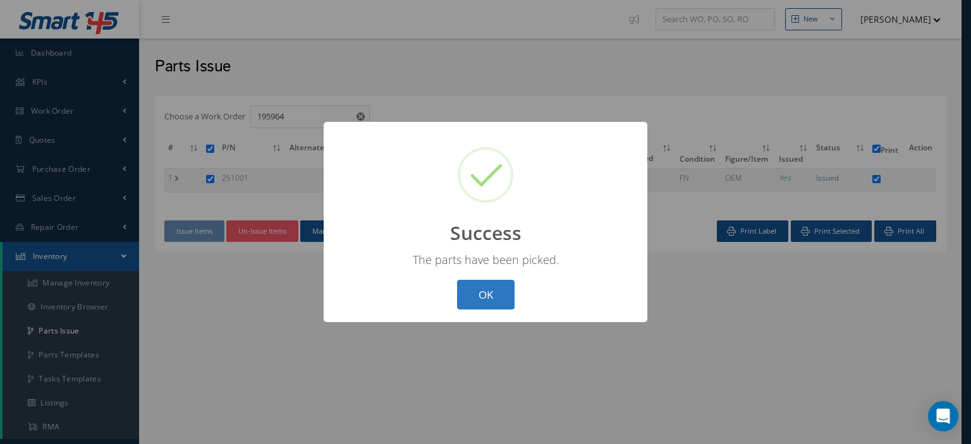
click at [464, 282] on button "OK" at bounding box center [486, 295] width 58 height 30
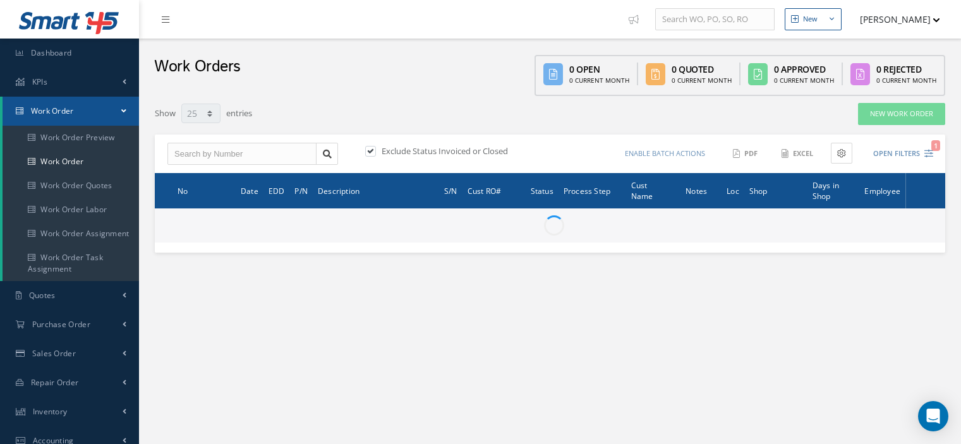
select select "25"
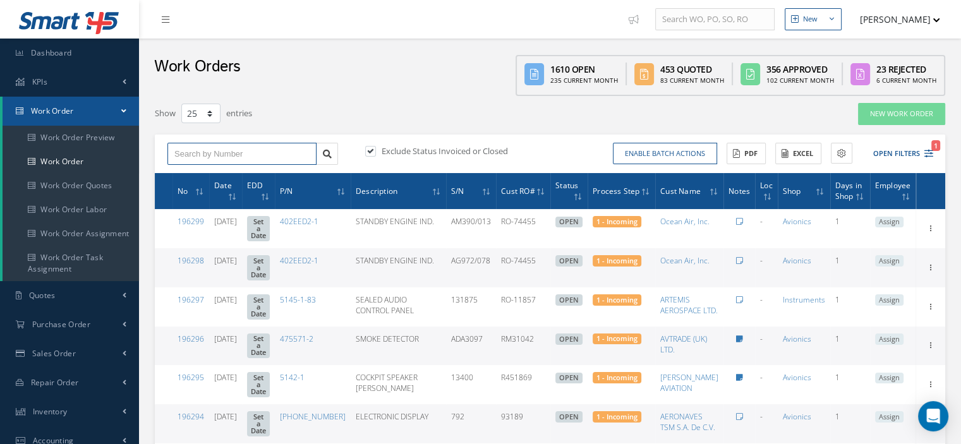
click at [179, 151] on input "text" at bounding box center [241, 154] width 149 height 23
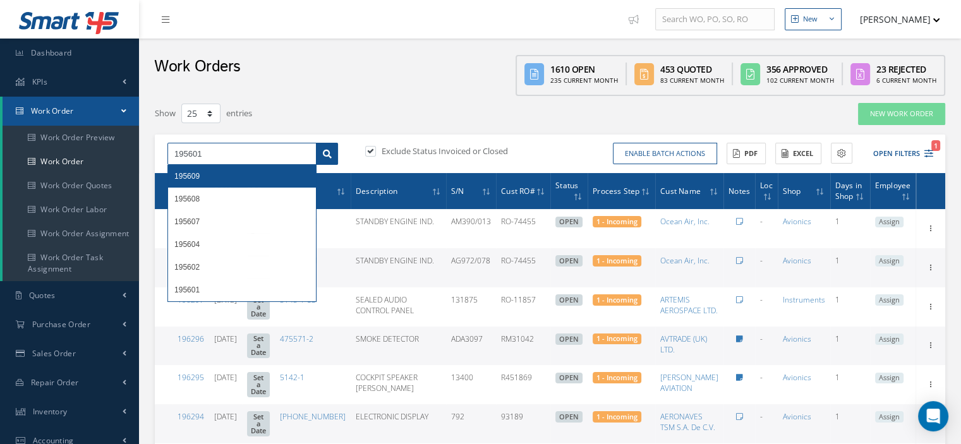
type input "195601"
click at [334, 156] on link at bounding box center [327, 154] width 22 height 23
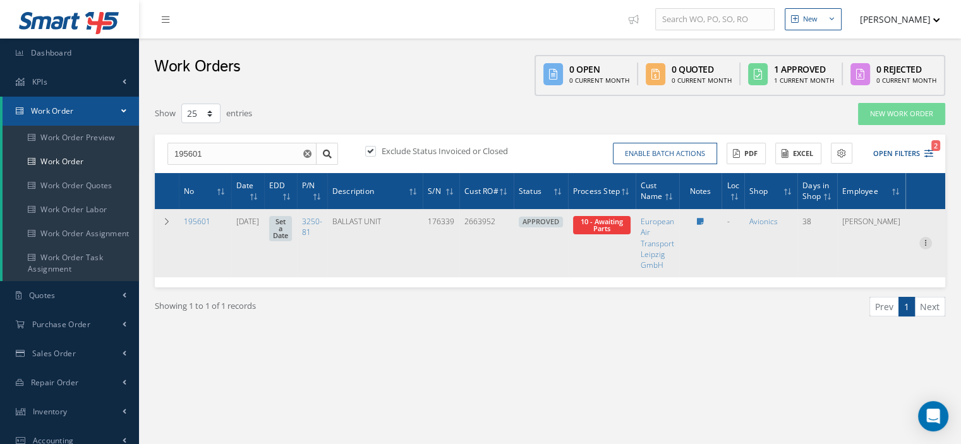
click at [923, 241] on icon at bounding box center [926, 242] width 13 height 10
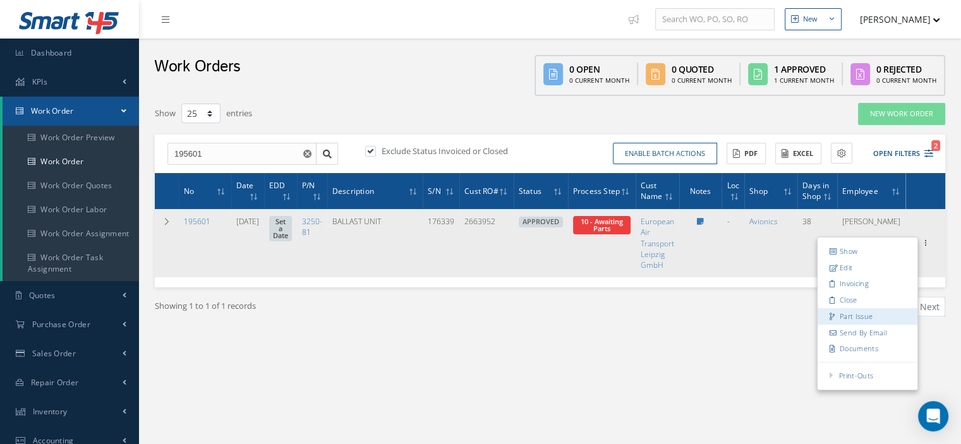
click at [851, 314] on link "Part Issue" at bounding box center [868, 316] width 100 height 16
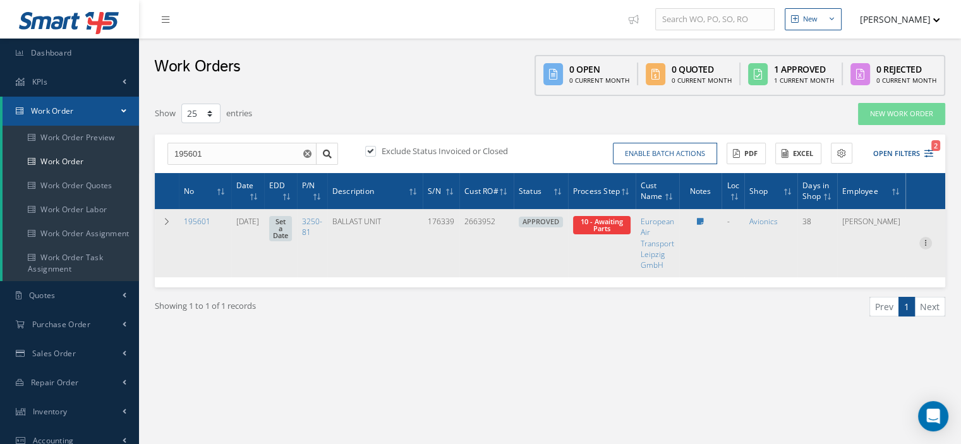
click at [923, 242] on icon at bounding box center [926, 242] width 13 height 10
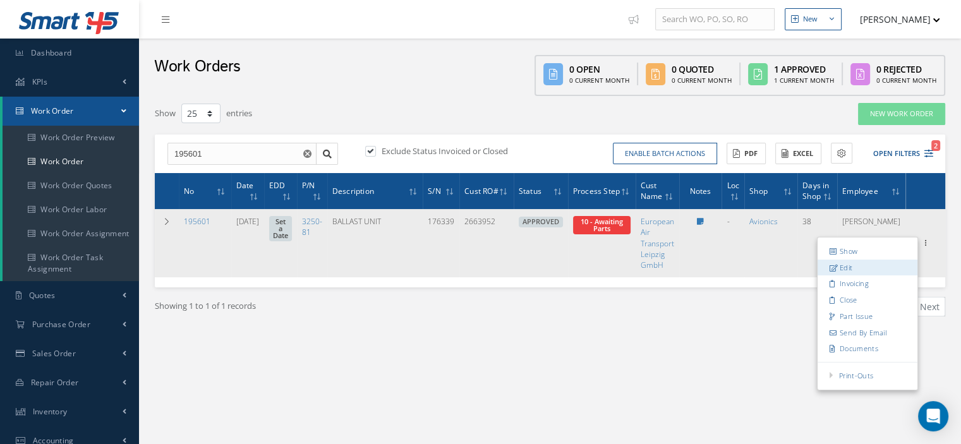
click at [876, 266] on link "Edit" at bounding box center [868, 268] width 100 height 16
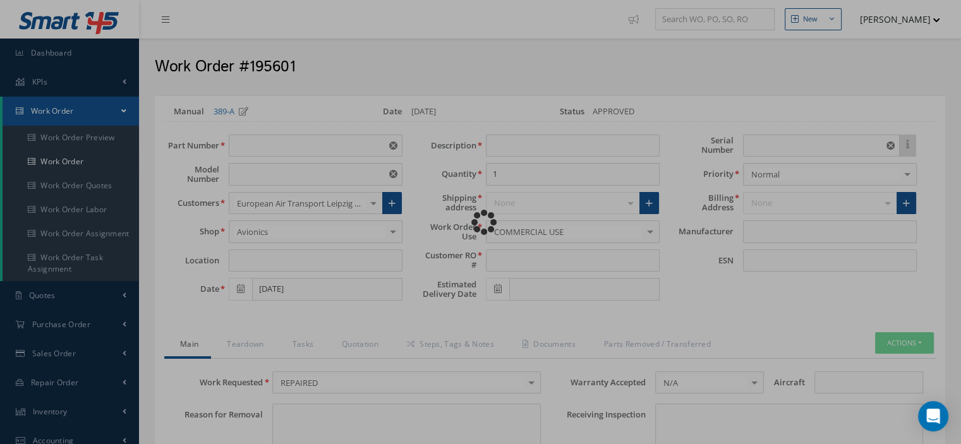
type input "3250-81"
type input "VARIOUS"
type input "07/12/2025"
type input "BALLAST UNIT"
type input "2663952"
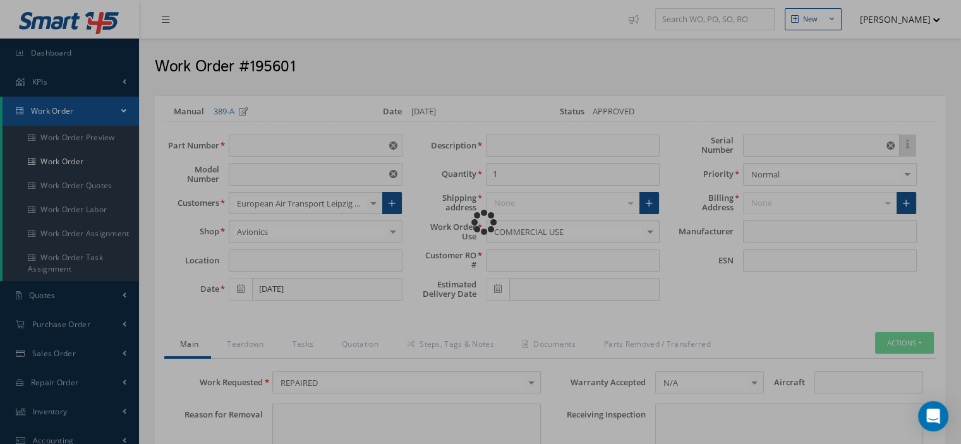
type input "176339"
type textarea "NONE"
type input "NONE"
type textarea "NONE"
type input "NONE"
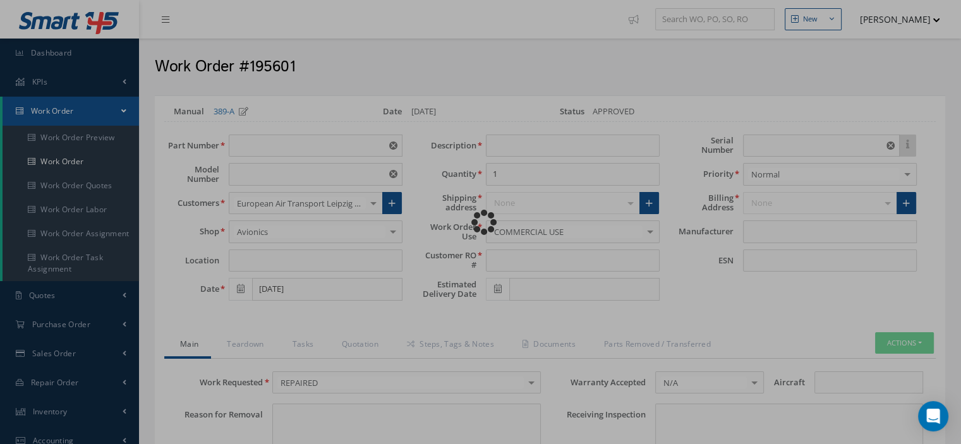
type input "N/A"
checkbox input "true"
type input "DIEHL"
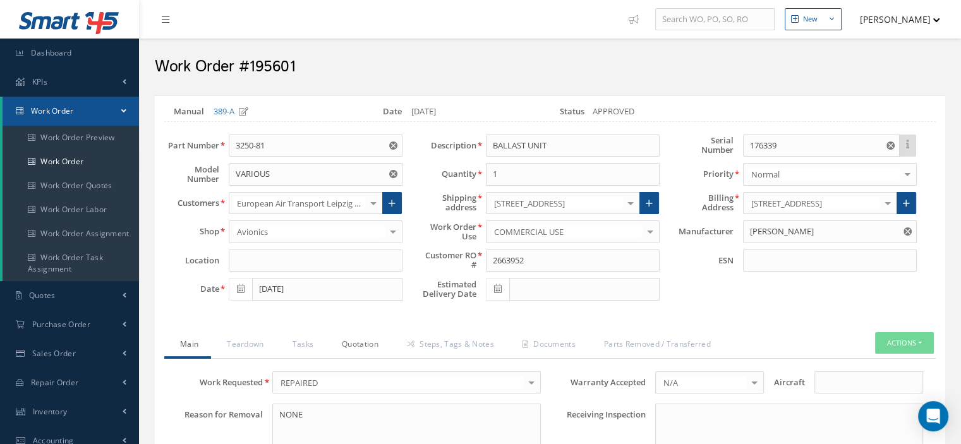
click at [348, 343] on link "Quotation" at bounding box center [358, 345] width 65 height 27
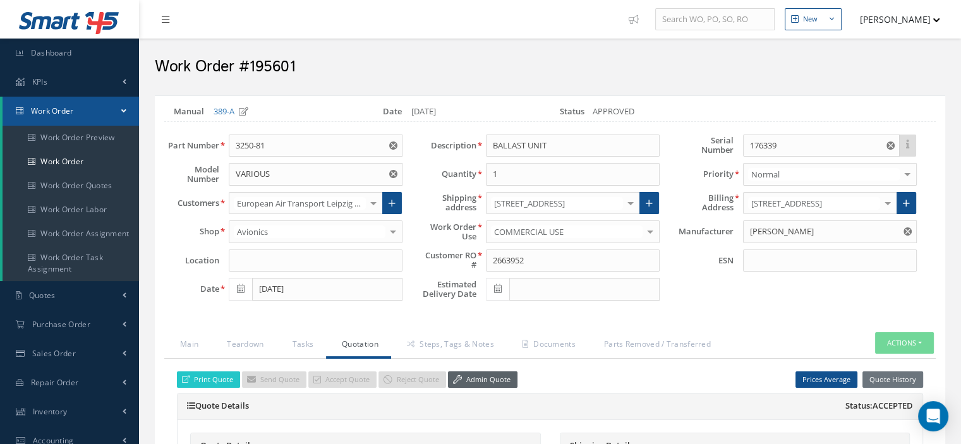
click at [477, 373] on link "Admin Quote" at bounding box center [483, 380] width 70 height 17
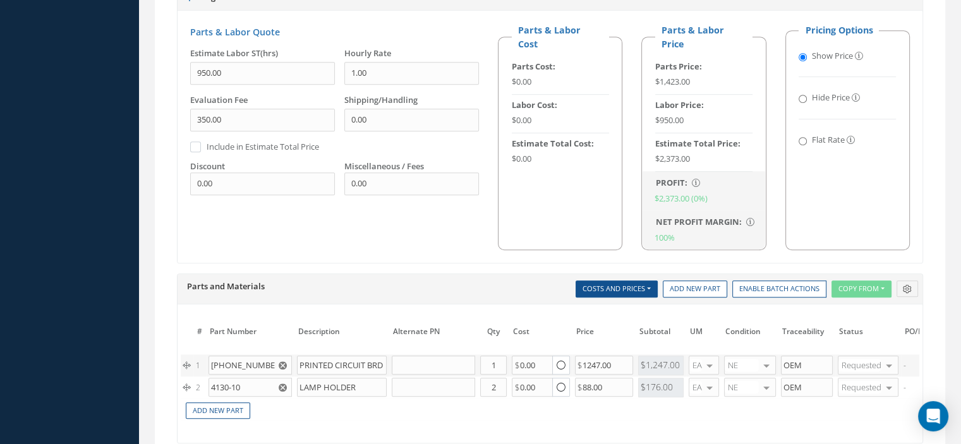
scroll to position [885, 0]
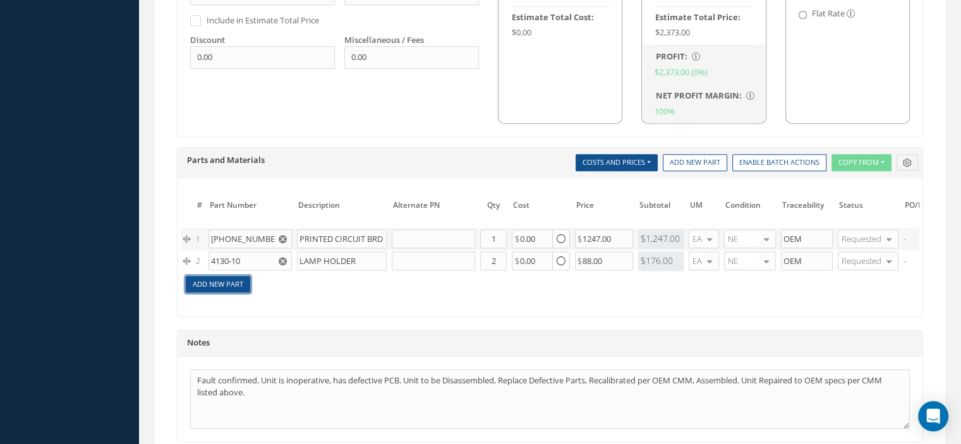
click at [234, 284] on link "Add New Part" at bounding box center [218, 284] width 64 height 17
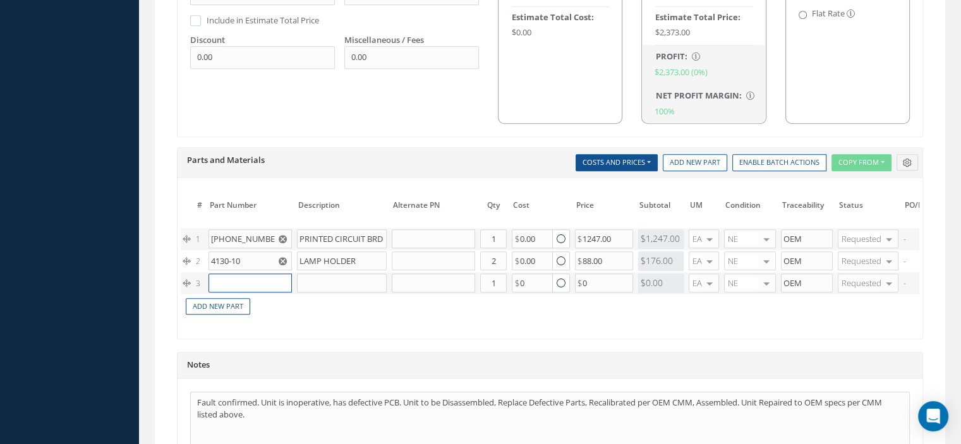
click at [233, 284] on input "text" at bounding box center [250, 283] width 83 height 19
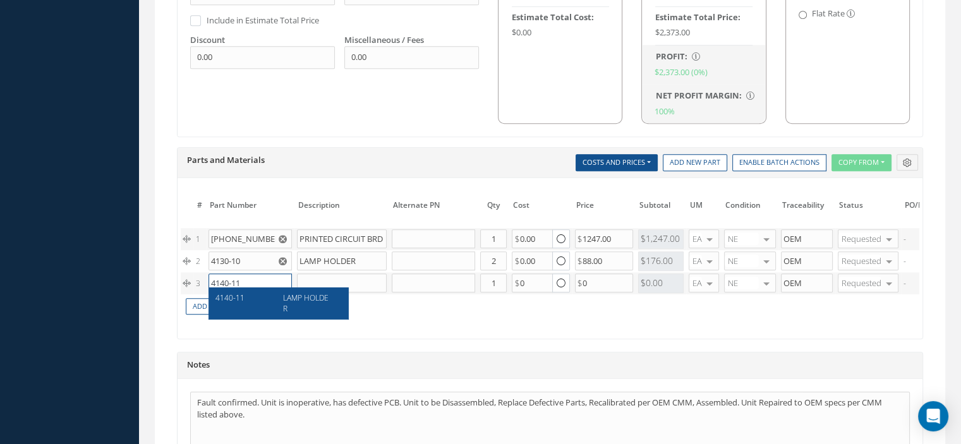
type input "4140-11"
click at [234, 293] on span "4140-11" at bounding box center [230, 298] width 29 height 11
type input "LAMP HOLDER"
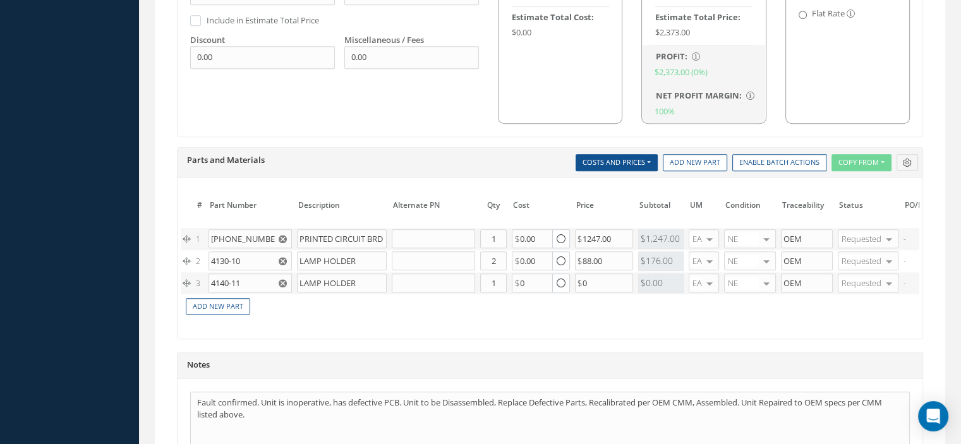
scroll to position [0, 131]
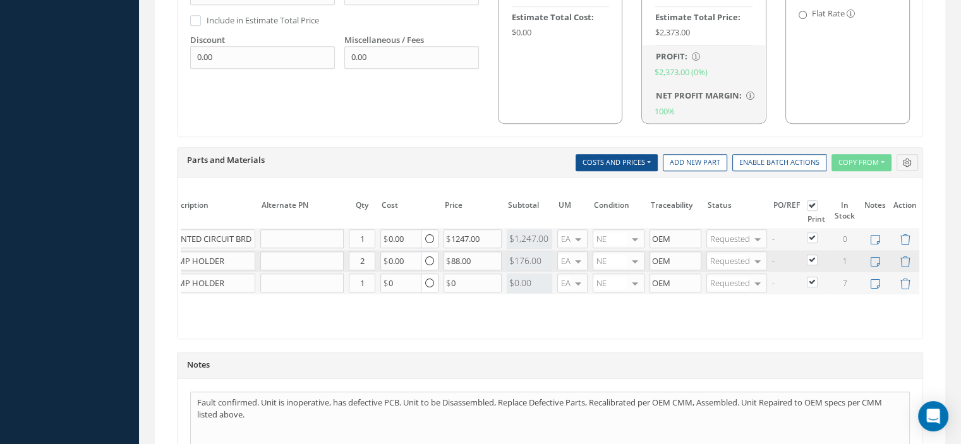
click at [817, 255] on label at bounding box center [818, 259] width 3 height 11
click at [810, 257] on input "checkbox" at bounding box center [813, 261] width 8 height 8
checkbox input "false"
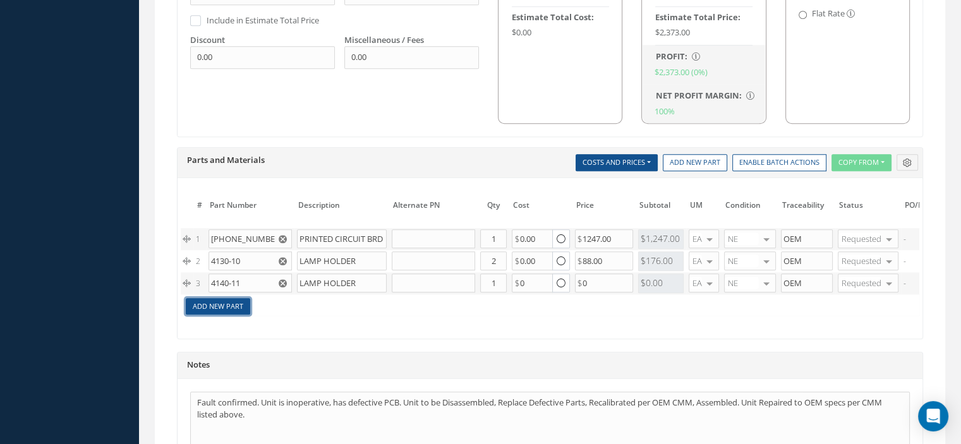
click at [238, 301] on link "Add New Part" at bounding box center [218, 306] width 64 height 17
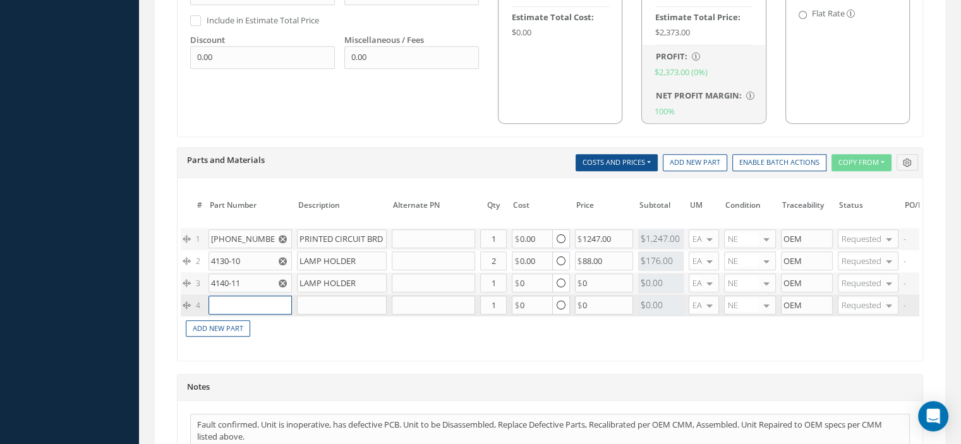
click at [238, 301] on input "text" at bounding box center [250, 305] width 83 height 19
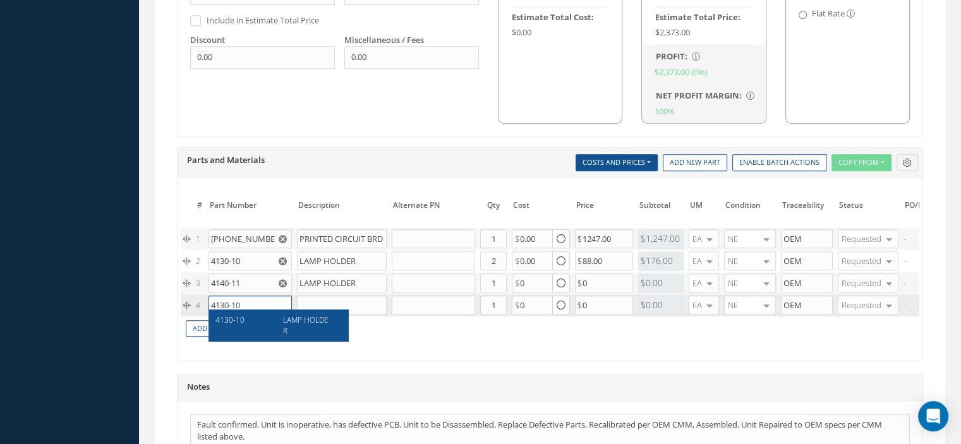
type input "4130-10"
click at [243, 320] on span "4130-10" at bounding box center [230, 320] width 29 height 11
type input "LAMP HOLDER"
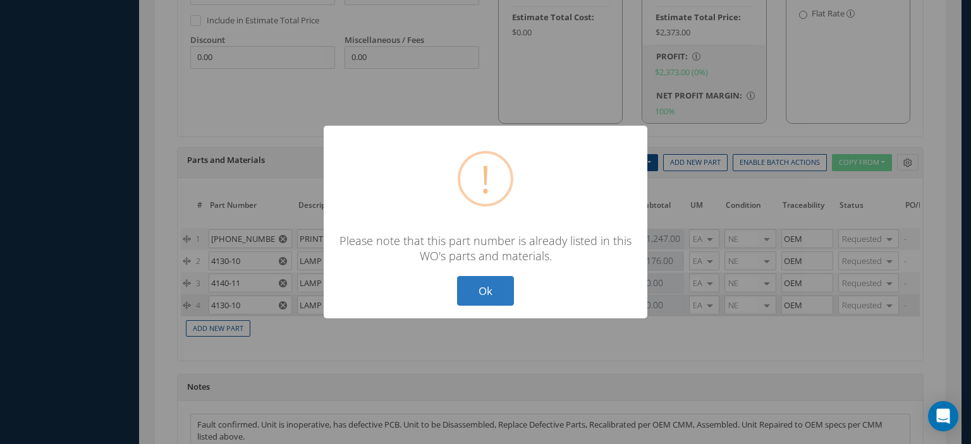
click at [499, 298] on button "Ok" at bounding box center [485, 291] width 57 height 30
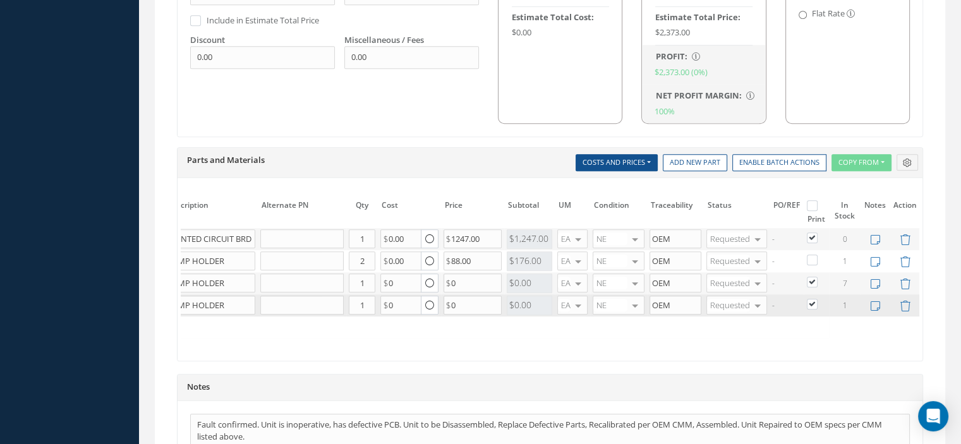
scroll to position [1044, 0]
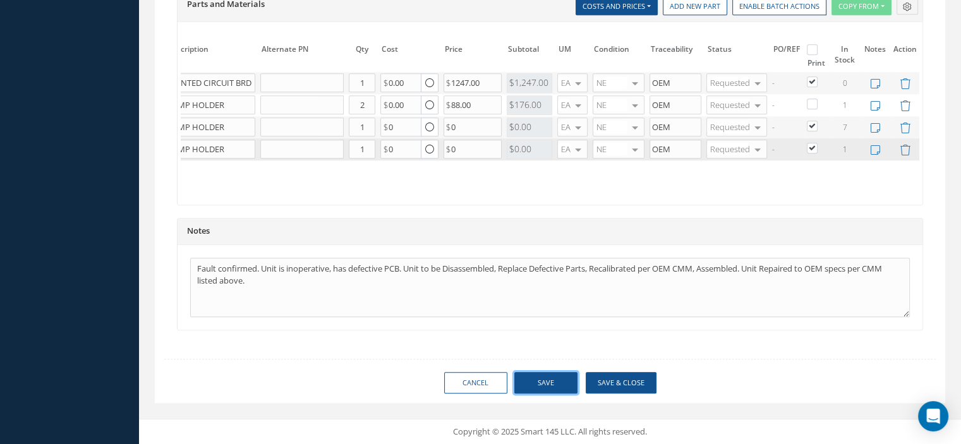
click at [545, 381] on button "Save" at bounding box center [545, 383] width 63 height 22
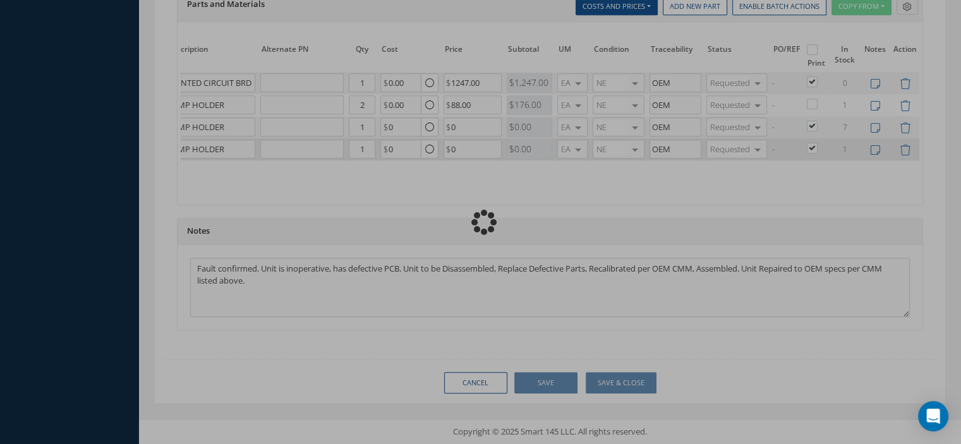
checkbox input "false"
checkbox input "true"
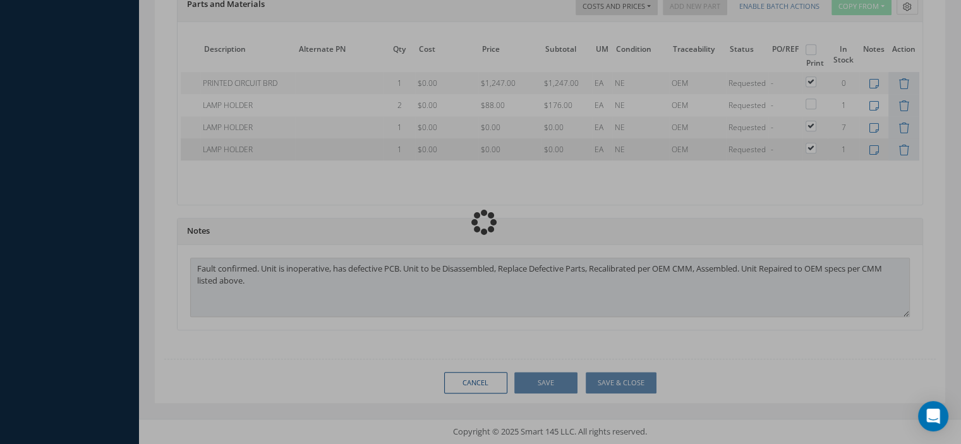
type input "DIEHL"
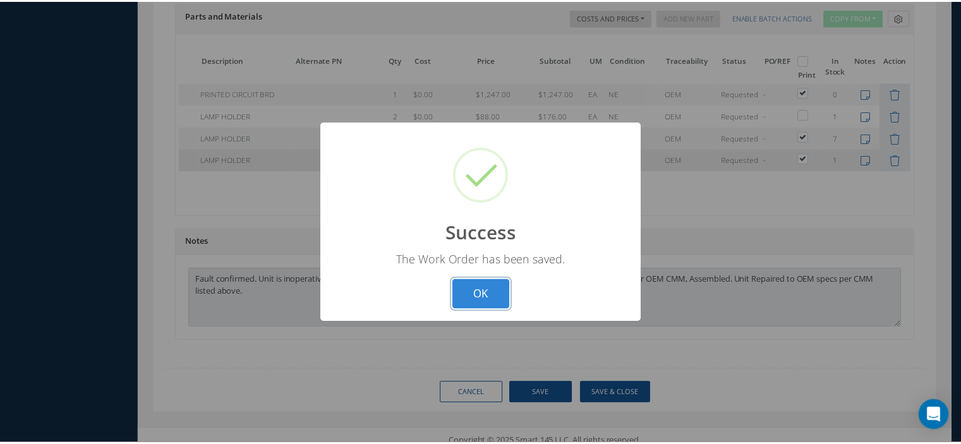
scroll to position [0, 71]
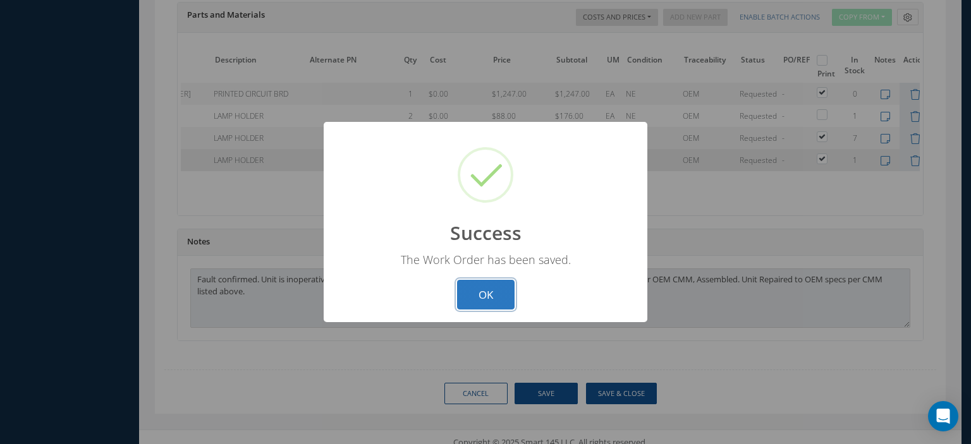
click at [466, 288] on button "OK" at bounding box center [486, 295] width 58 height 30
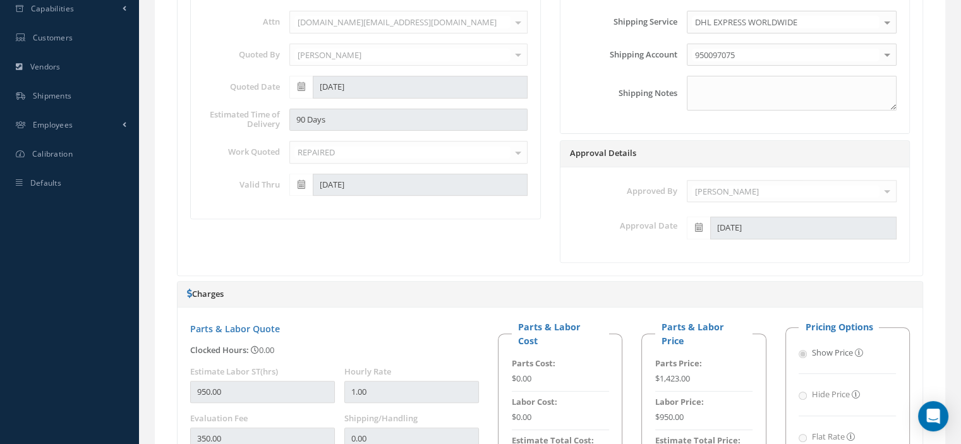
scroll to position [0, 0]
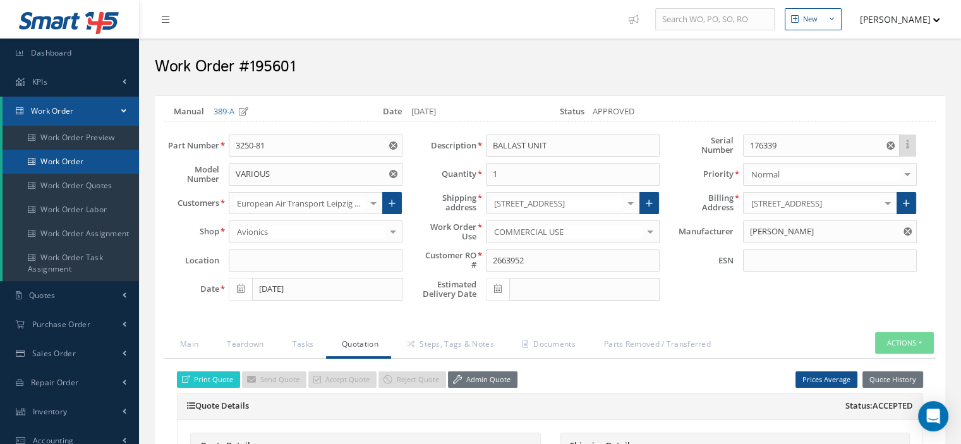
click at [72, 161] on link "Work Order" at bounding box center [71, 162] width 137 height 24
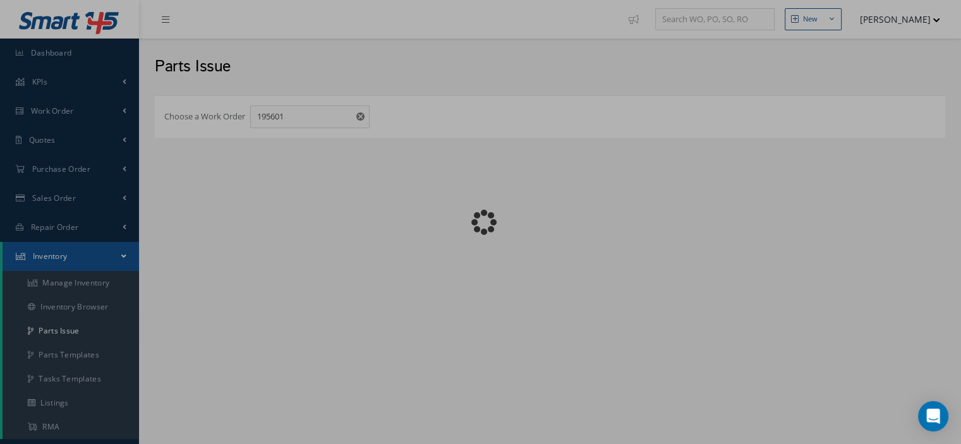
checkbox input "false"
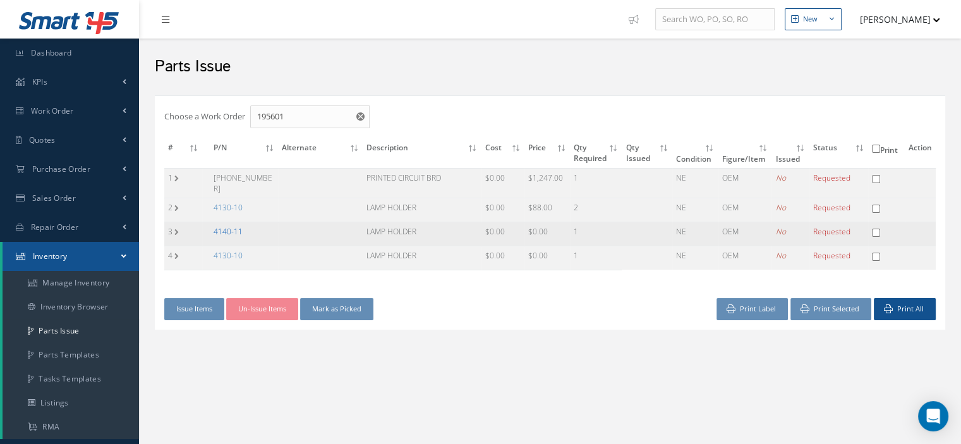
click at [231, 226] on link "4140-11" at bounding box center [228, 231] width 29 height 11
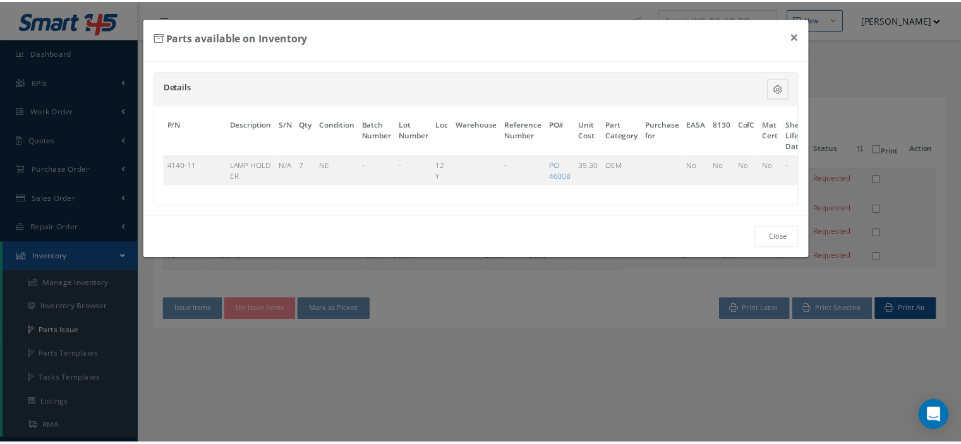
scroll to position [0, 77]
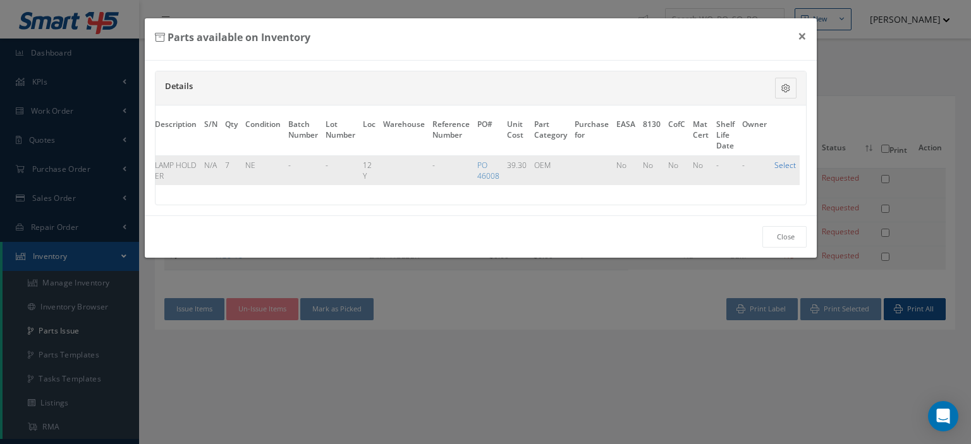
click at [788, 164] on link "Select" at bounding box center [784, 165] width 21 height 11
checkbox input "true"
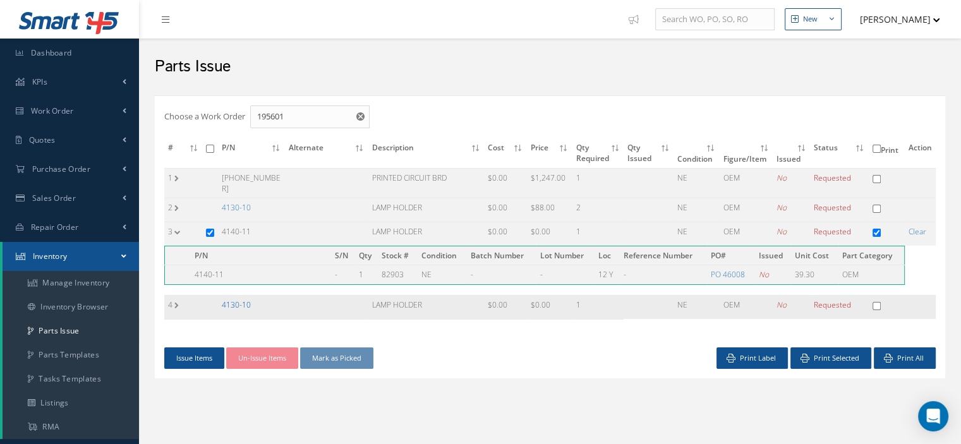
click at [239, 300] on link "4130-10" at bounding box center [236, 305] width 29 height 11
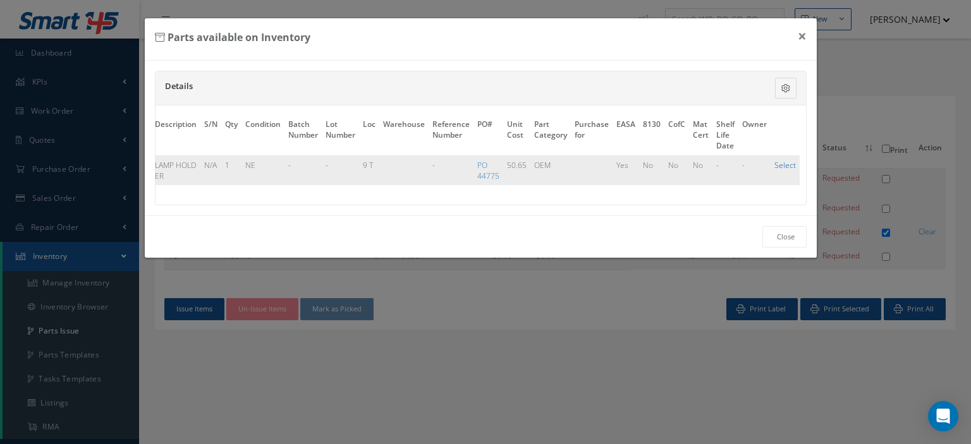
click at [782, 166] on link "Select" at bounding box center [784, 165] width 21 height 11
checkbox input "true"
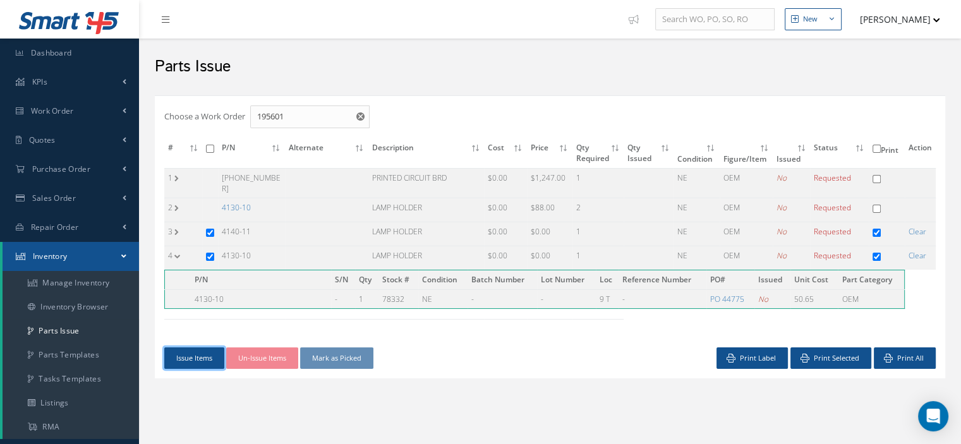
click at [184, 351] on button "Issue Items" at bounding box center [194, 359] width 60 height 22
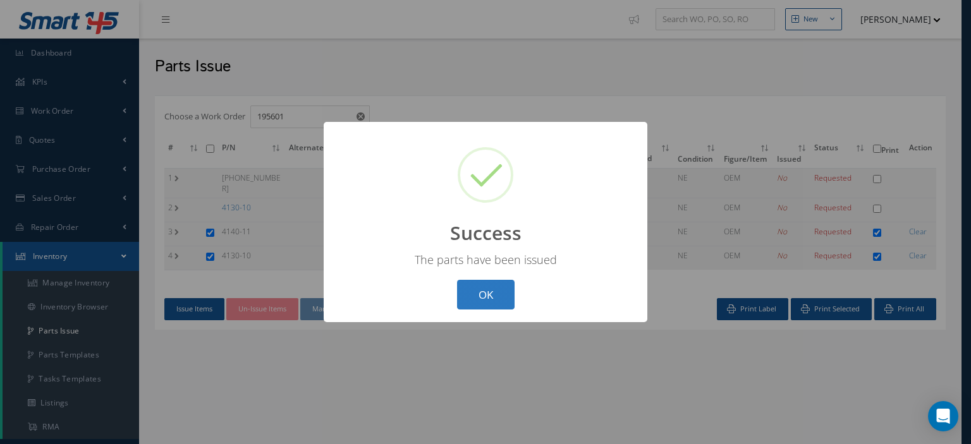
click at [494, 302] on button "OK" at bounding box center [486, 295] width 58 height 30
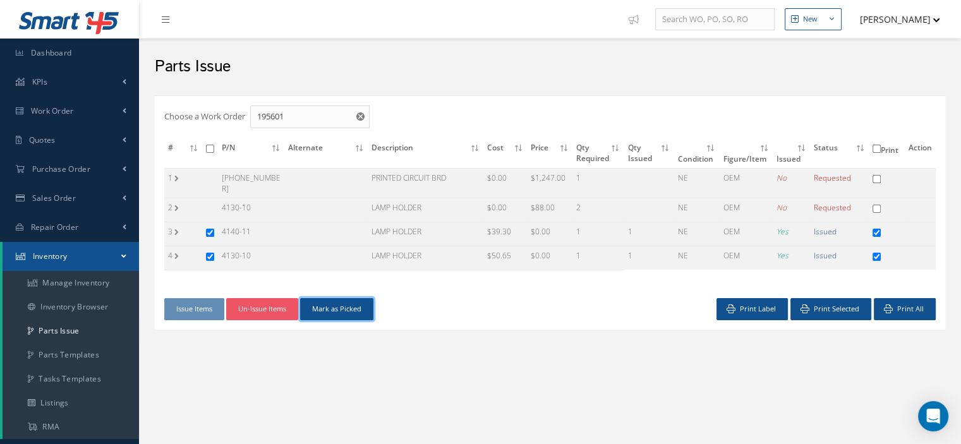
click at [360, 307] on button "Mark as Picked" at bounding box center [336, 309] width 73 height 22
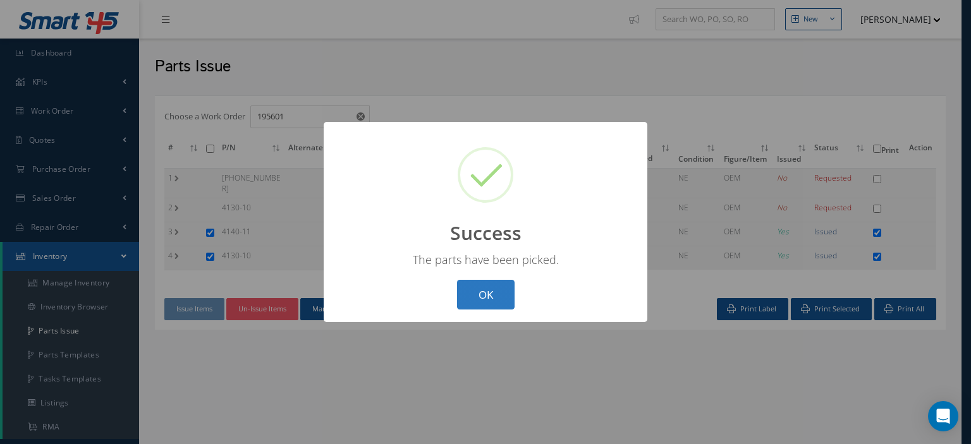
click at [470, 306] on button "OK" at bounding box center [486, 295] width 58 height 30
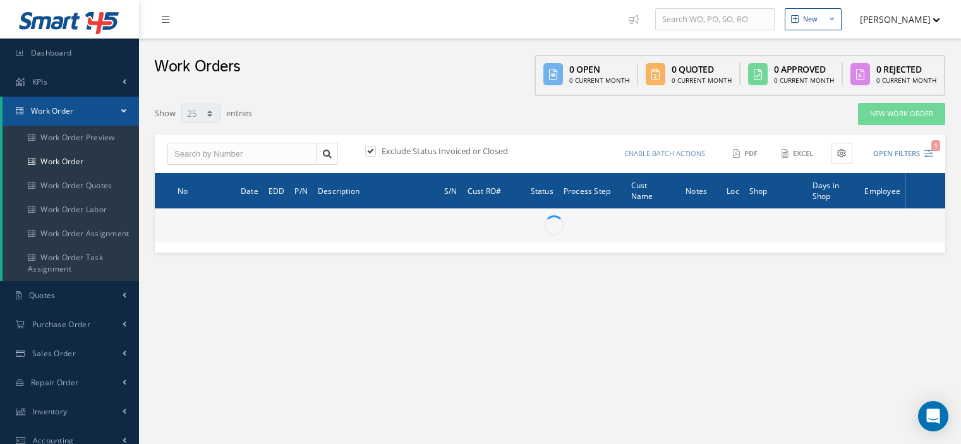
select select "25"
